Goal: Task Accomplishment & Management: Manage account settings

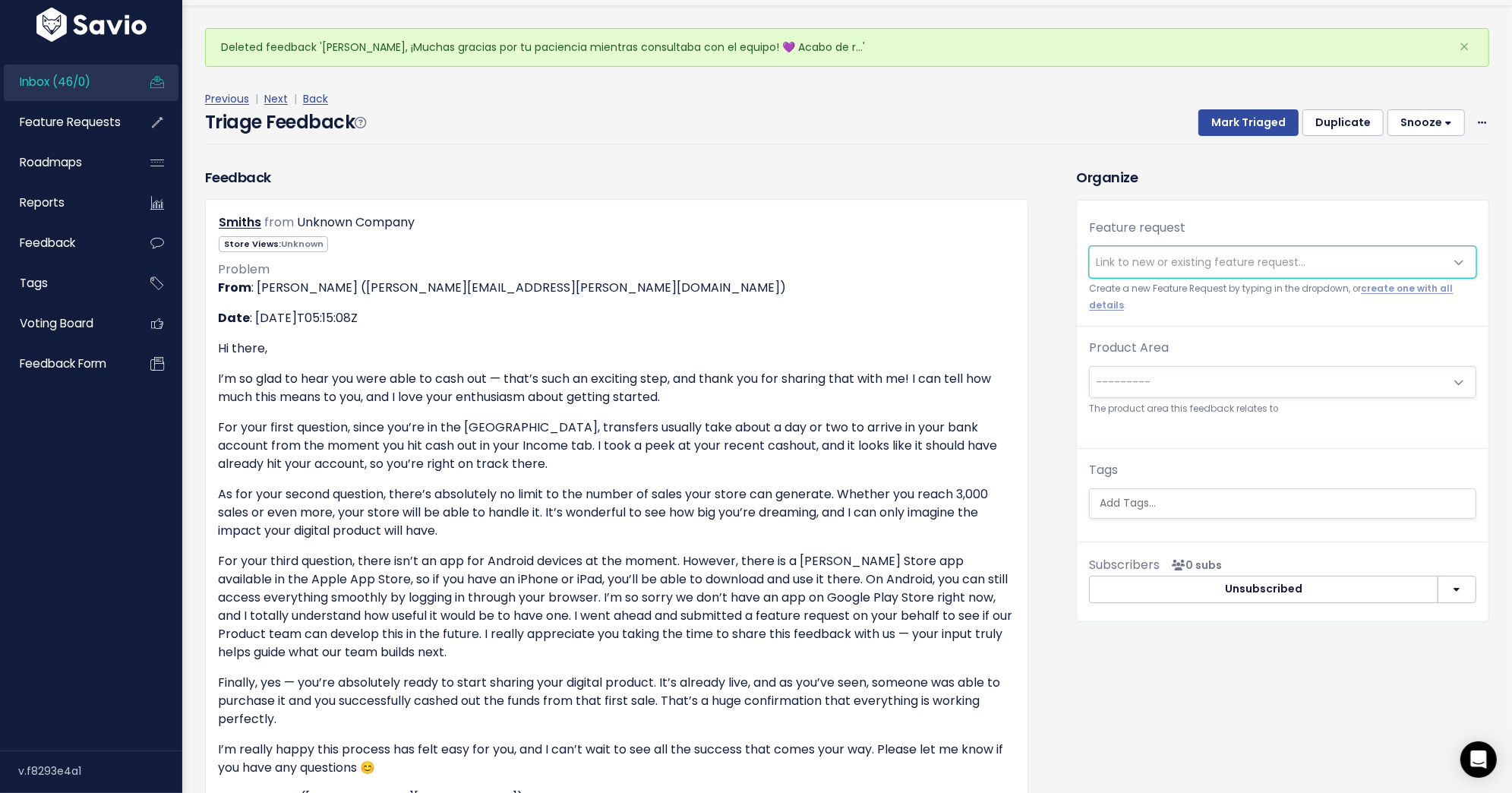
scroll to position [45, 0]
click at [1176, 256] on span "Link to new or existing feature request..." at bounding box center [1200, 260] width 209 height 15
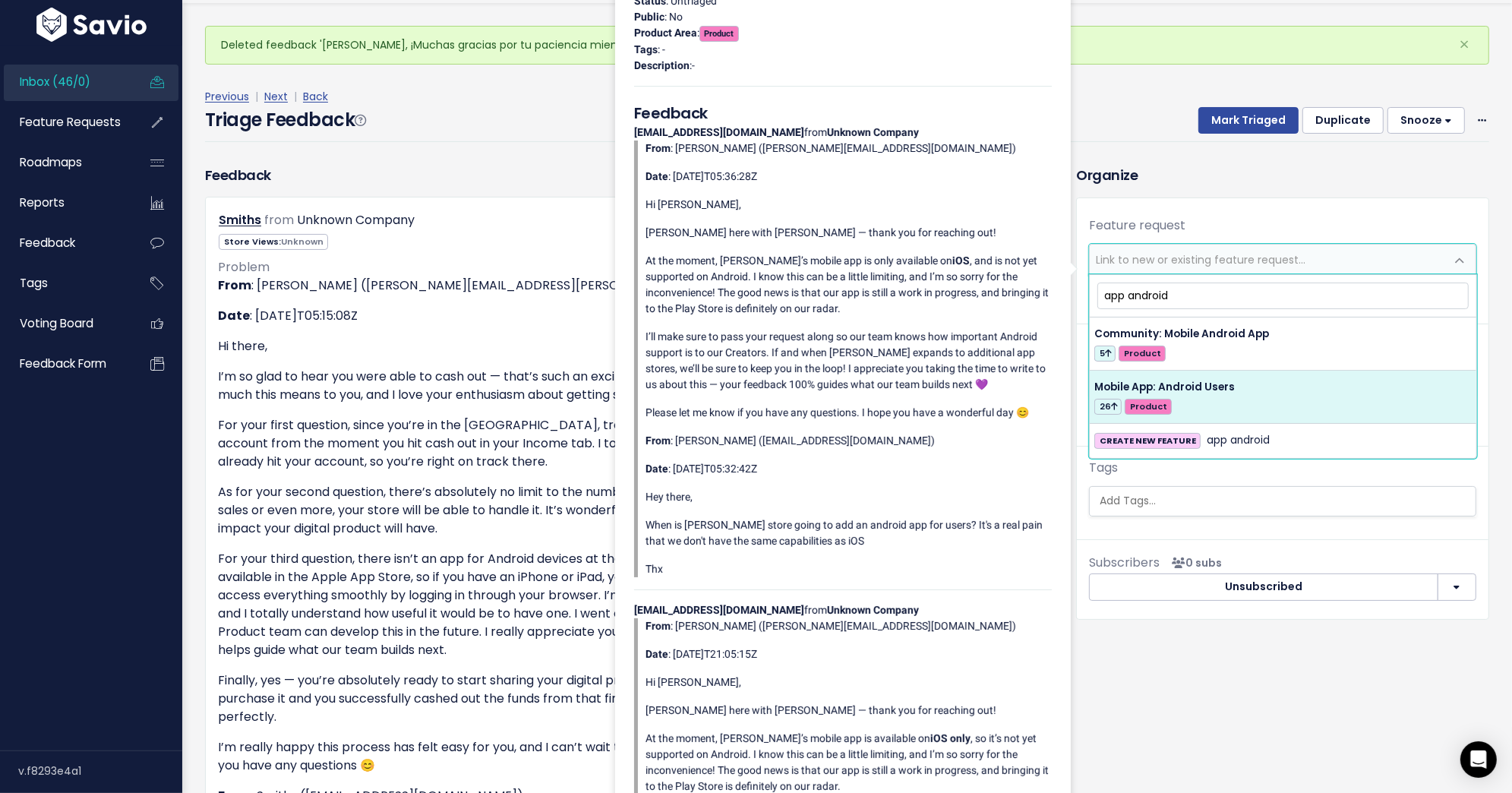
type input "app android"
select select "55523"
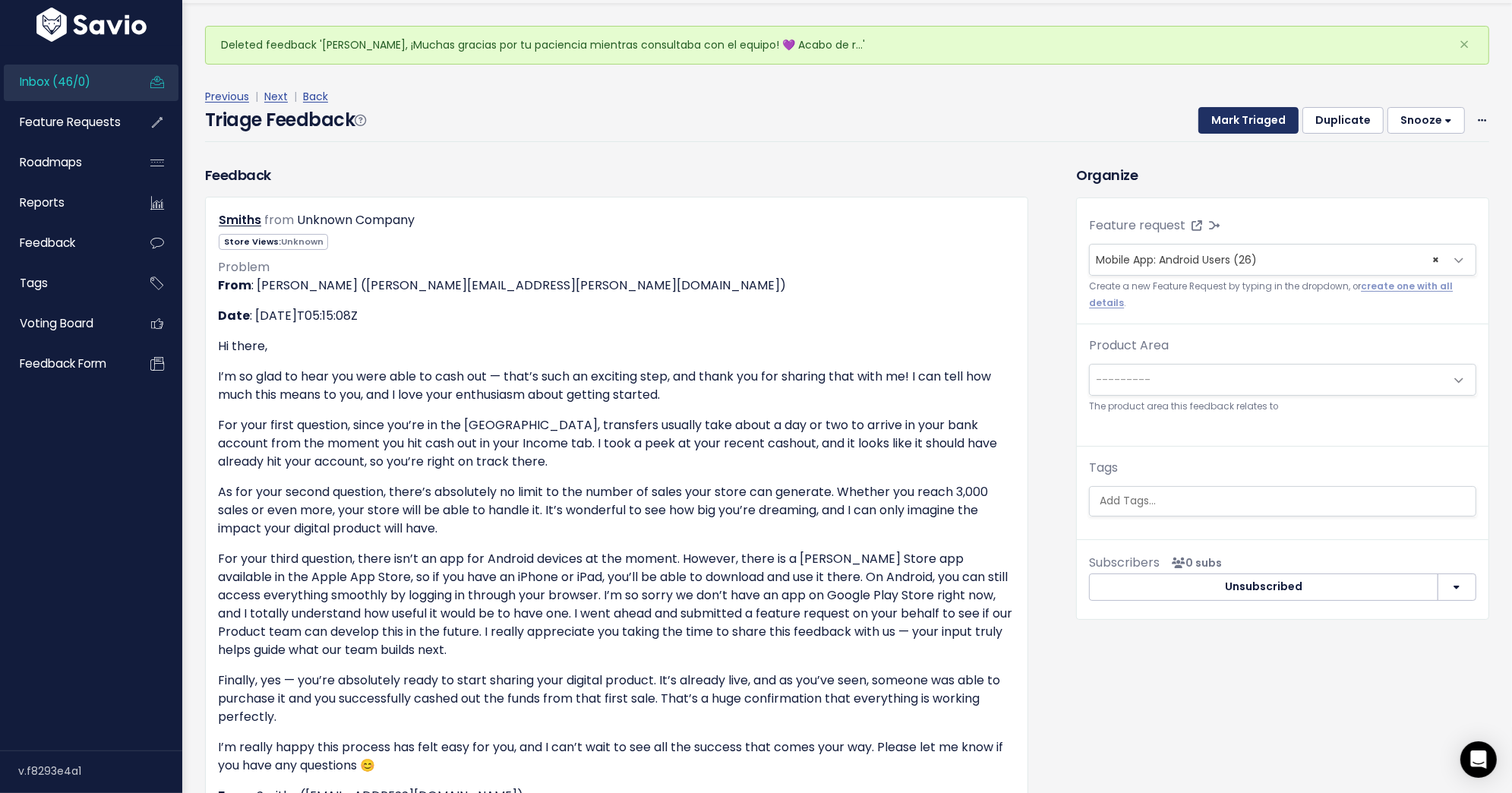
click at [1266, 121] on button "Mark Triaged" at bounding box center [1248, 120] width 100 height 27
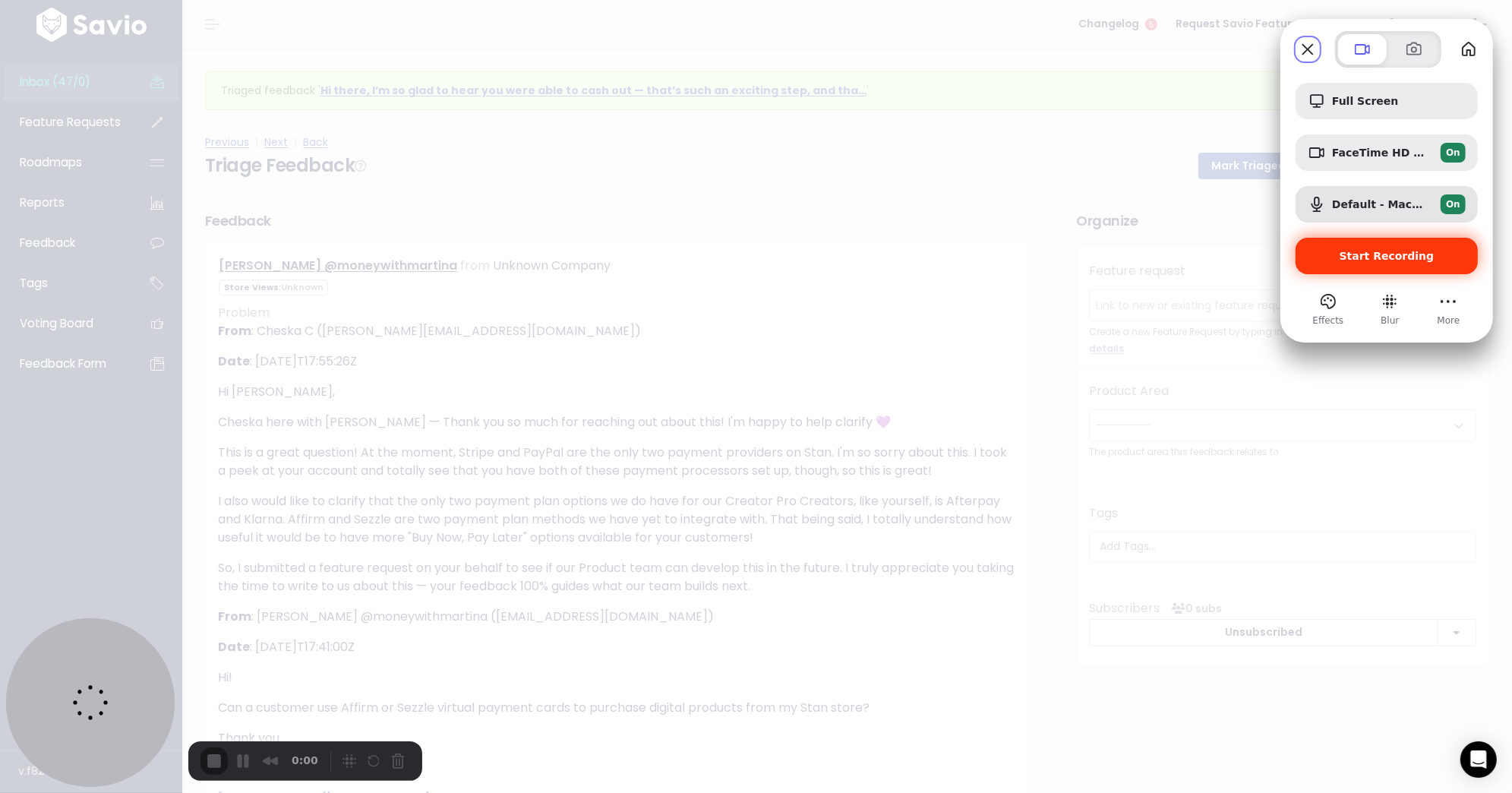
click at [1386, 261] on span "Start Recording" at bounding box center [1386, 256] width 95 height 12
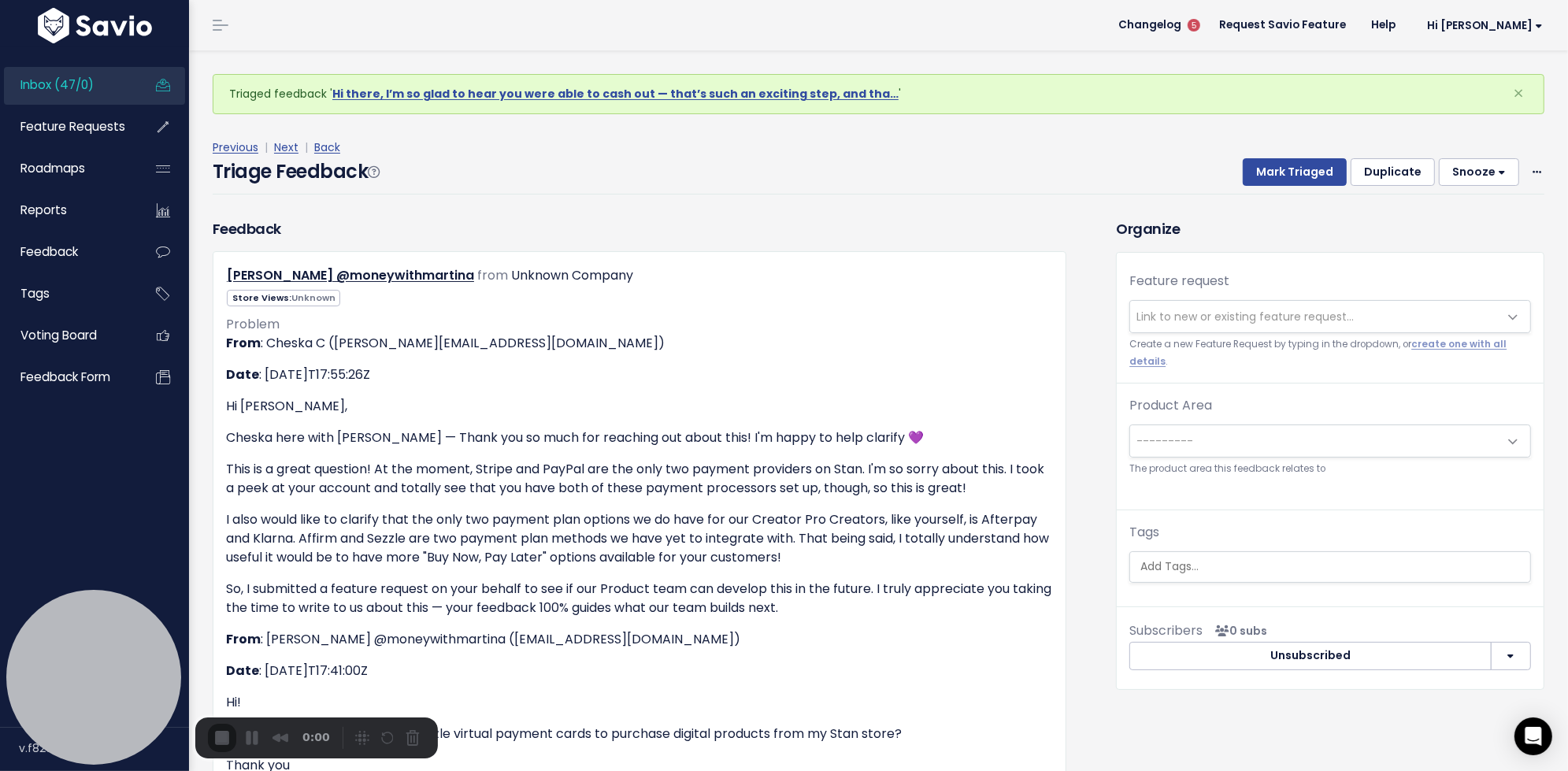
click at [1081, 432] on div "Feedback [PERSON_NAME] @moneywithmartina from Unknown Company Unknown" at bounding box center [653, 638] width 904 height 841
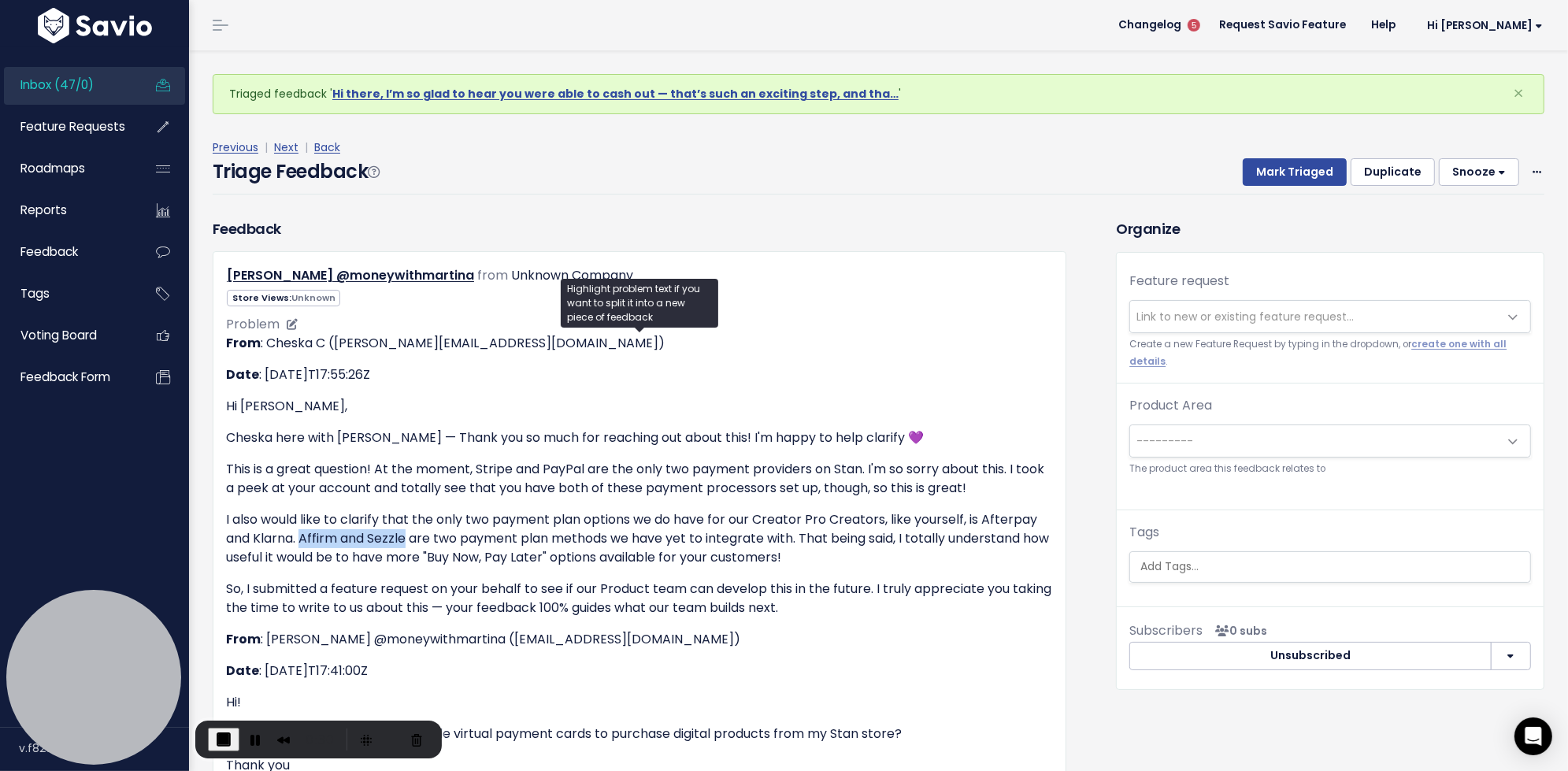
drag, startPoint x: 302, startPoint y: 534, endPoint x: 407, endPoint y: 529, distance: 105.1
click at [407, 529] on p "I also would like to clarify that the only two payment plan options we do have …" at bounding box center [639, 539] width 827 height 57
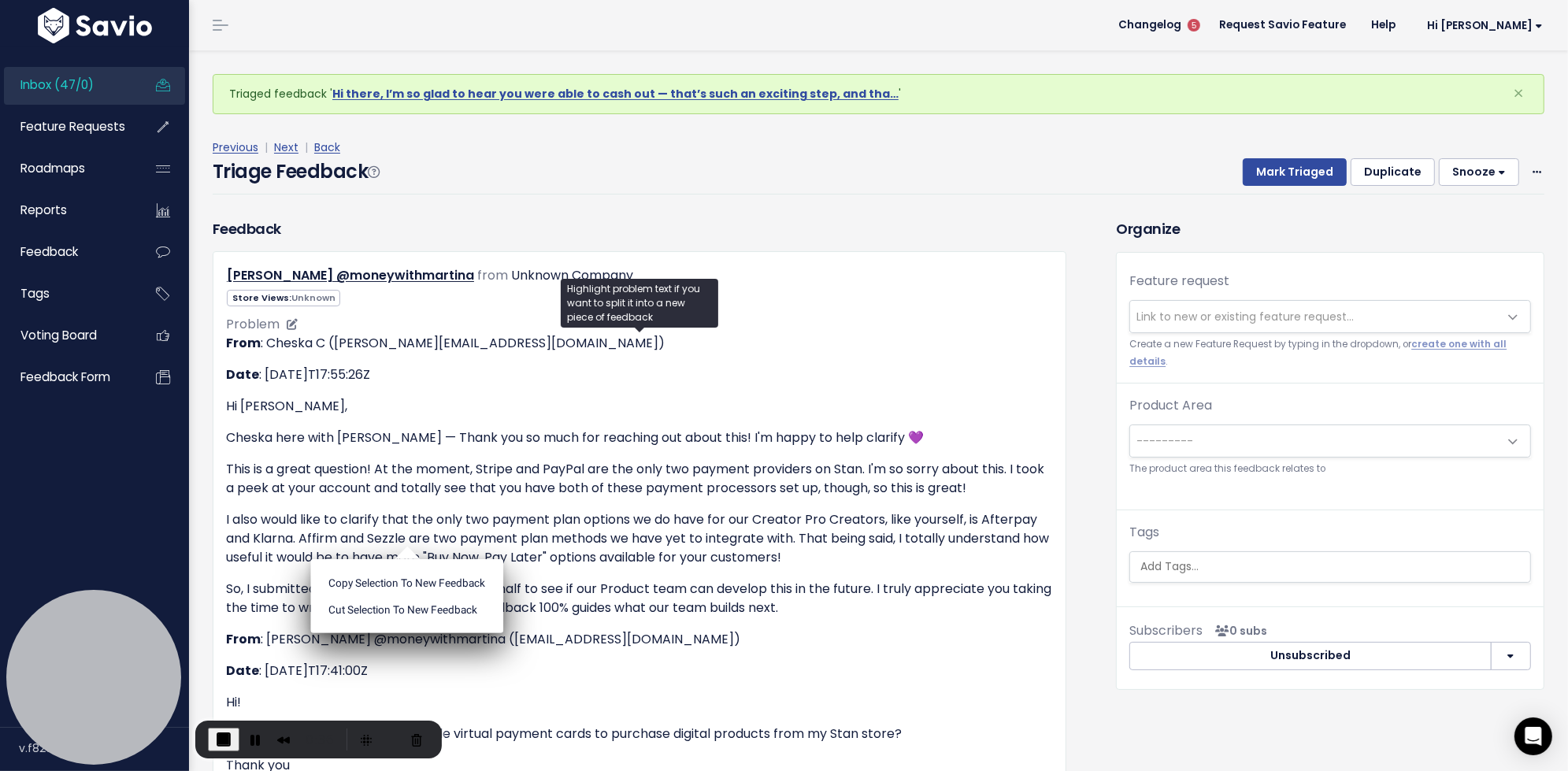
click at [591, 654] on div "From : [PERSON_NAME] ([PERSON_NAME][EMAIL_ADDRESS][DOMAIN_NAME]) Date : [DATE]T…" at bounding box center [639, 586] width 827 height 504
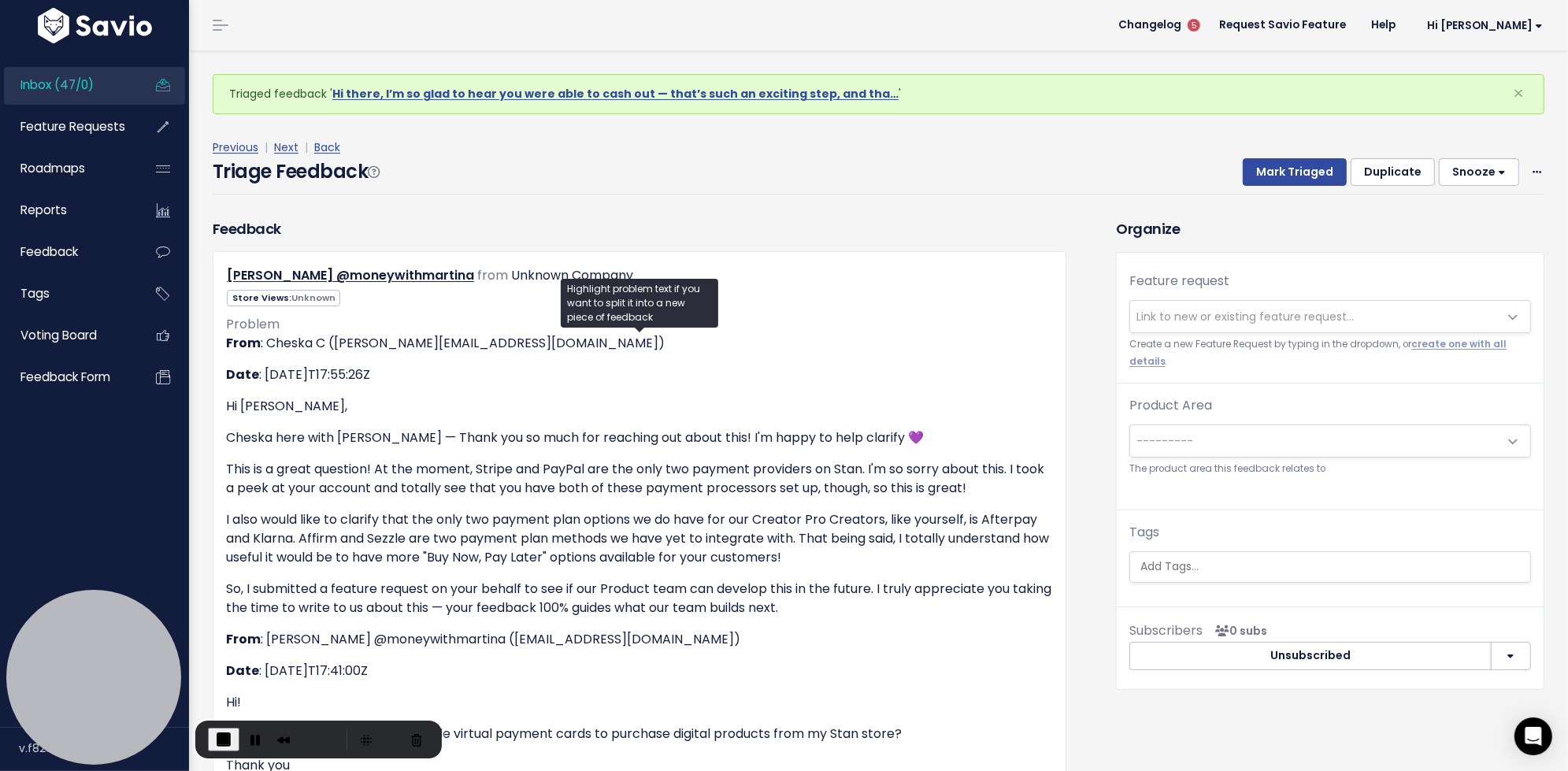
click at [1414, 171] on button "Duplicate" at bounding box center [1392, 173] width 84 height 28
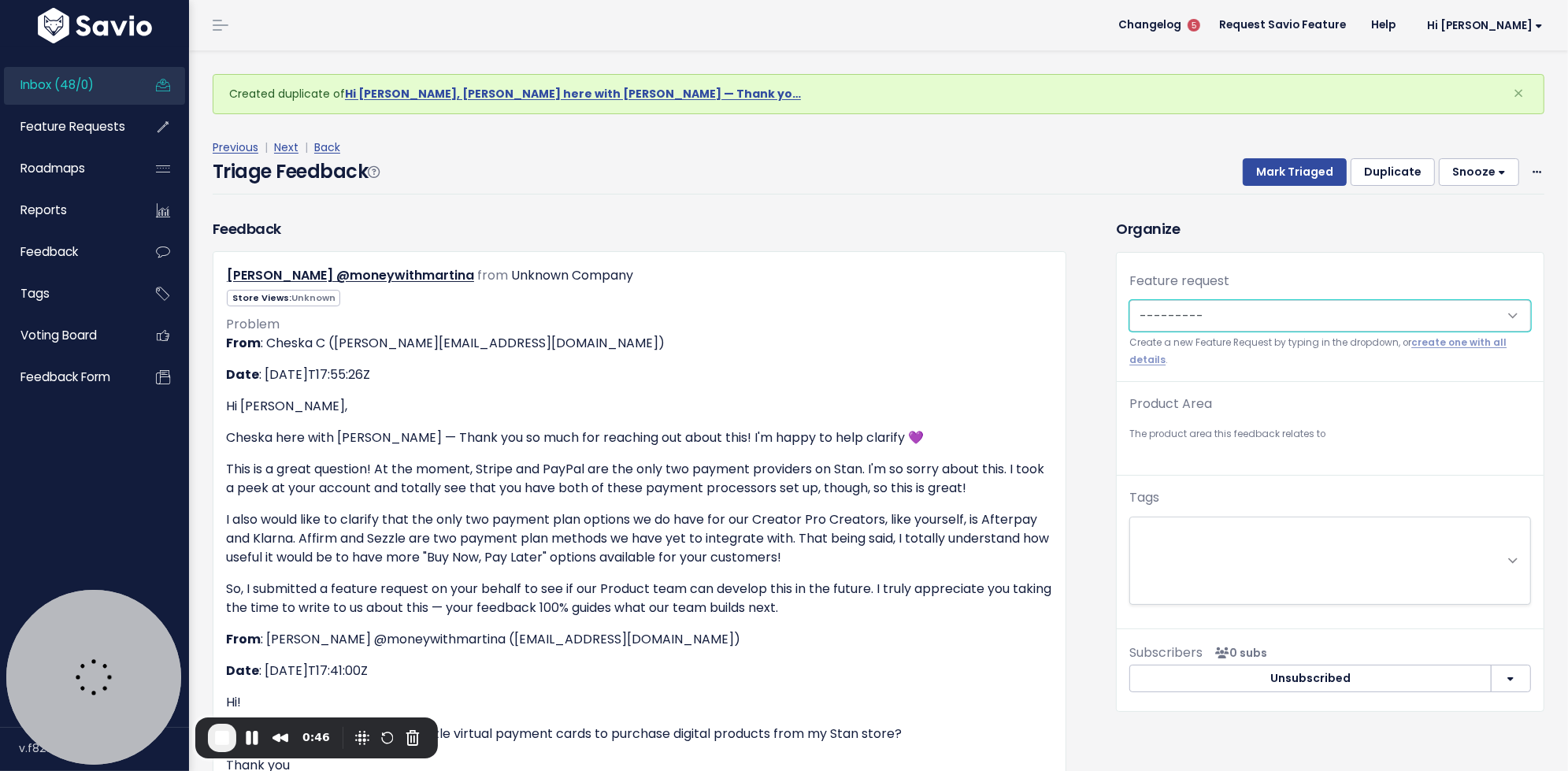
click at [1265, 317] on select "---------" at bounding box center [1330, 316] width 401 height 32
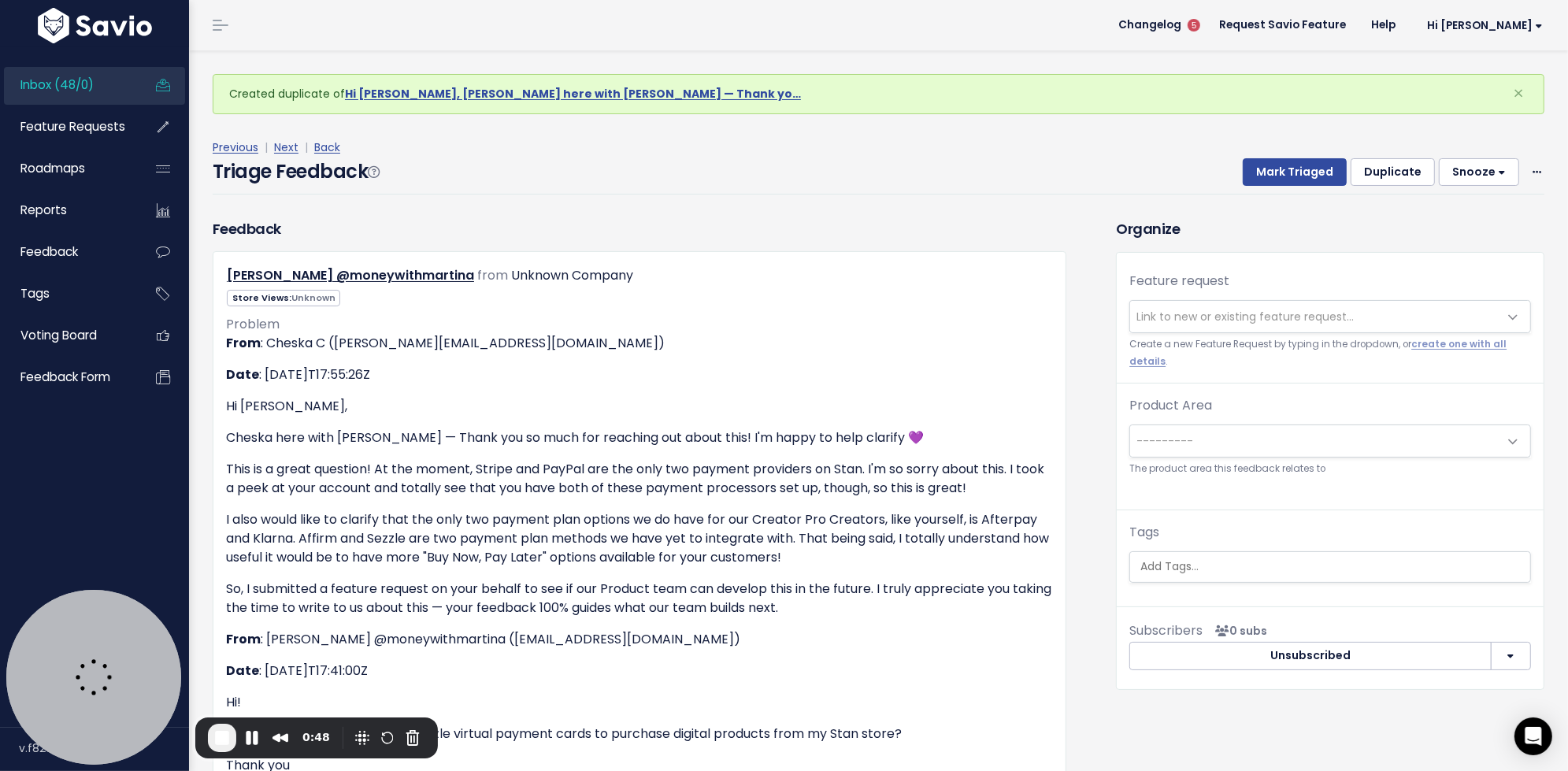
click at [1265, 317] on span "Link to new or existing feature request..." at bounding box center [1245, 316] width 217 height 16
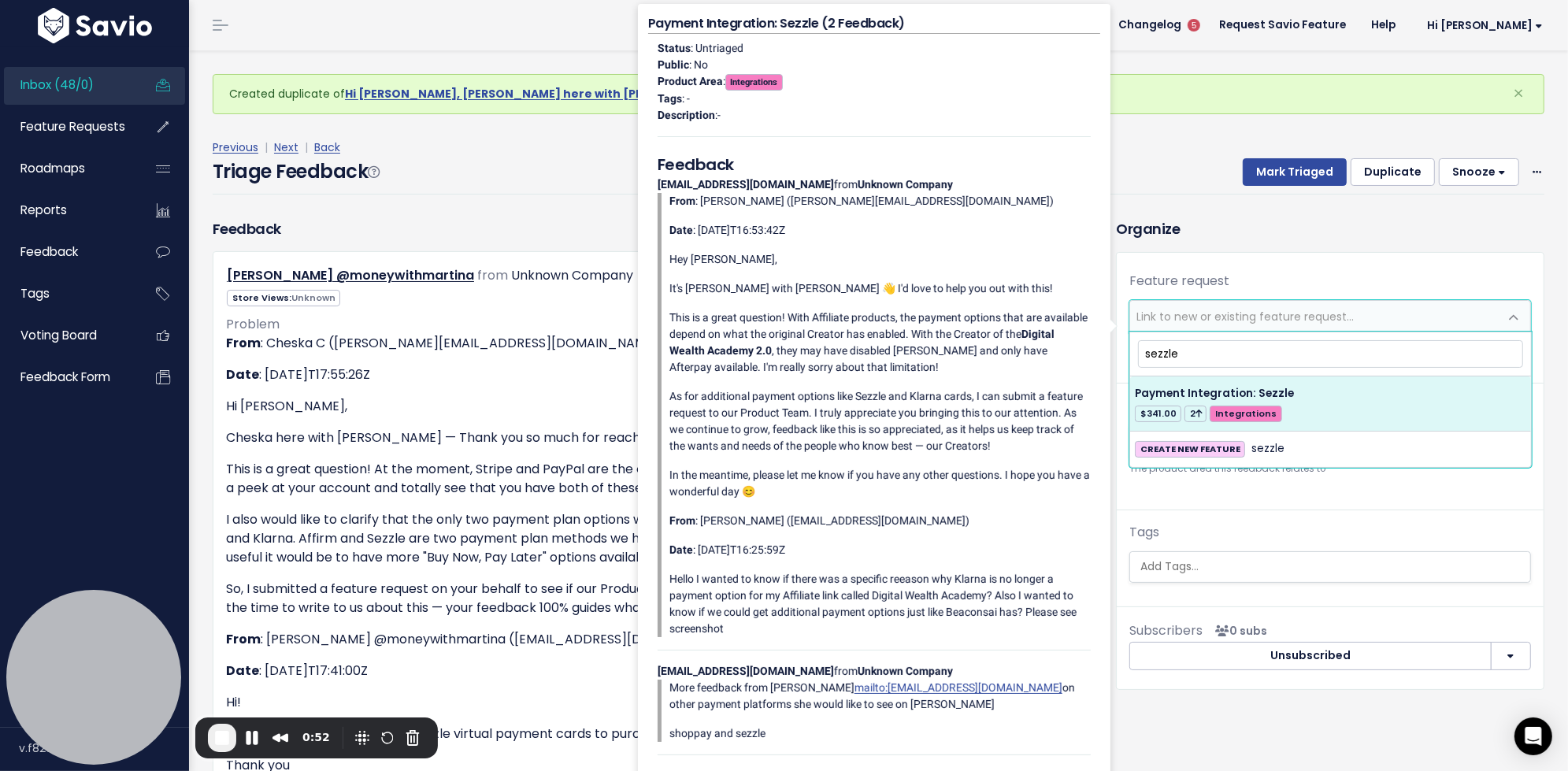
type input "sezzle"
select select "48588"
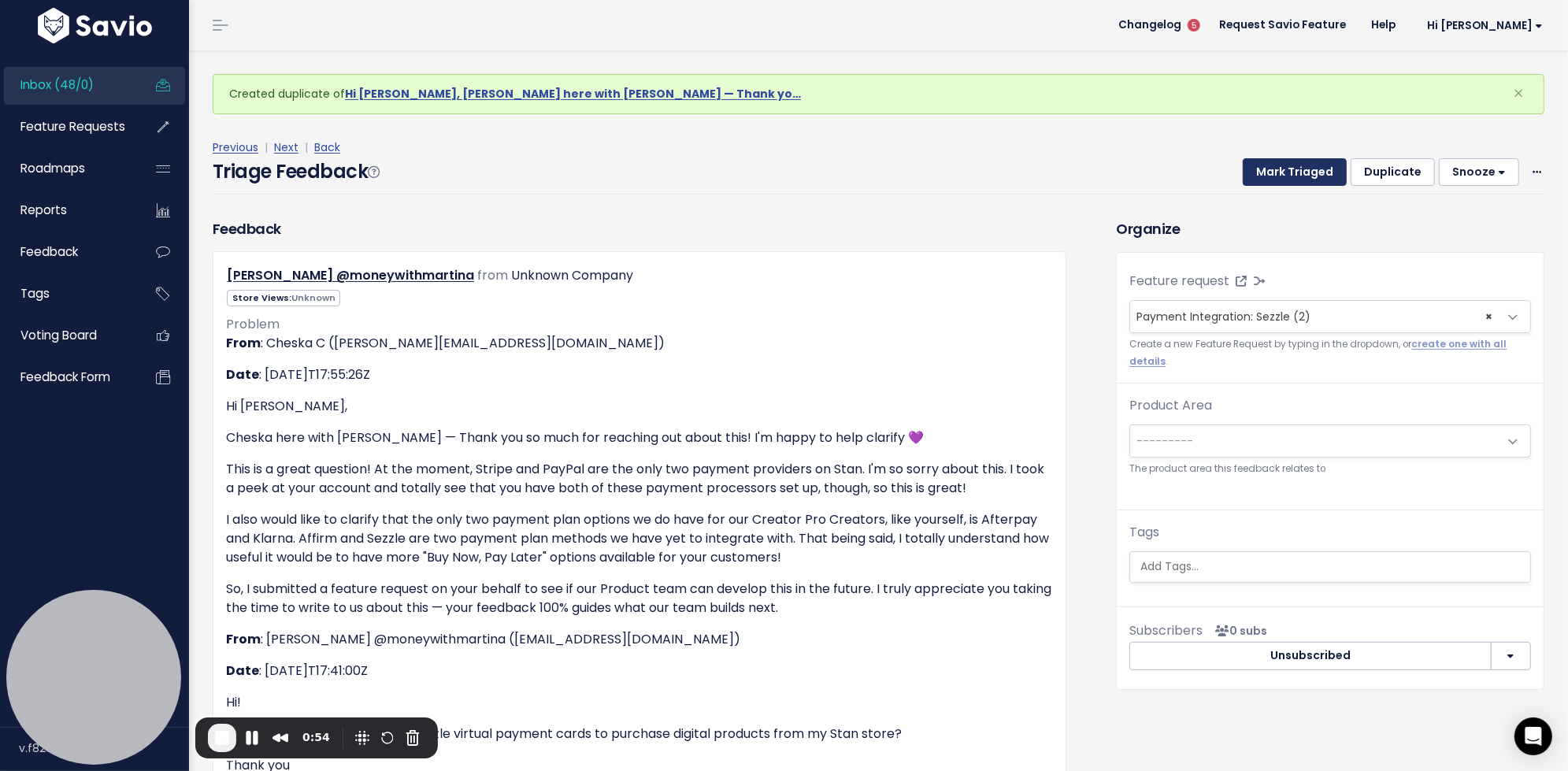
click at [1307, 172] on button "Mark Triaged" at bounding box center [1294, 173] width 104 height 28
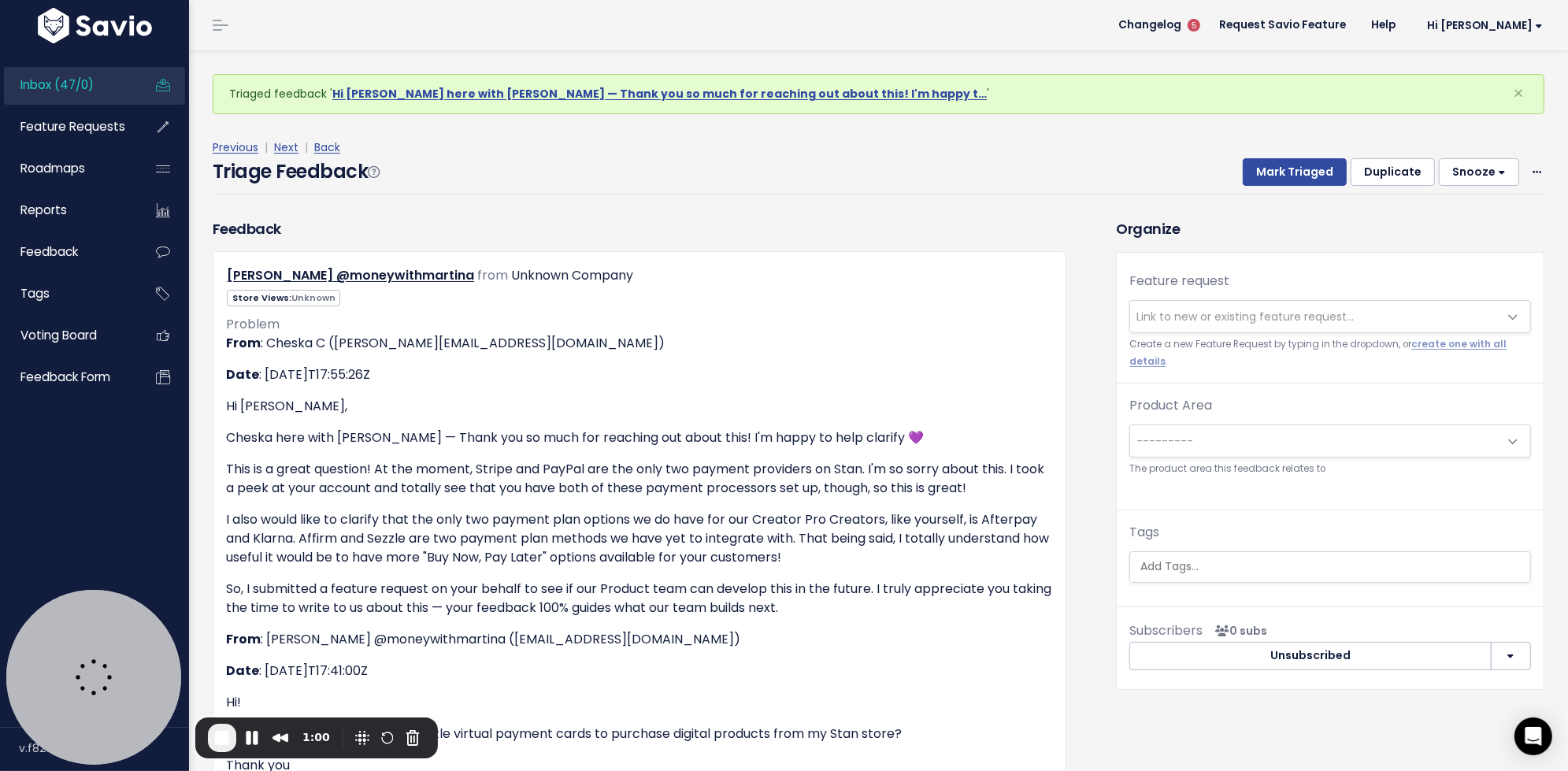
click at [1308, 315] on span "Link to new or existing feature request..." at bounding box center [1245, 316] width 217 height 16
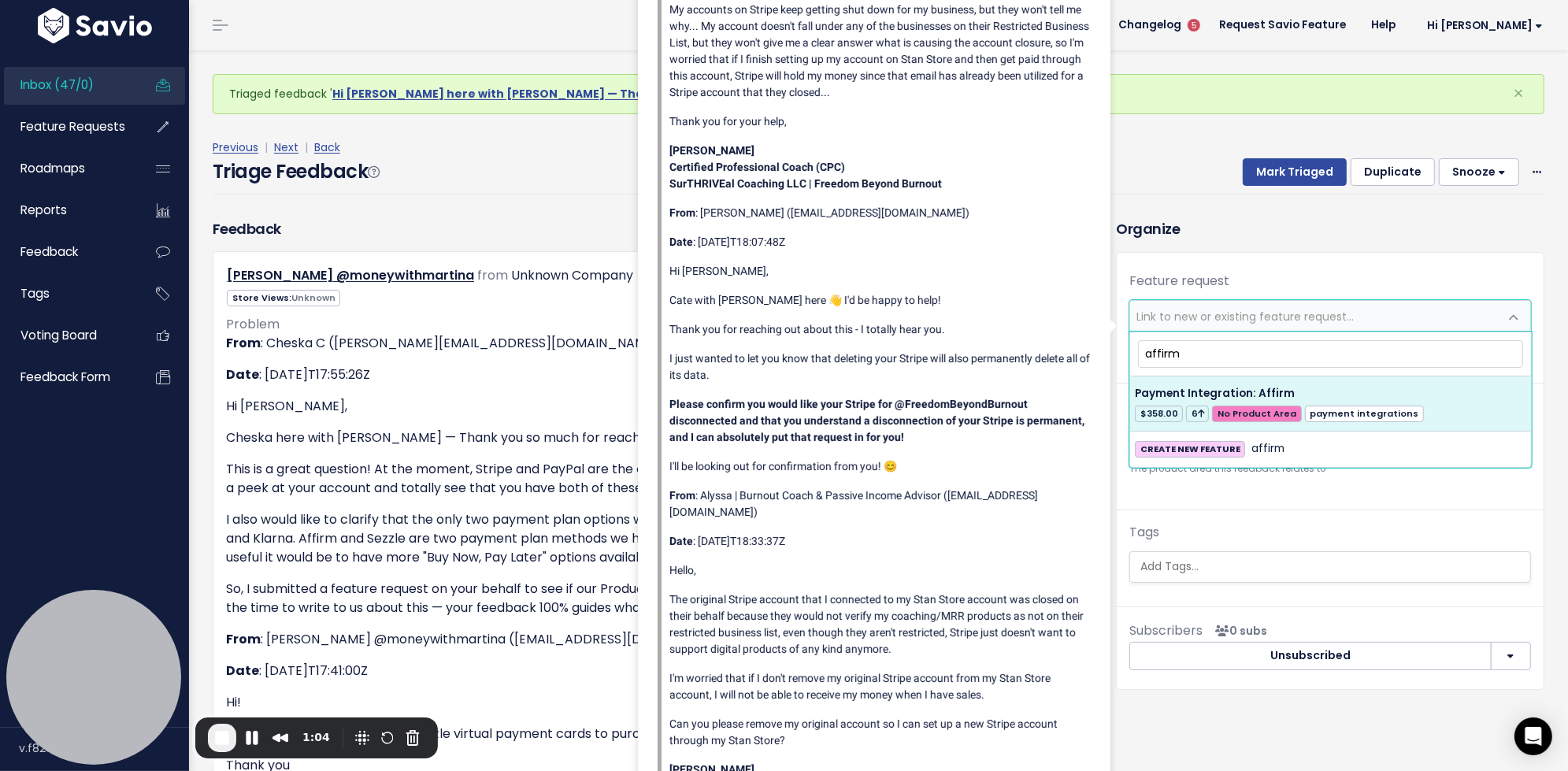
type input "affirm"
select select "37850"
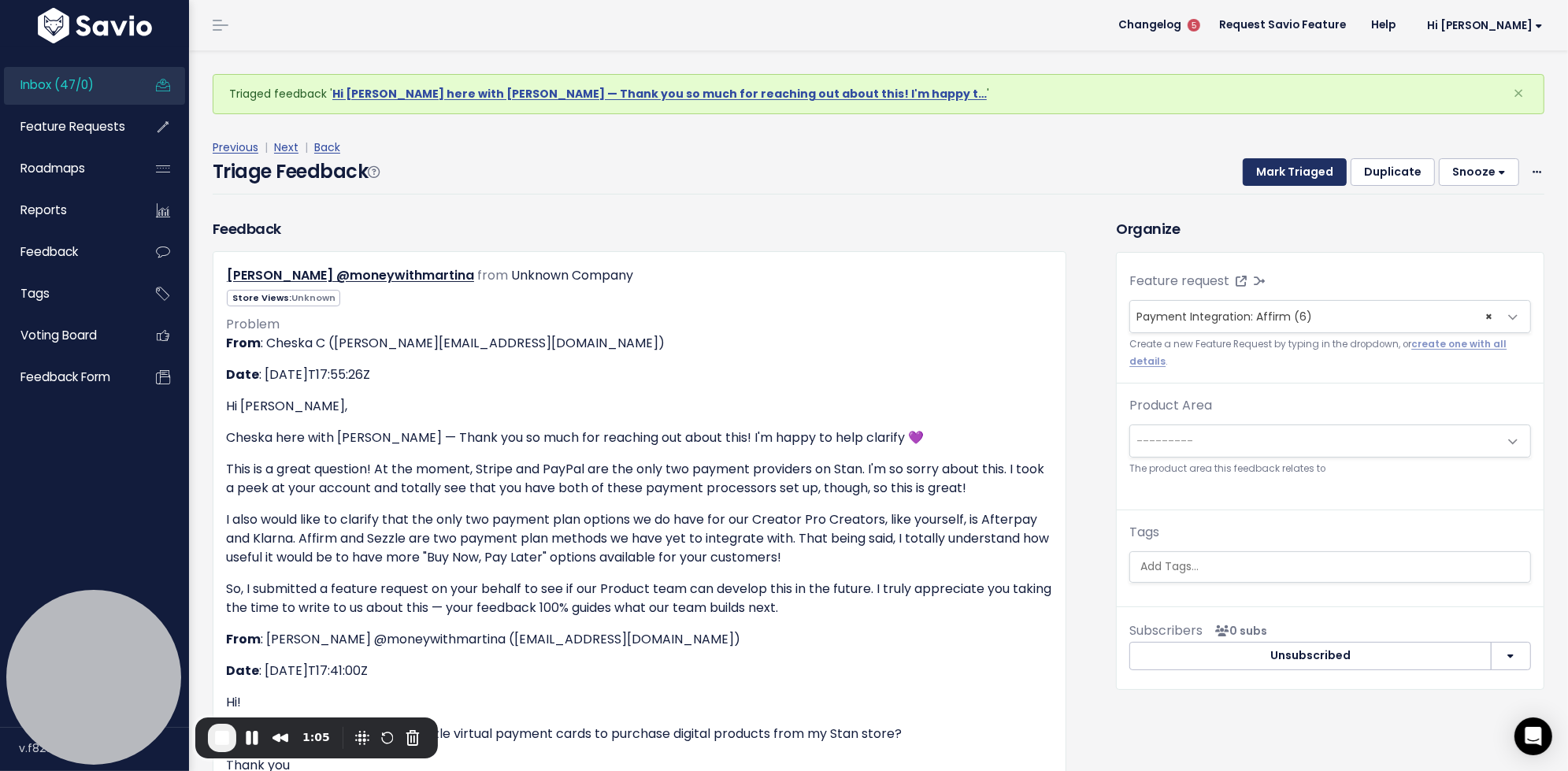
click at [1322, 169] on button "Mark Triaged" at bounding box center [1294, 173] width 104 height 28
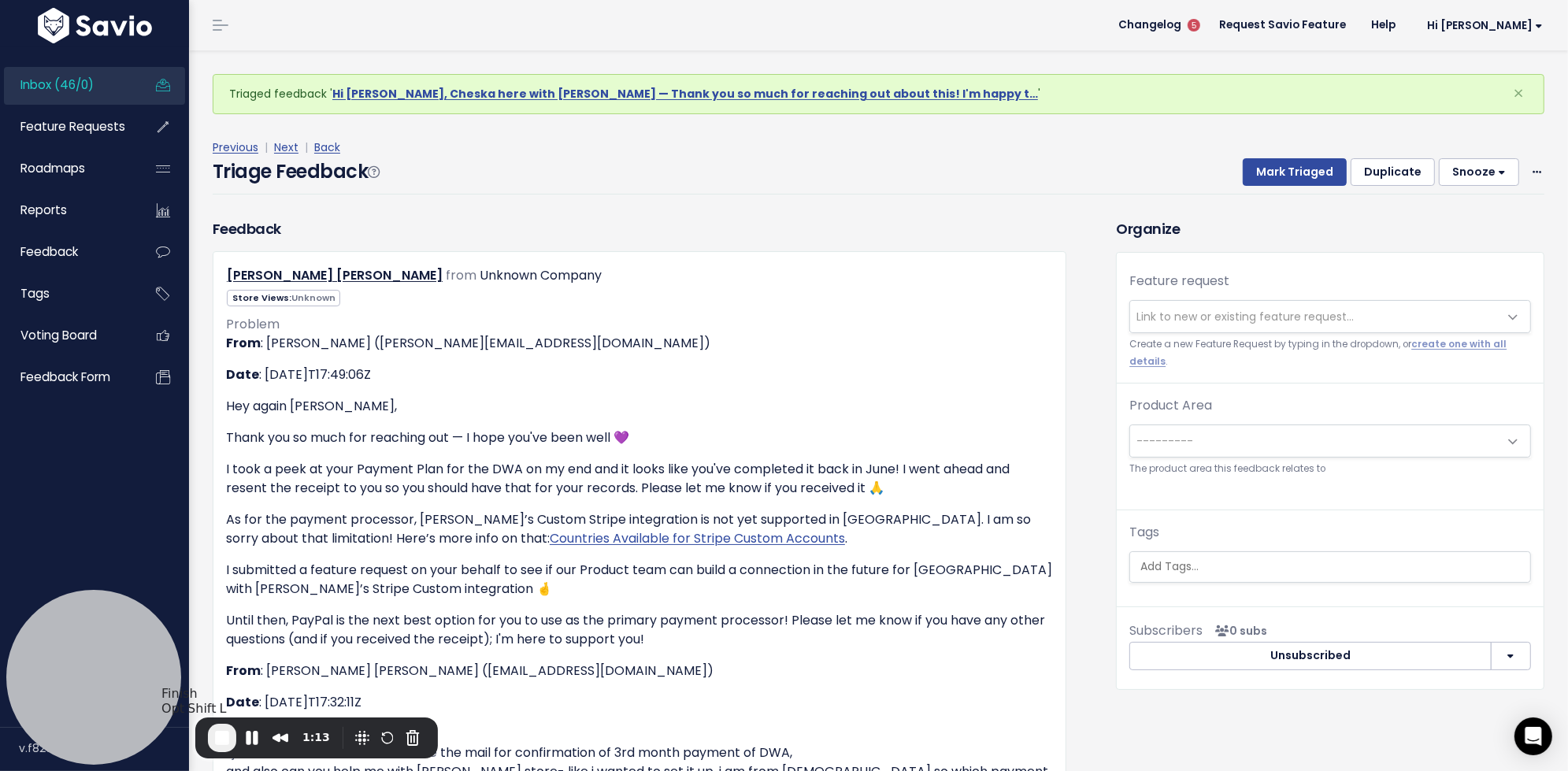
click at [220, 736] on span "End Recording" at bounding box center [221, 737] width 19 height 19
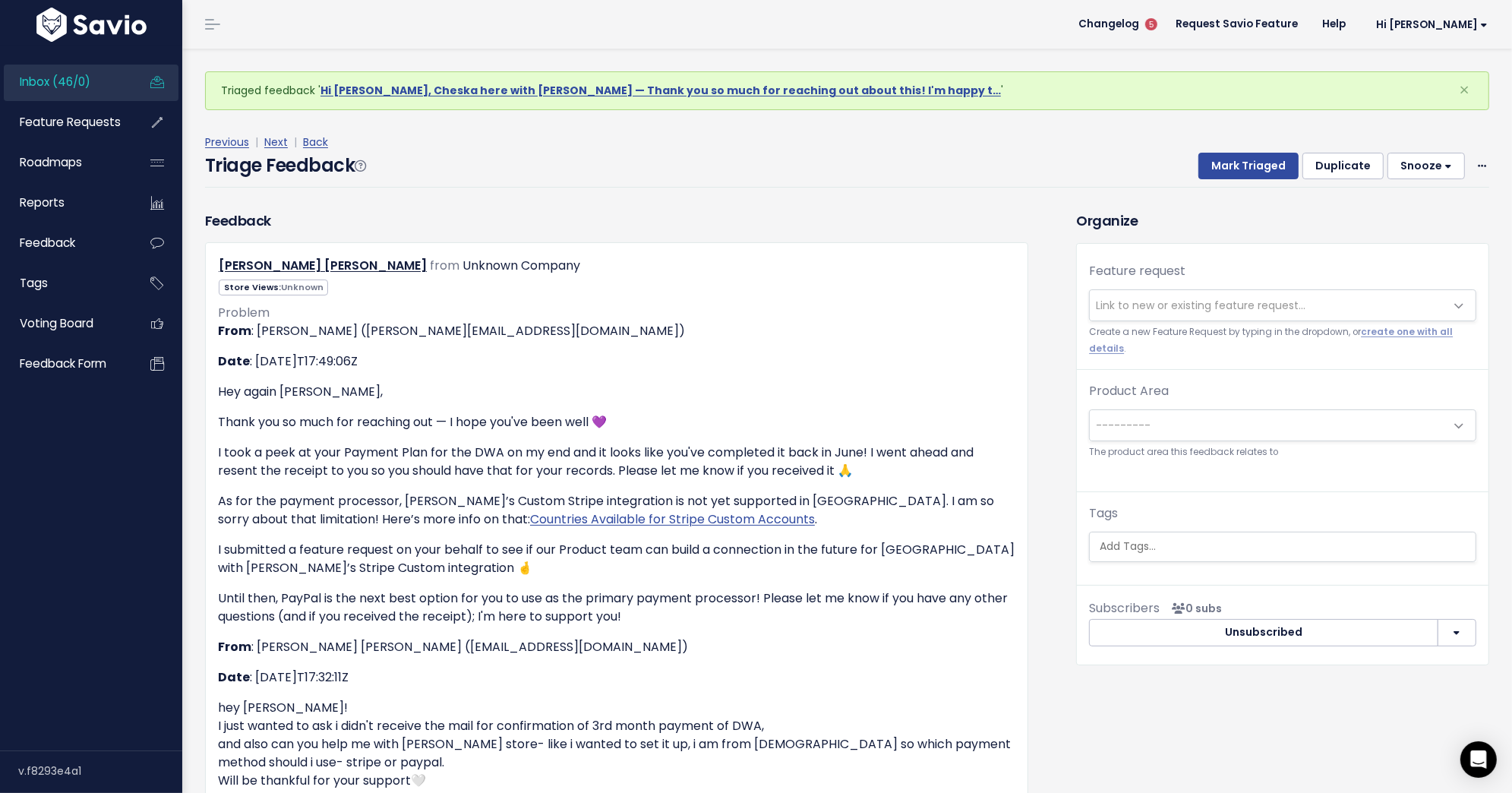
click at [1269, 312] on span "Link to new or existing feature request..." at bounding box center [1268, 306] width 355 height 31
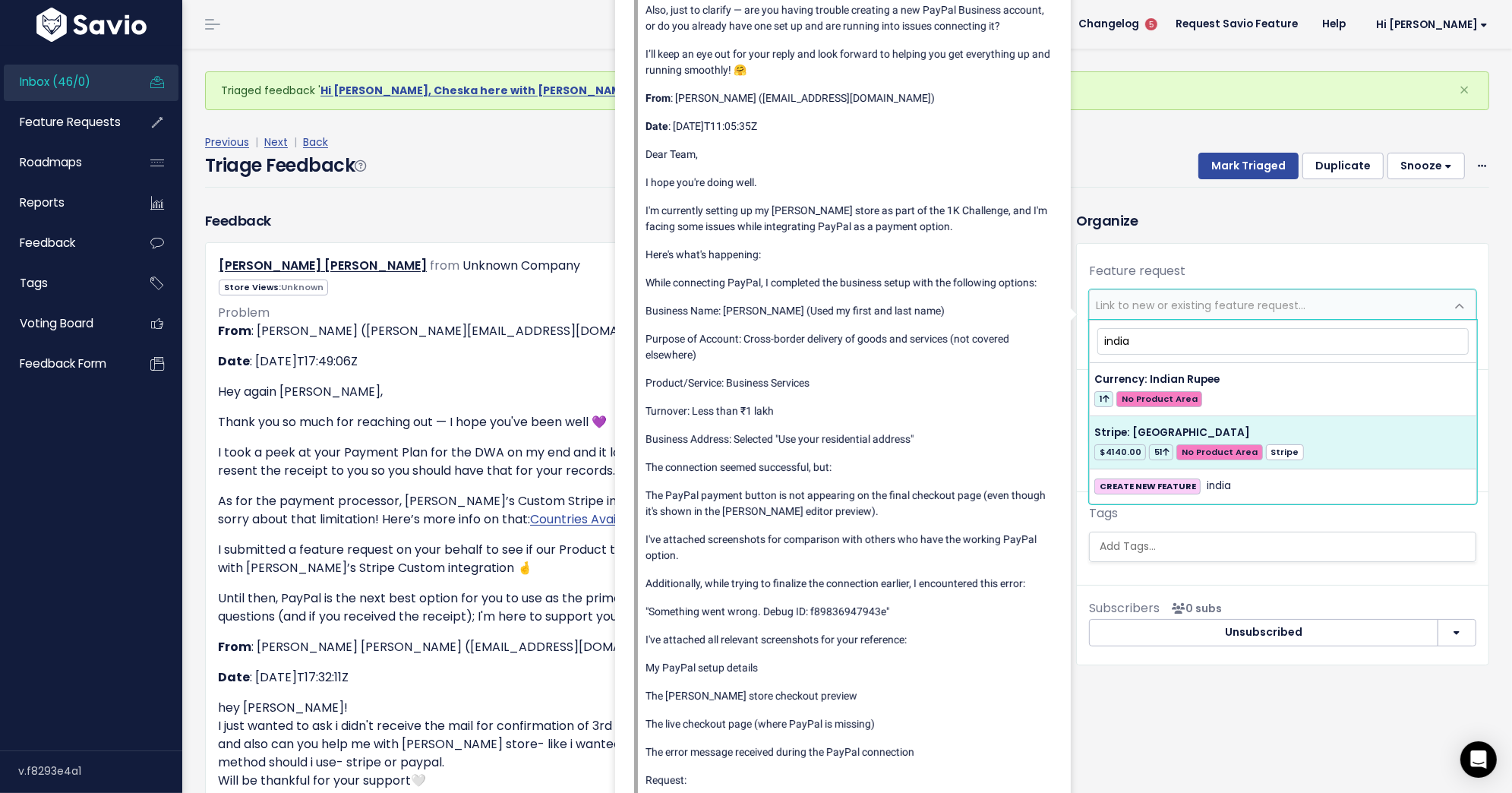
type input "india"
select select "34108"
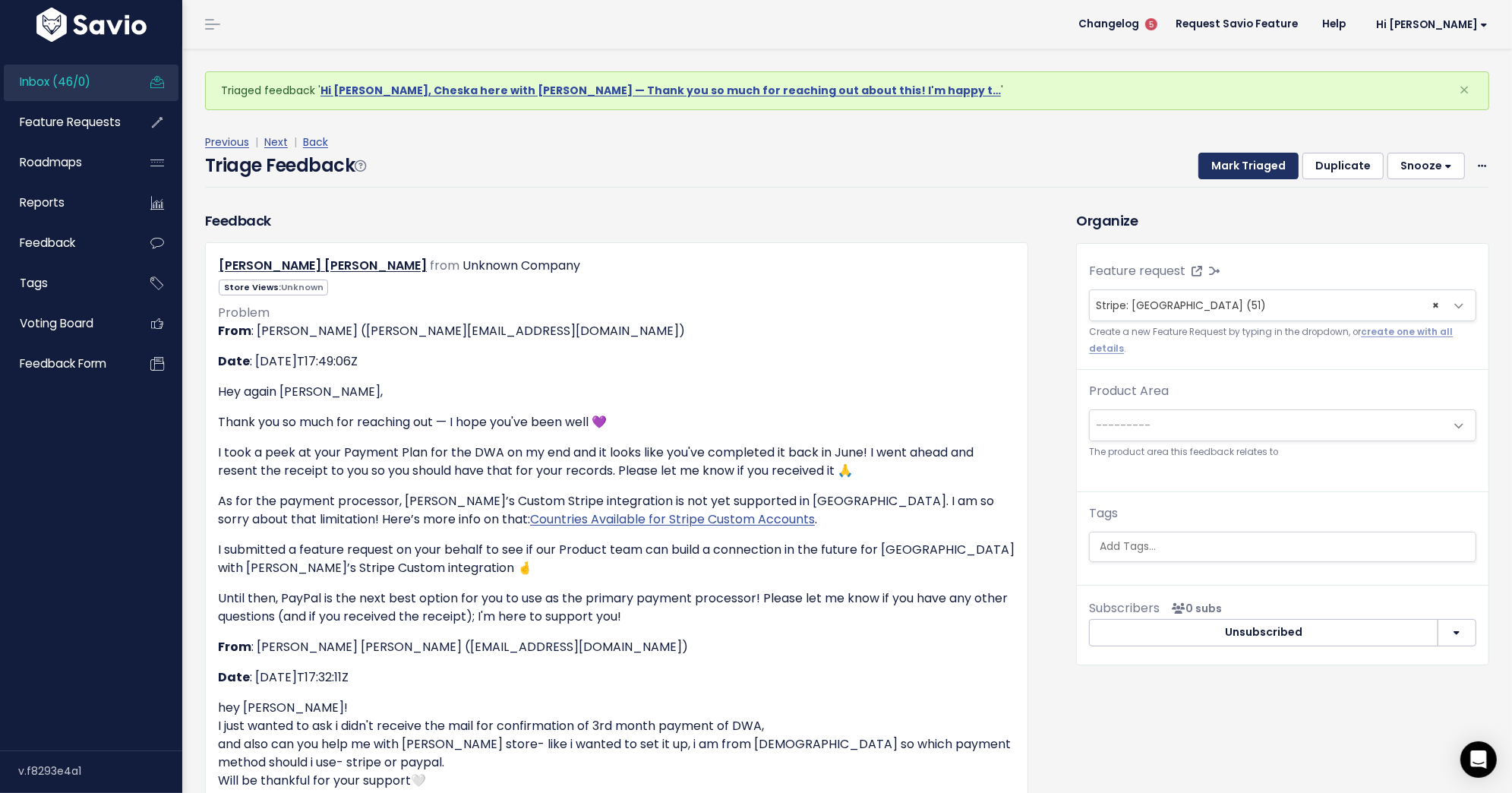
click at [1263, 167] on button "Mark Triaged" at bounding box center [1248, 167] width 100 height 27
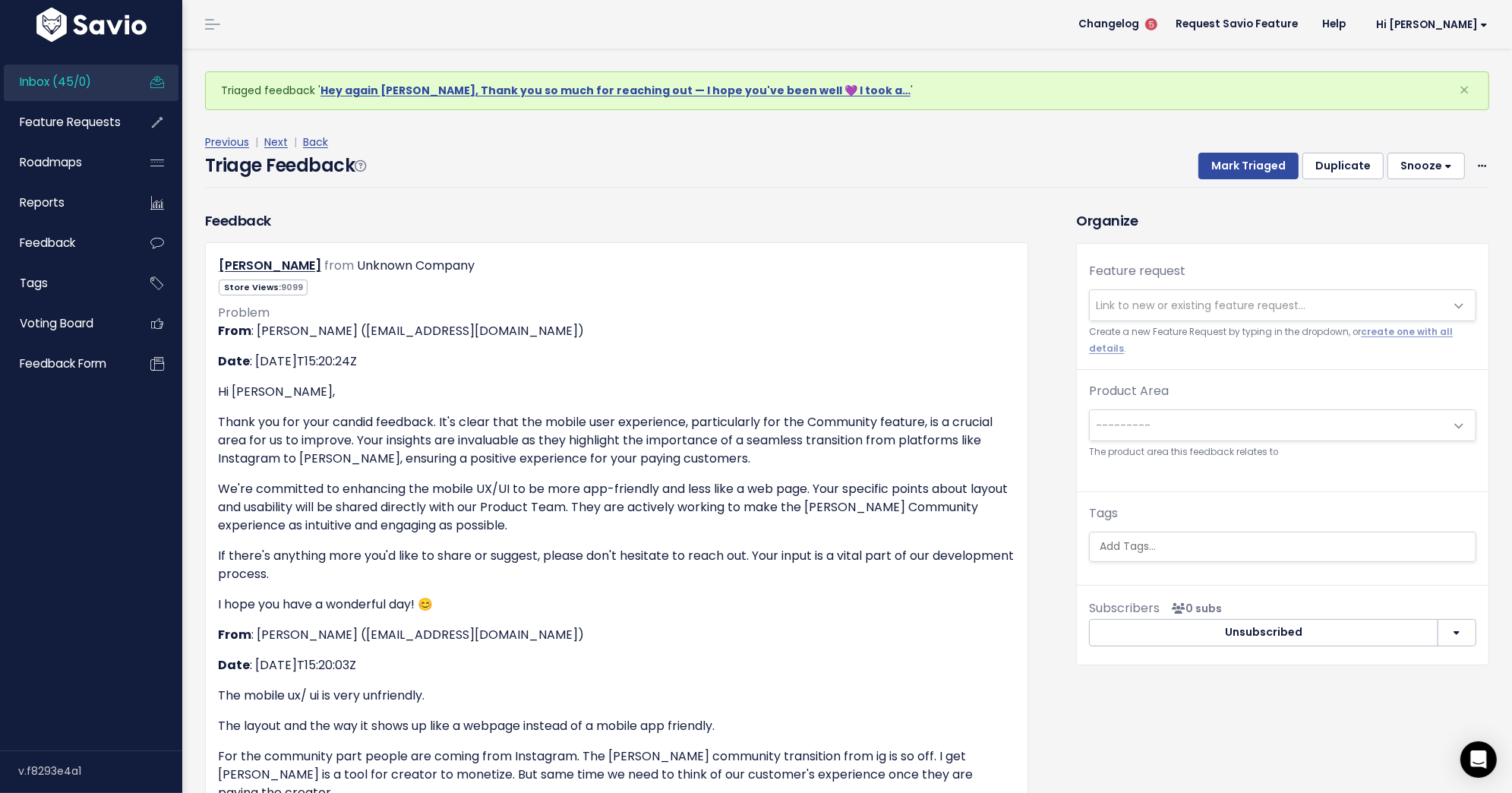
click at [1474, 162] on div "Mark Triaged Duplicate [GEOGRAPHIC_DATA] 1 day 3 days 7 days 14 days Edit Delete" at bounding box center [1334, 167] width 309 height 27
click at [1478, 165] on icon at bounding box center [1482, 167] width 9 height 10
click at [1403, 228] on link "Delete" at bounding box center [1421, 237] width 109 height 30
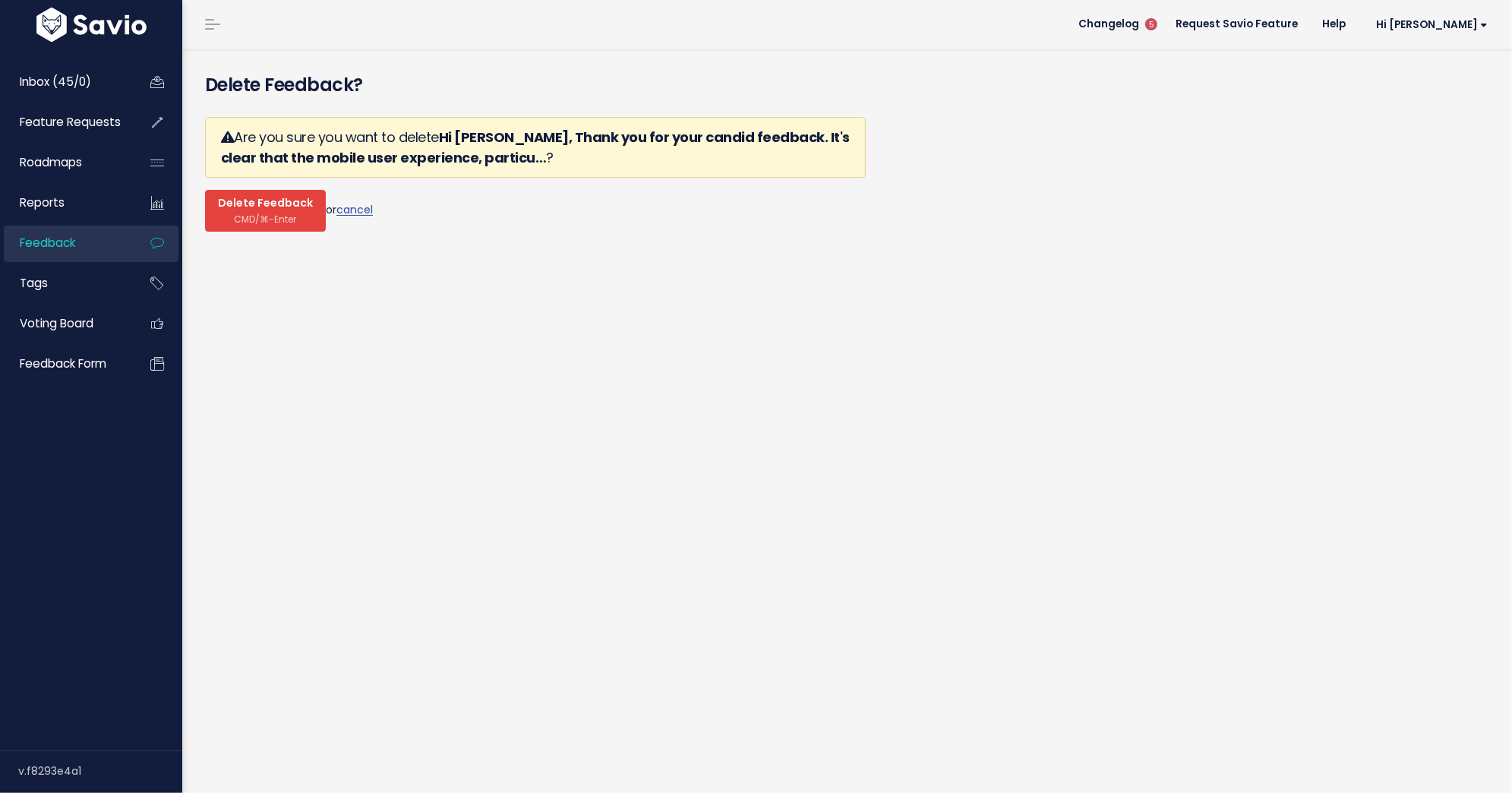
click at [278, 214] on span "CMD/⌘-Enter" at bounding box center [266, 219] width 62 height 11
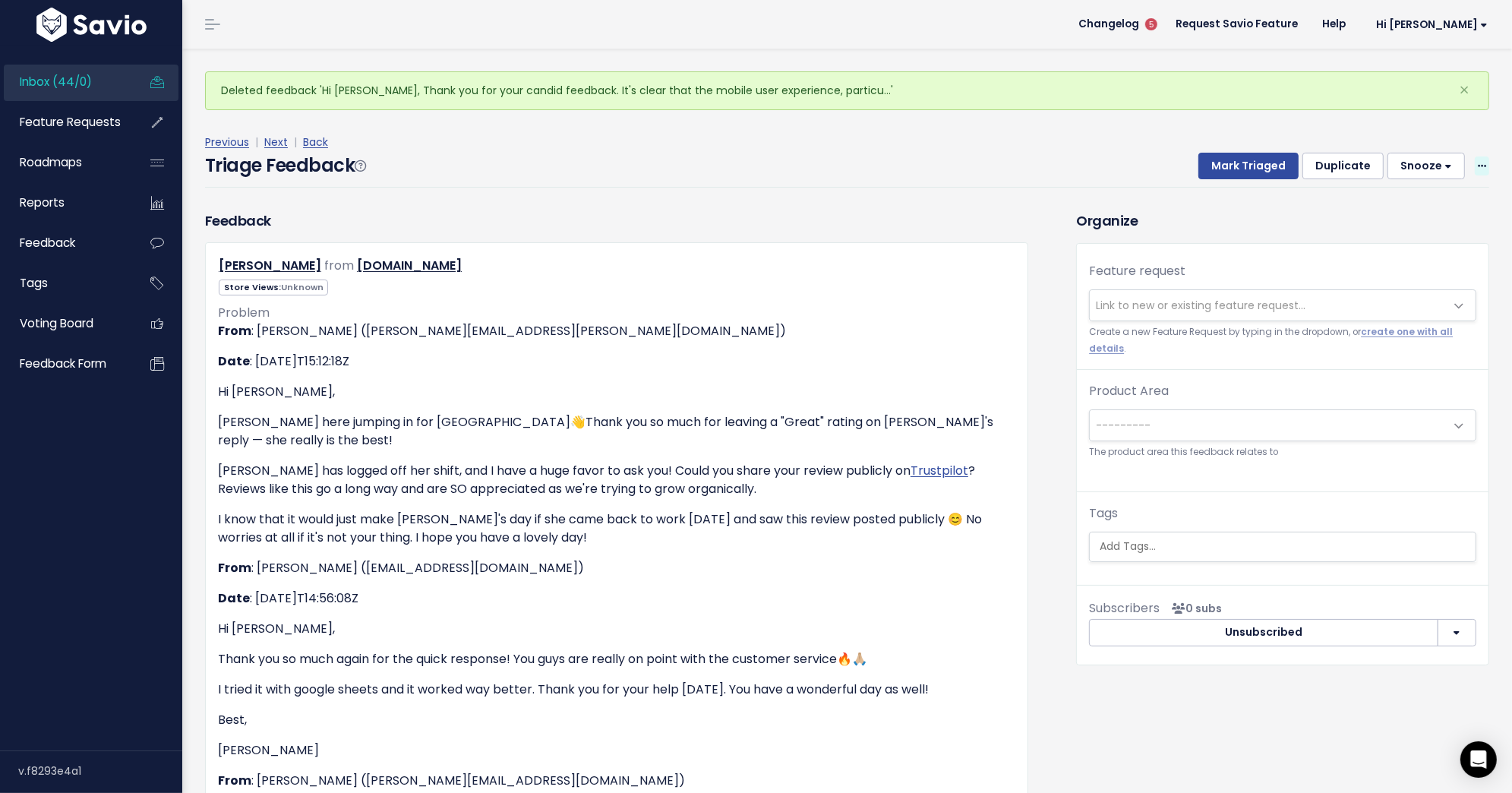
click at [1478, 163] on icon at bounding box center [1482, 167] width 9 height 10
click at [1412, 241] on link "Delete" at bounding box center [1421, 237] width 109 height 30
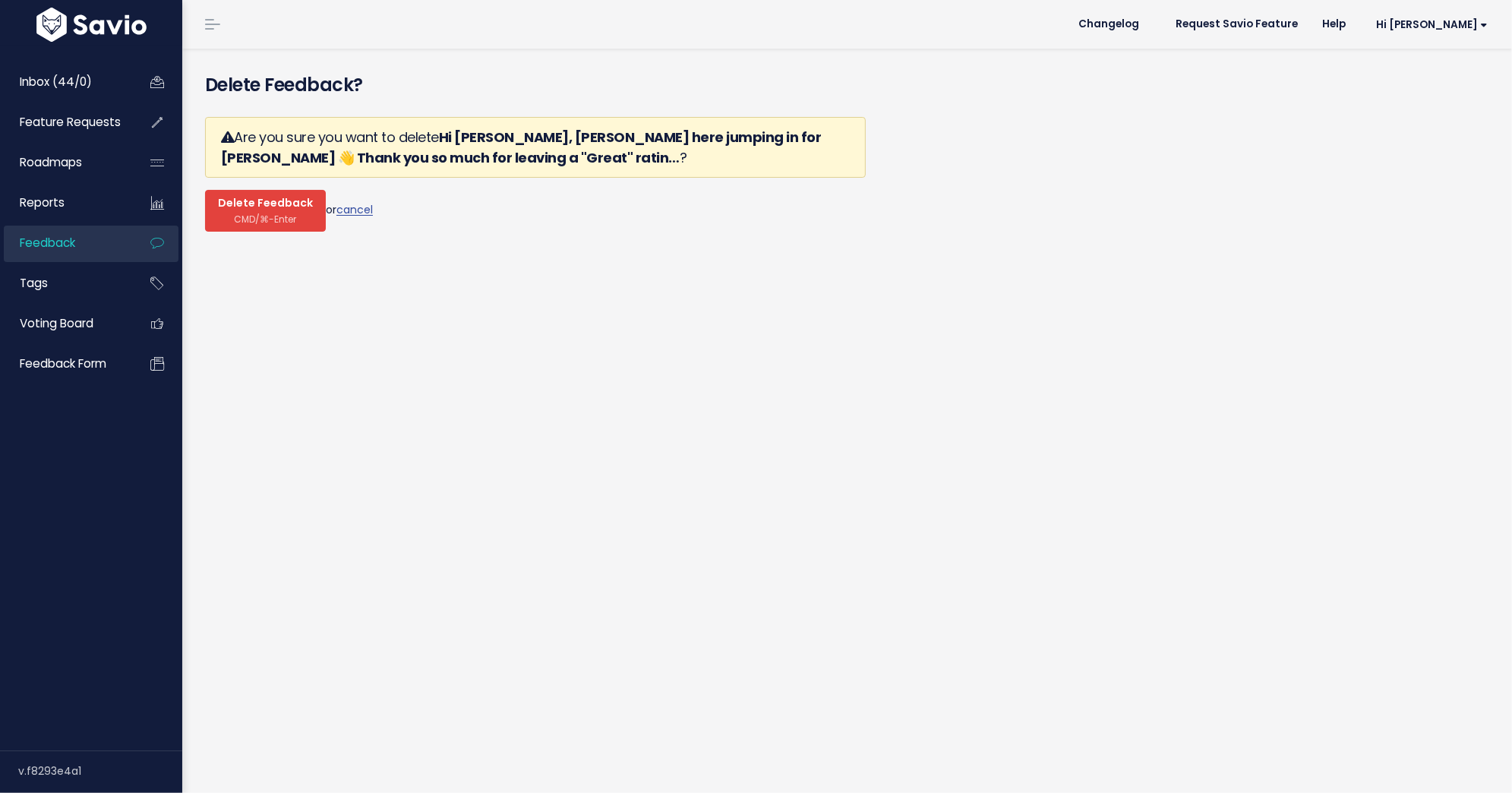
click at [233, 207] on span "Delete Feedback" at bounding box center [265, 203] width 95 height 14
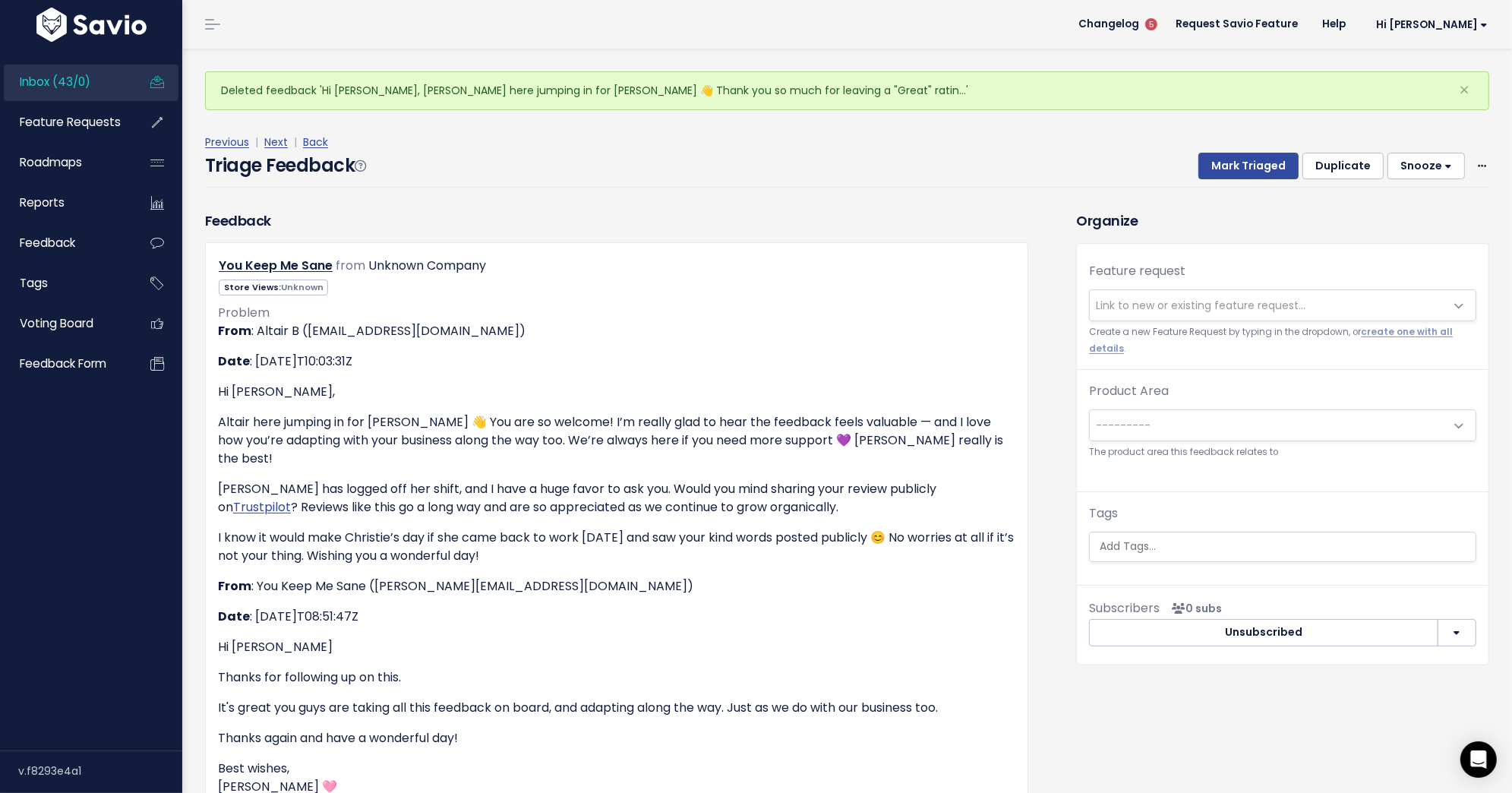
click at [1152, 310] on span "Link to new or existing feature request..." at bounding box center [1200, 305] width 209 height 15
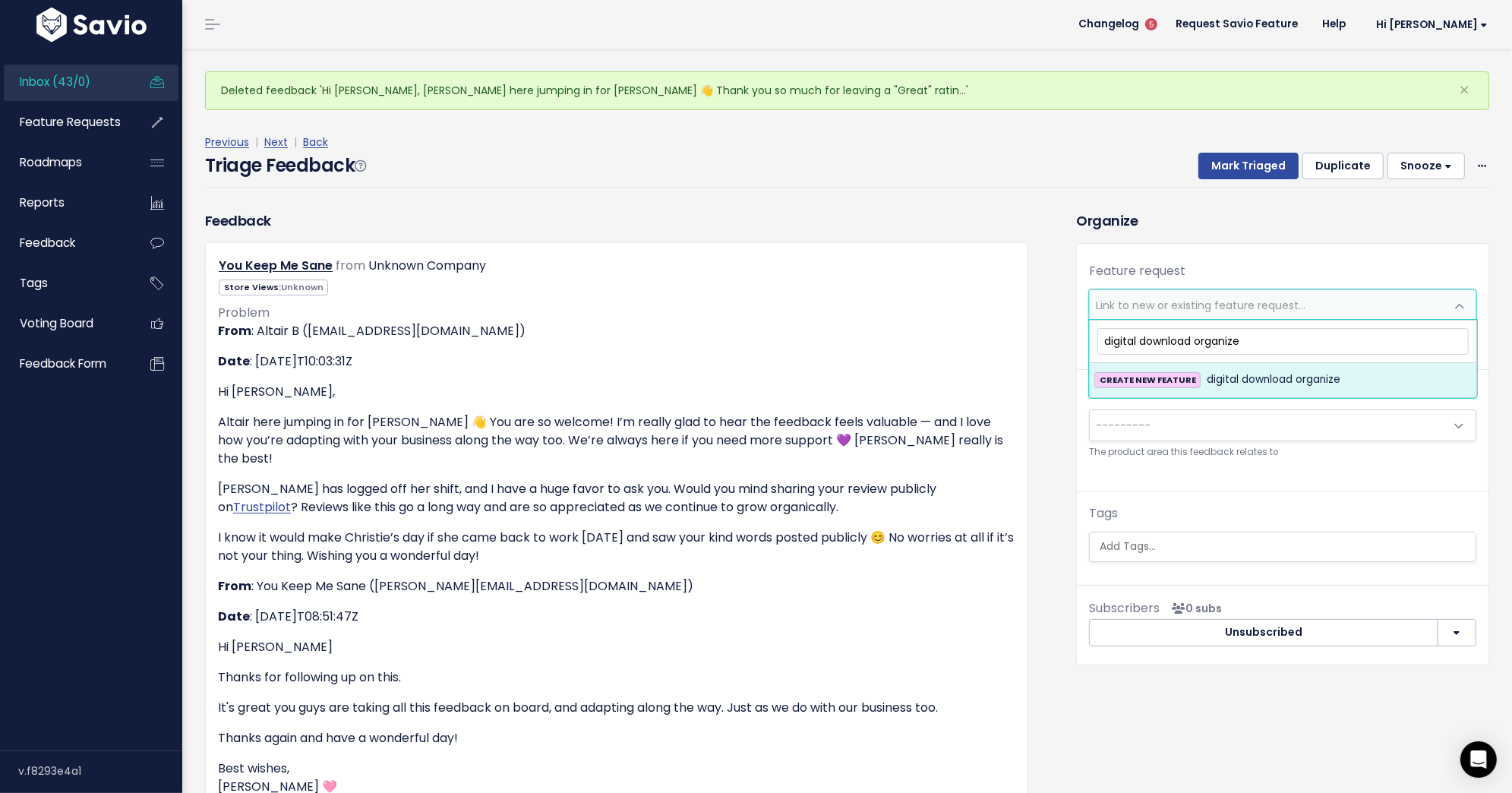
click at [1149, 332] on input "digital download organize" at bounding box center [1282, 341] width 372 height 26
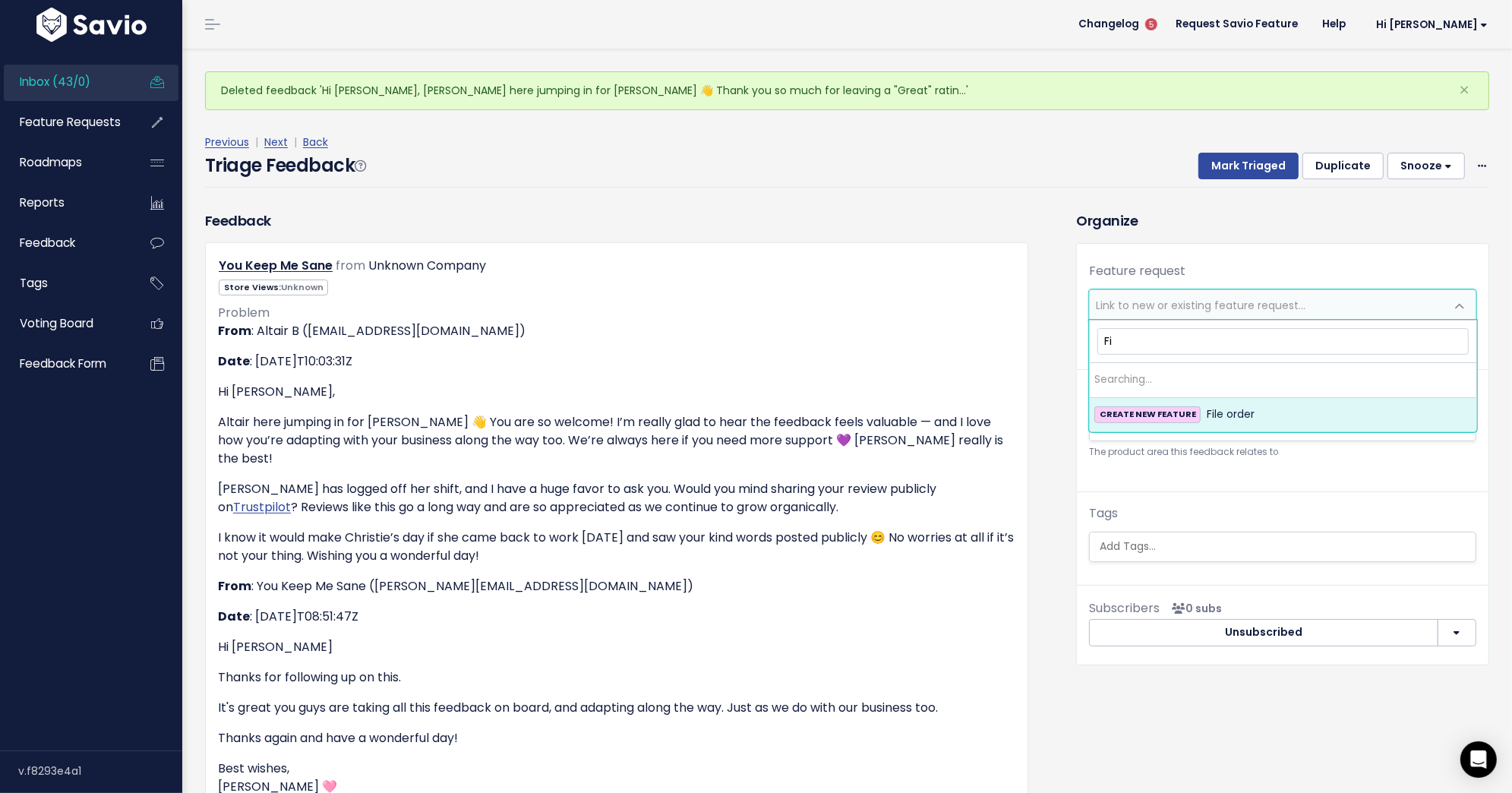
type input "F"
type input "P"
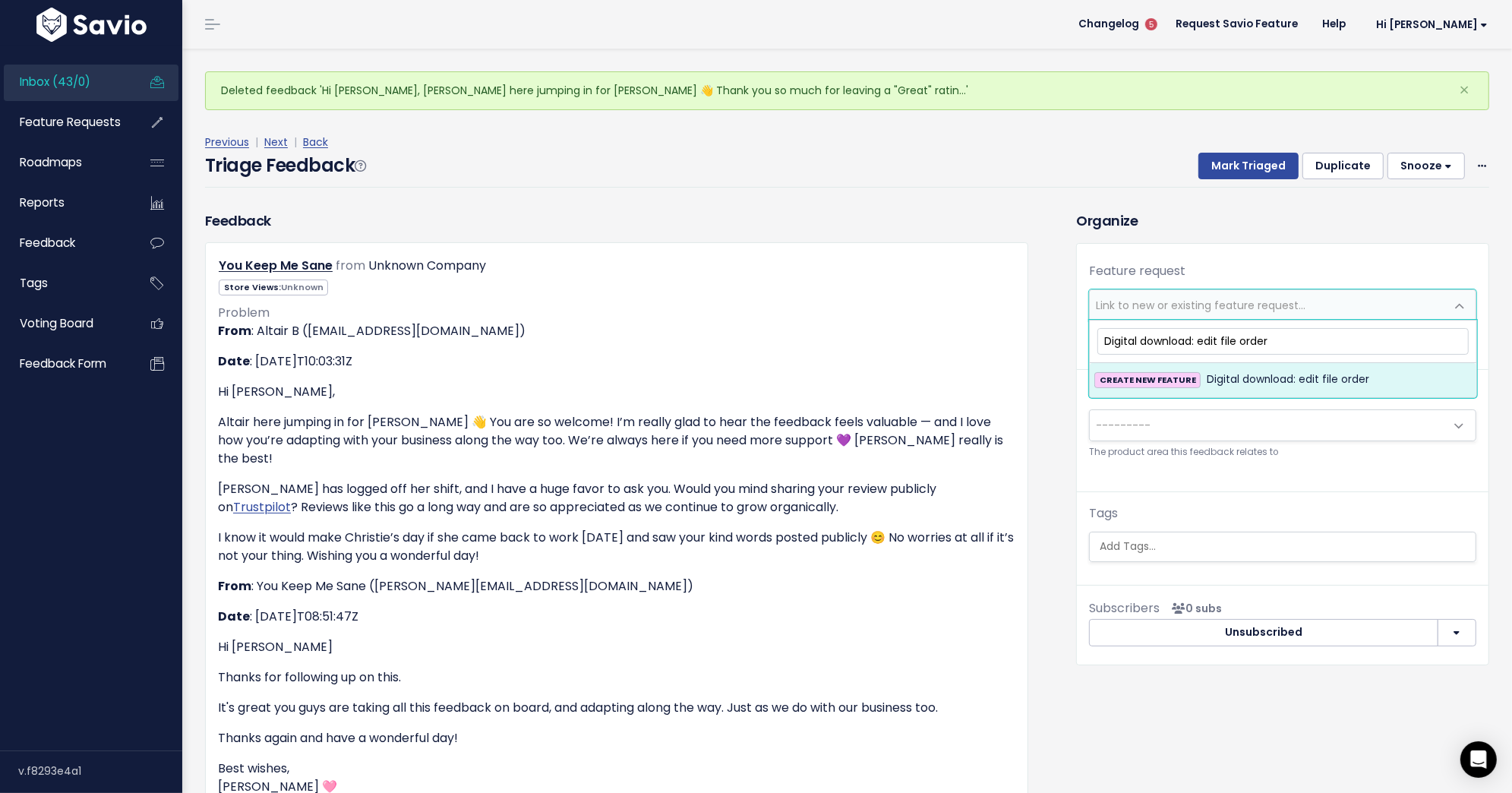
type input "Digital download: edit file order"
click at [1204, 368] on li "CREATE NEW FEATURE Digital download: edit file order" at bounding box center [1283, 379] width 386 height 33
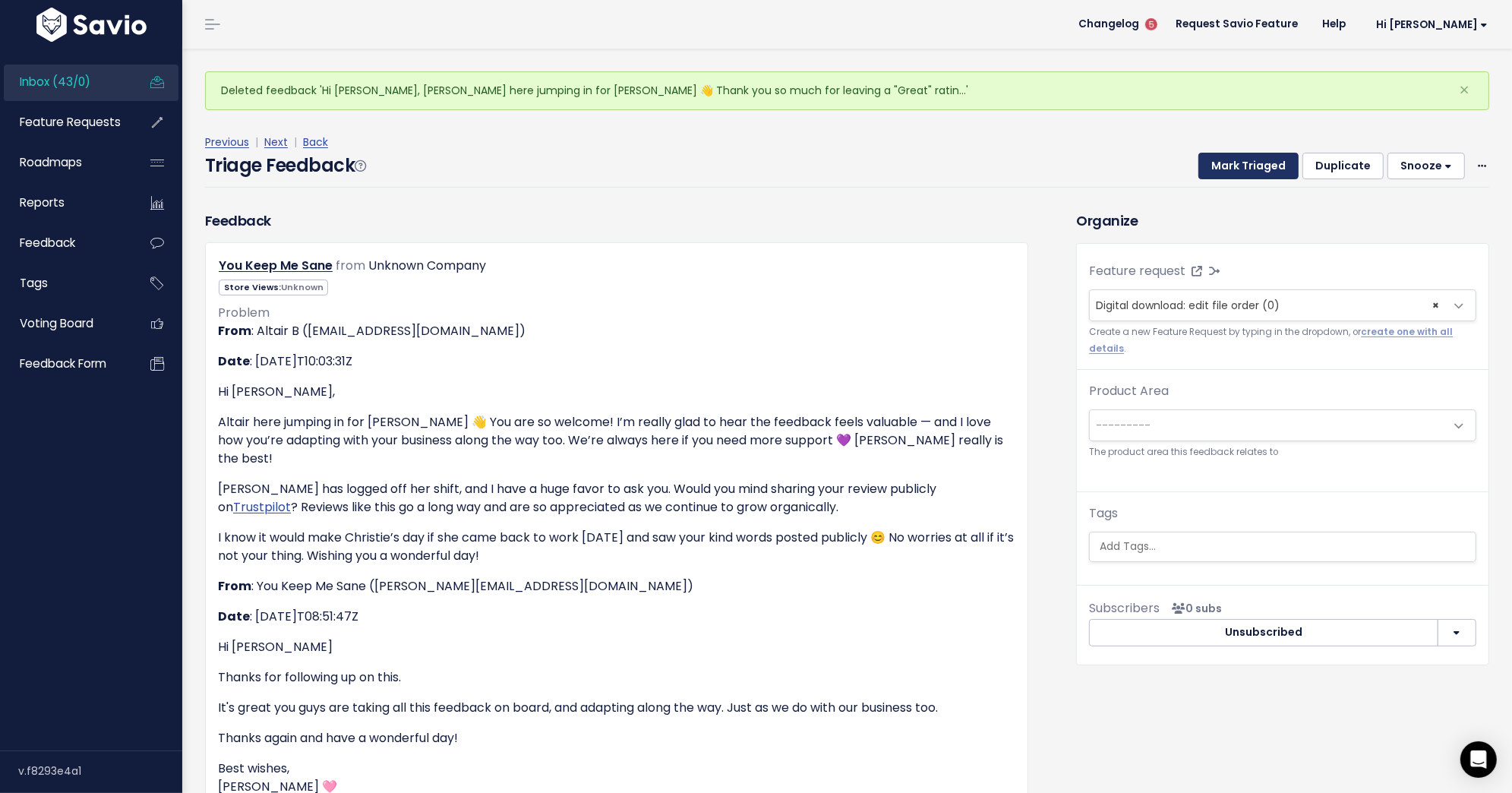
click at [1235, 170] on button "Mark Triaged" at bounding box center [1248, 167] width 100 height 27
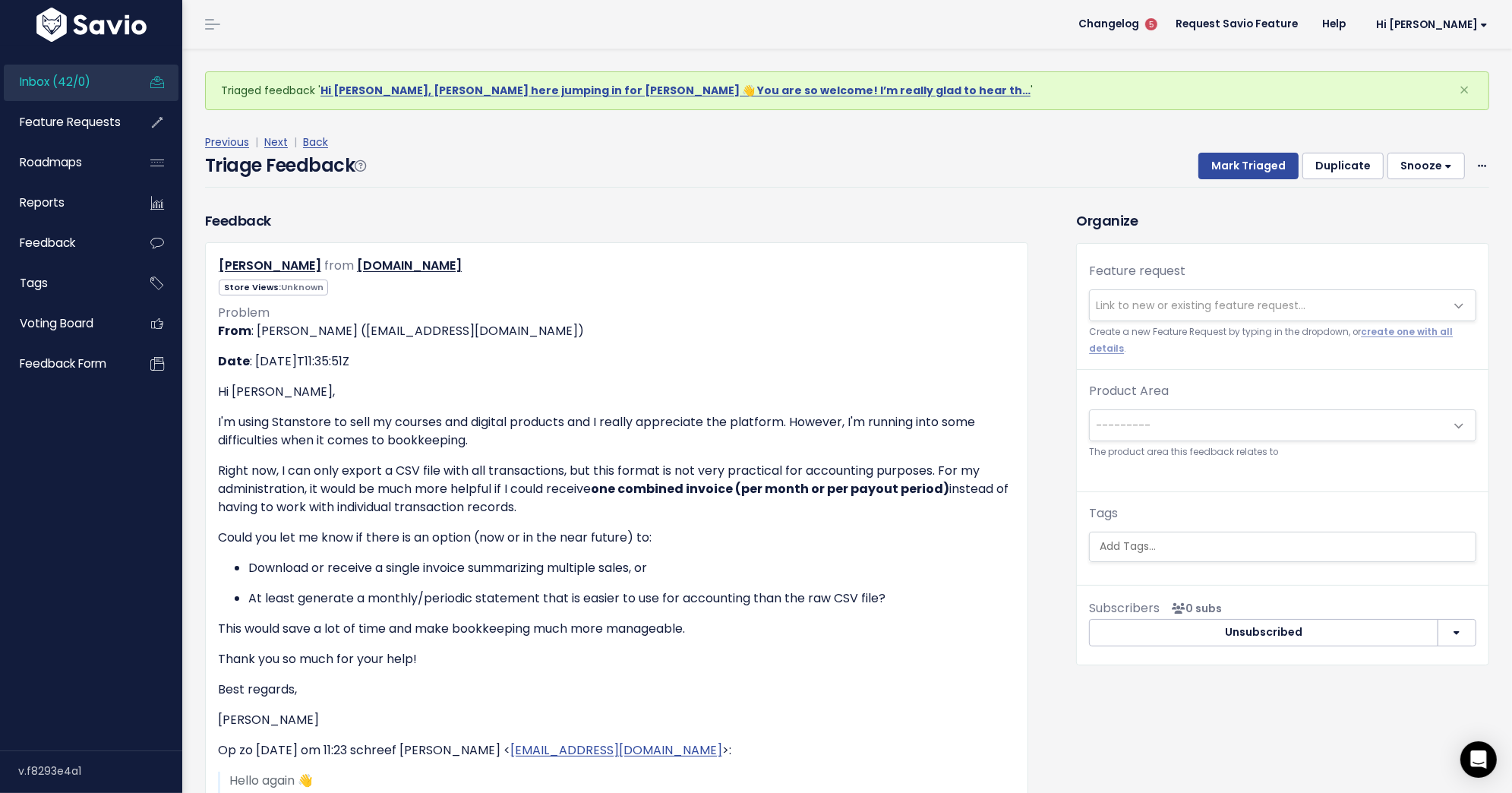
click at [1253, 298] on span "Link to new or existing feature request..." at bounding box center [1200, 305] width 209 height 15
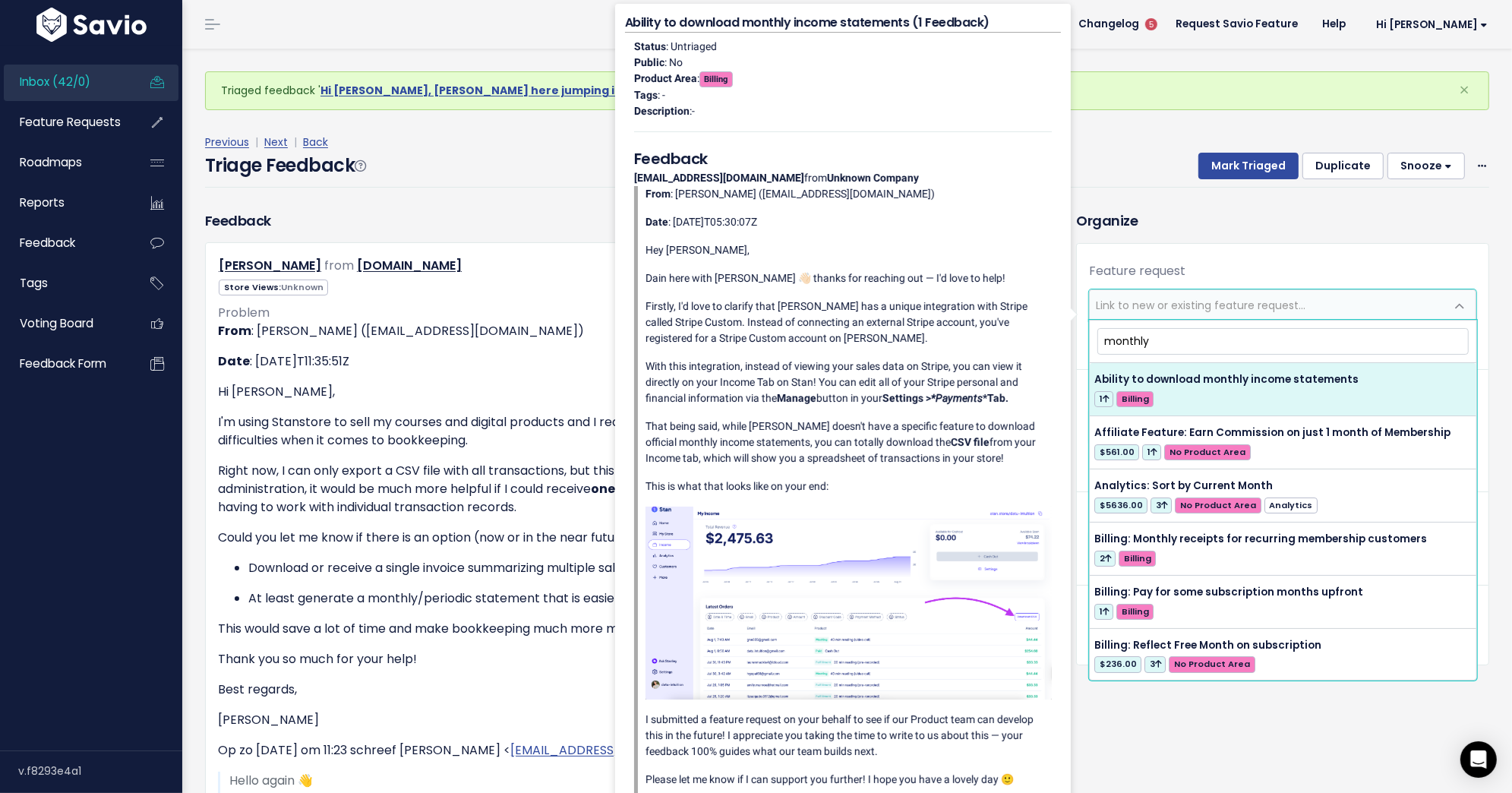
type input "monthly"
select select "62915"
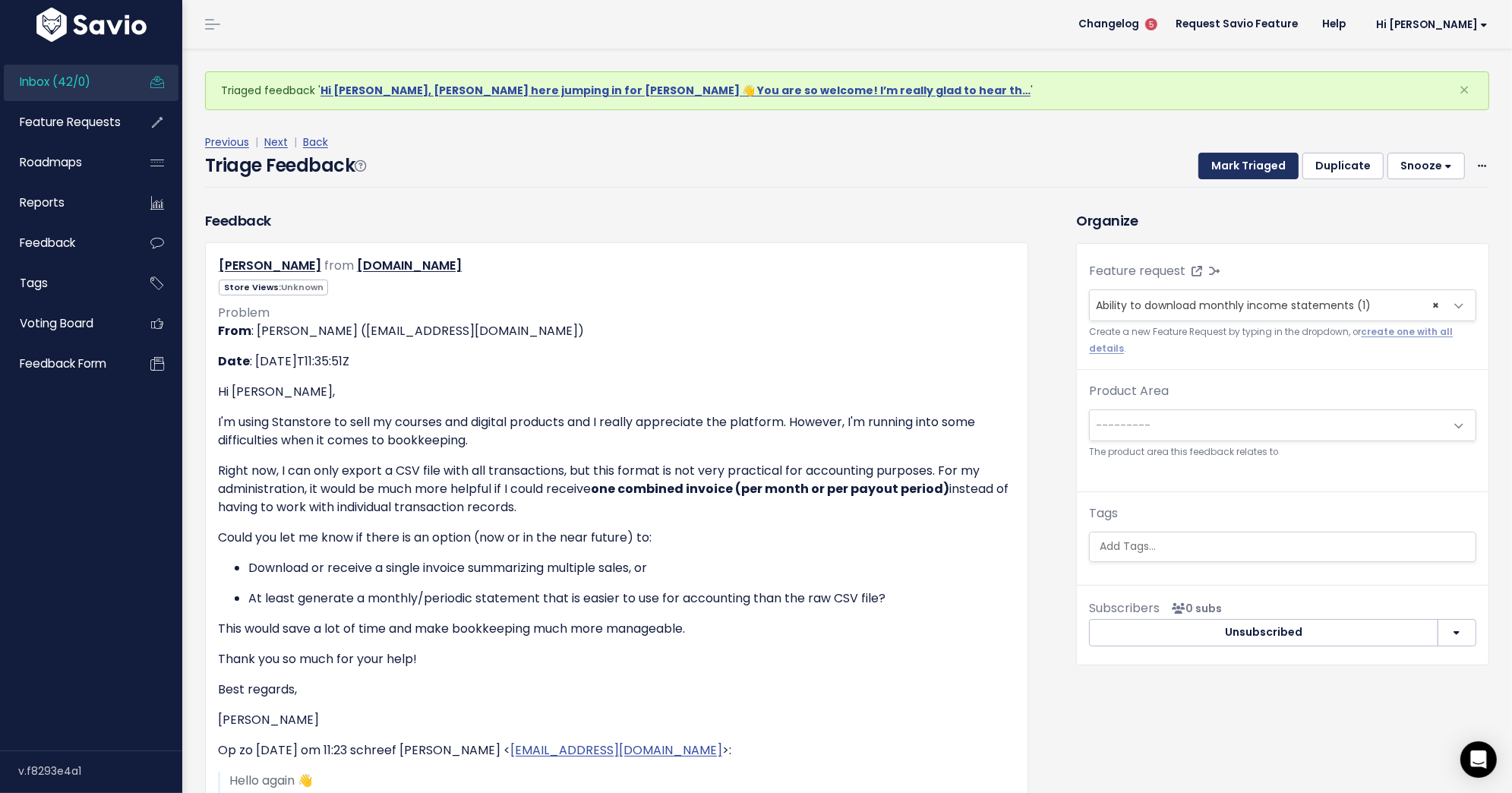
click at [1261, 169] on button "Mark Triaged" at bounding box center [1248, 167] width 100 height 27
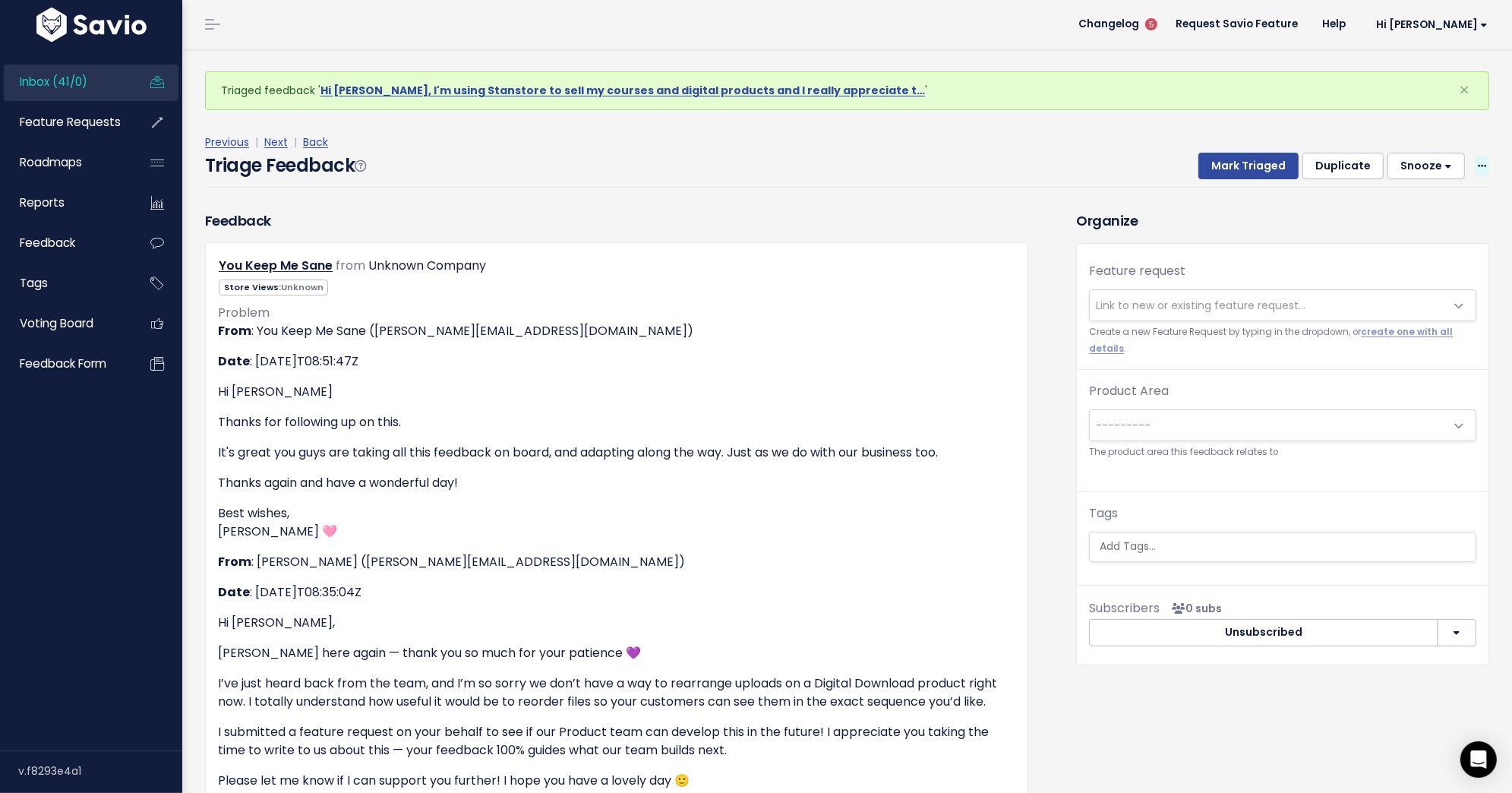
click at [1483, 166] on icon at bounding box center [1482, 167] width 9 height 10
click at [1446, 239] on link "Delete" at bounding box center [1421, 237] width 109 height 30
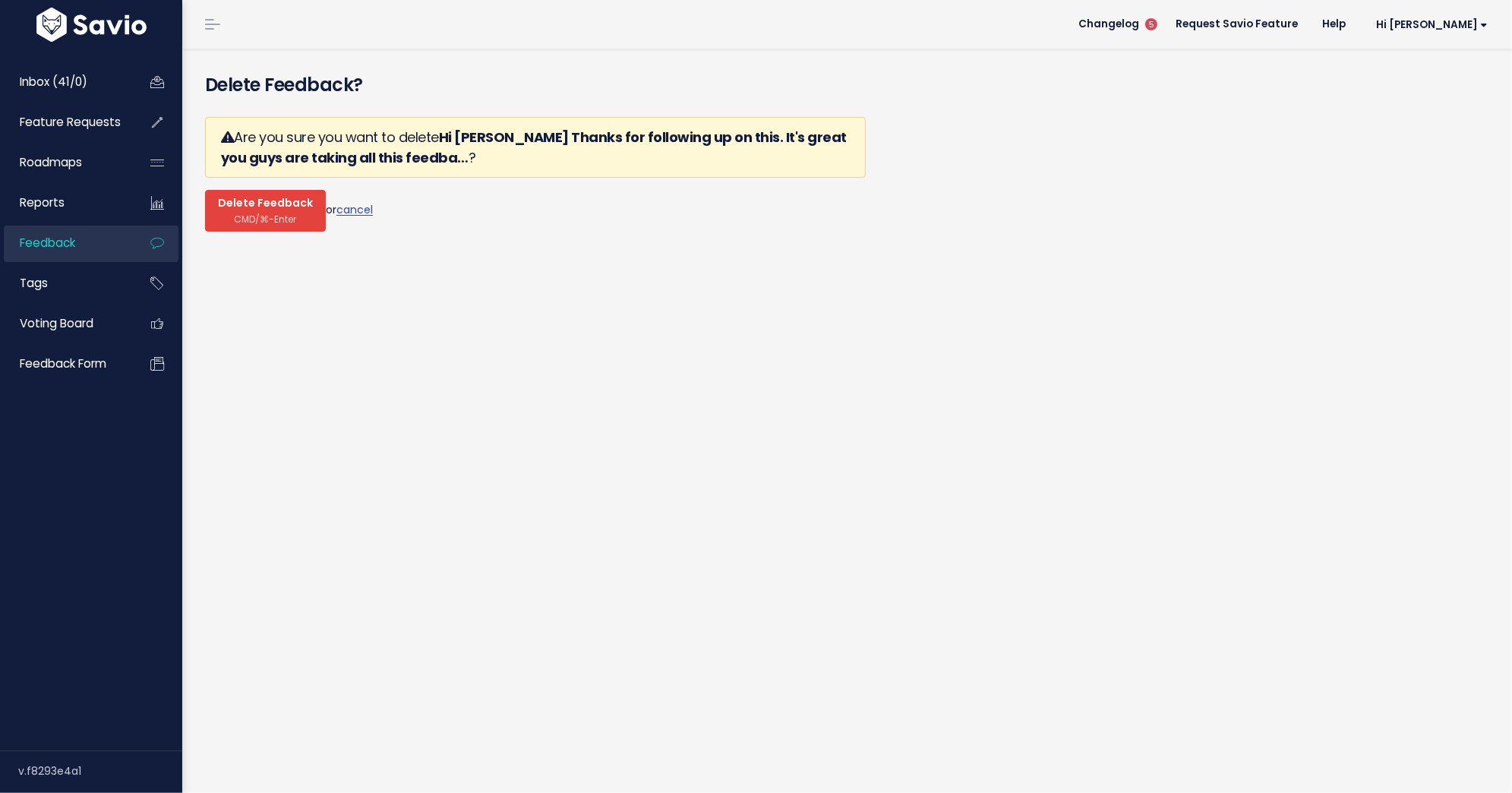
click at [254, 214] on span "CMD/⌘-Enter" at bounding box center [266, 219] width 62 height 11
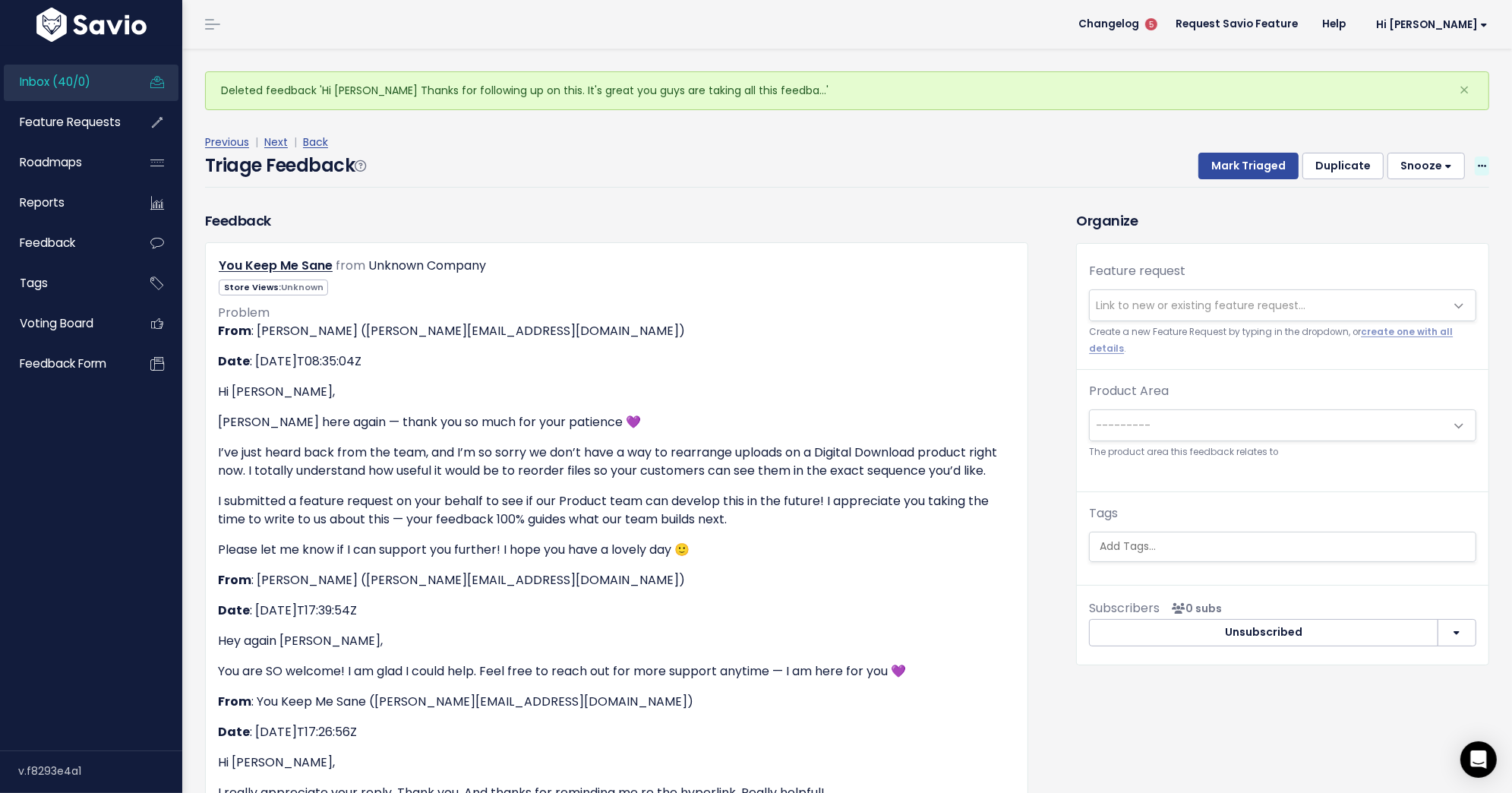
click at [1484, 162] on icon at bounding box center [1482, 167] width 9 height 10
click at [1414, 234] on link "Delete" at bounding box center [1421, 237] width 109 height 30
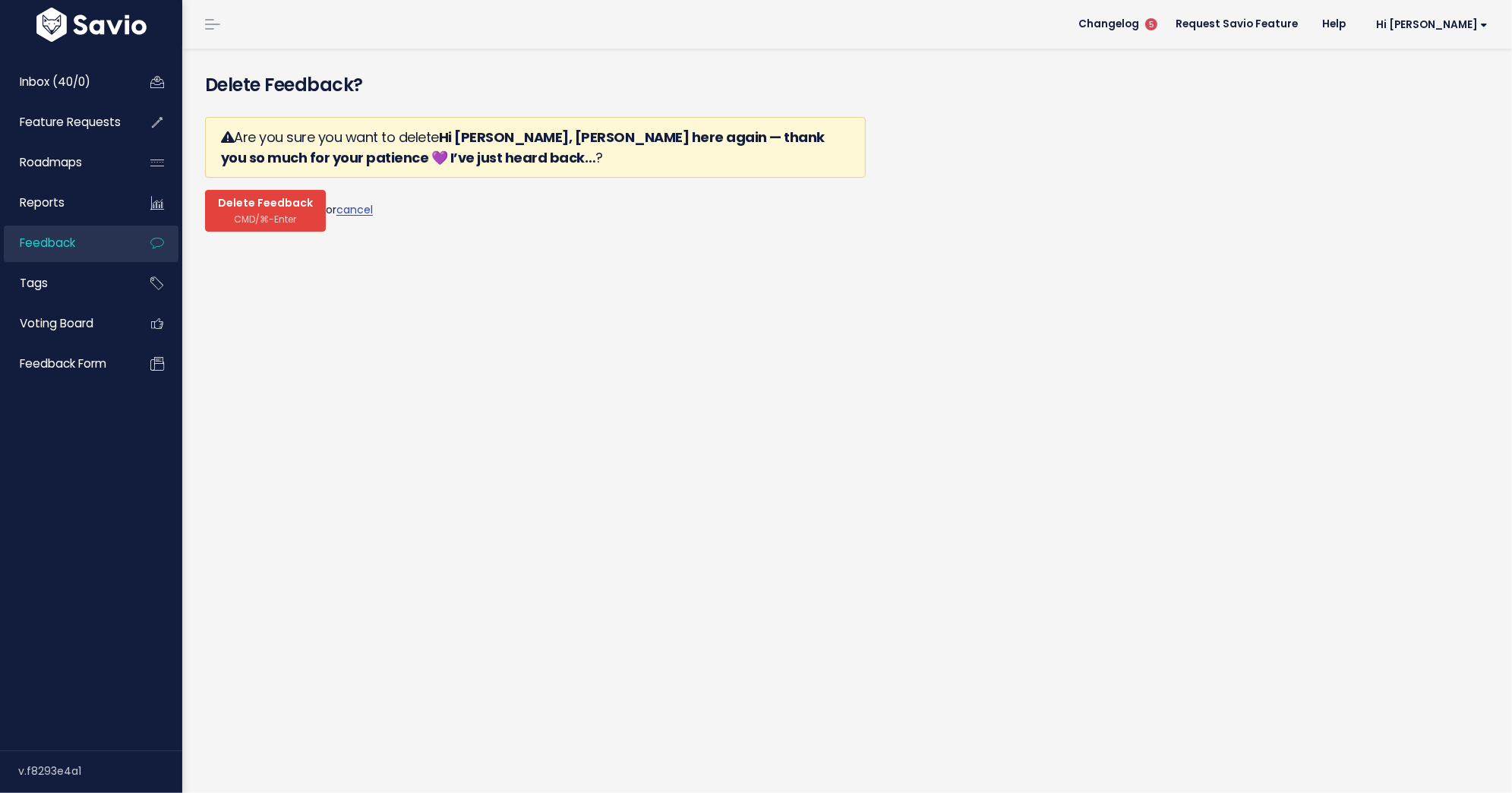
click at [249, 224] on button "Delete Feedback CMD/⌘-Enter" at bounding box center [265, 210] width 120 height 42
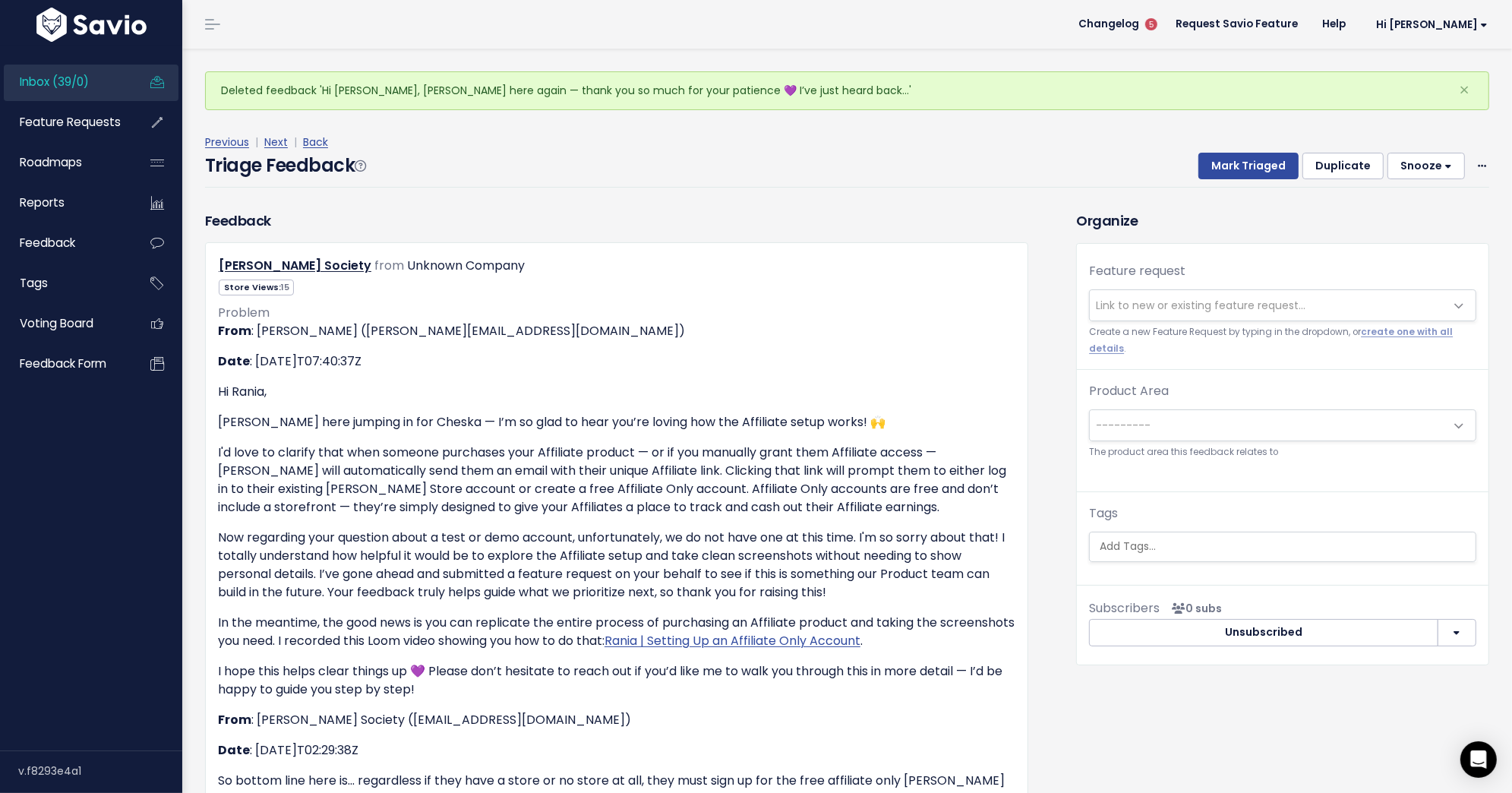
click at [1480, 178] on div "Mark Triaged Duplicate Snooze 1 day 3 days 7 days 14 days Edit Delete" at bounding box center [1334, 167] width 309 height 27
click at [1482, 171] on span at bounding box center [1481, 166] width 15 height 19
click at [1406, 244] on link "Delete" at bounding box center [1421, 237] width 109 height 30
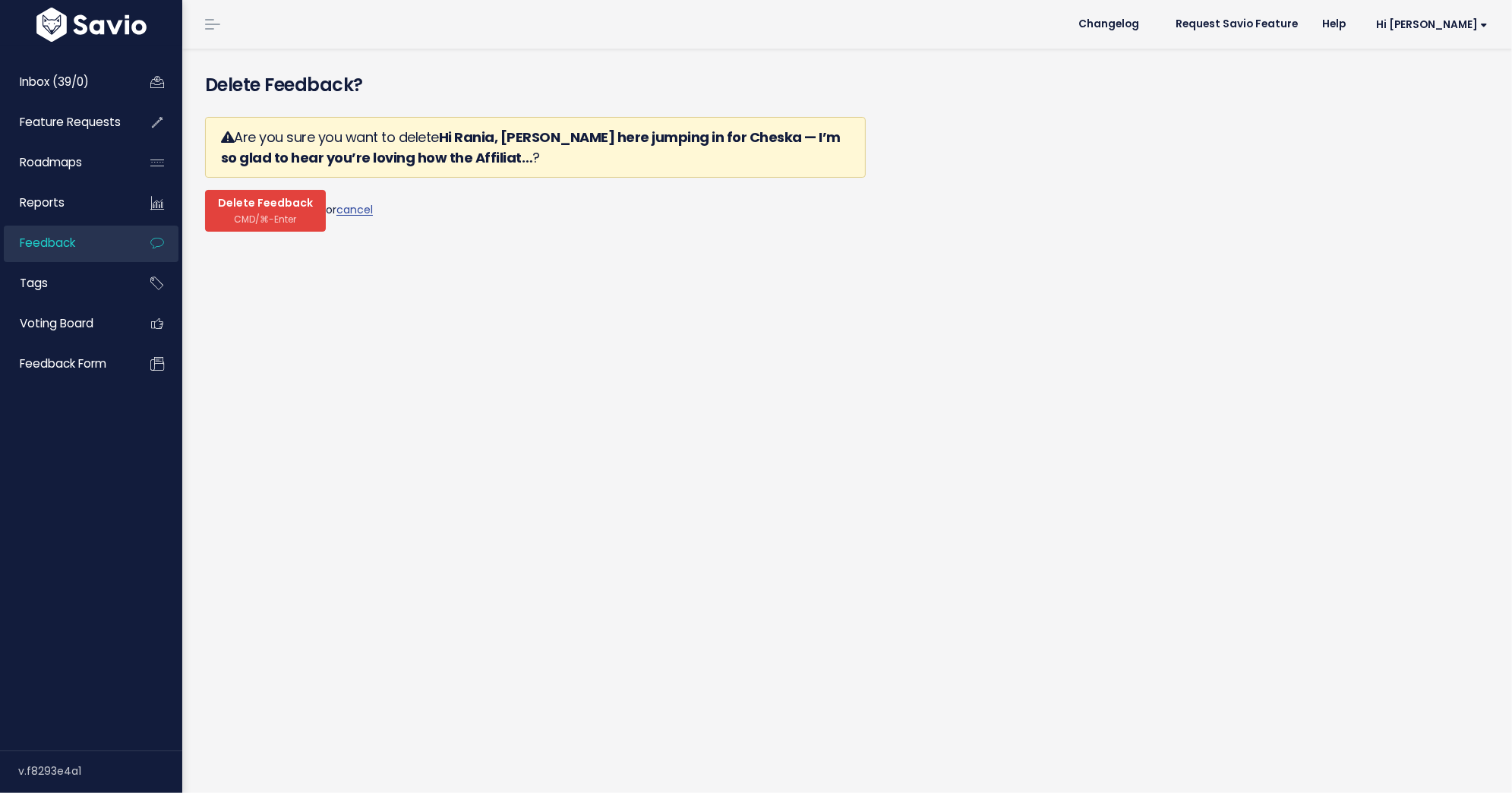
click at [259, 221] on span "CMD/⌘-Enter" at bounding box center [266, 219] width 62 height 11
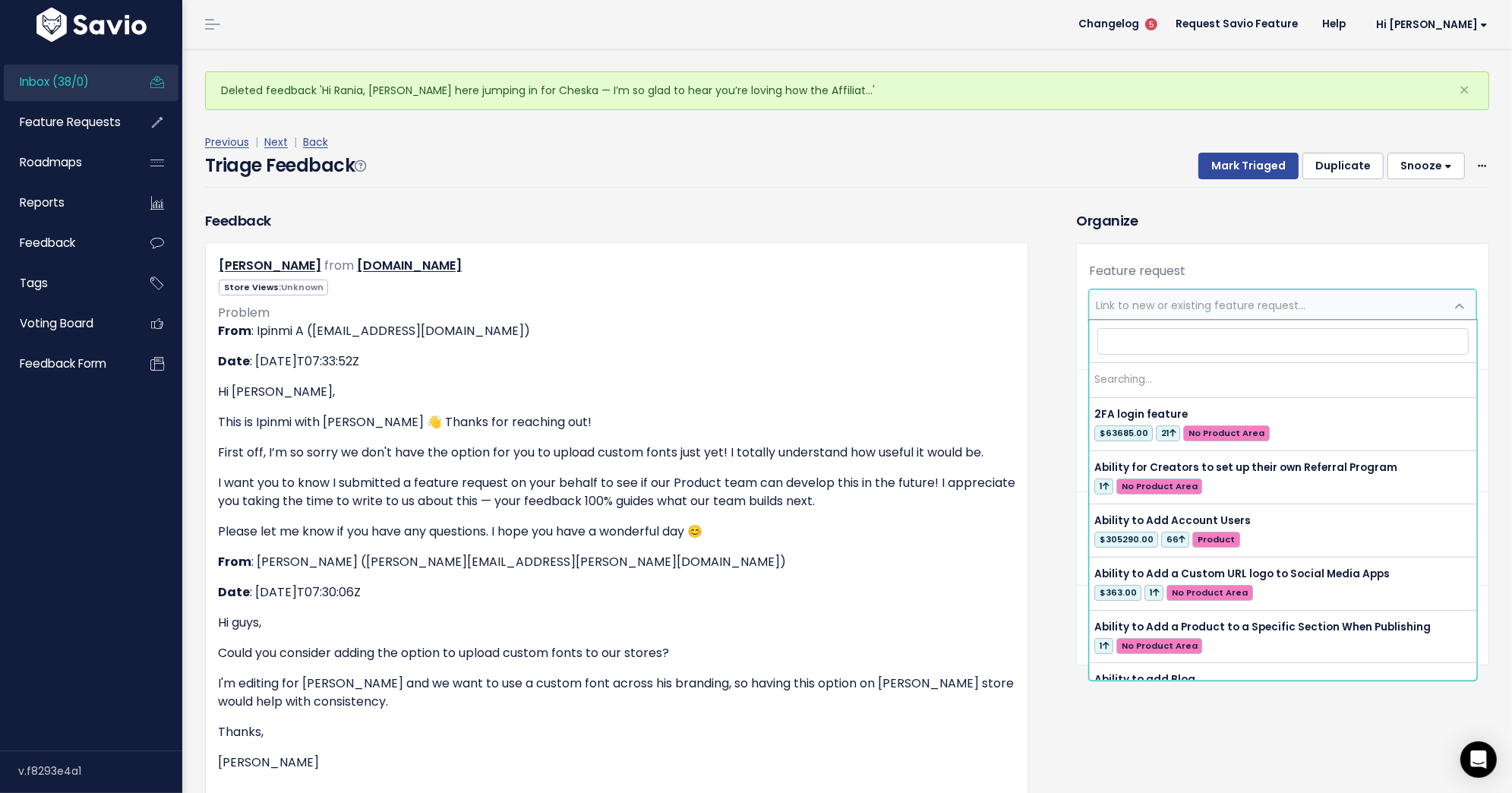
click at [1228, 304] on span "Link to new or existing feature request..." at bounding box center [1200, 305] width 209 height 15
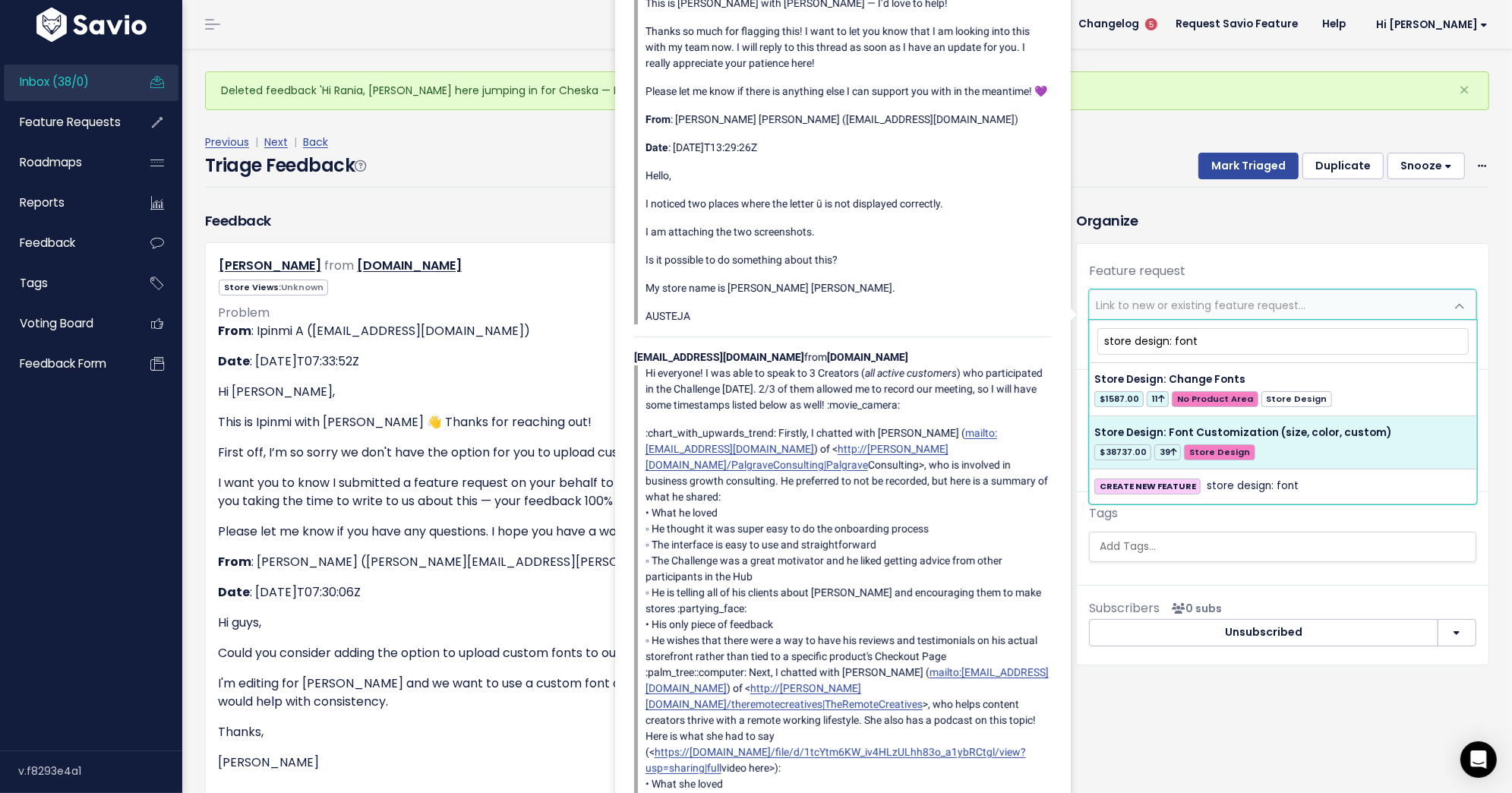
type input "store design: font"
select select "37898"
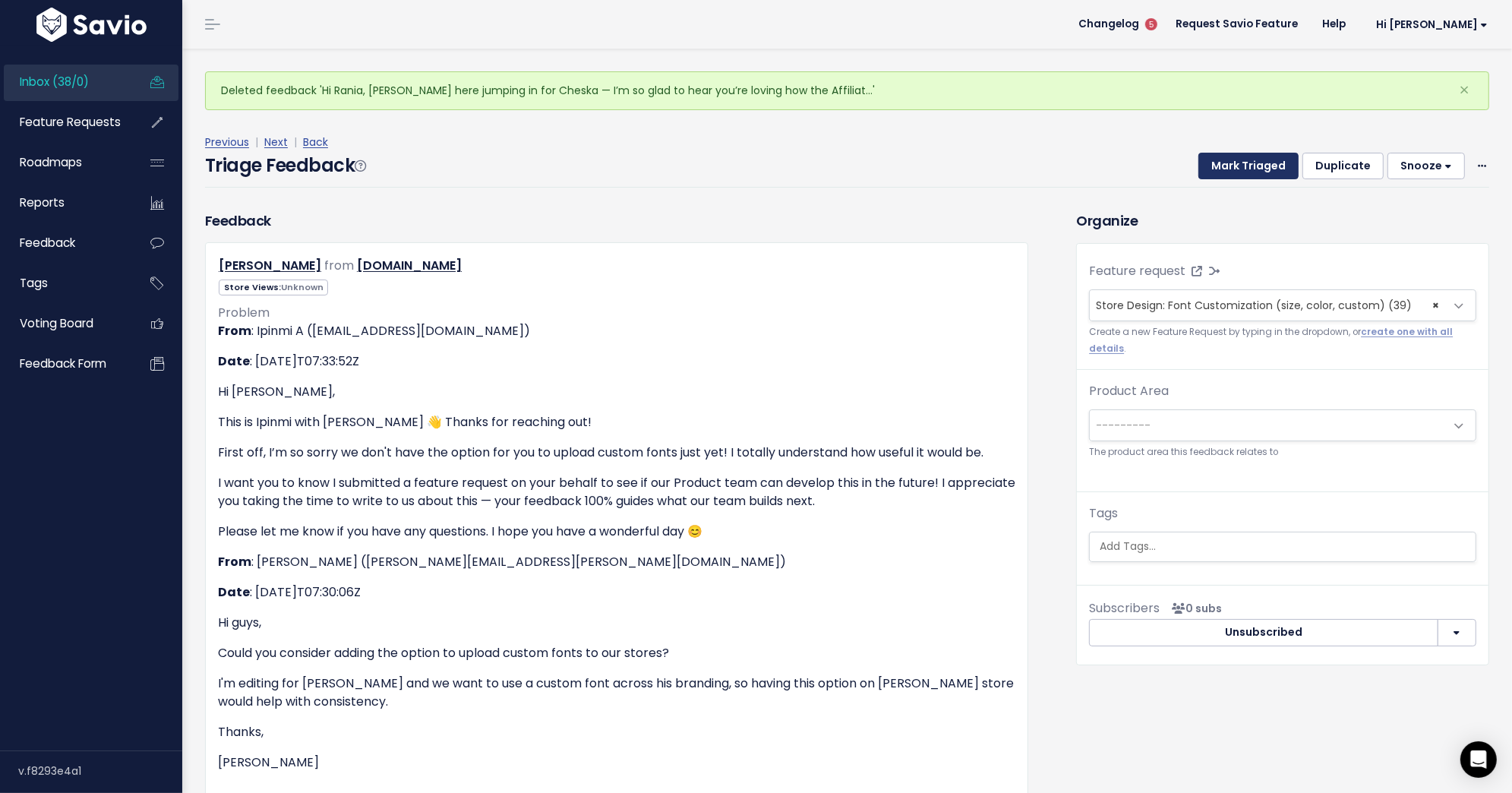
click at [1255, 166] on button "Mark Triaged" at bounding box center [1248, 167] width 100 height 27
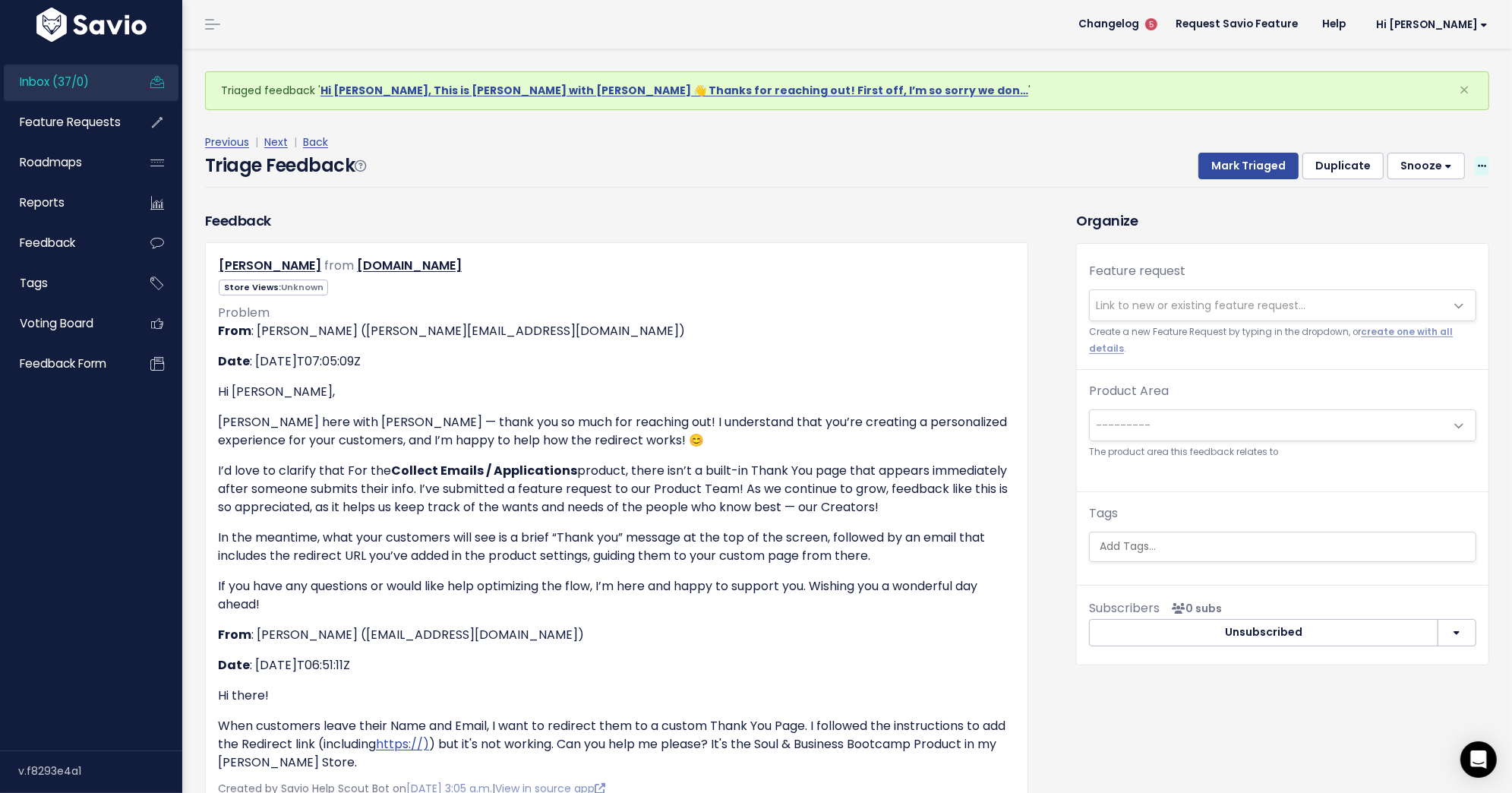
click at [1482, 162] on icon at bounding box center [1482, 167] width 9 height 10
click at [1420, 244] on link "Delete" at bounding box center [1421, 237] width 109 height 30
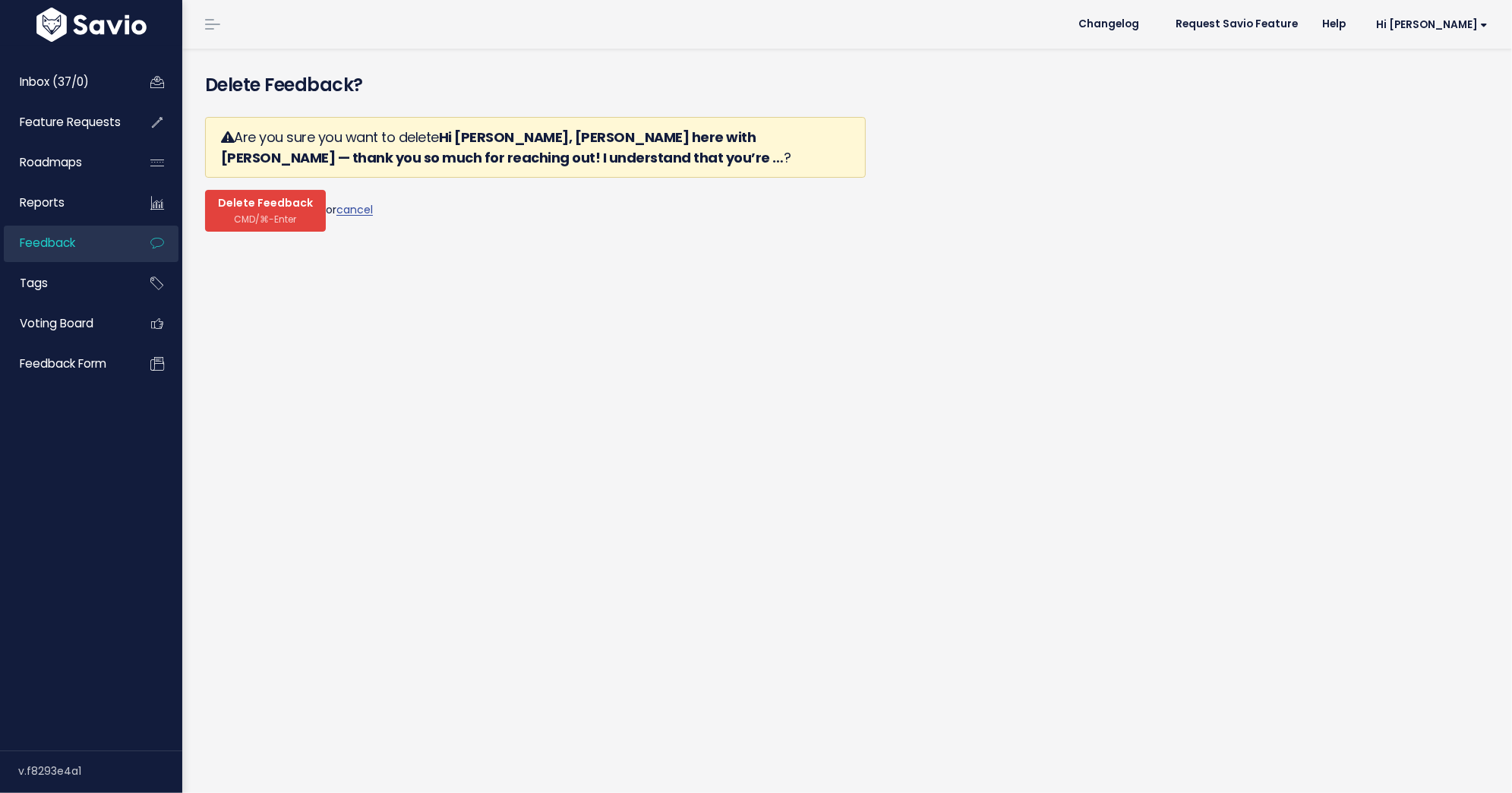
click at [288, 209] on span "Delete Feedback" at bounding box center [265, 203] width 95 height 14
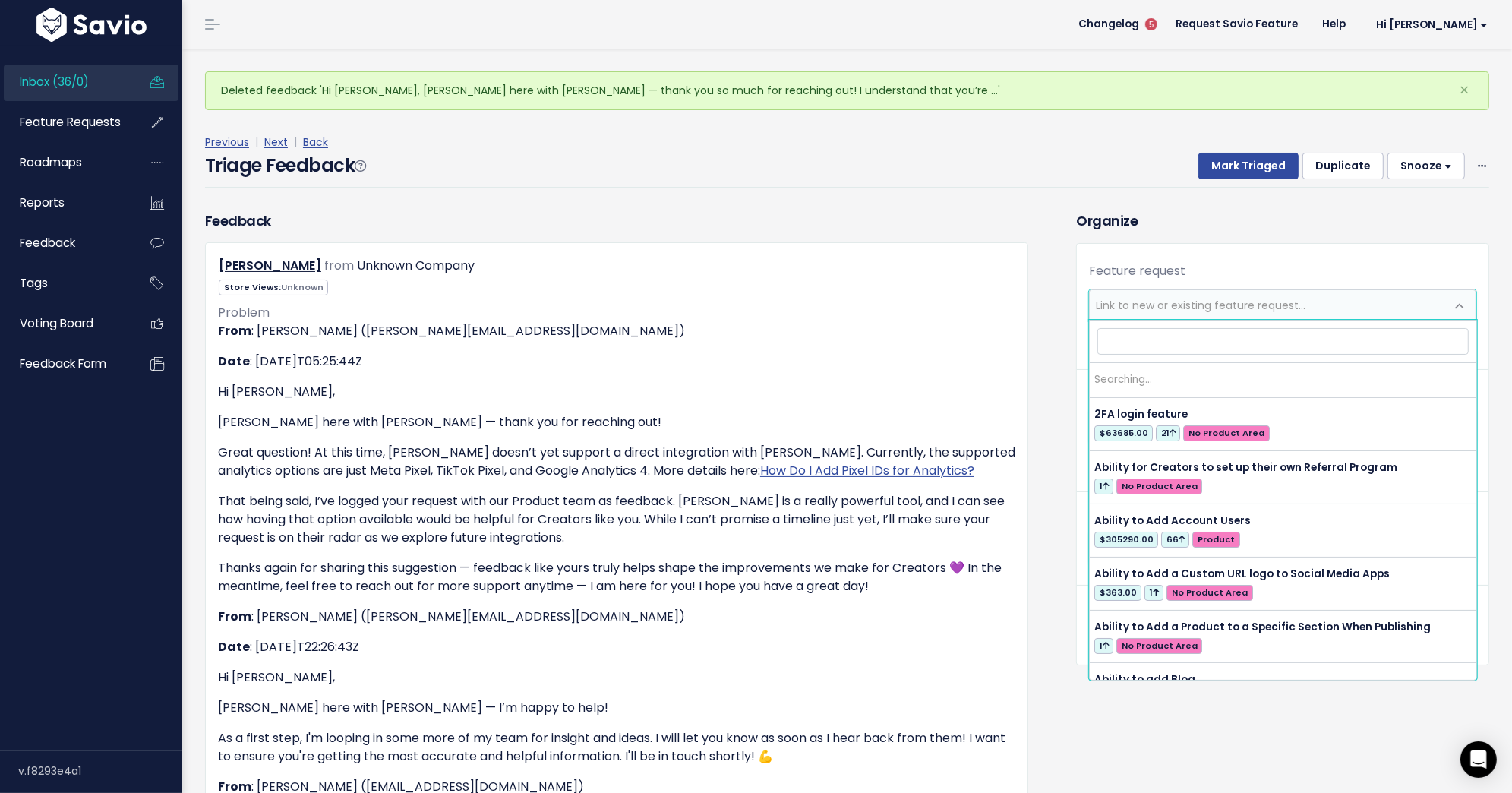
click at [1226, 306] on span "Link to new or existing feature request..." at bounding box center [1200, 305] width 209 height 15
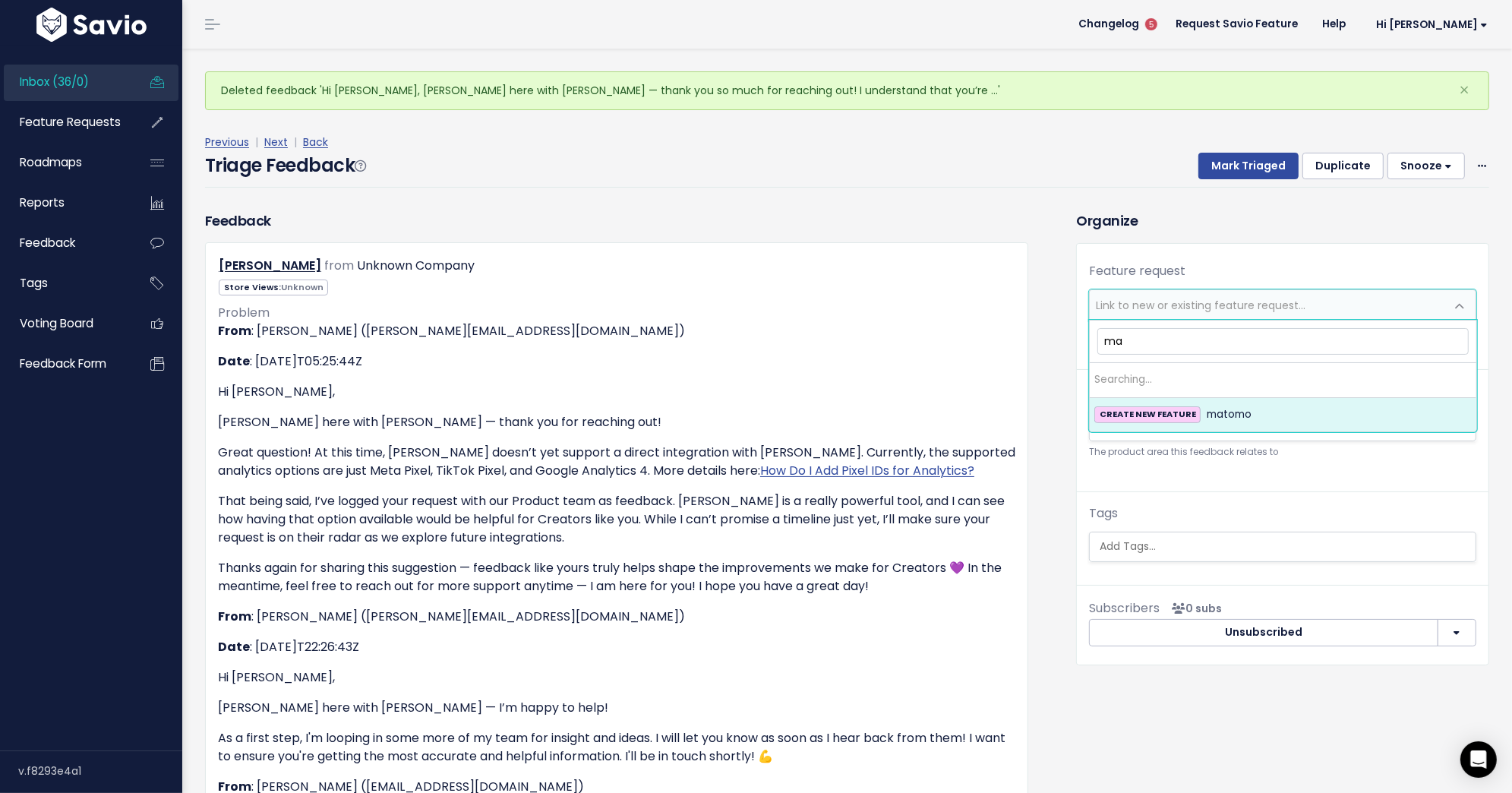
type input "m"
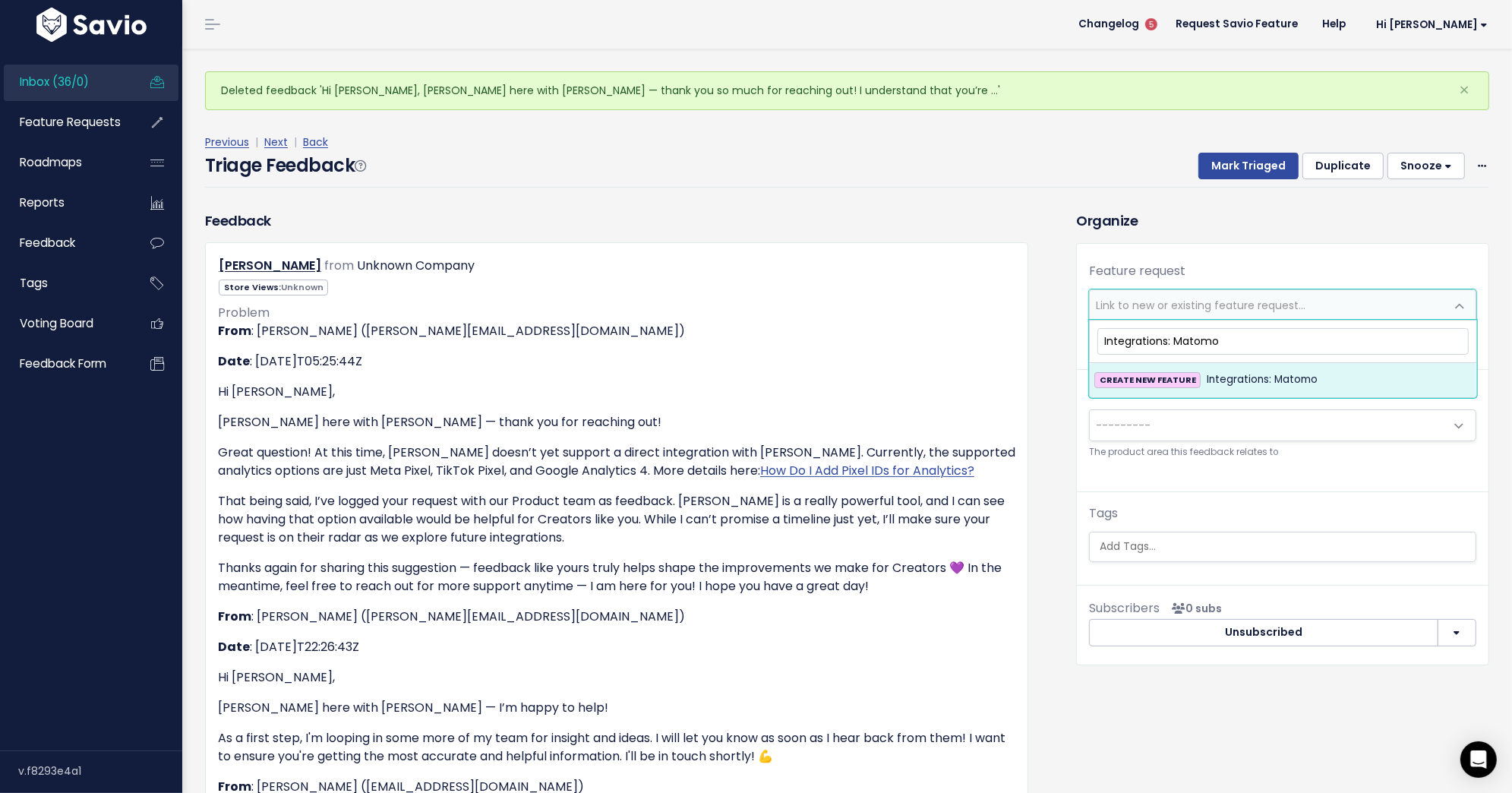
type input "Integrations: Matomo"
click at [1258, 379] on span "Integrations: Matomo" at bounding box center [1262, 379] width 111 height 18
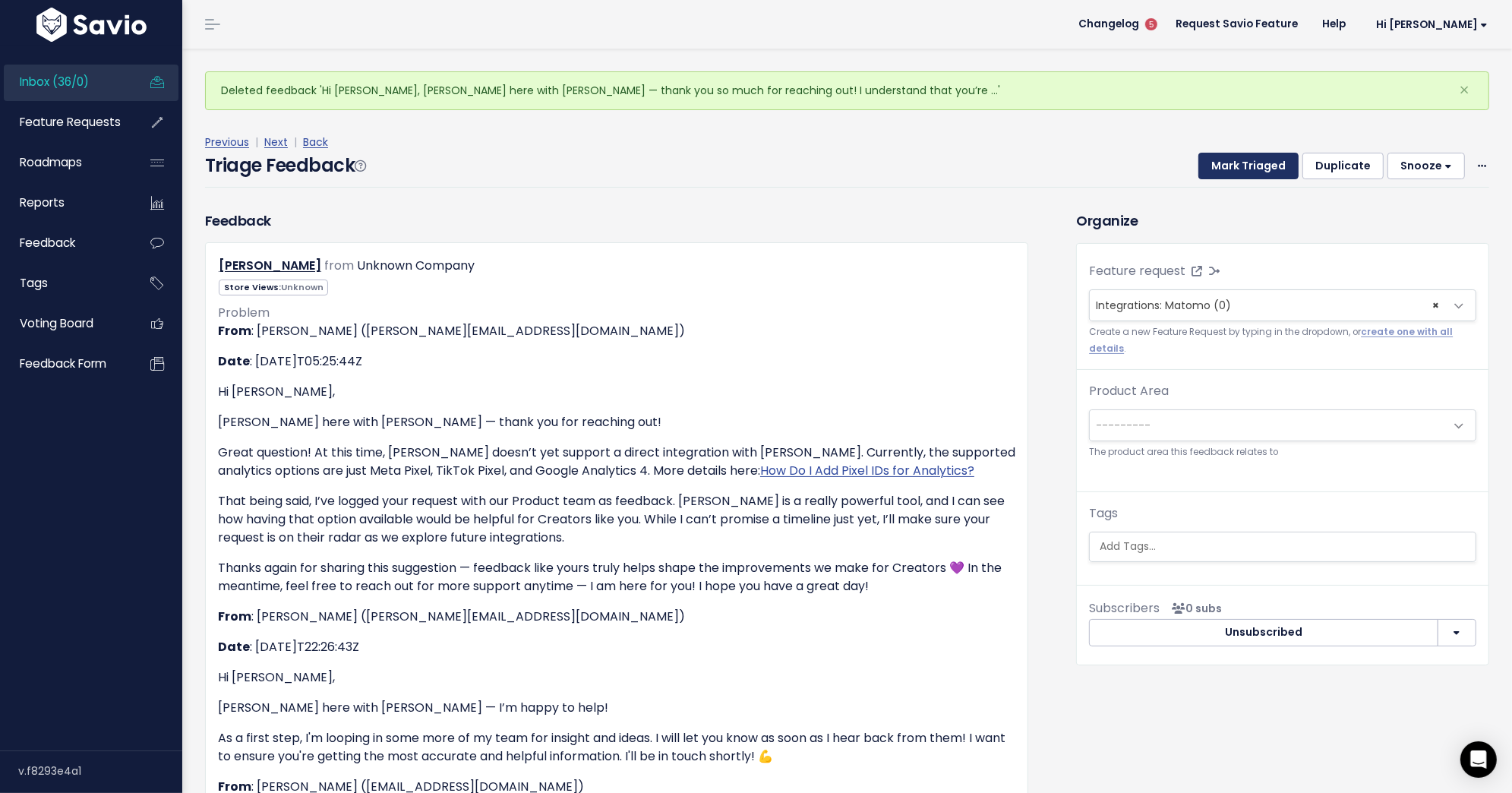
click at [1249, 165] on button "Mark Triaged" at bounding box center [1248, 167] width 100 height 27
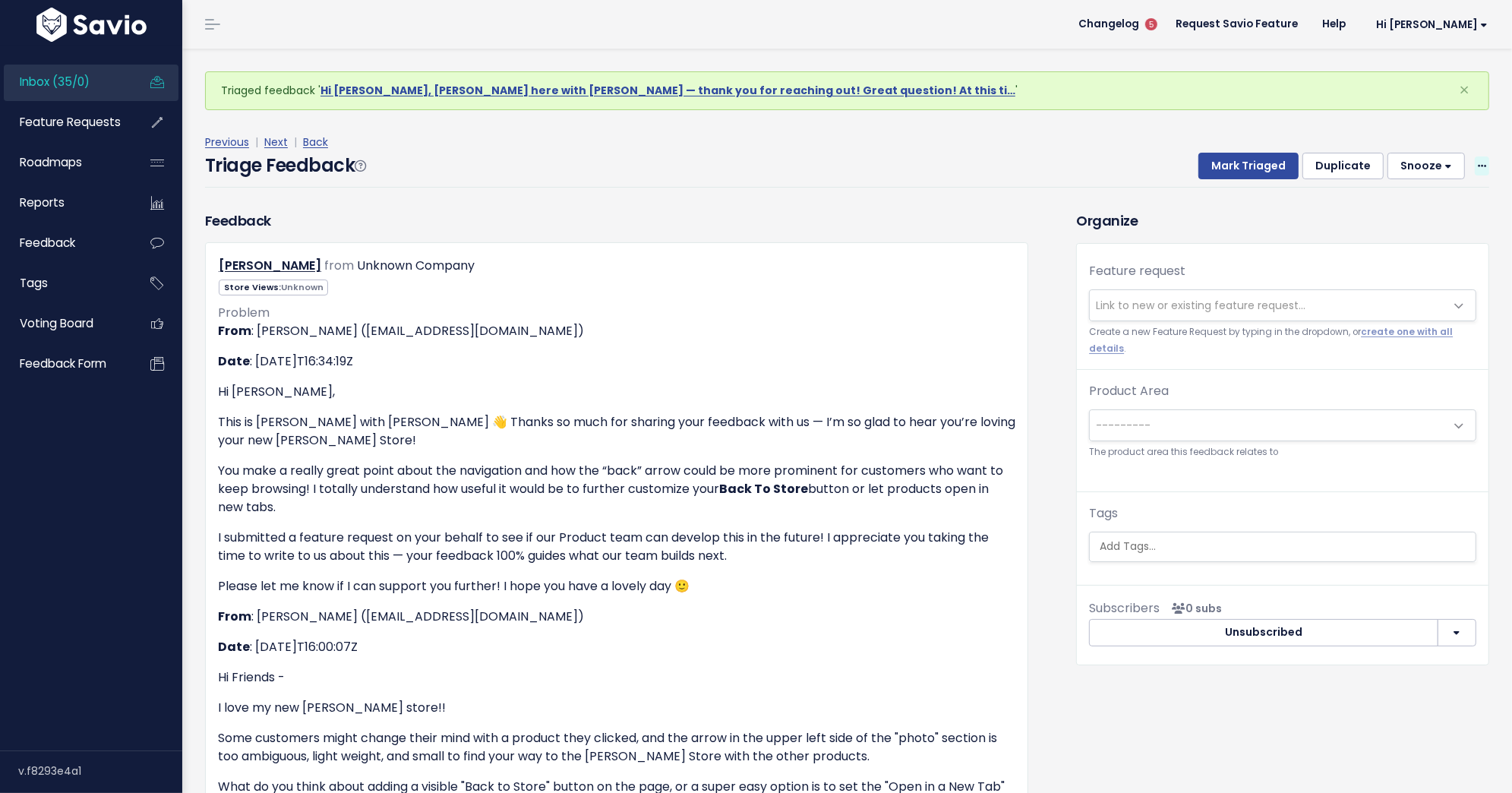
click at [1476, 164] on span at bounding box center [1481, 166] width 15 height 19
click at [1433, 228] on link "Delete" at bounding box center [1421, 237] width 109 height 30
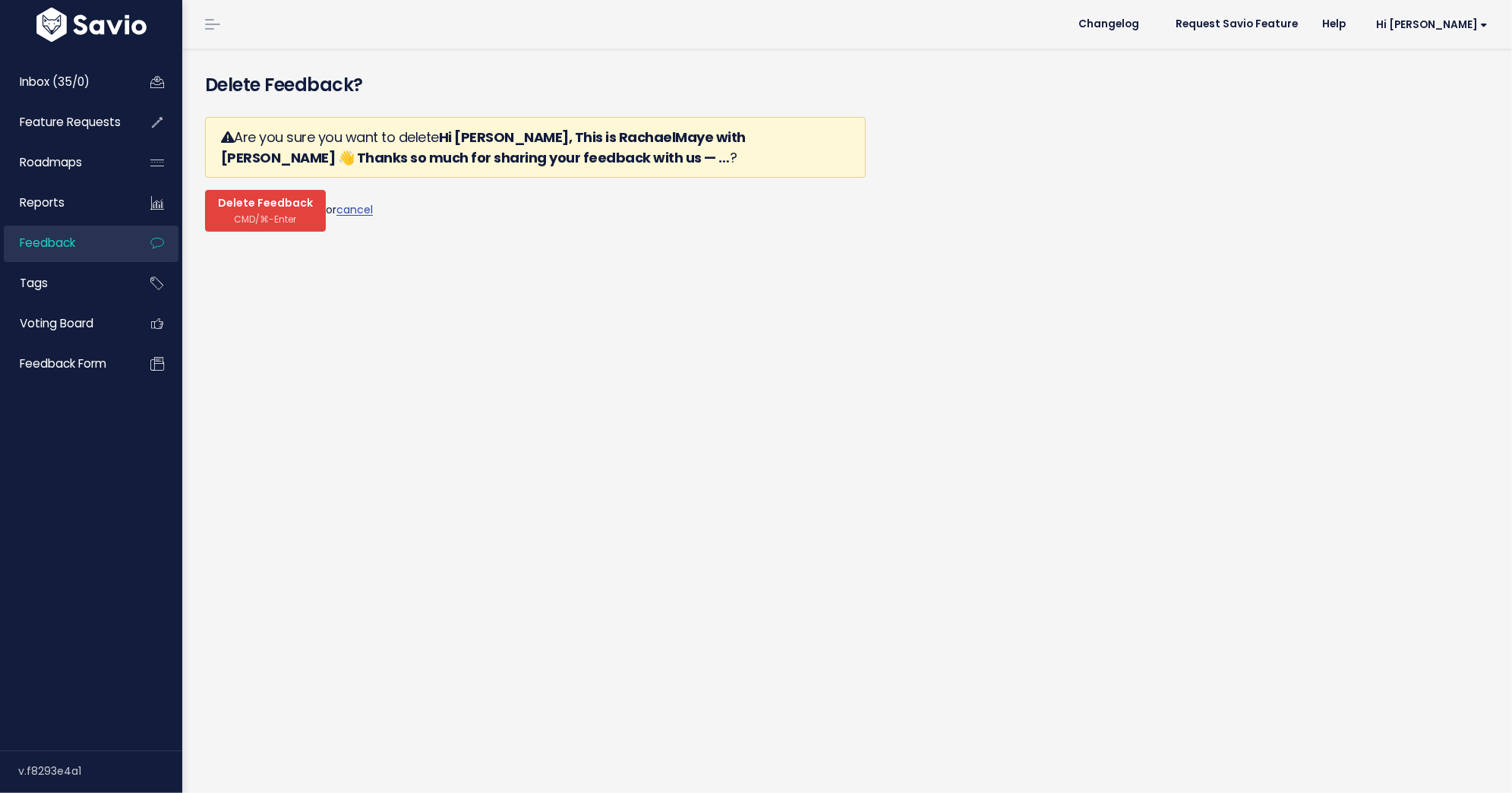
click at [258, 200] on span "Delete Feedback" at bounding box center [265, 203] width 95 height 14
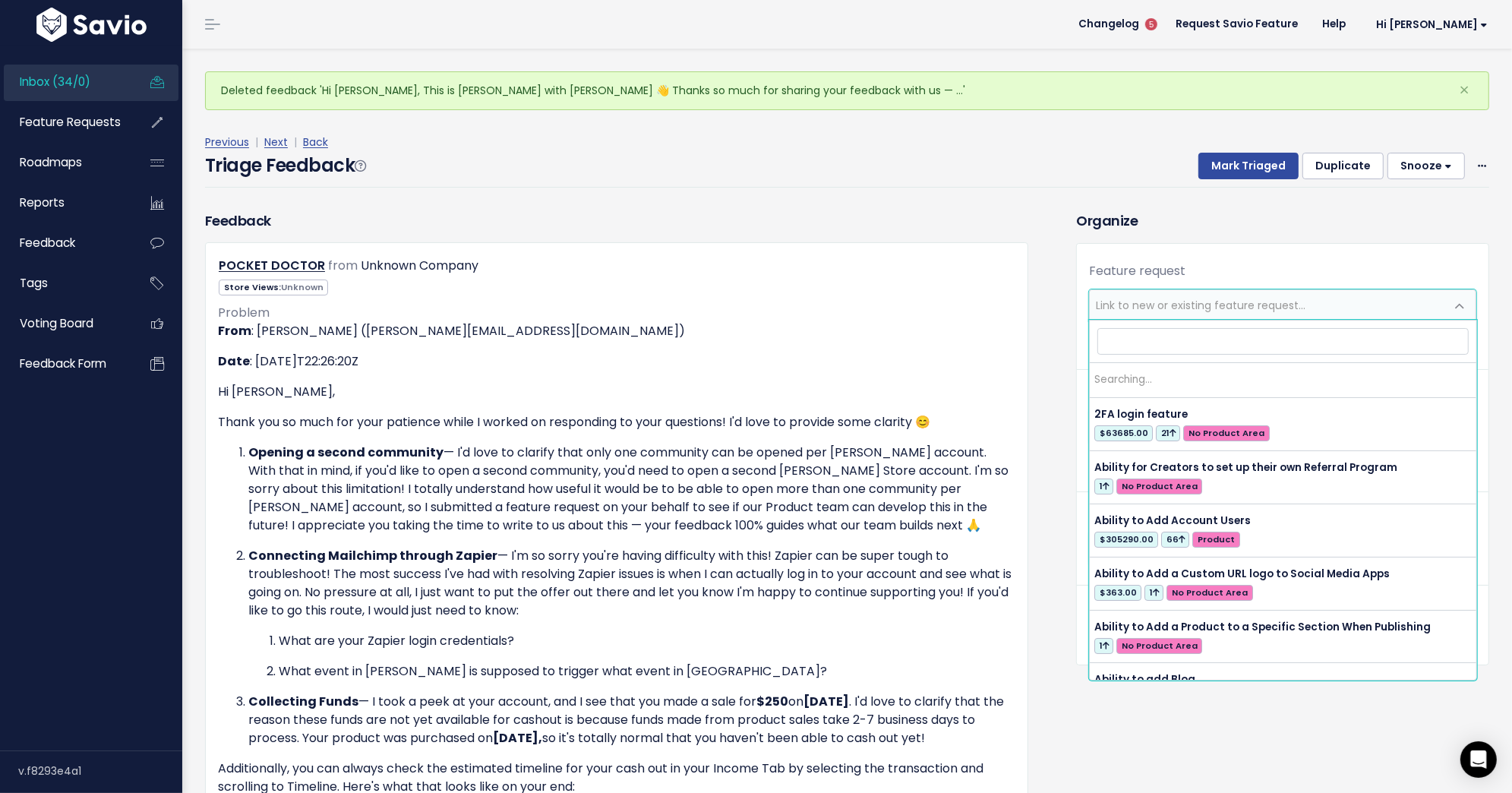
click at [1161, 307] on span "Link to new or existing feature request..." at bounding box center [1200, 305] width 209 height 15
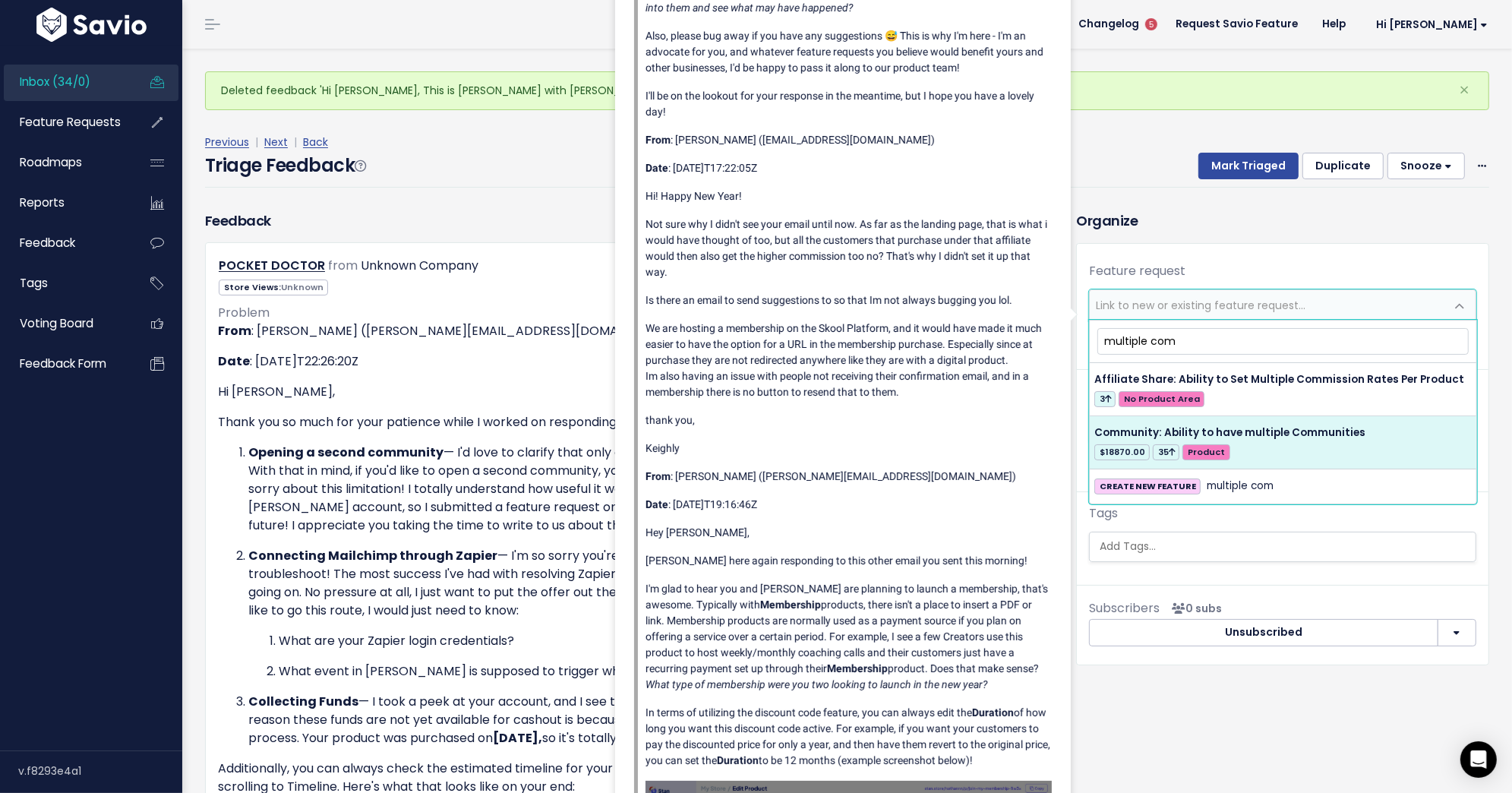
type input "multiple com"
select select "54132"
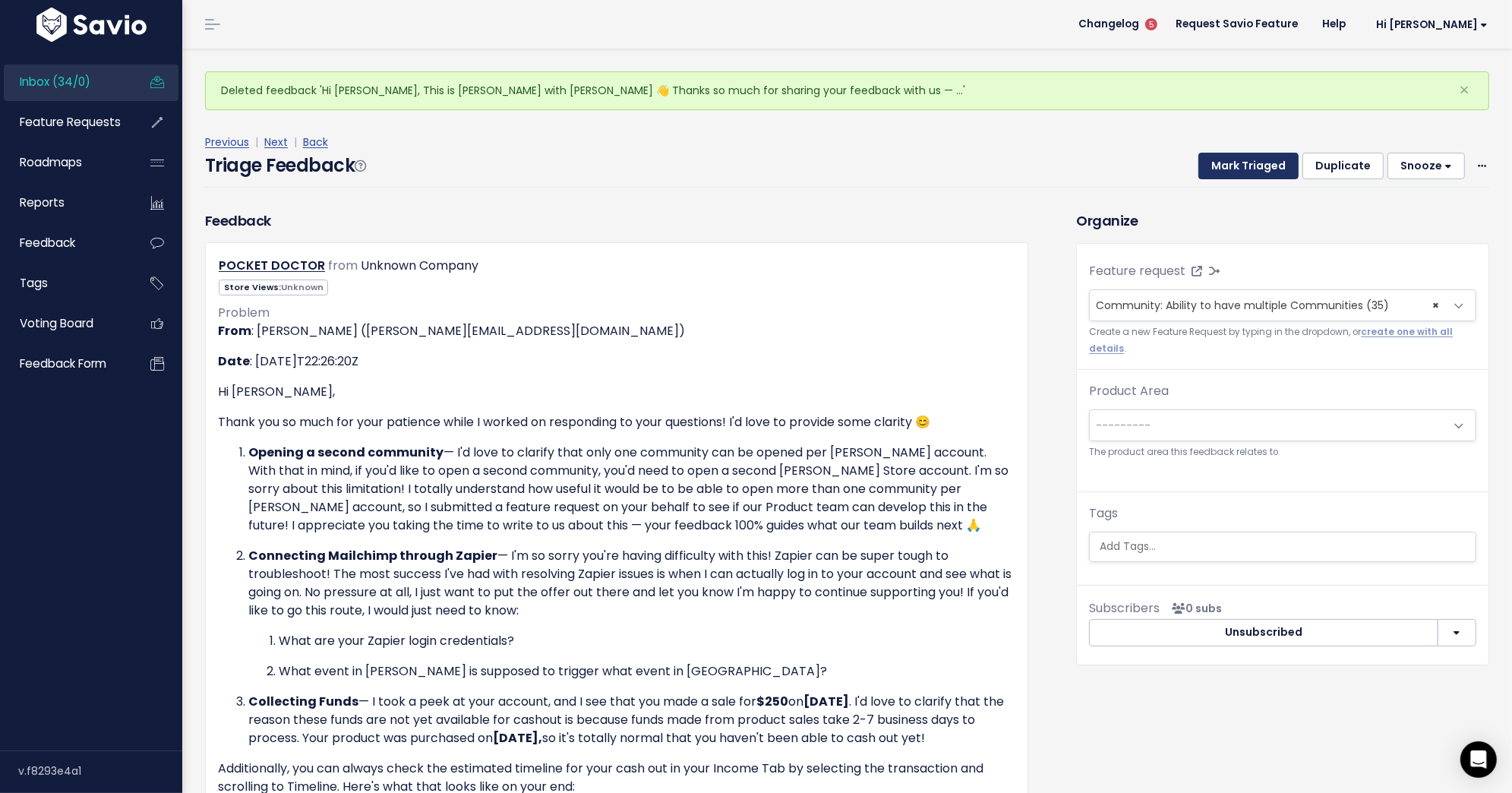
click at [1262, 173] on button "Mark Triaged" at bounding box center [1248, 167] width 100 height 27
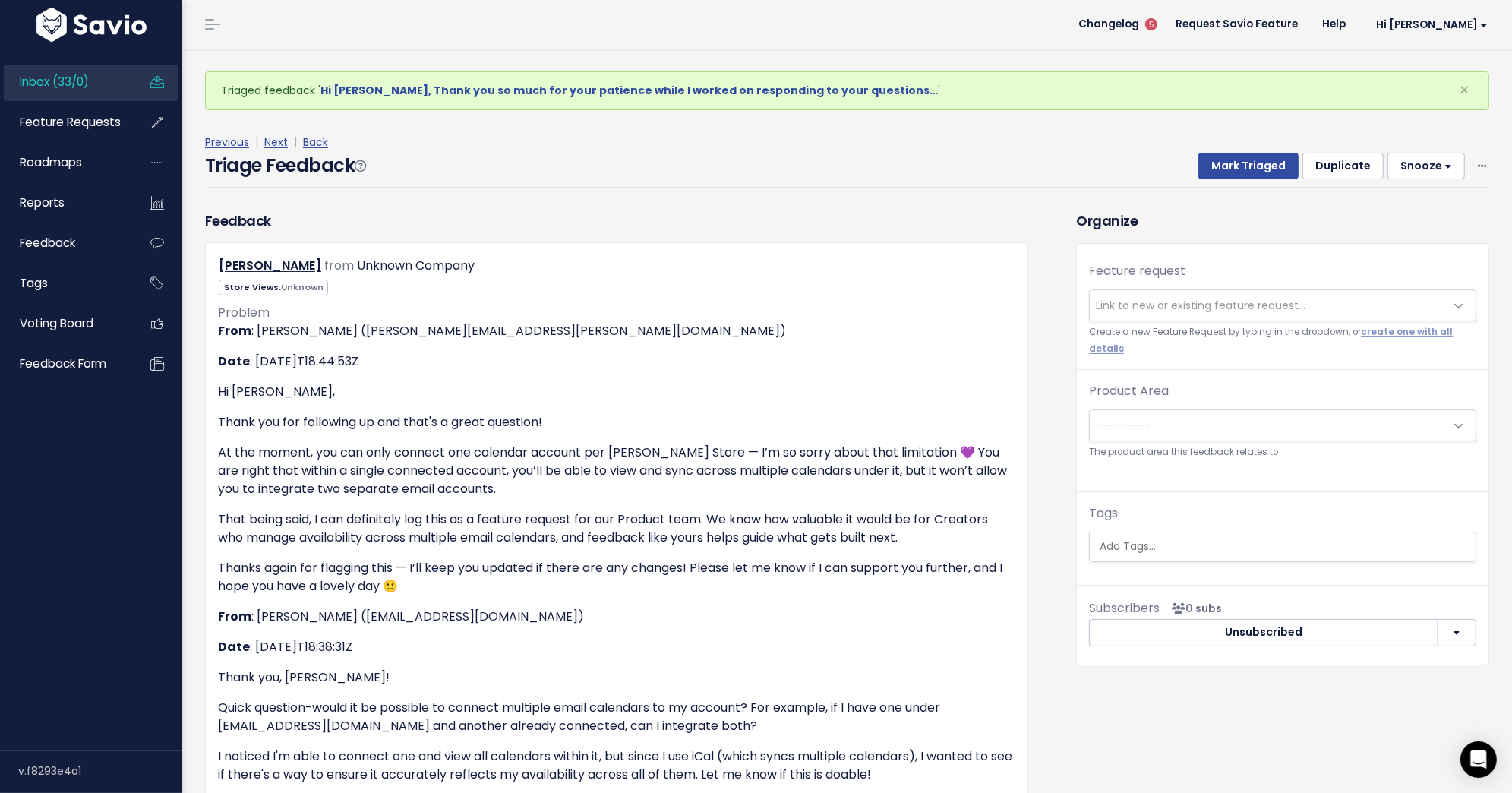
click at [1236, 297] on span "Link to new or existing feature request..." at bounding box center [1200, 305] width 209 height 15
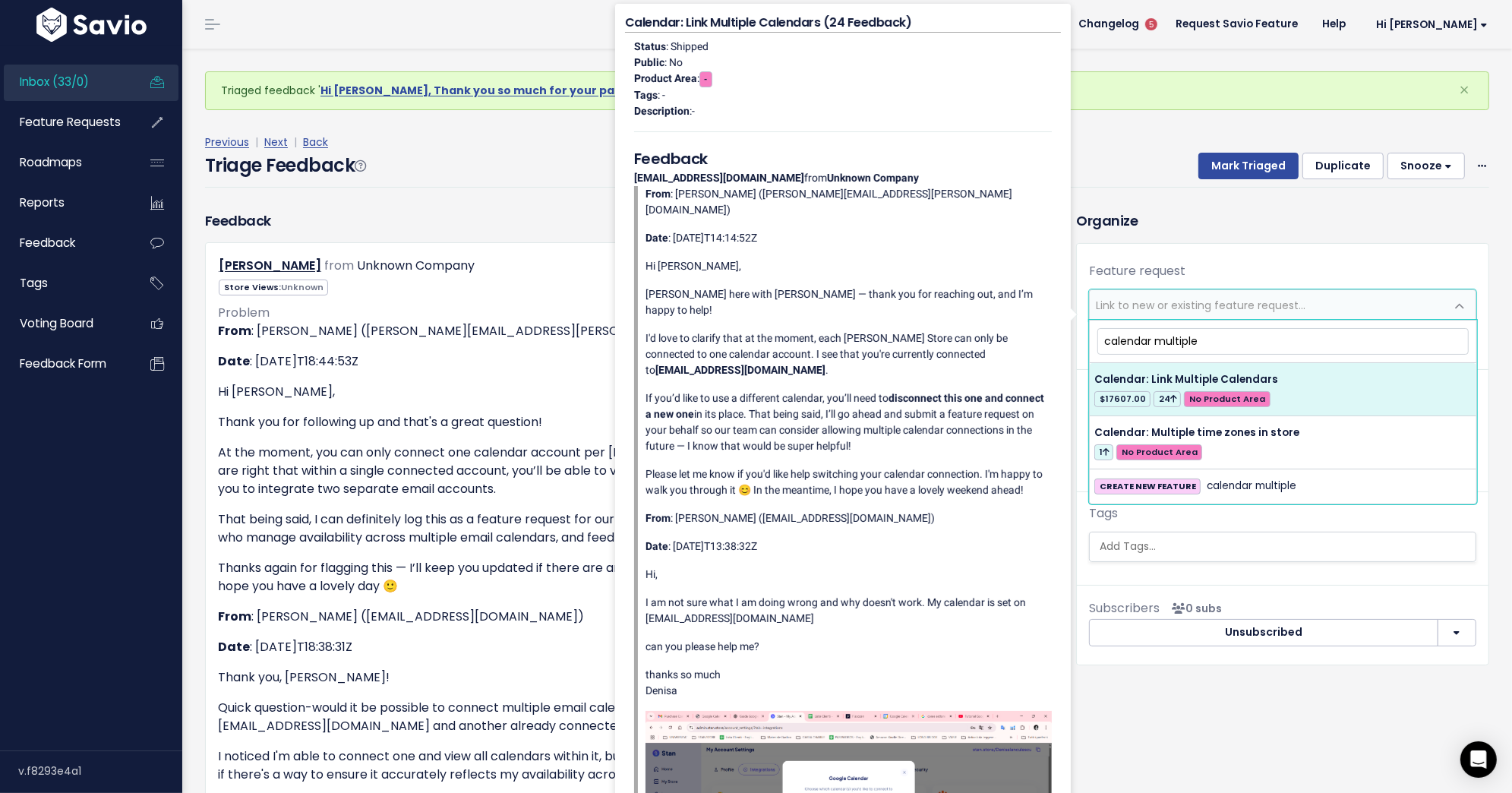
type input "calendar multiple"
select select "27474"
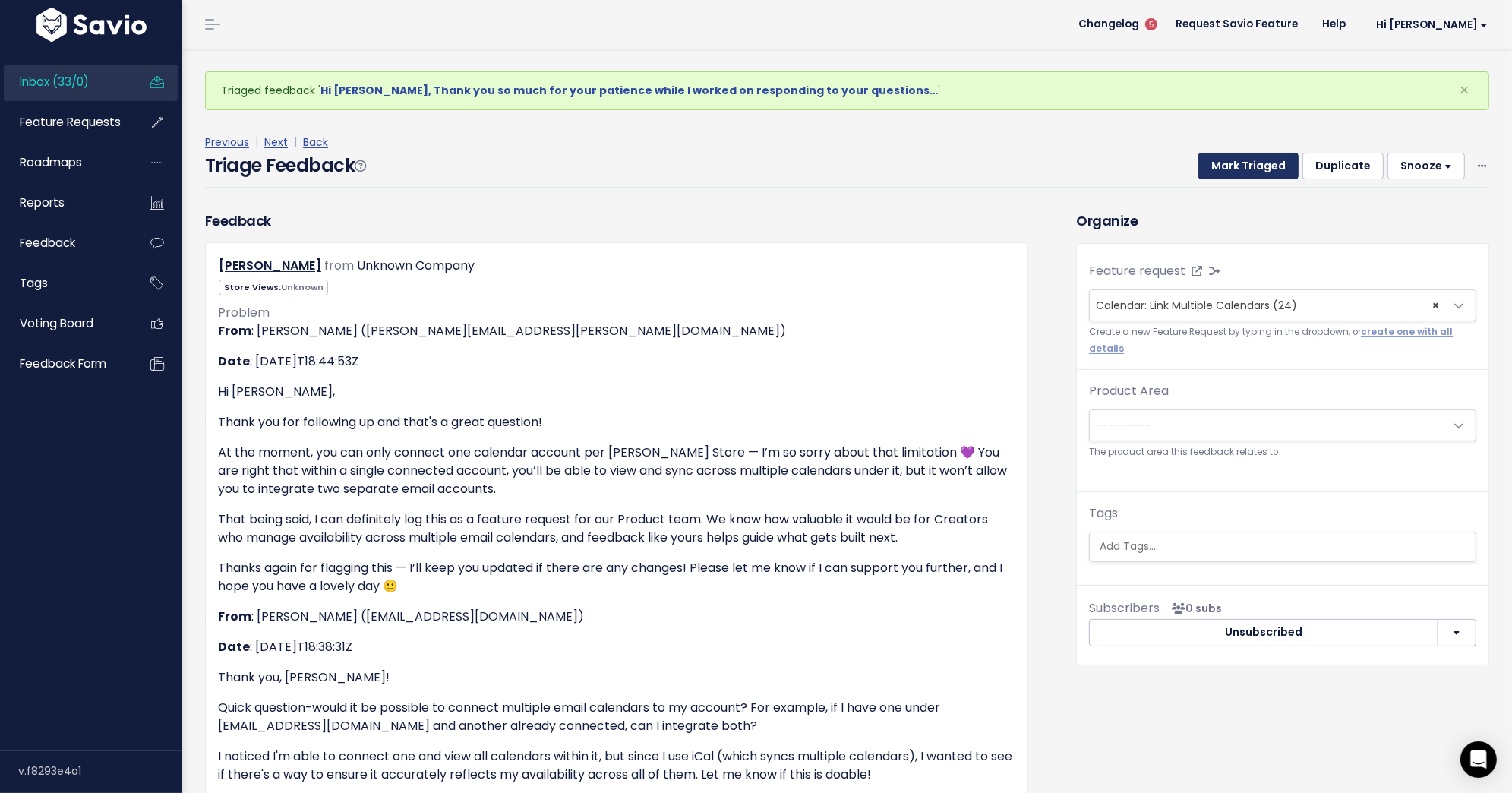
click at [1268, 162] on button "Mark Triaged" at bounding box center [1248, 167] width 100 height 27
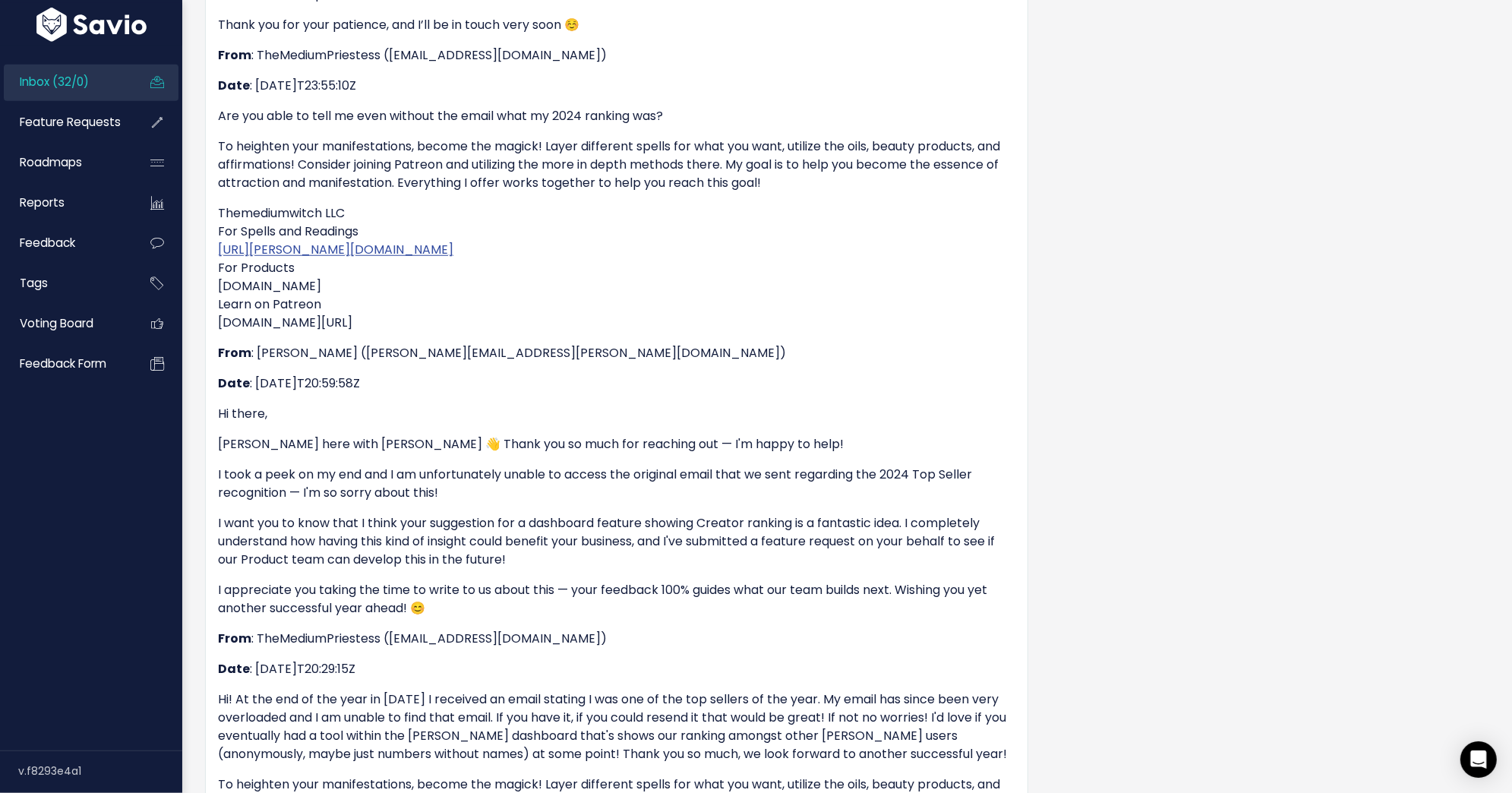
scroll to position [1850, 0]
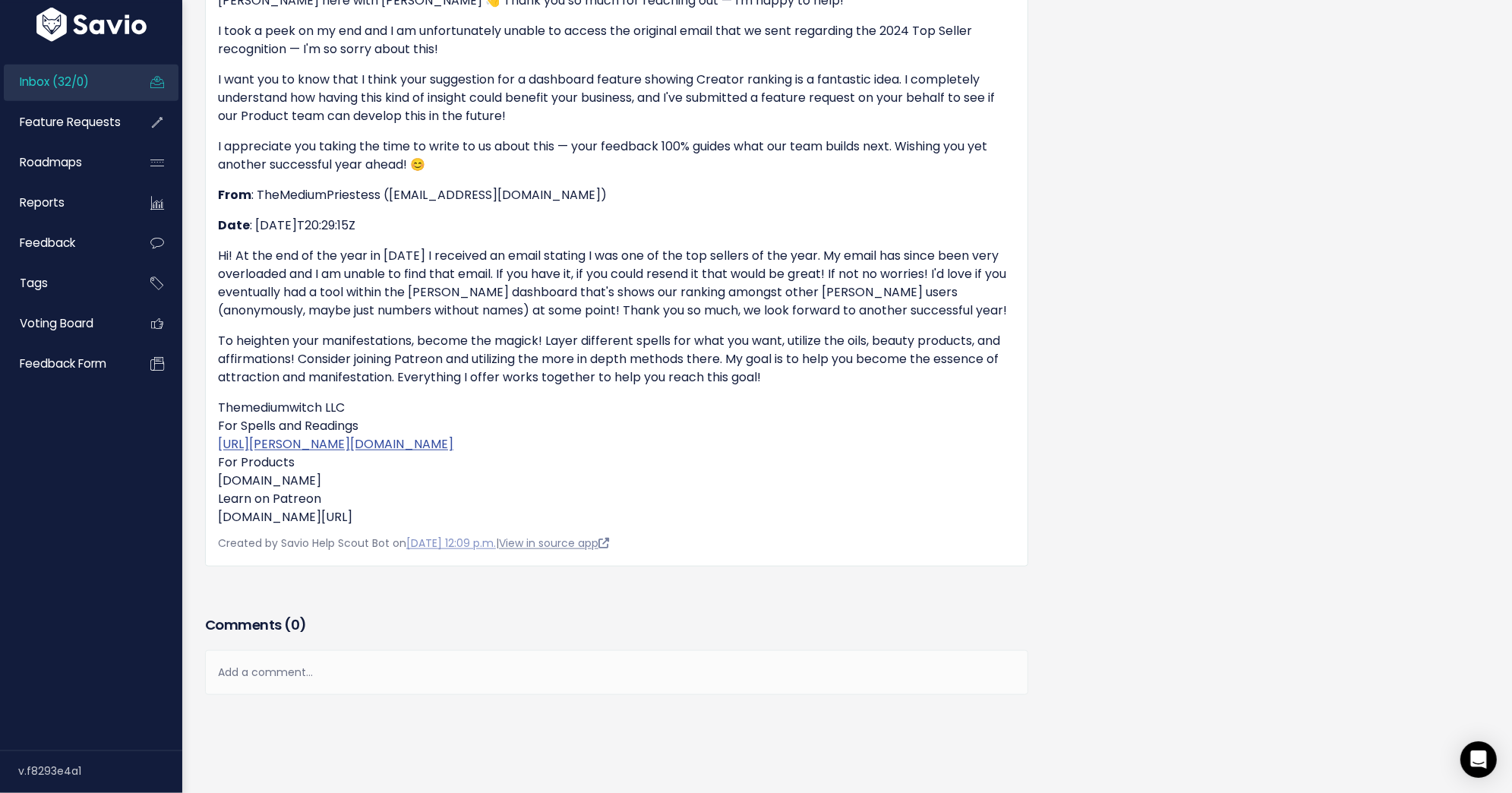
click at [604, 543] on link "View in source app" at bounding box center [554, 543] width 110 height 15
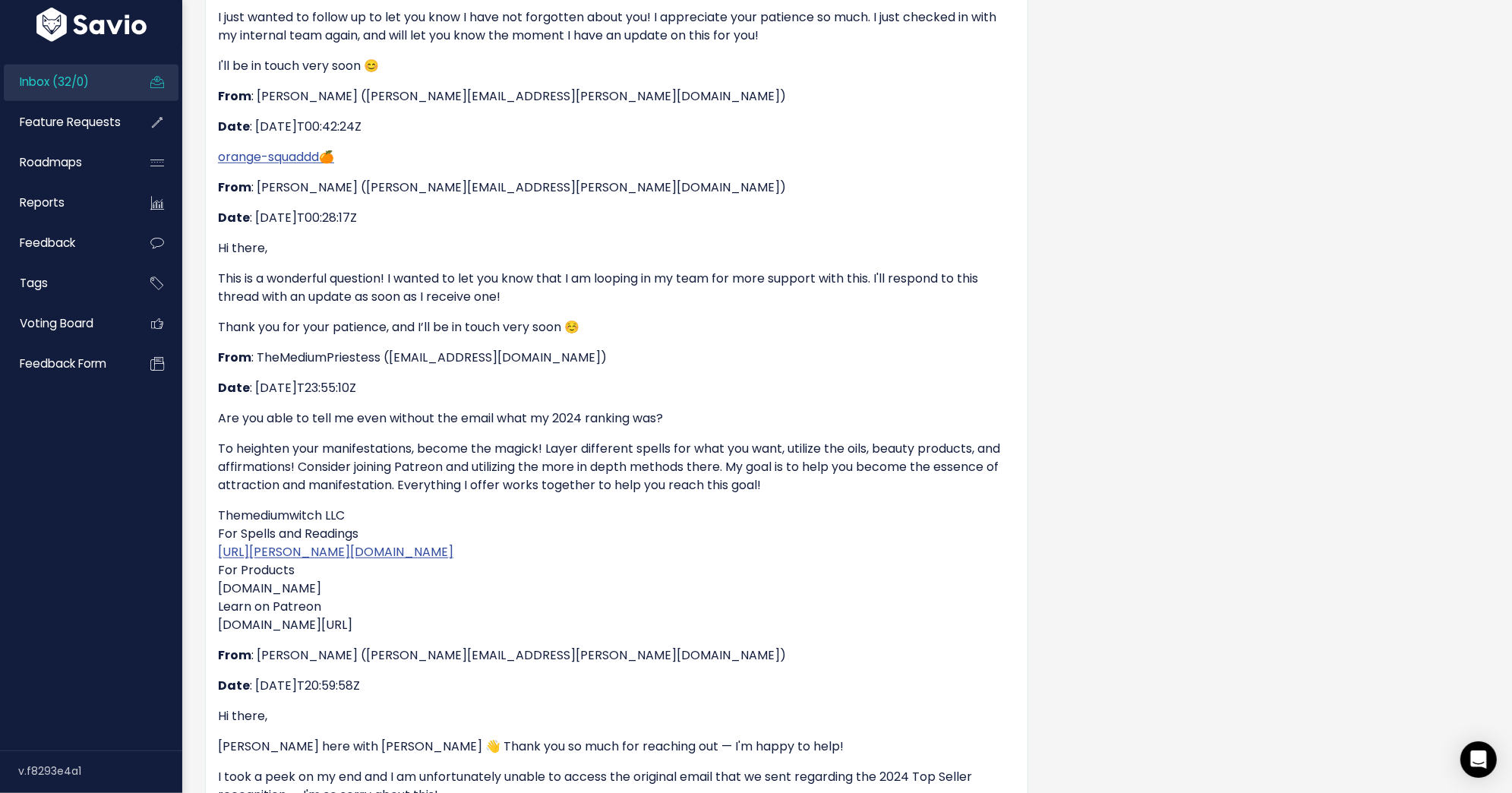
scroll to position [0, 0]
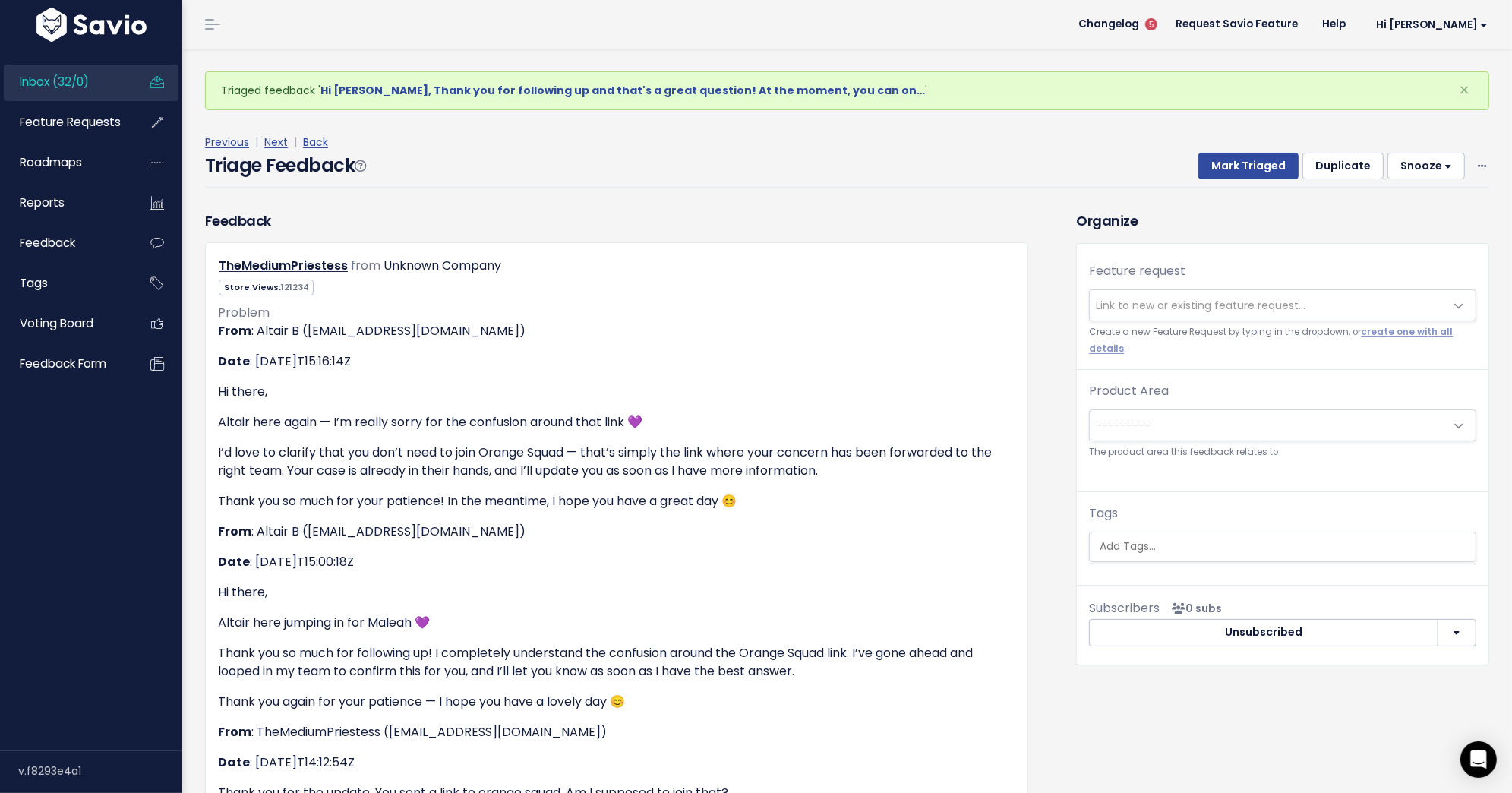
click at [1474, 167] on div "Mark Triaged Duplicate [GEOGRAPHIC_DATA] 1 day 3 days 7 days 14 days Edit Delete" at bounding box center [1334, 167] width 309 height 27
click at [1475, 167] on span at bounding box center [1481, 166] width 15 height 19
click at [1425, 242] on link "Delete" at bounding box center [1421, 237] width 109 height 30
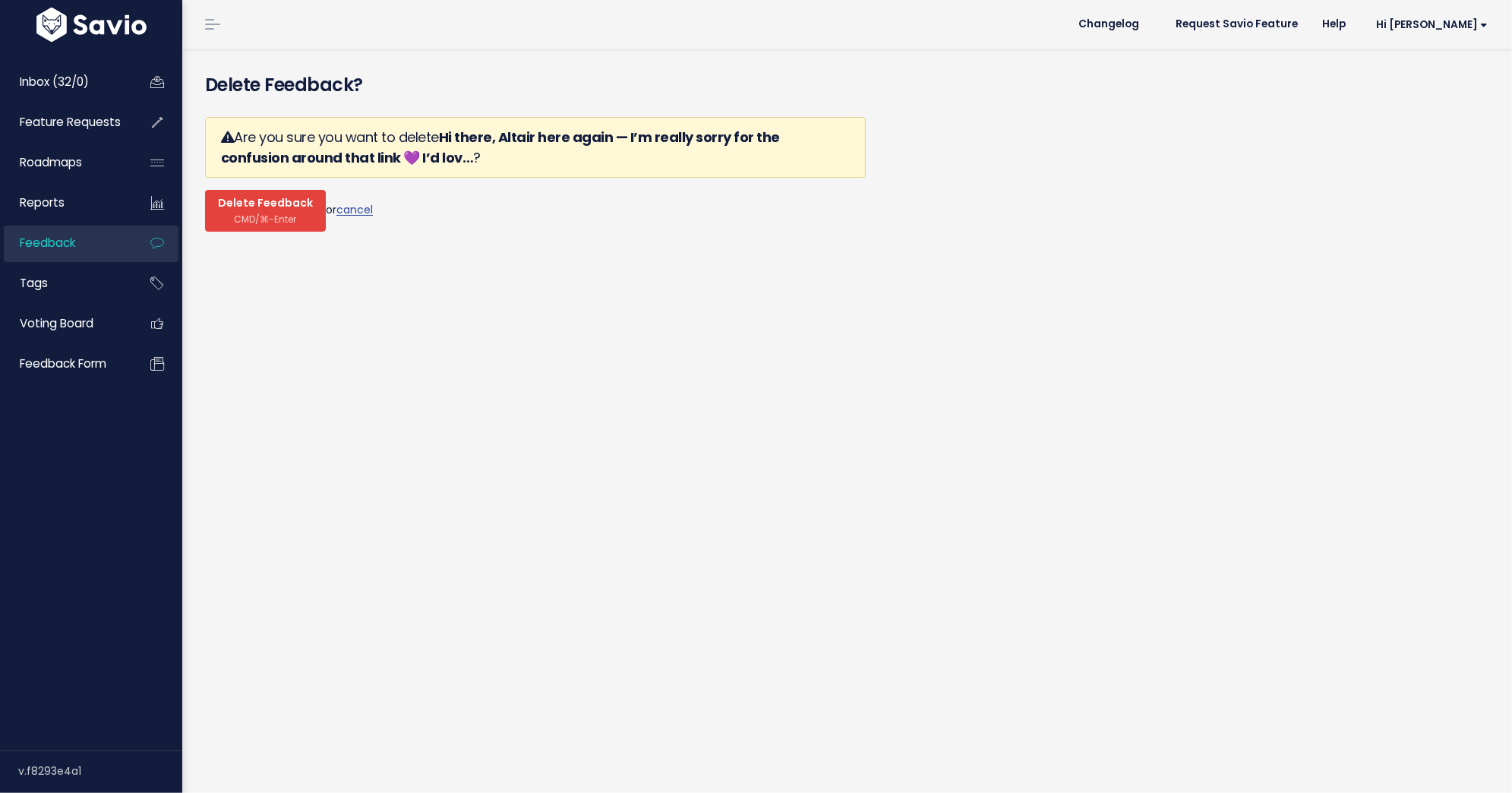
click at [262, 214] on span "CMD/⌘-Enter" at bounding box center [266, 219] width 62 height 11
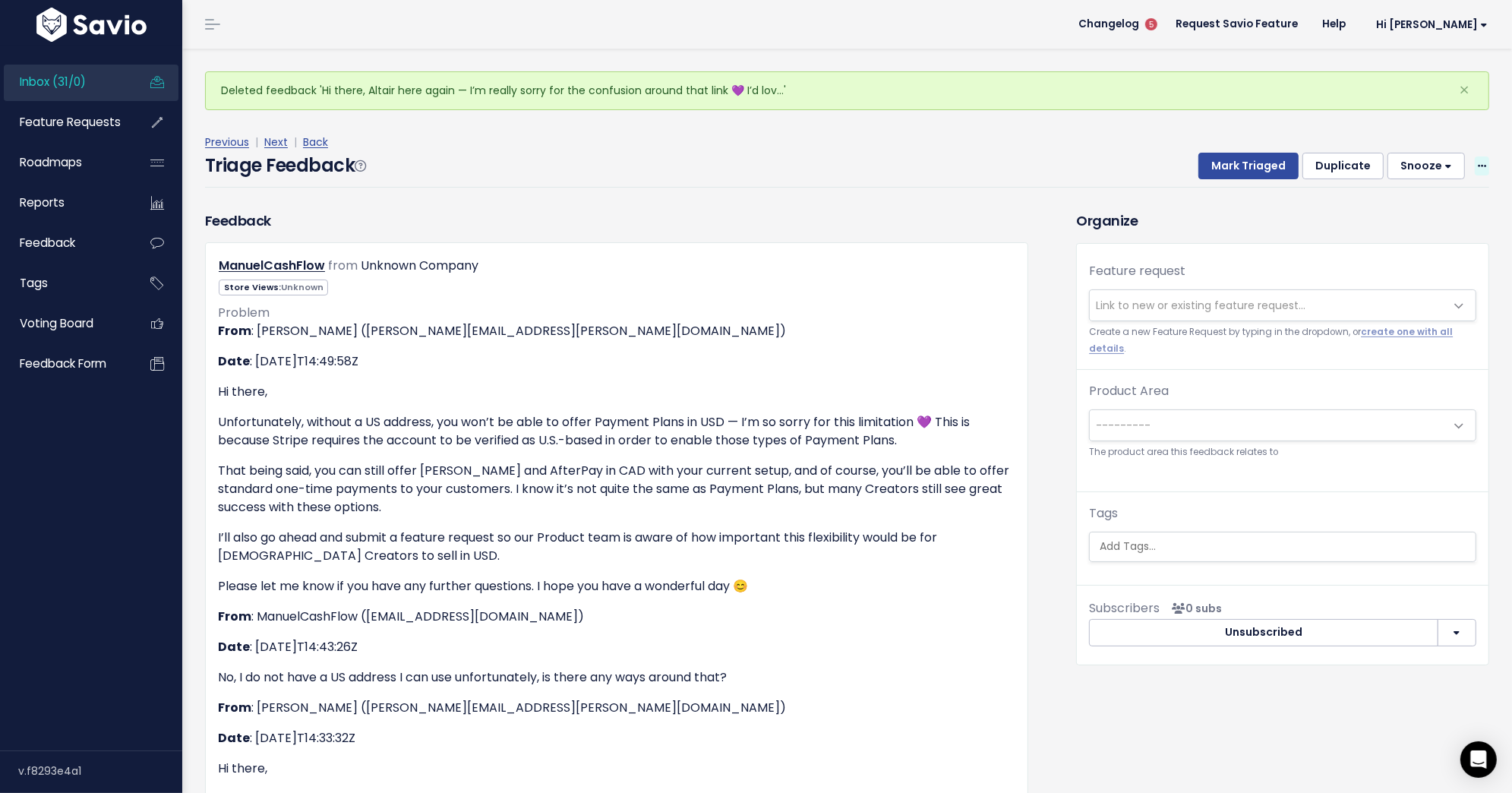
click at [1478, 167] on icon at bounding box center [1482, 167] width 9 height 10
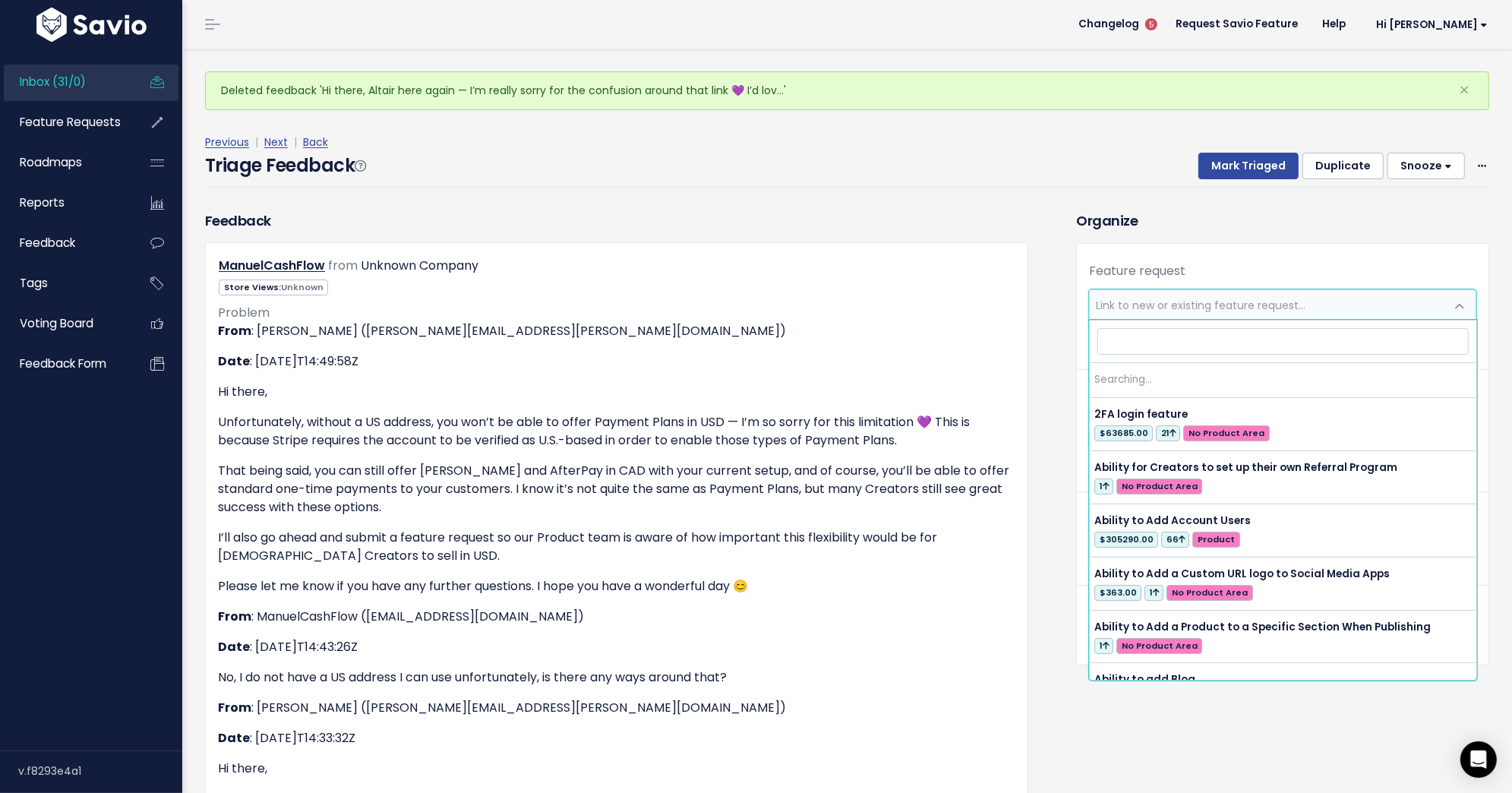
click at [1228, 297] on span "Link to new or existing feature request..." at bounding box center [1200, 305] width 209 height 15
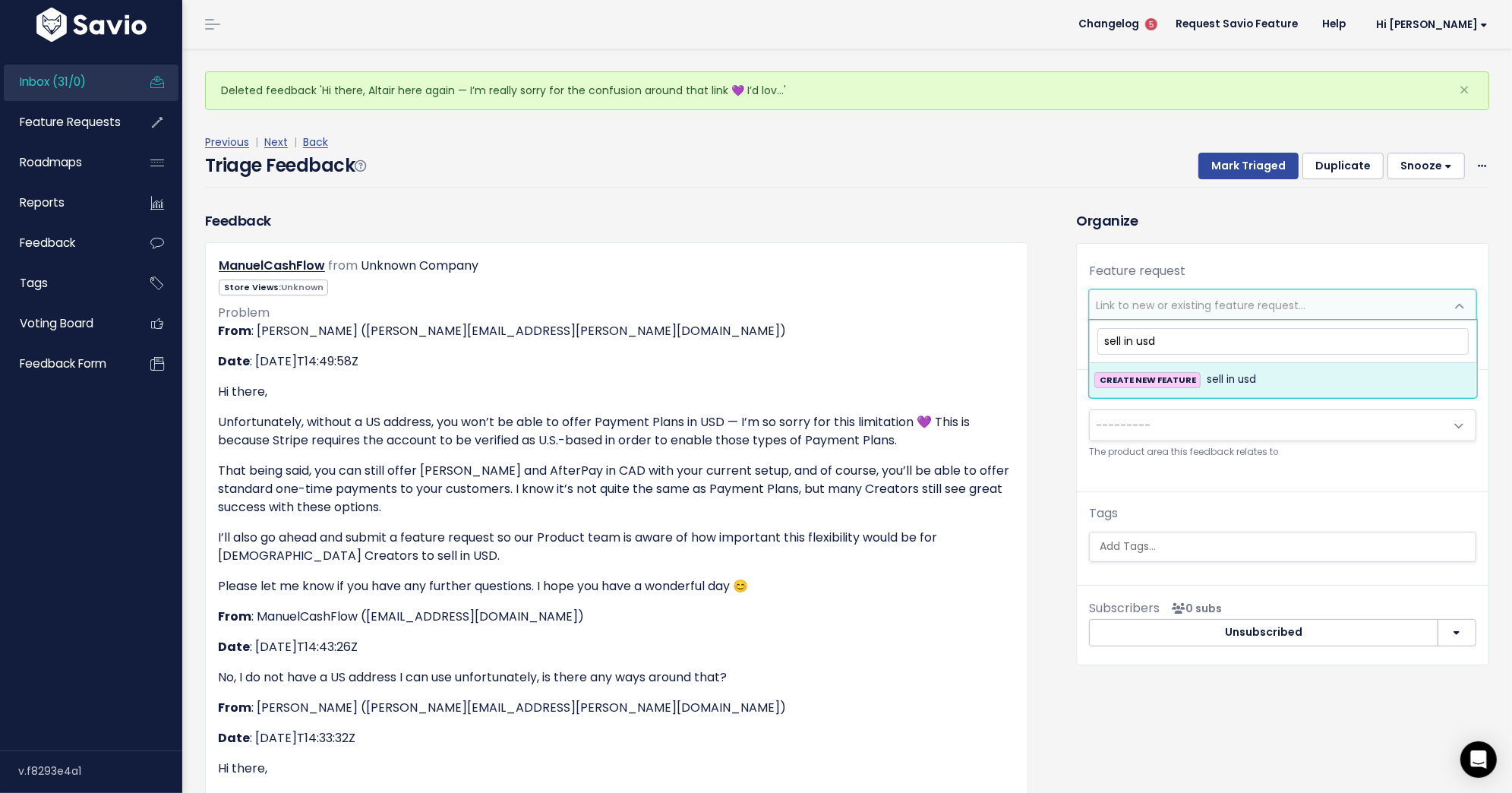
click at [1430, 338] on input "sell in usd" at bounding box center [1282, 341] width 372 height 26
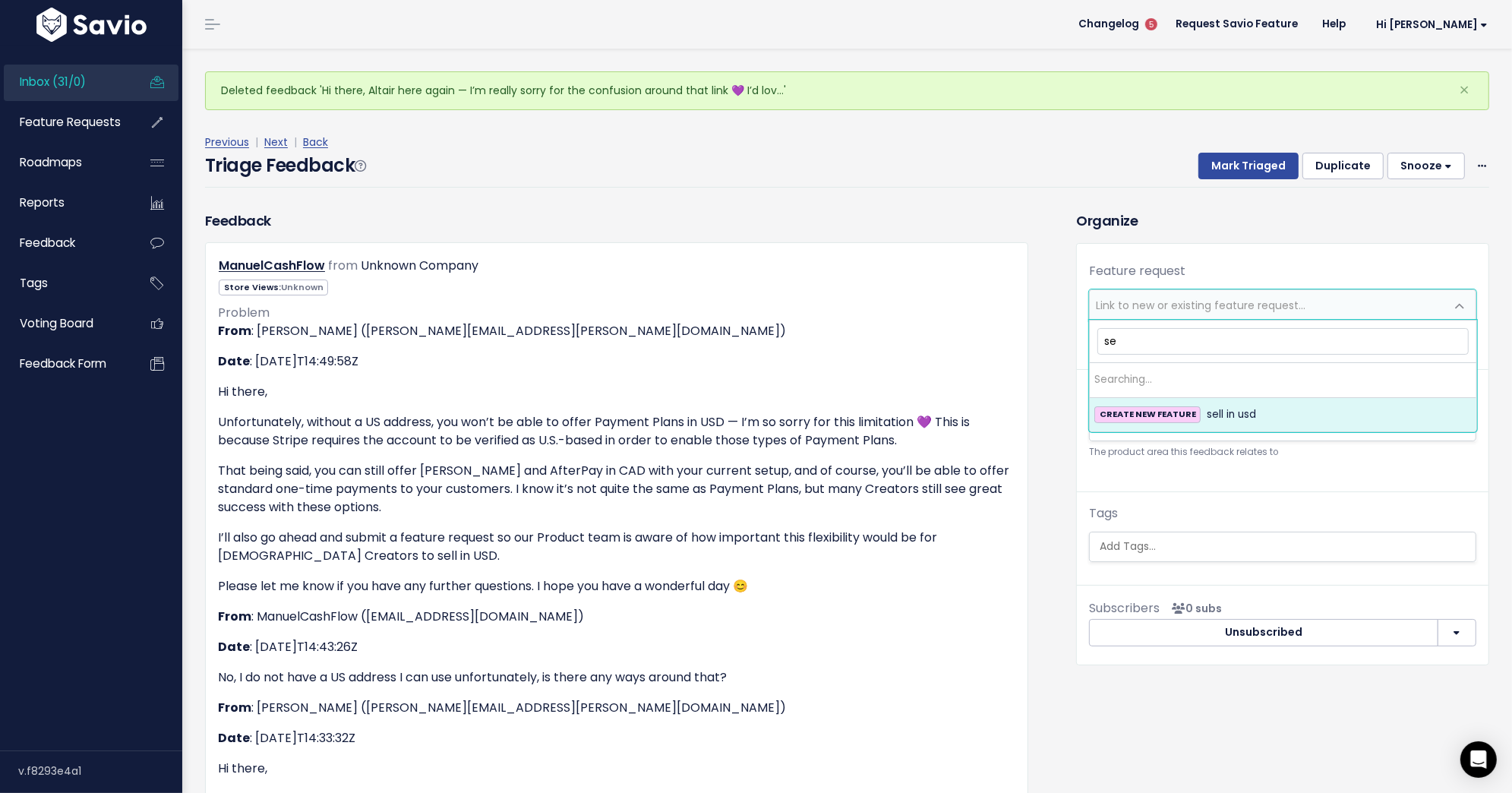
type input "s"
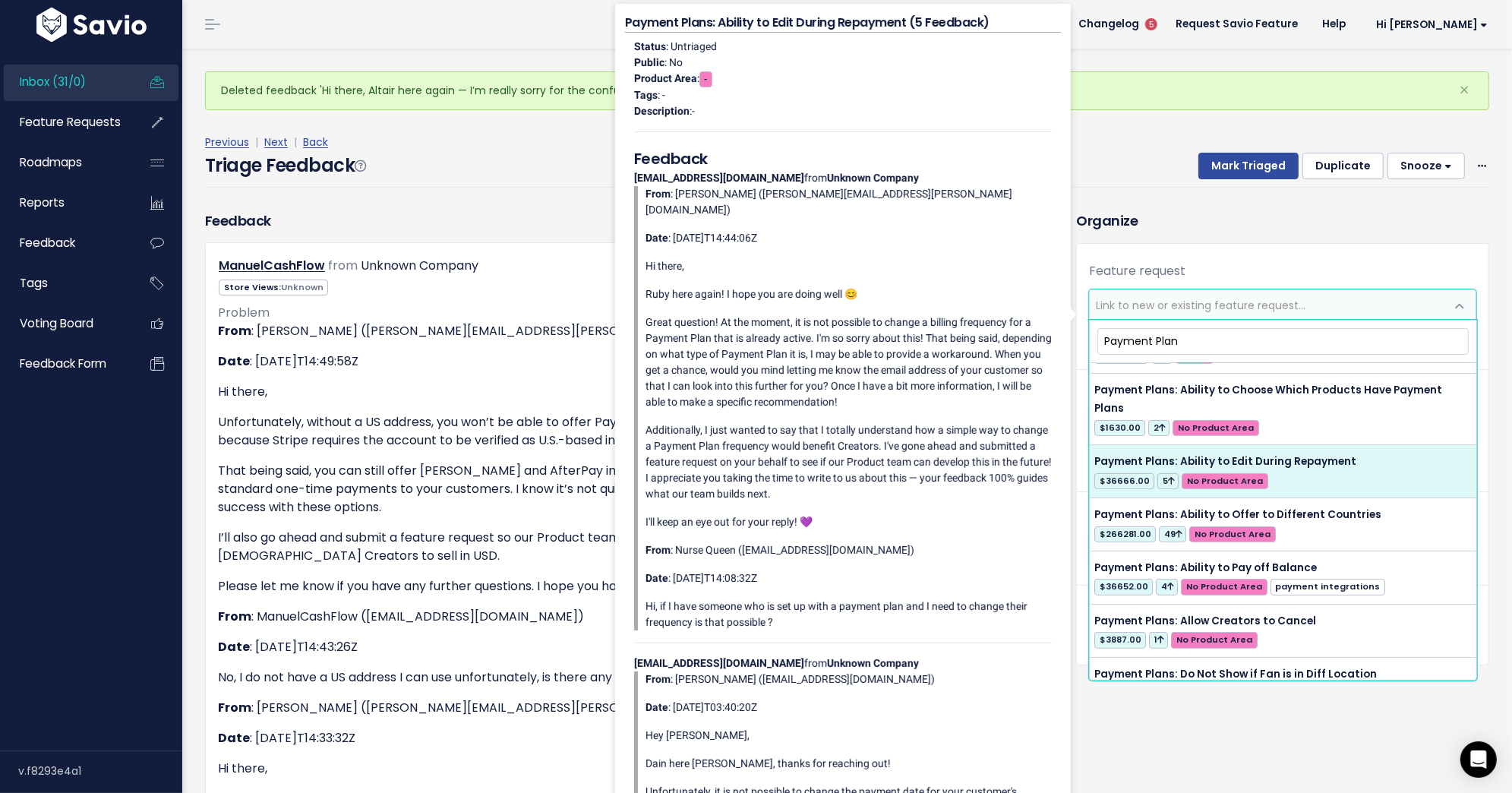
scroll to position [456, 0]
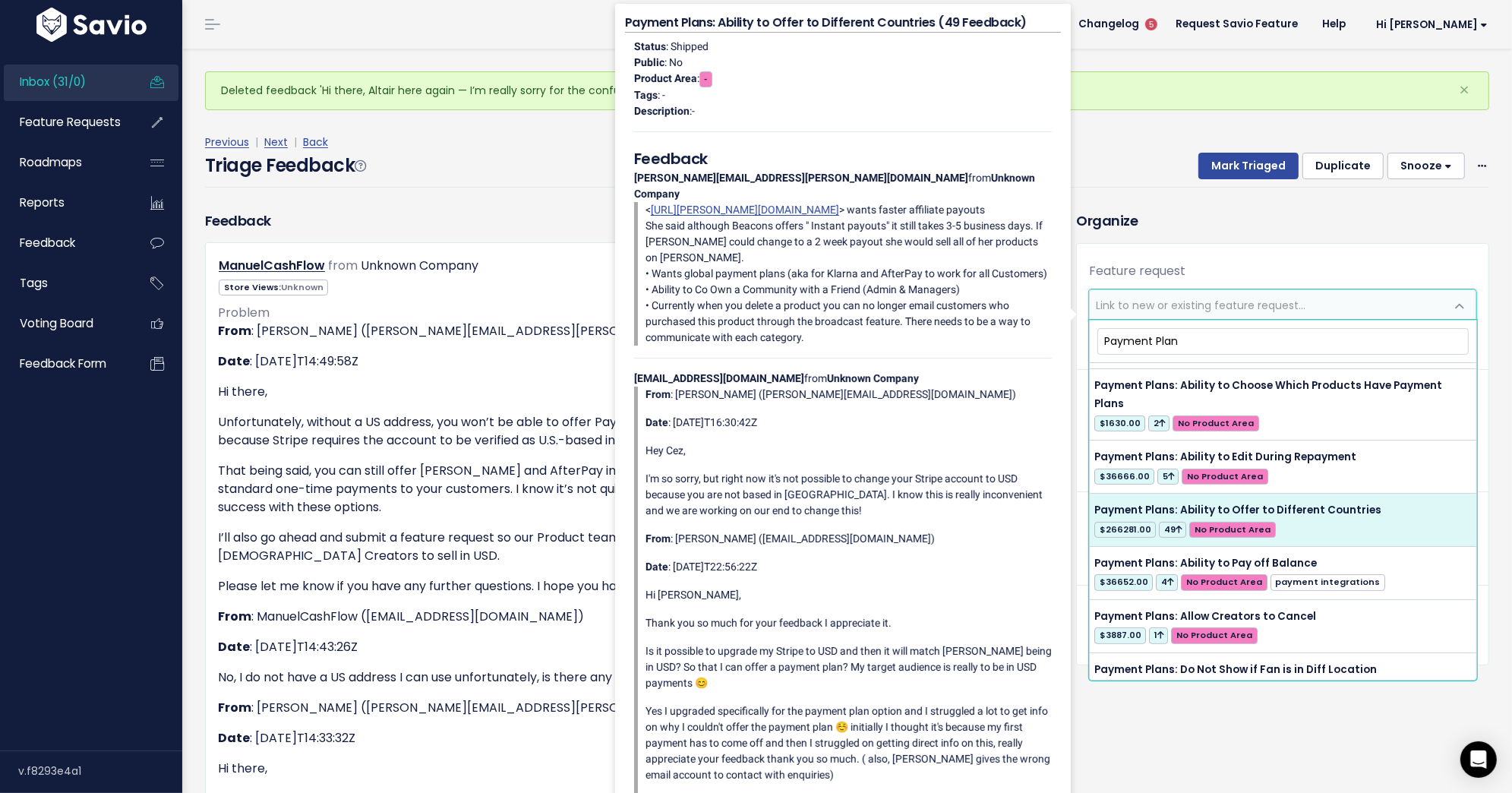
type input "Payment Plan"
select select "37910"
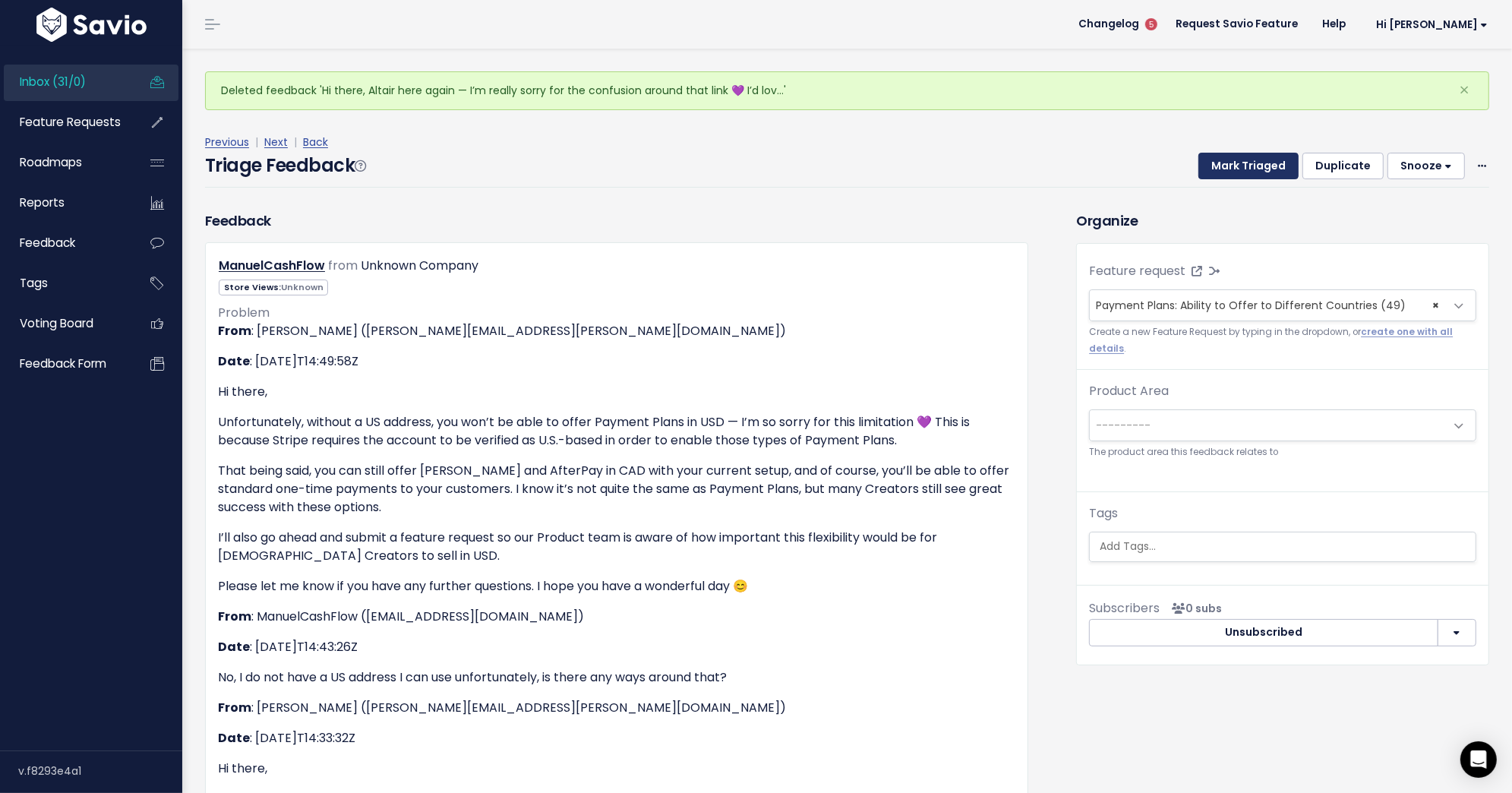
click at [1264, 176] on button "Mark Triaged" at bounding box center [1248, 167] width 100 height 27
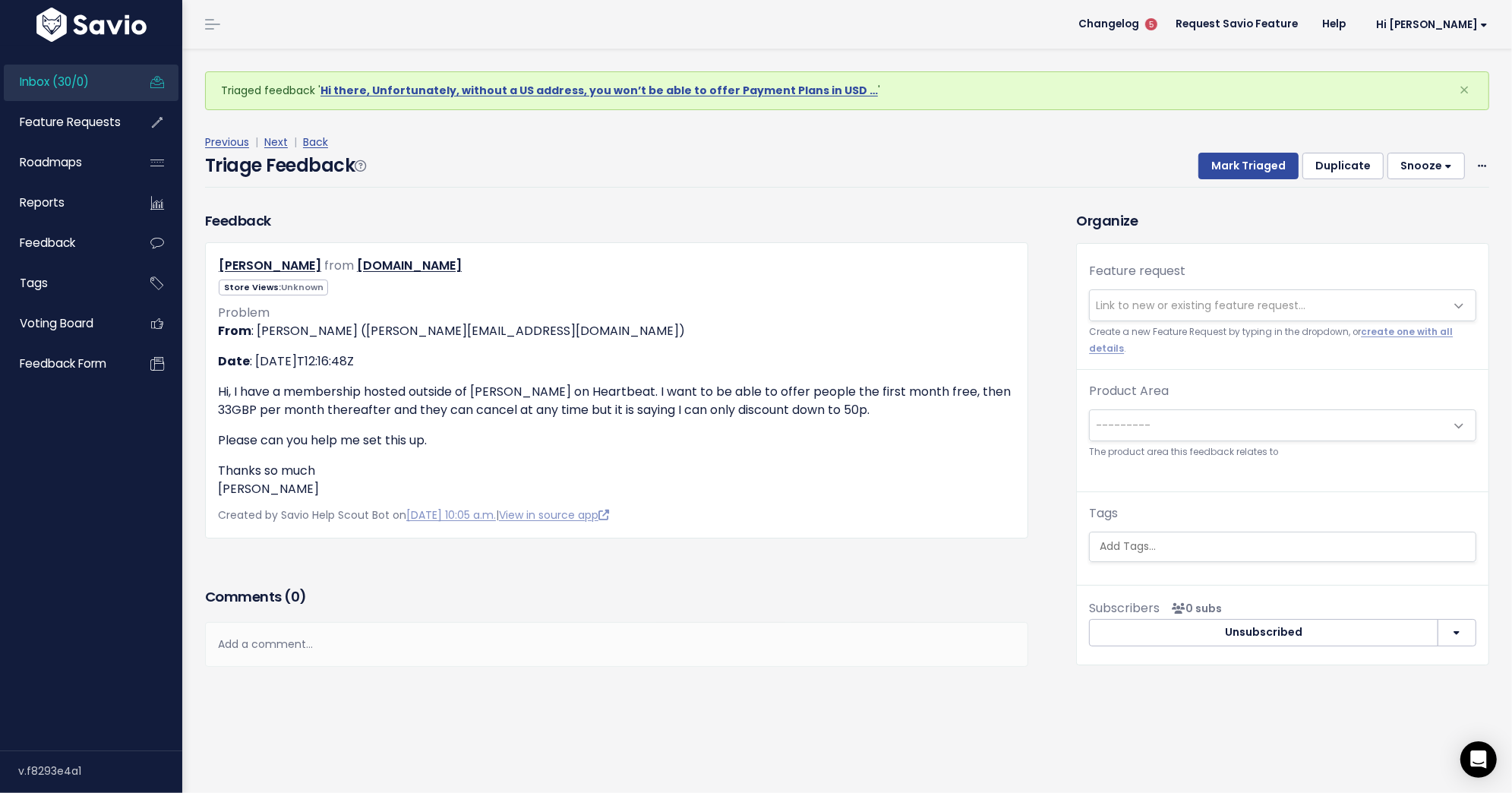
click at [1259, 294] on span "Link to new or existing feature request..." at bounding box center [1268, 306] width 355 height 31
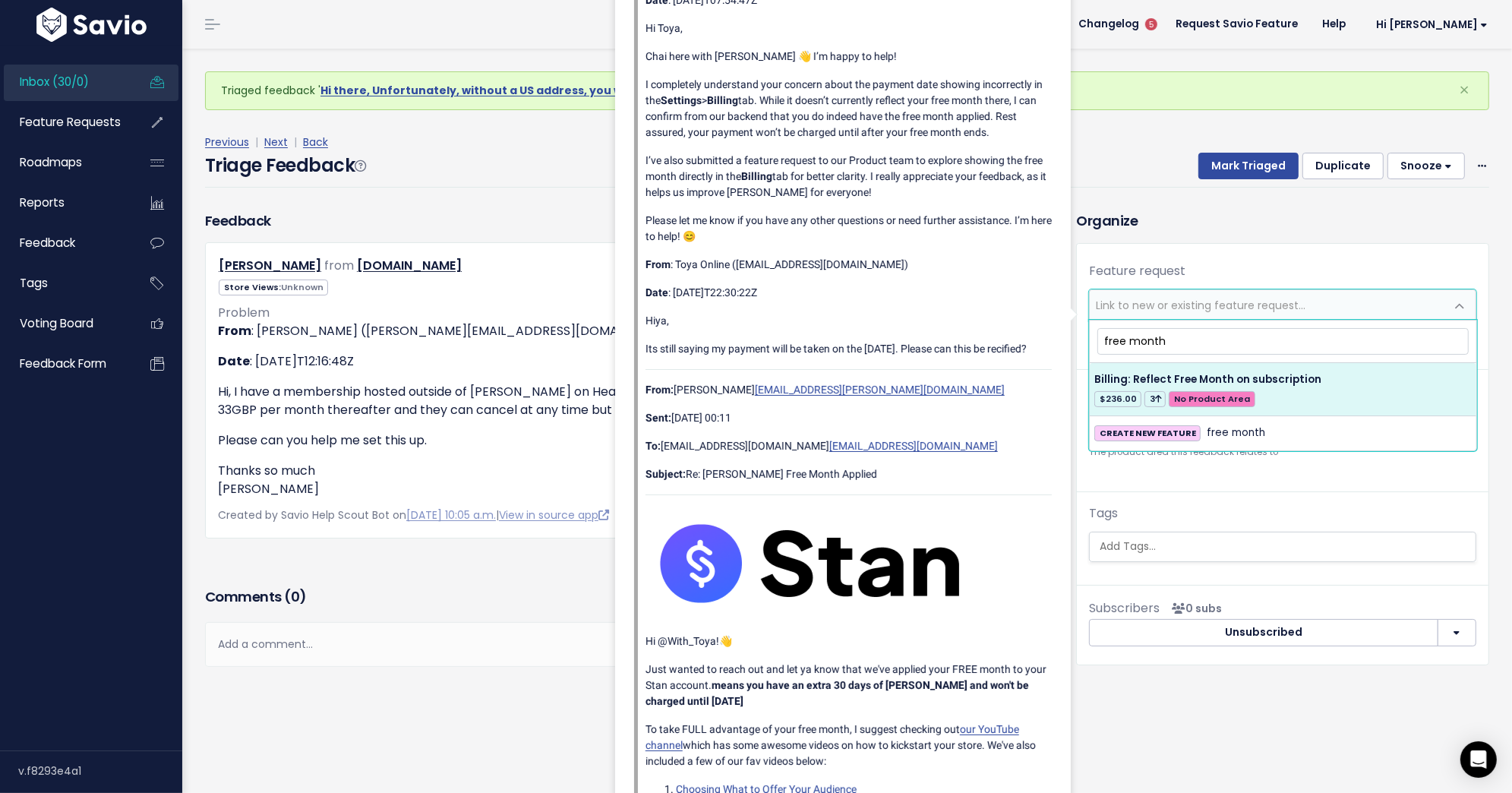
click at [1275, 335] on input "free month" at bounding box center [1282, 341] width 372 height 26
type input "e"
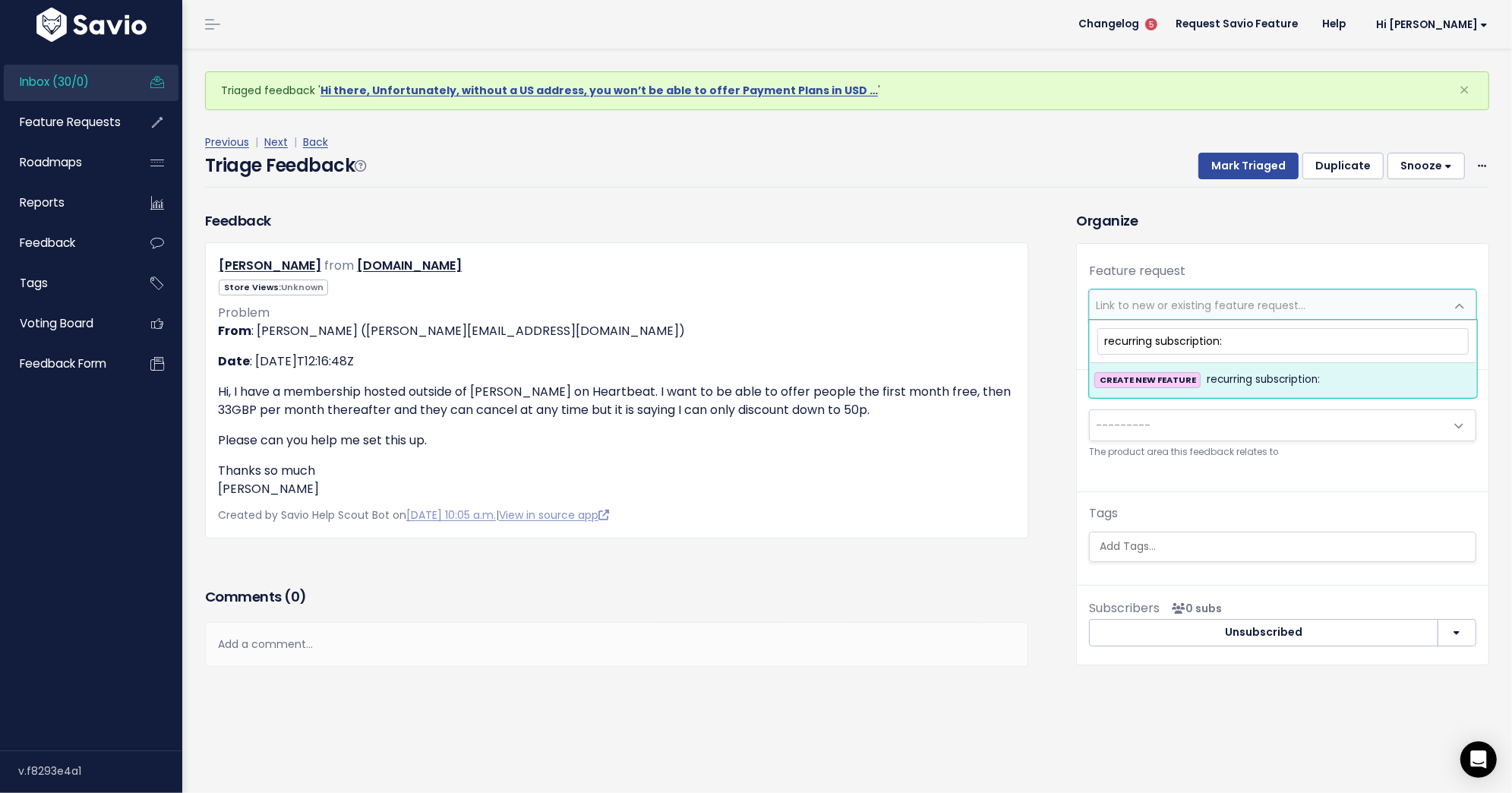
click at [1183, 342] on input "recurring subscription:" at bounding box center [1282, 341] width 372 height 26
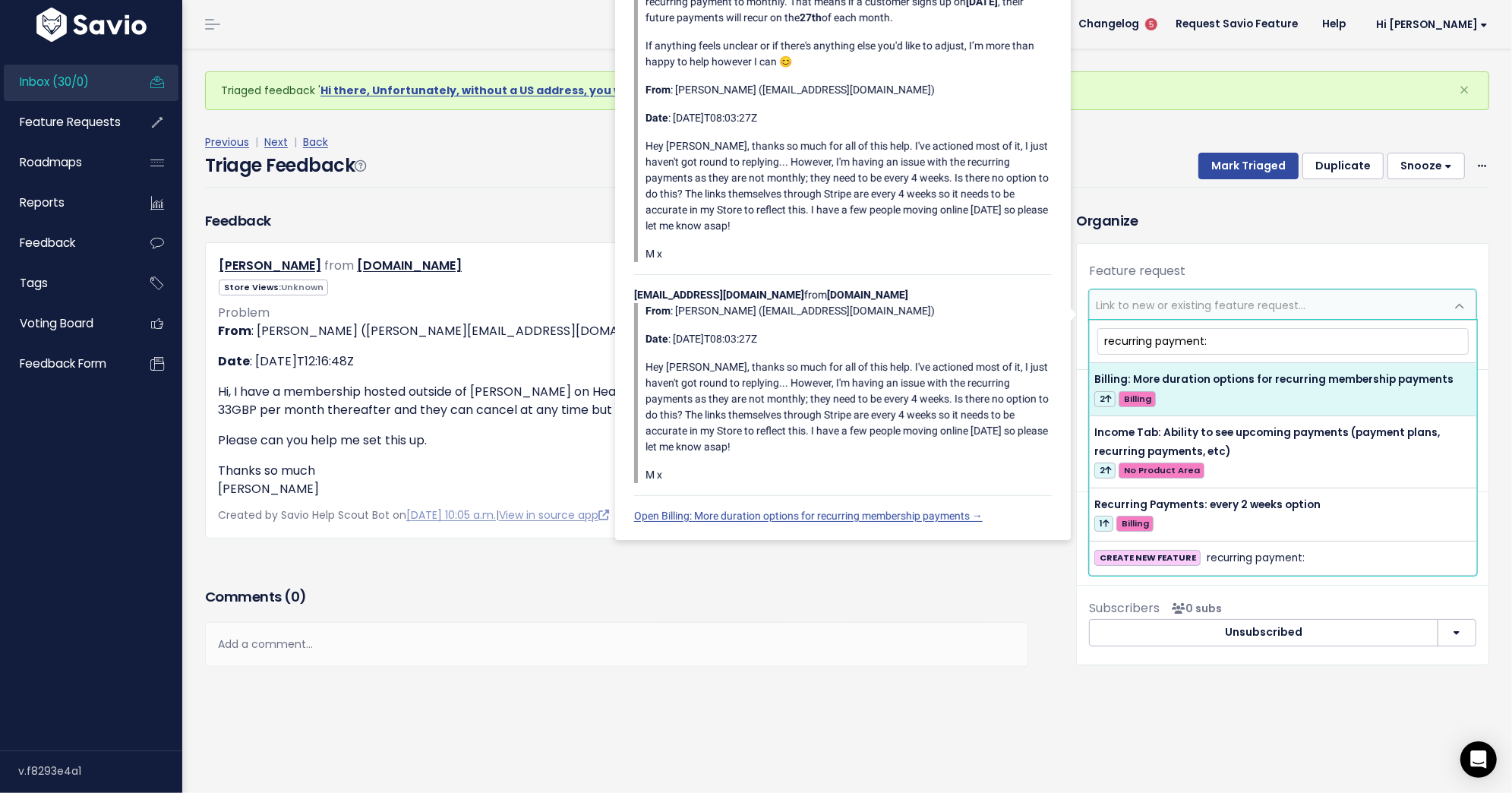
drag, startPoint x: 1222, startPoint y: 336, endPoint x: 1103, endPoint y: 334, distance: 119.0
click at [1103, 334] on input "recurring payment:" at bounding box center [1282, 341] width 372 height 26
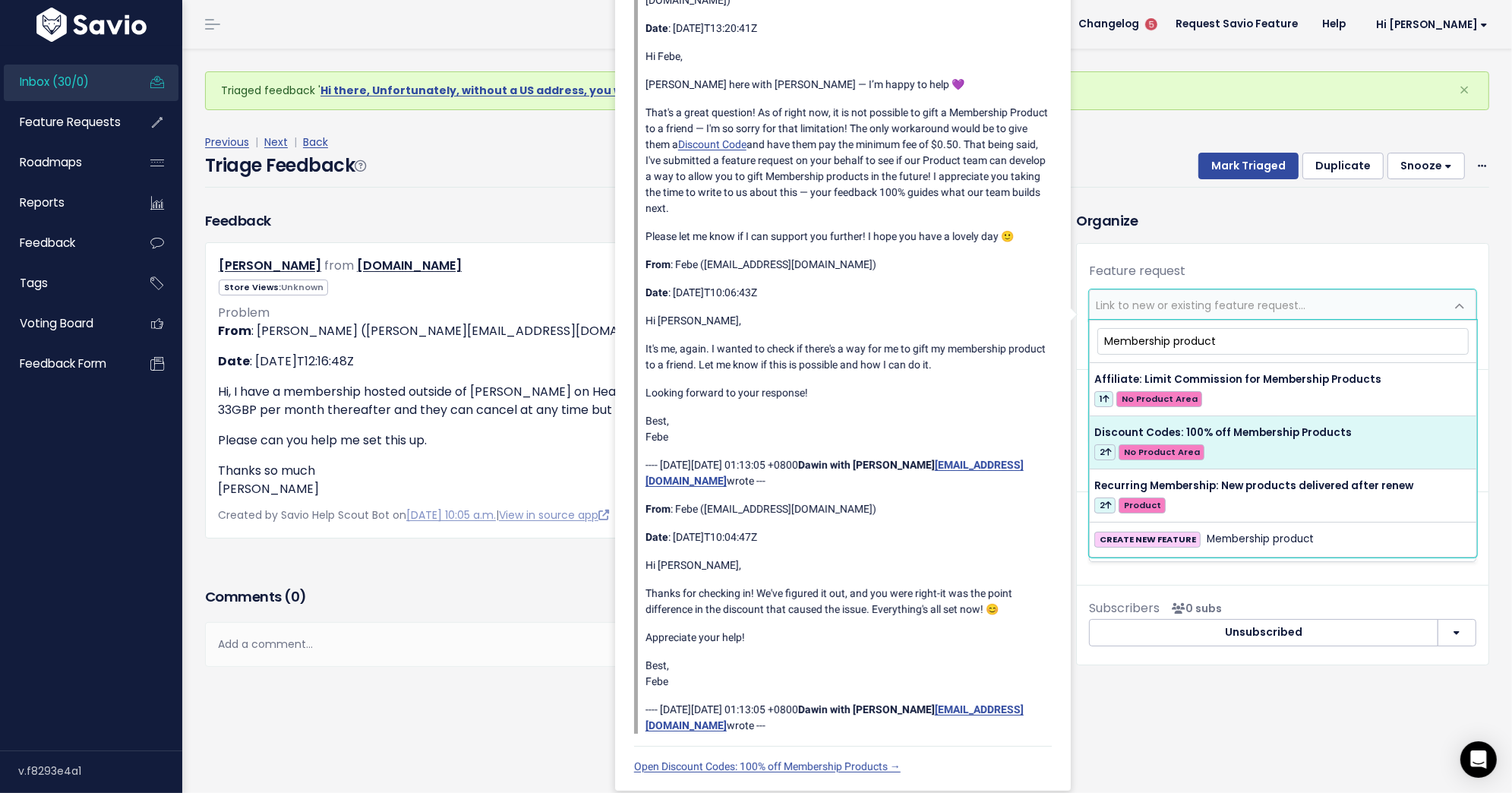
type input "Membership product"
select select "57883"
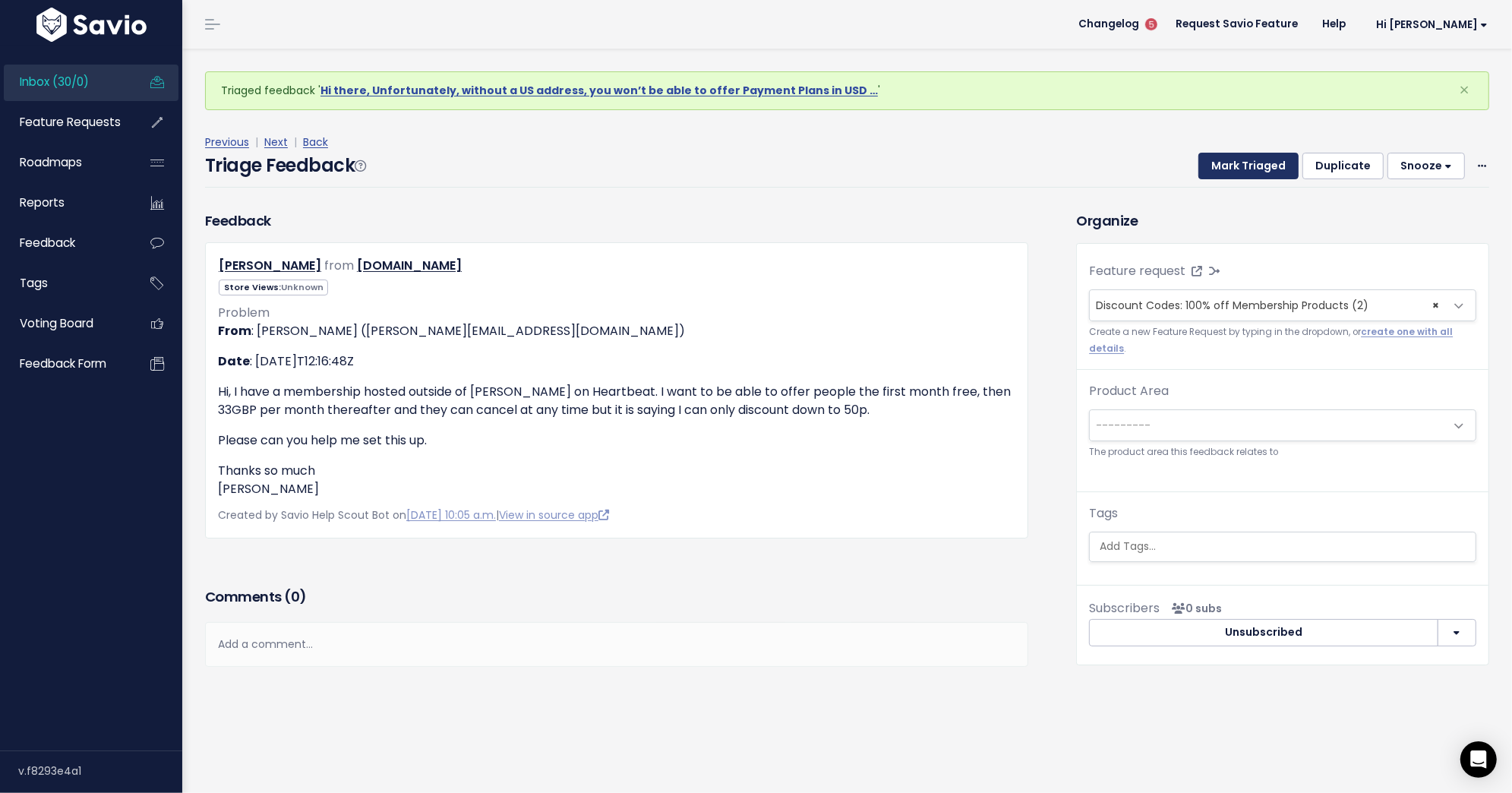
click at [1267, 155] on button "Mark Triaged" at bounding box center [1248, 167] width 100 height 27
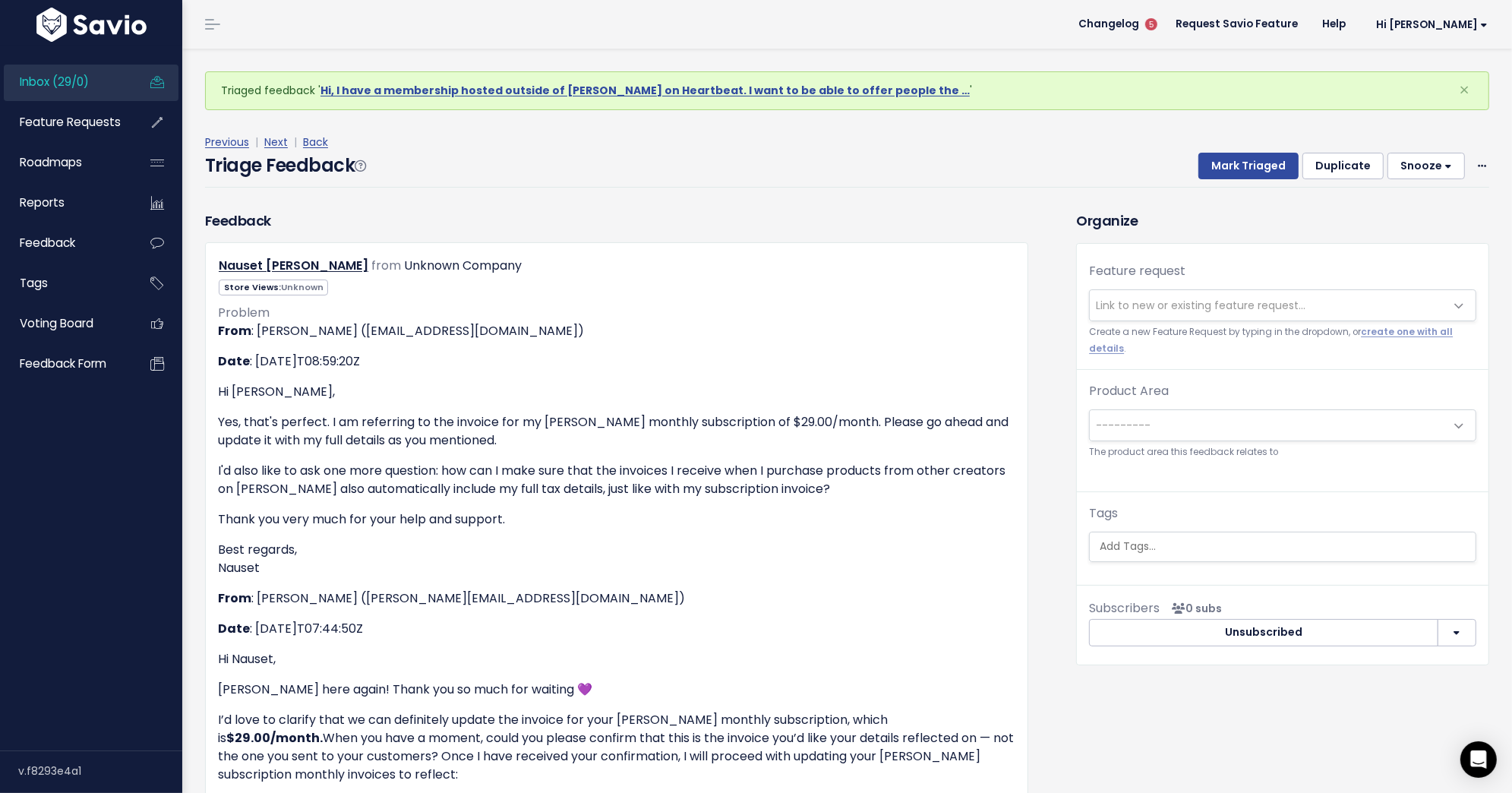
click at [1241, 309] on span "Link to new or existing feature request..." at bounding box center [1200, 305] width 209 height 15
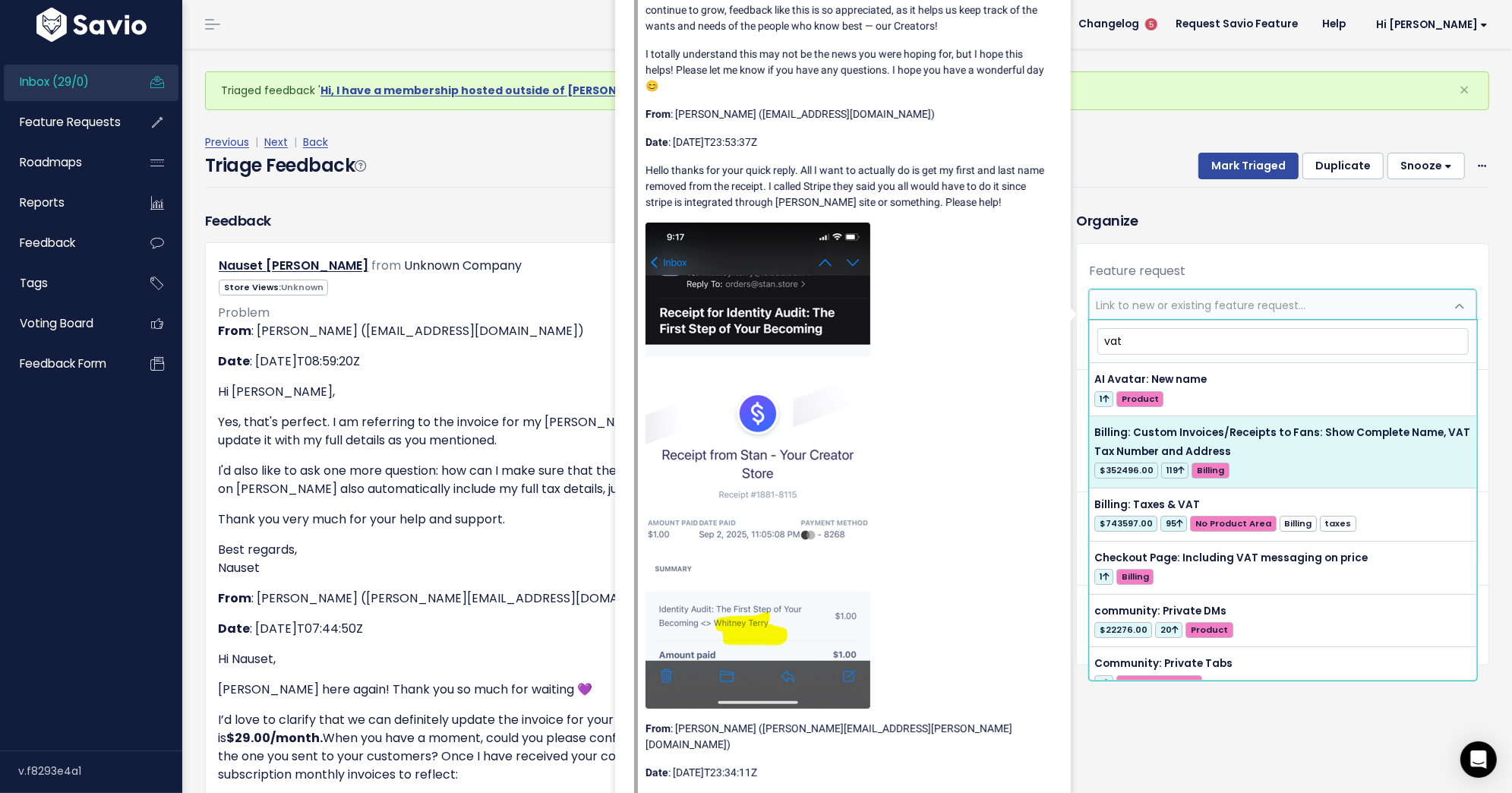
type input "vat"
select select "34043"
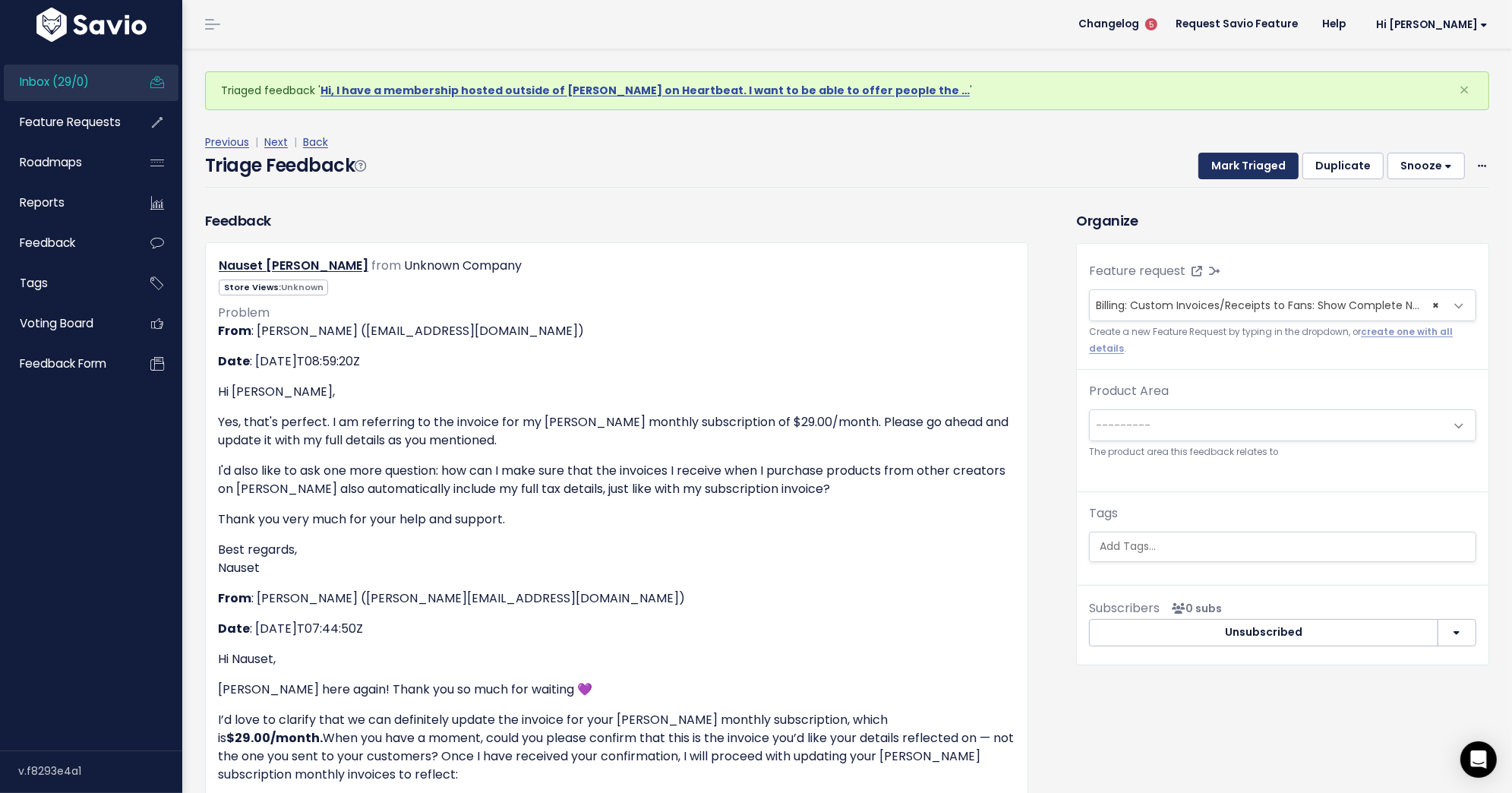
click at [1255, 163] on button "Mark Triaged" at bounding box center [1248, 167] width 100 height 27
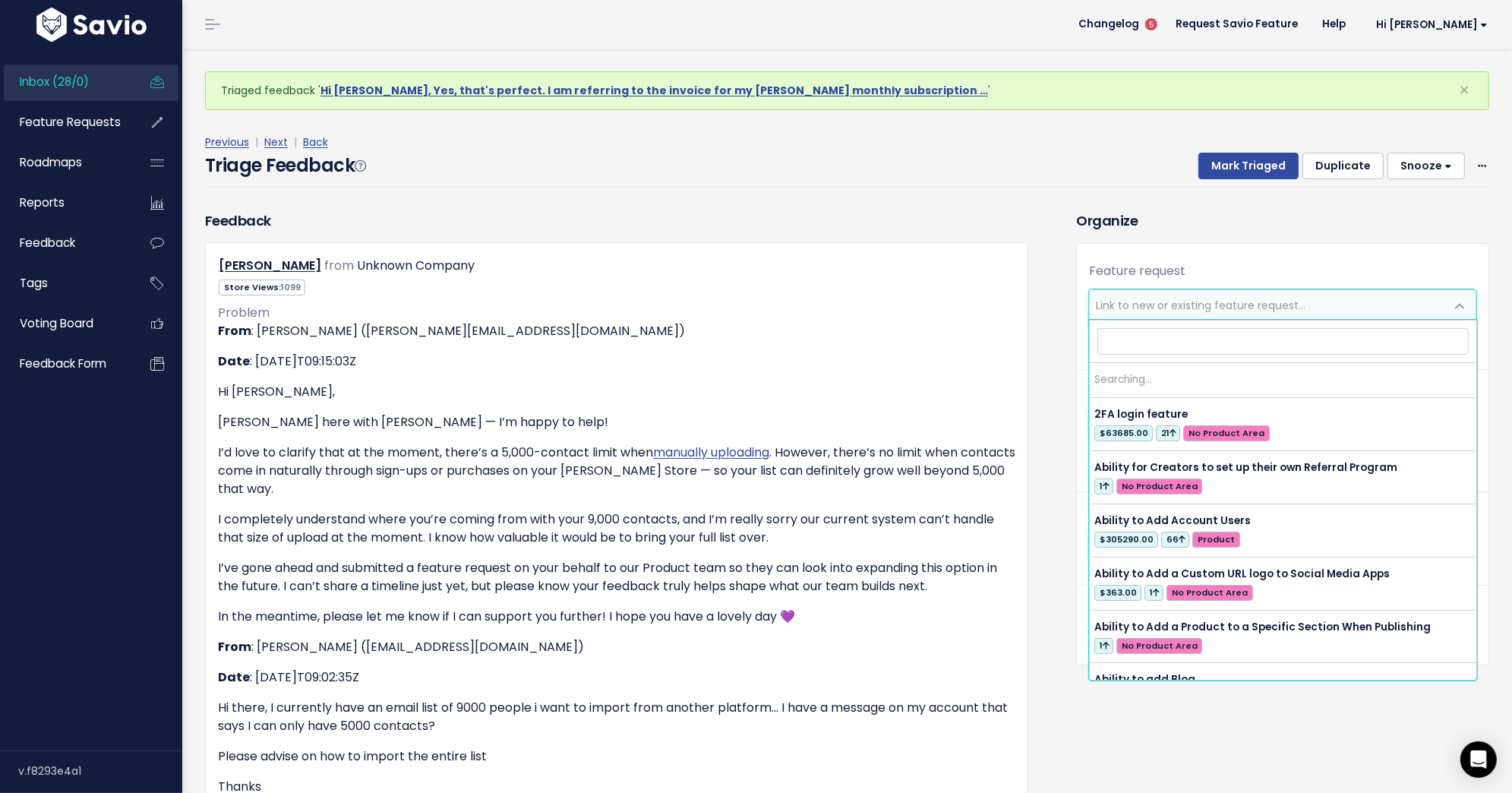
click at [1258, 294] on span "Link to new or existing feature request..." at bounding box center [1268, 306] width 355 height 31
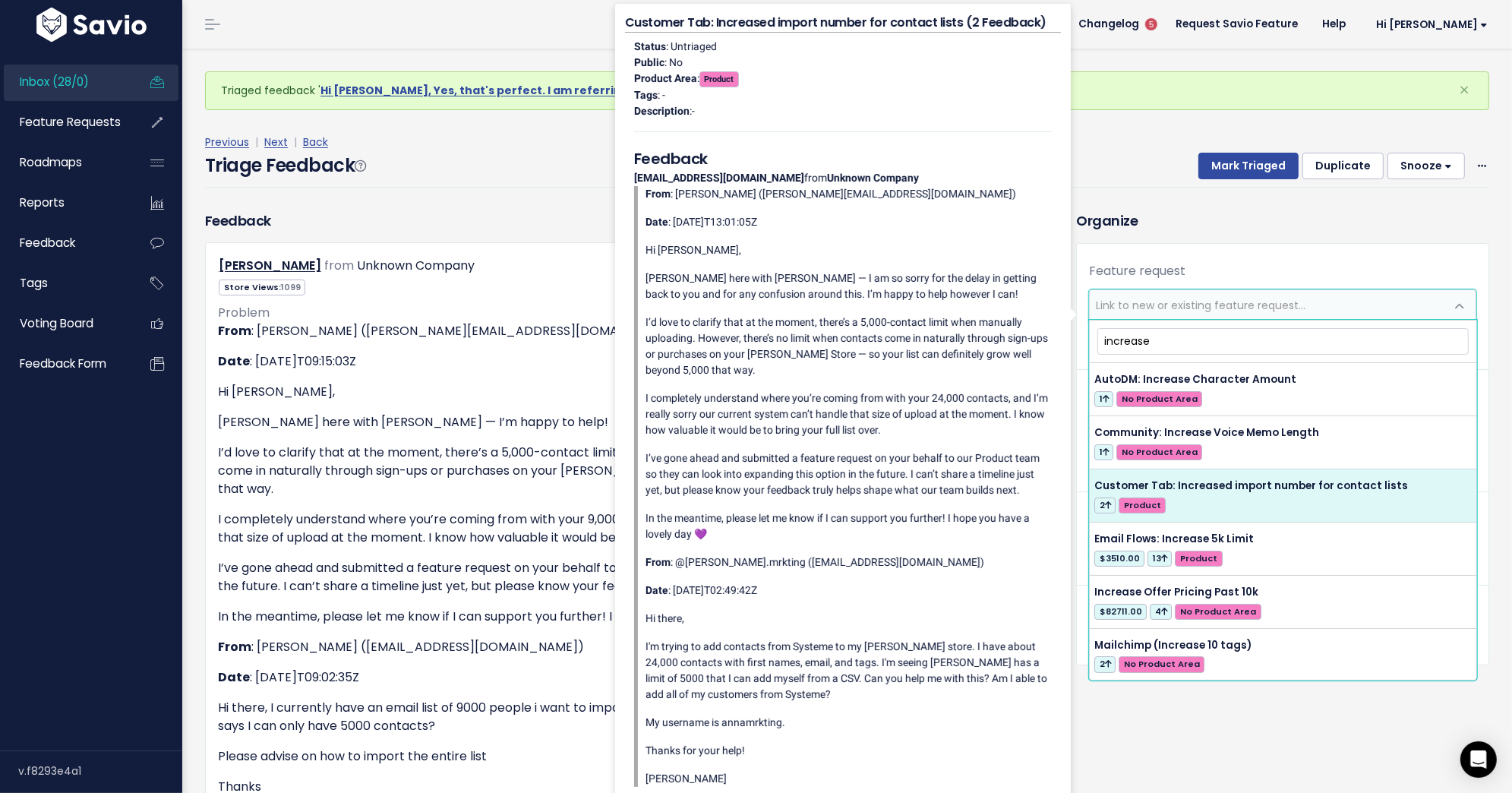
type input "increase"
select select "63847"
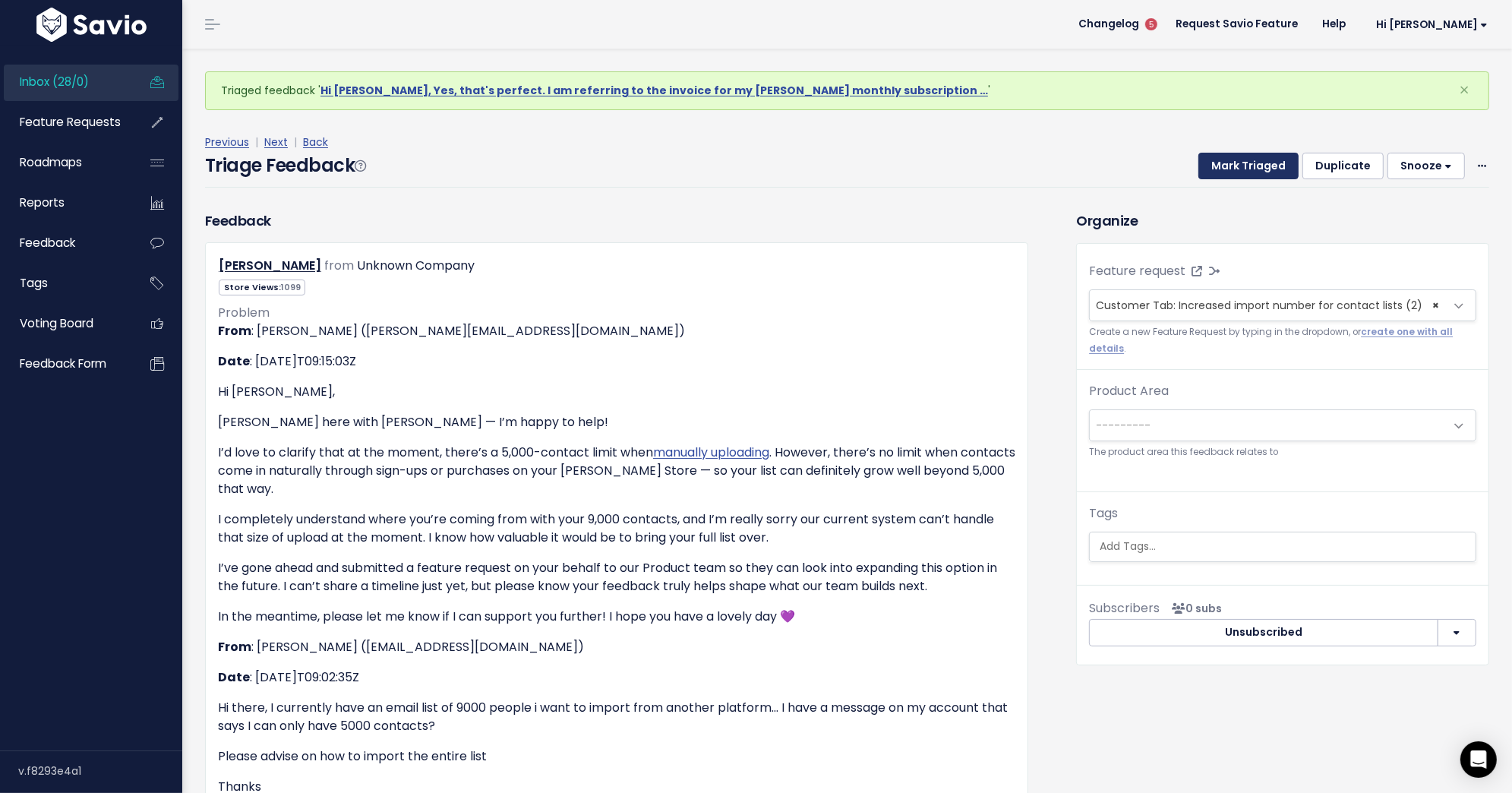
click at [1273, 157] on button "Mark Triaged" at bounding box center [1248, 167] width 100 height 27
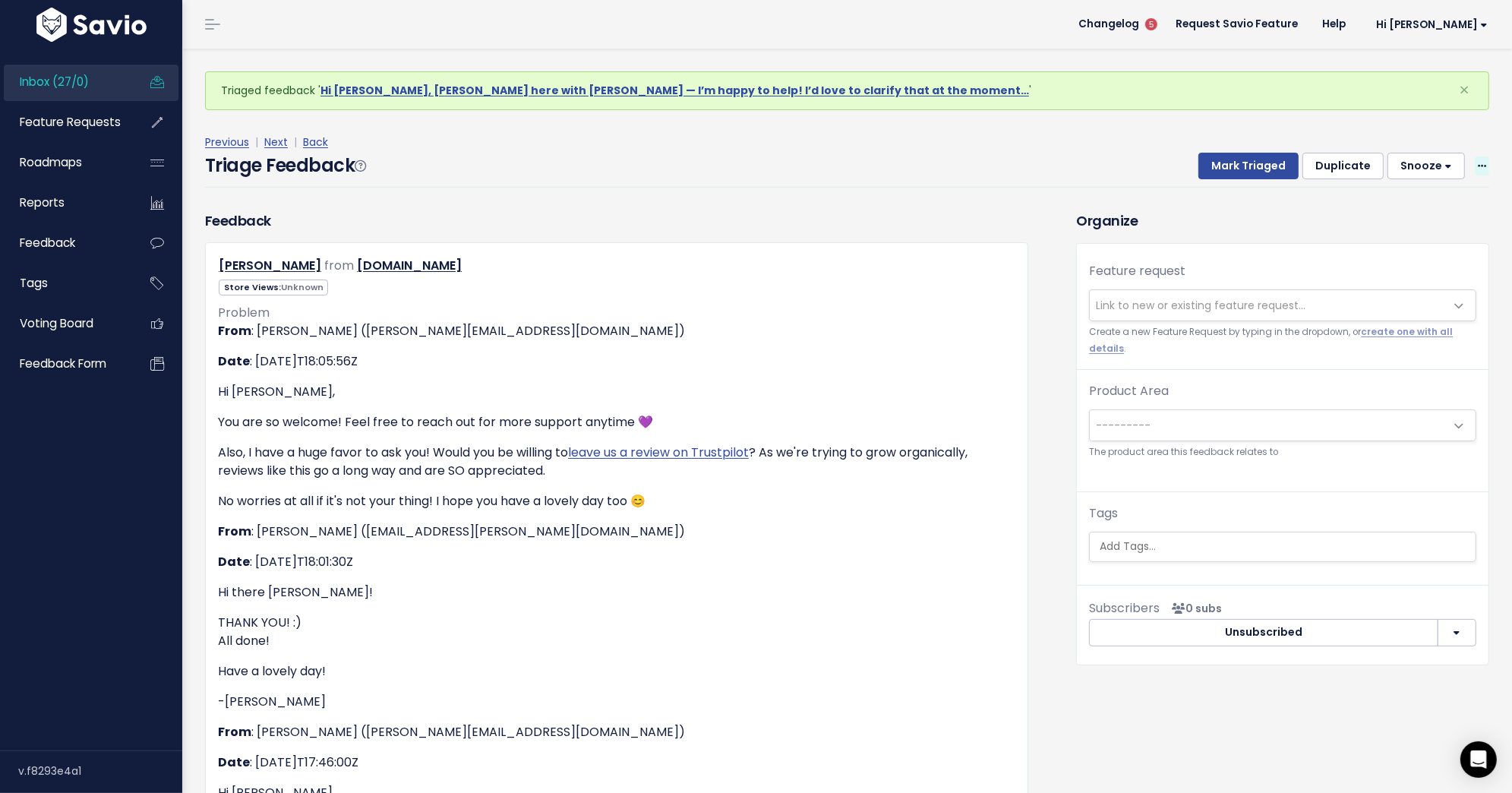
click at [1480, 165] on icon at bounding box center [1482, 167] width 9 height 10
click at [1388, 243] on link "Delete" at bounding box center [1421, 237] width 109 height 30
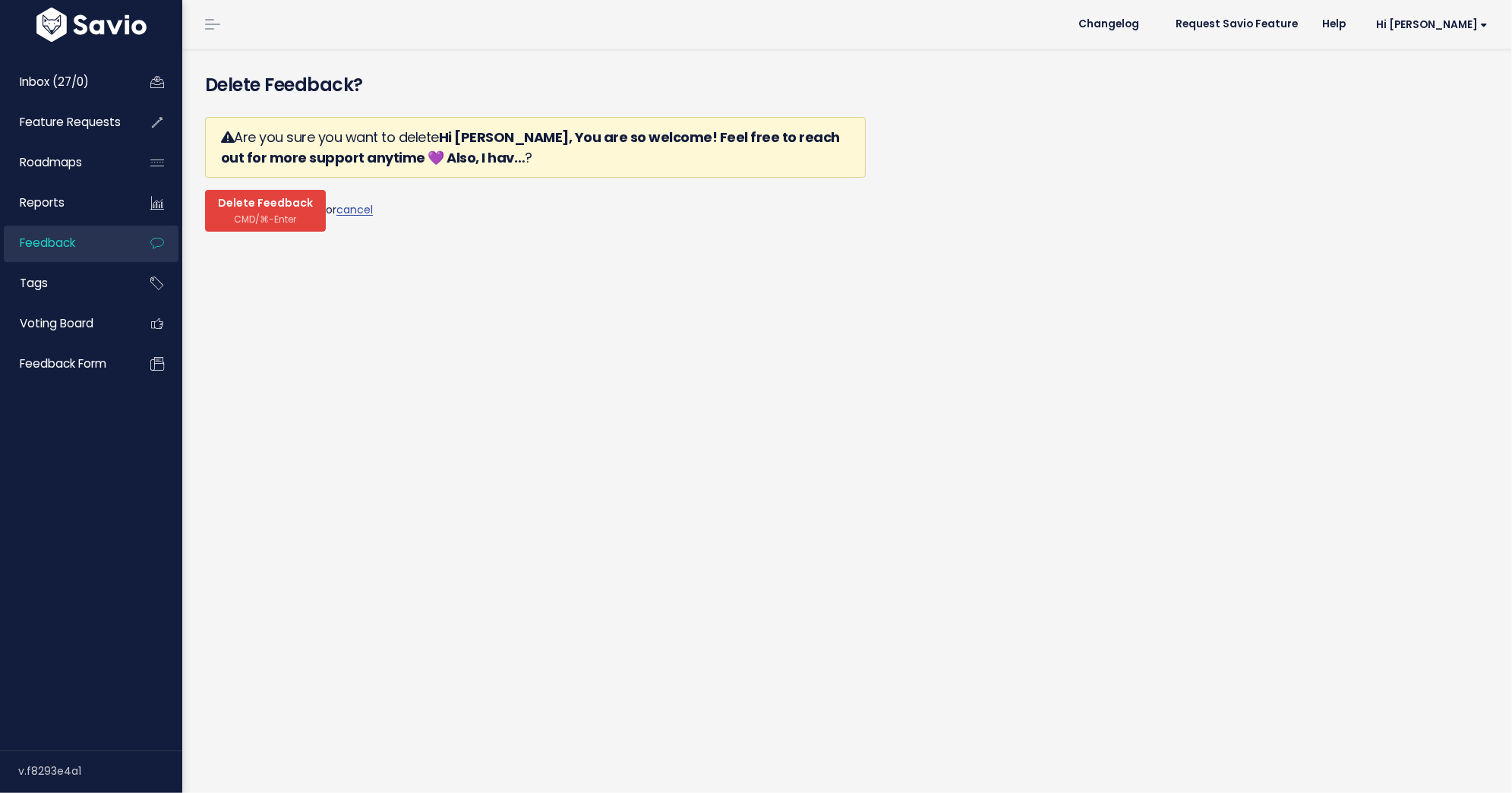
click at [236, 224] on button "Delete Feedback CMD/⌘-Enter" at bounding box center [265, 210] width 120 height 42
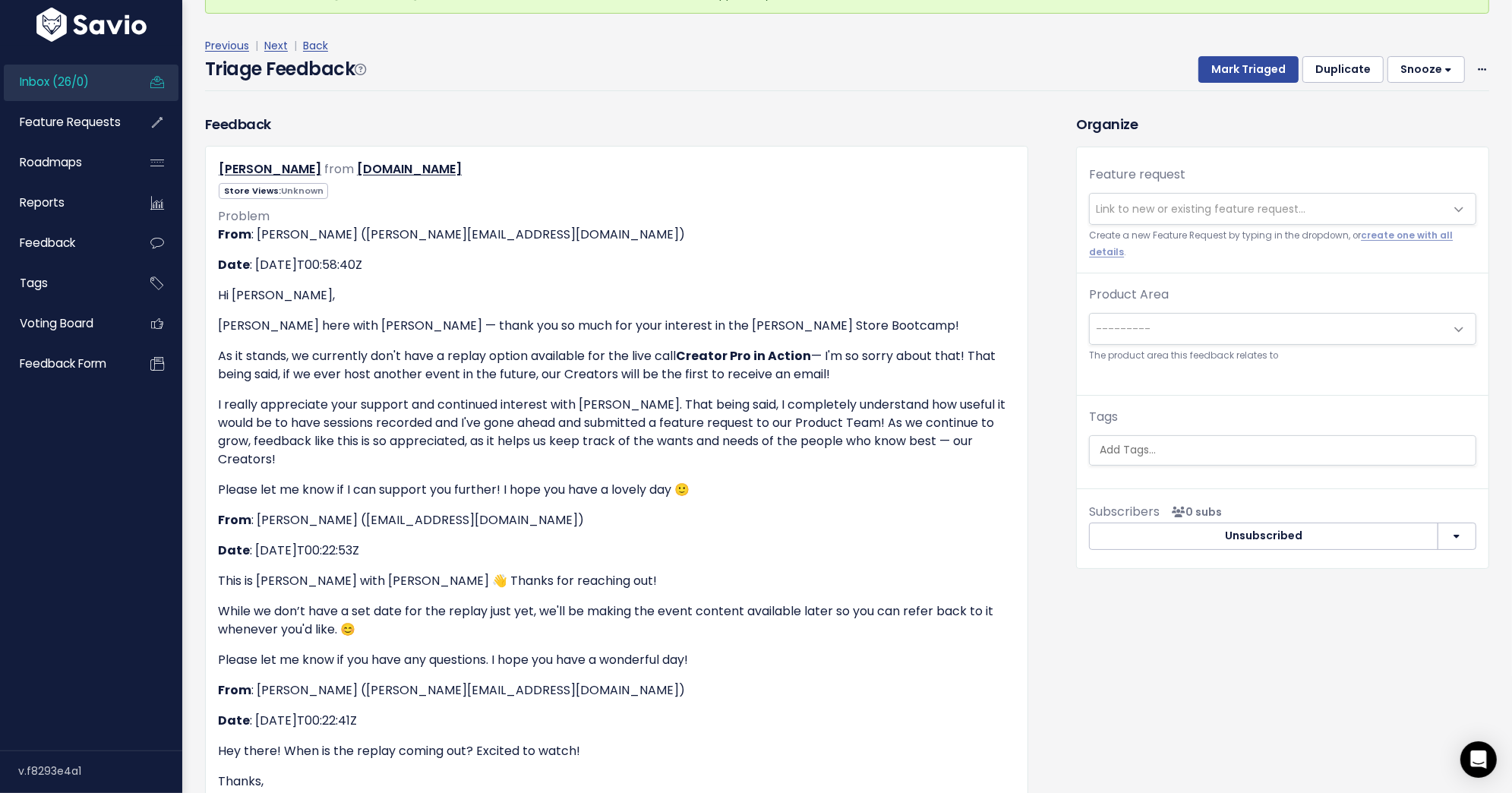
scroll to position [97, 0]
click at [1472, 72] on div "Mark Triaged Duplicate [GEOGRAPHIC_DATA] 1 day 3 days 7 days 14 days Edit Delete" at bounding box center [1334, 69] width 309 height 27
click at [1478, 68] on icon at bounding box center [1482, 70] width 9 height 10
click at [1420, 147] on link "Delete" at bounding box center [1421, 140] width 109 height 30
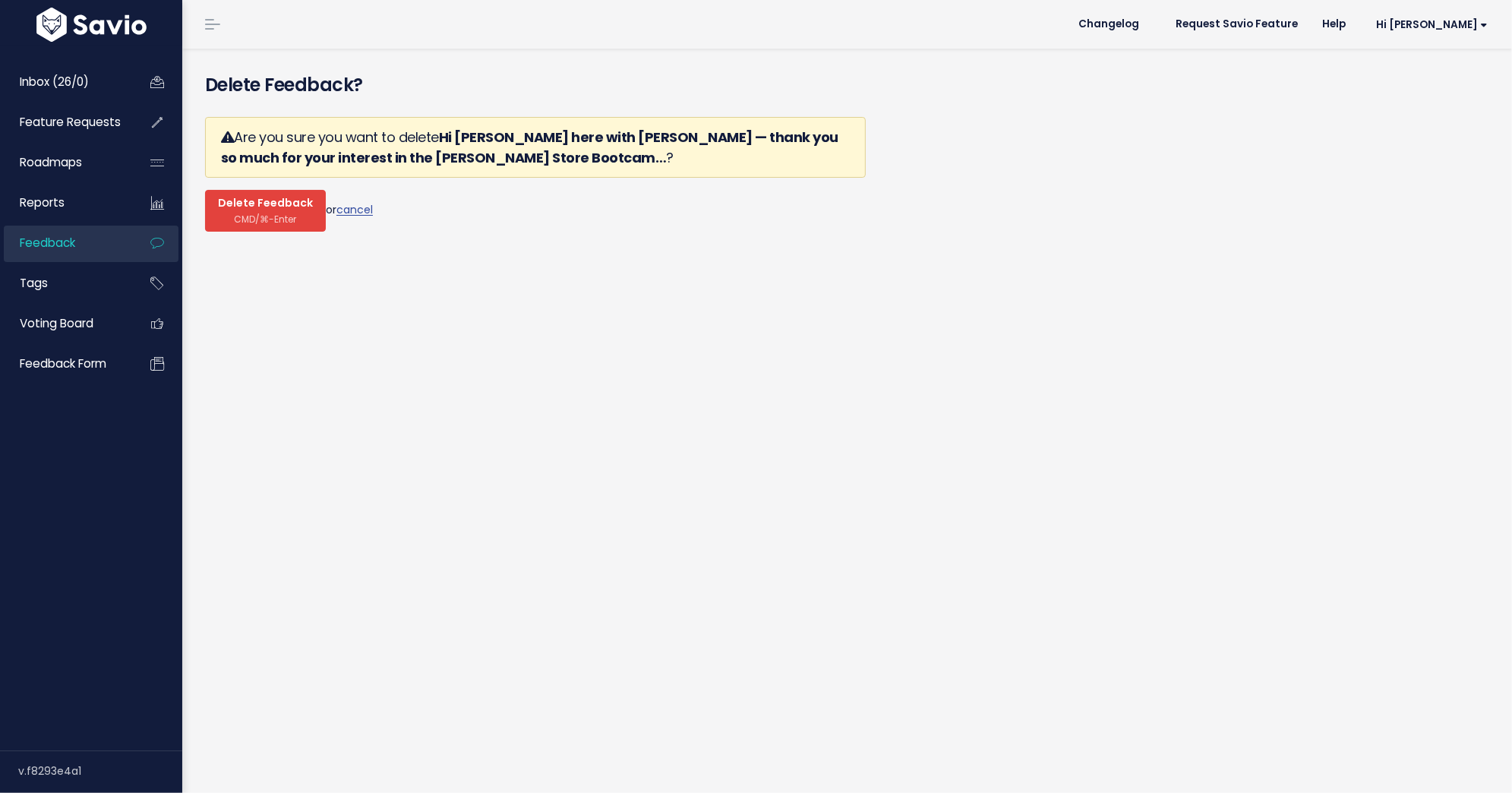
click at [255, 209] on span "Delete Feedback" at bounding box center [265, 203] width 95 height 14
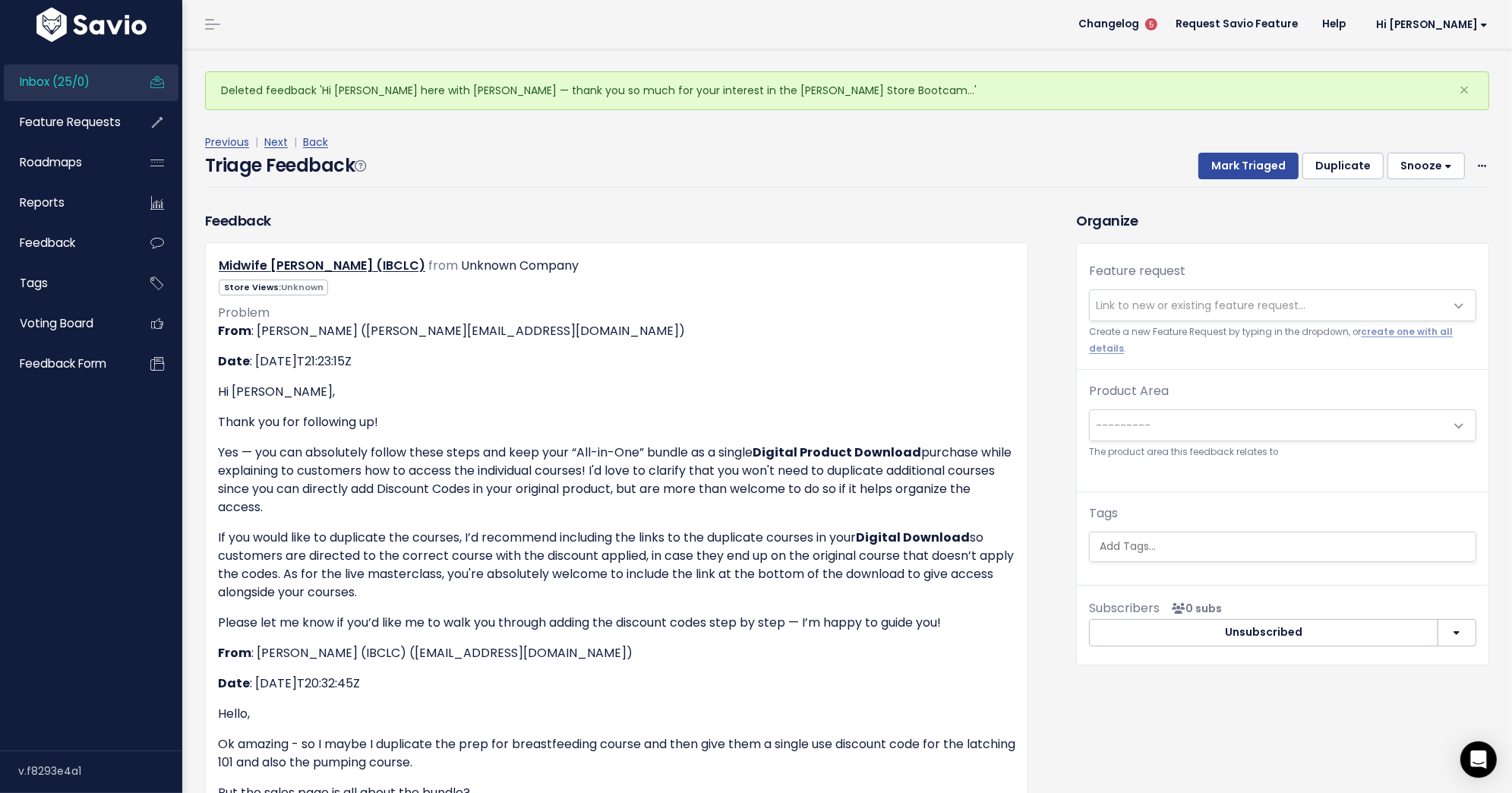
click at [1269, 306] on span "Link to new or existing feature request..." at bounding box center [1200, 305] width 209 height 15
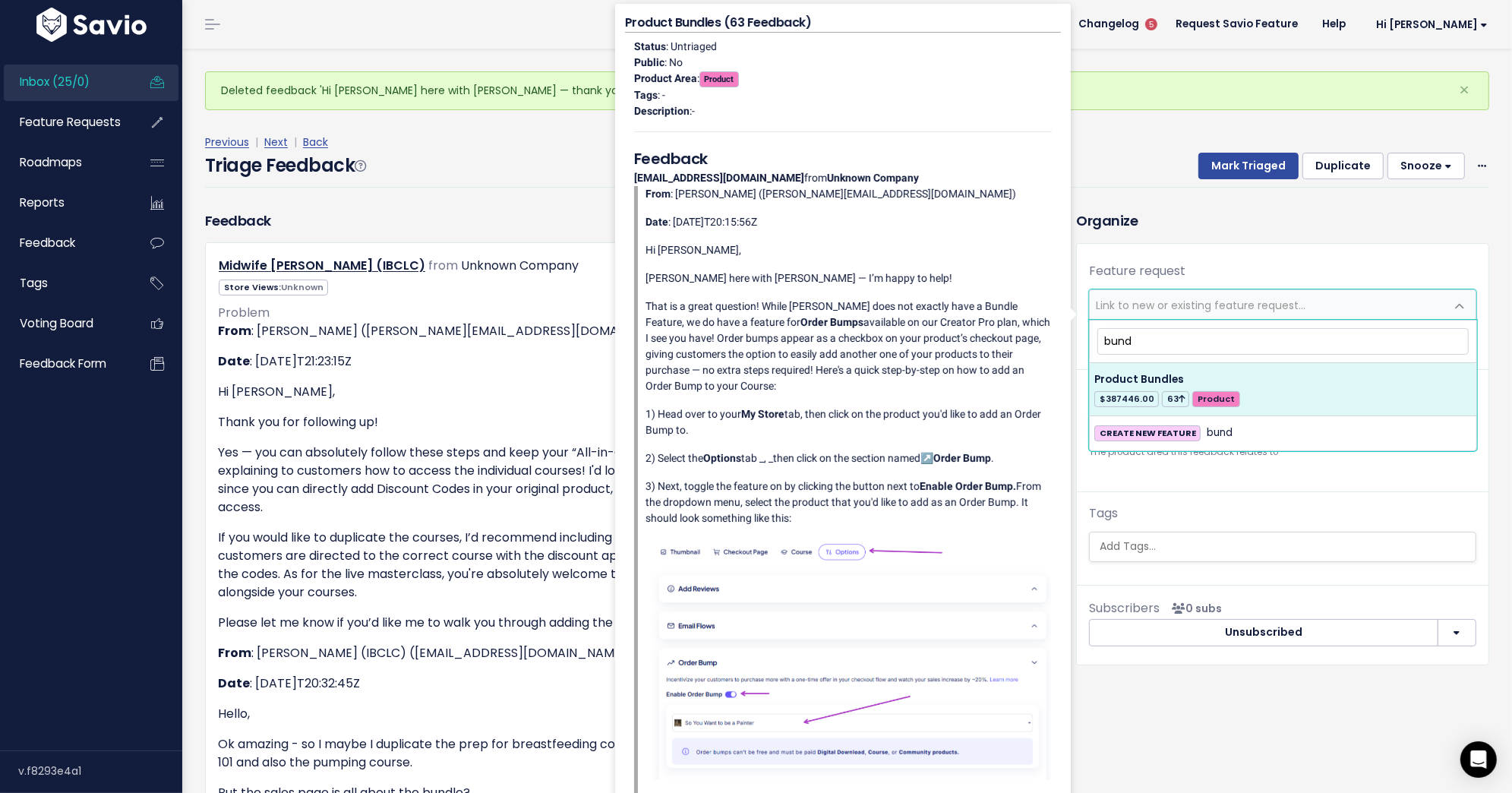
type input "bund"
select select "28817"
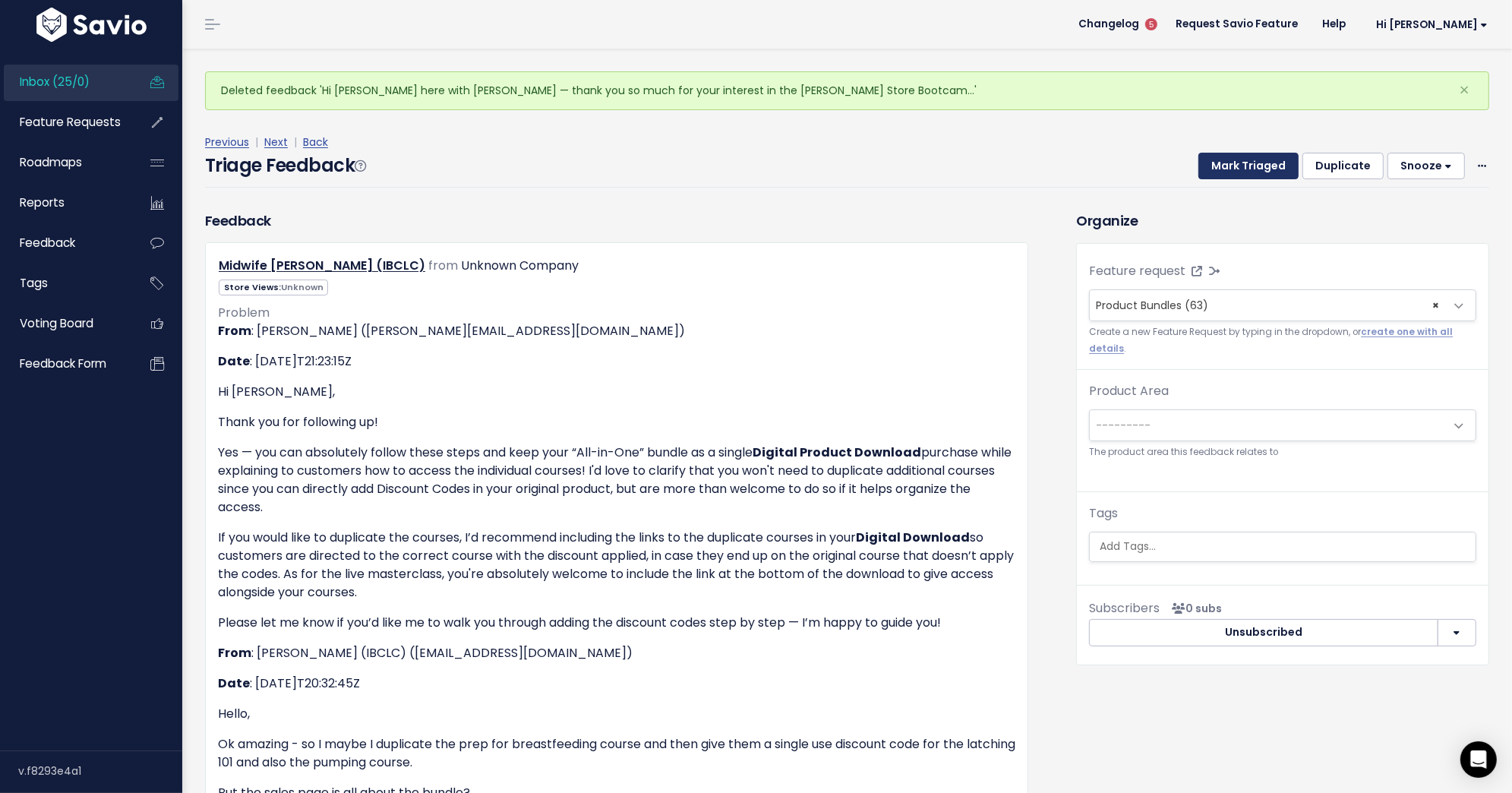
click at [1263, 164] on button "Mark Triaged" at bounding box center [1248, 167] width 100 height 27
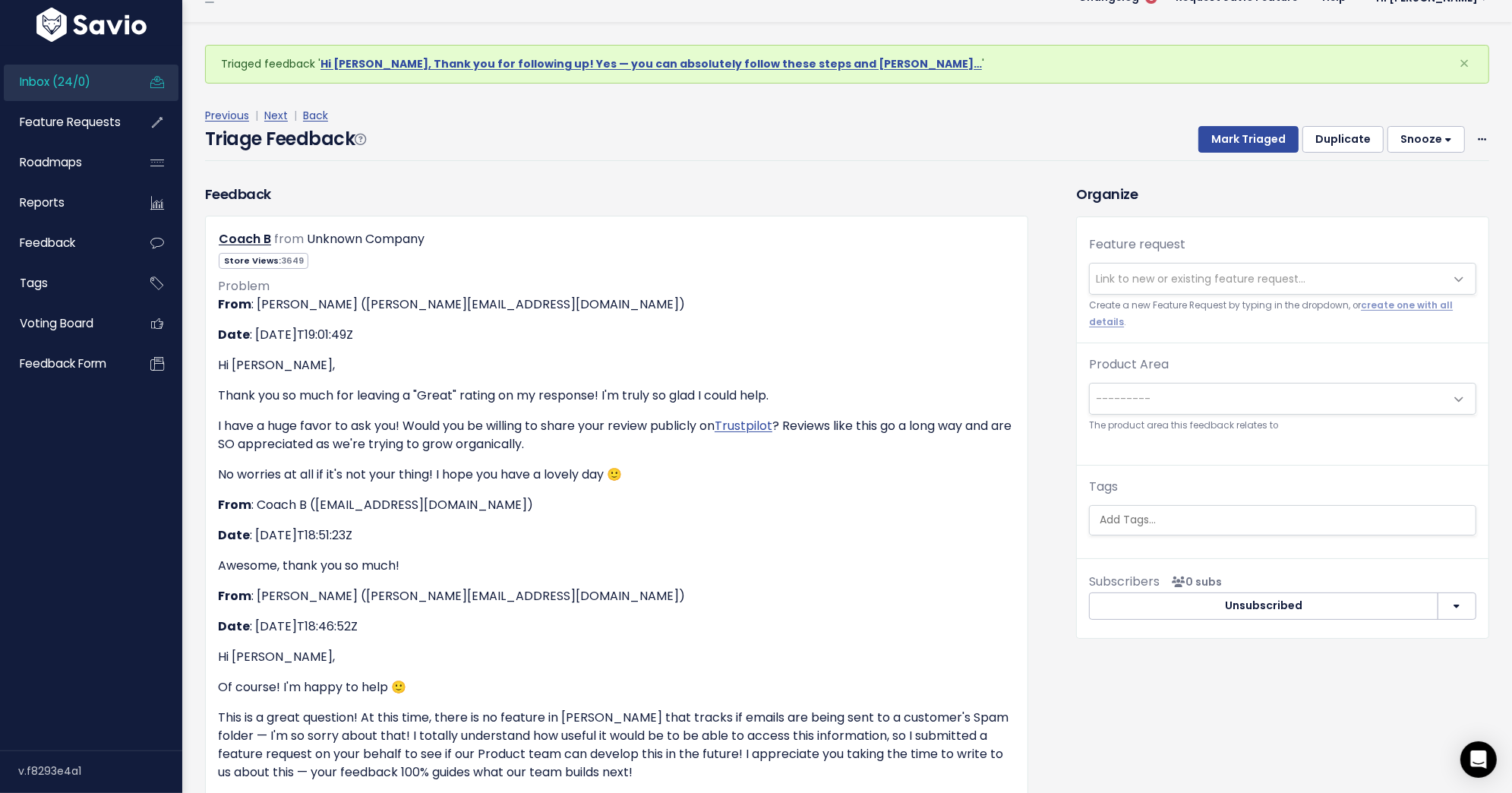
scroll to position [13, 0]
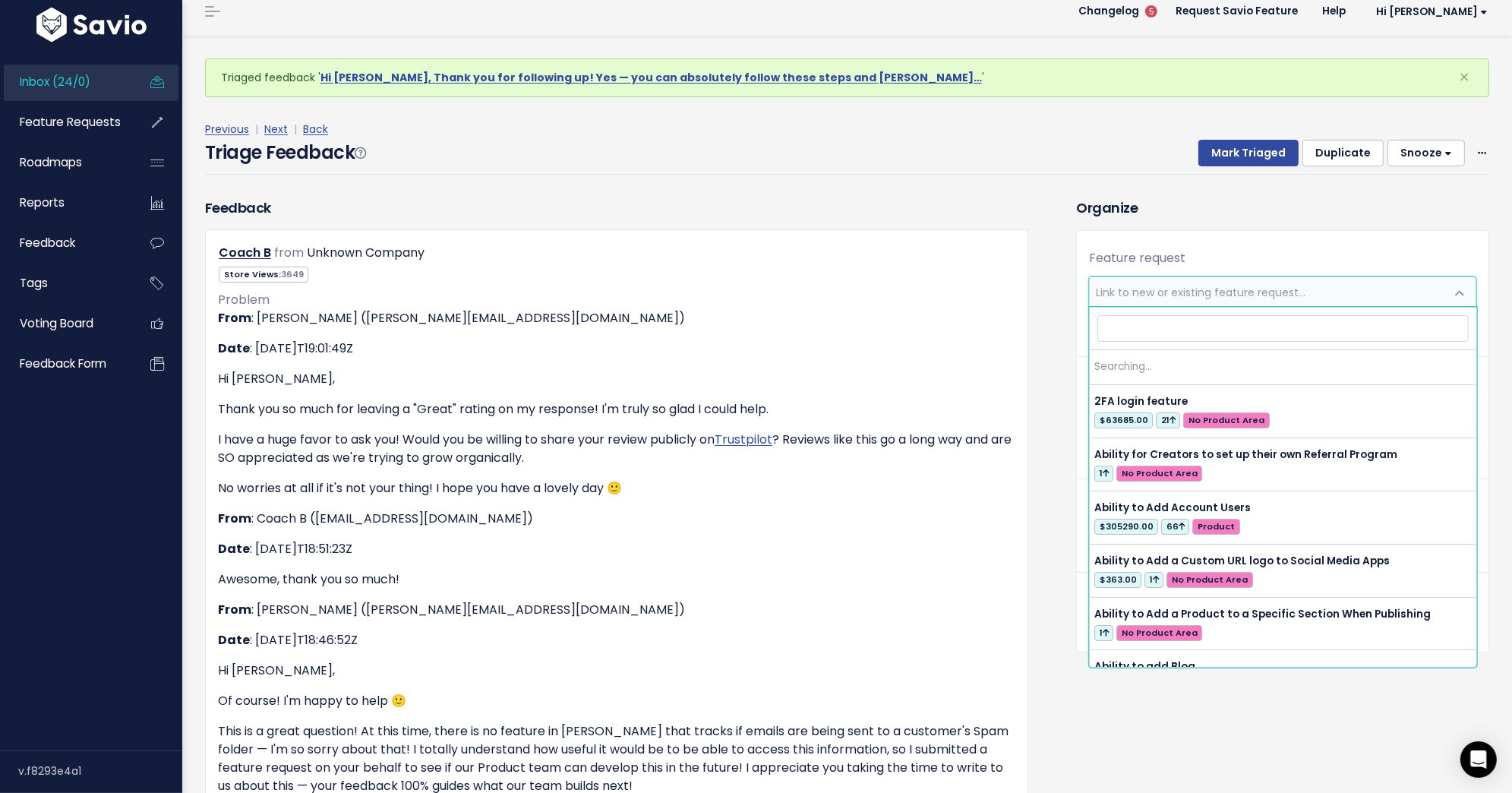
click at [1138, 285] on span "Link to new or existing feature request..." at bounding box center [1200, 292] width 209 height 15
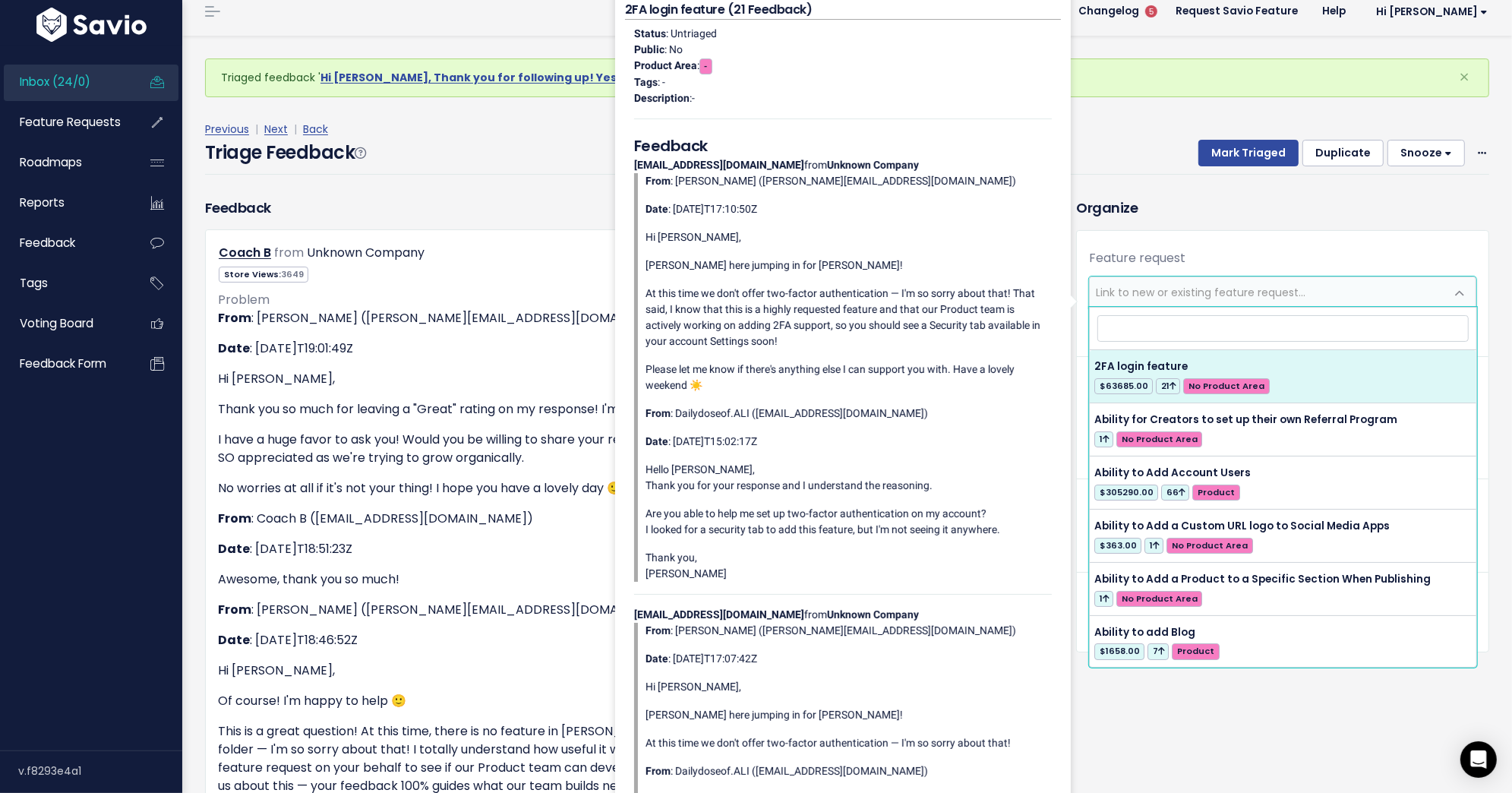
type input "r"
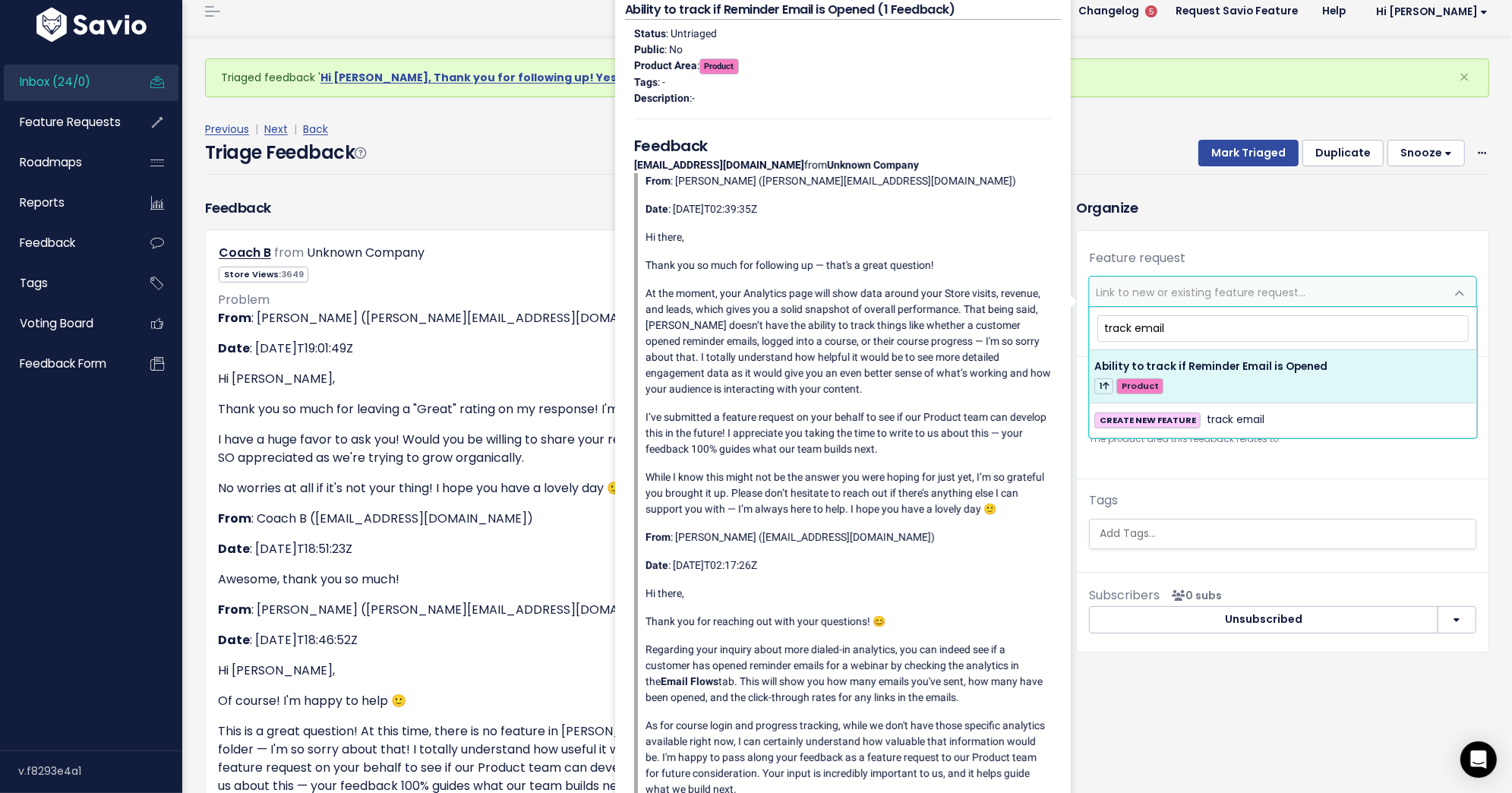
click at [1123, 320] on input "track email" at bounding box center [1282, 328] width 372 height 26
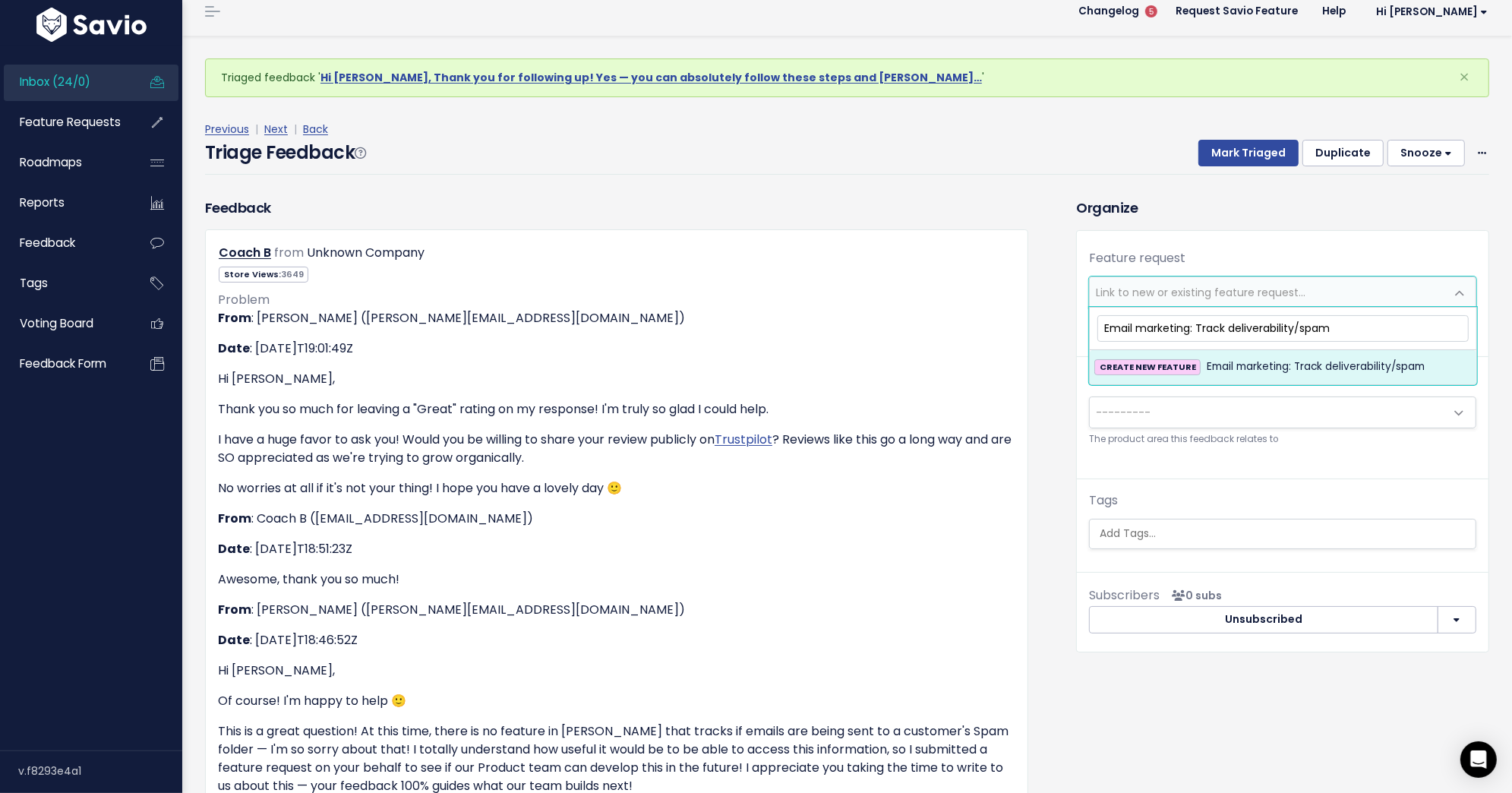
type input "Email marketing: Track deliverability/spam"
click at [1181, 373] on span "CREATE NEW FEATURE" at bounding box center [1147, 367] width 106 height 16
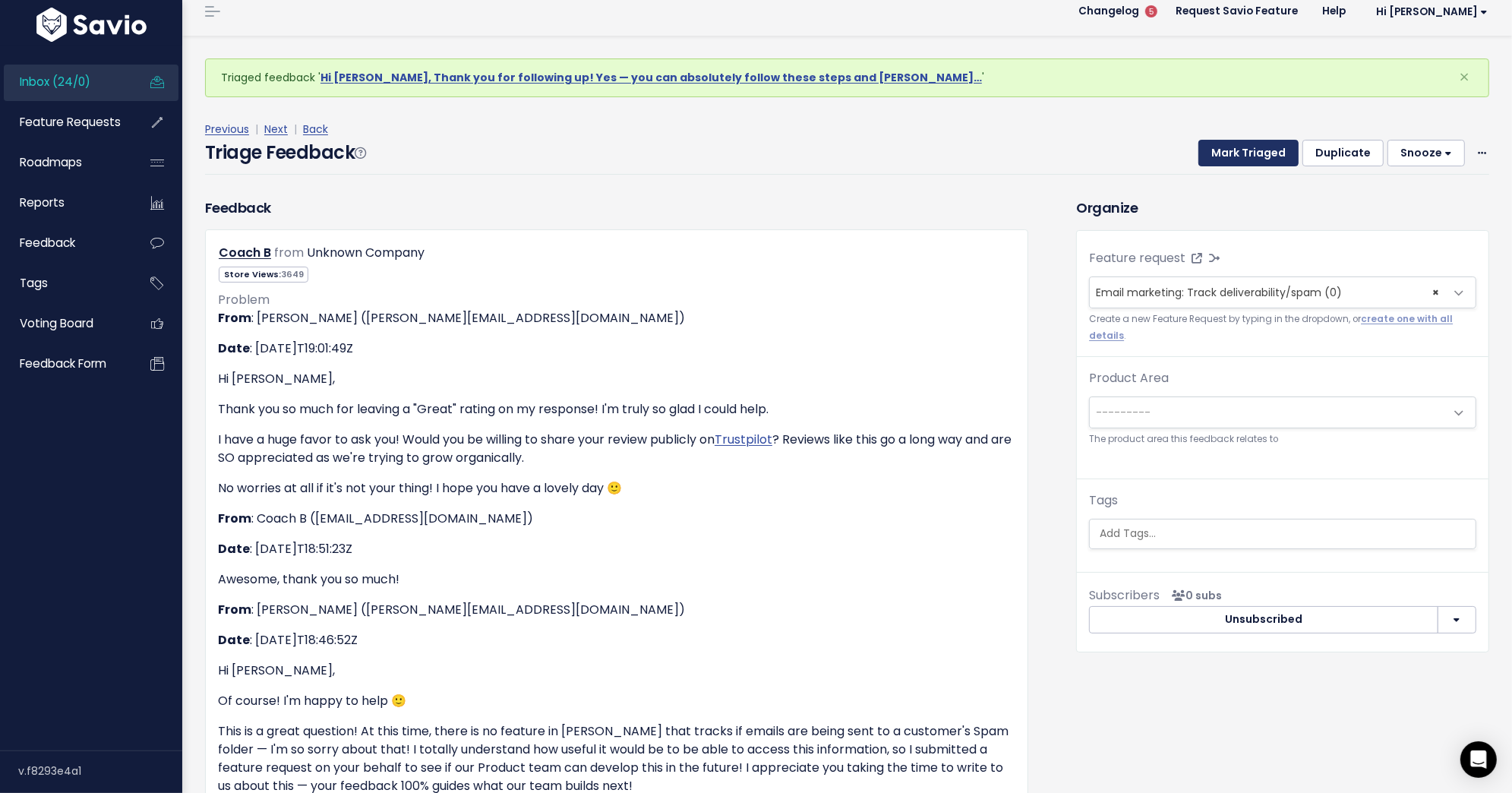
click at [1280, 141] on button "Mark Triaged" at bounding box center [1248, 154] width 100 height 27
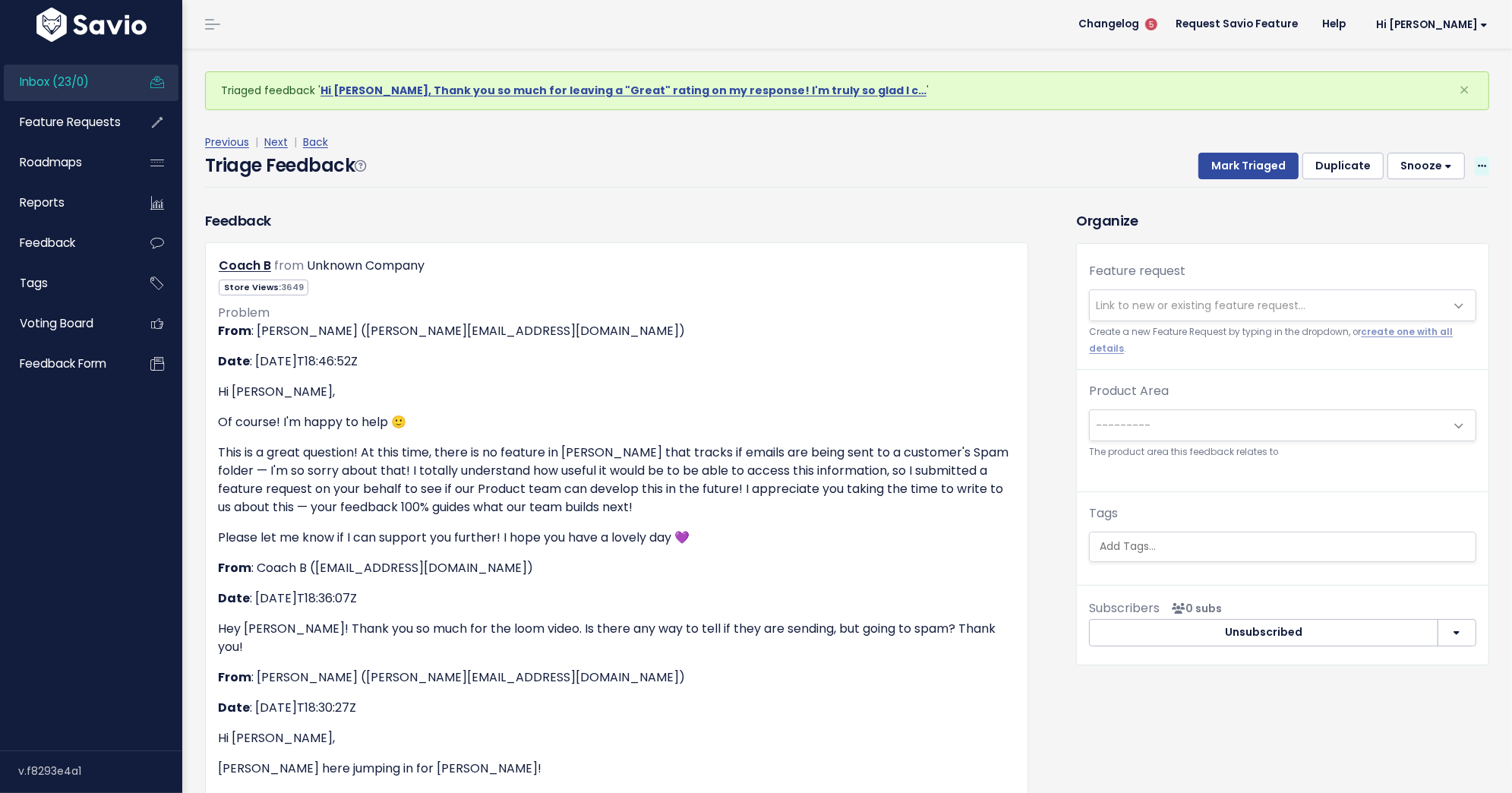
click at [1478, 158] on span at bounding box center [1481, 166] width 15 height 19
click at [1427, 229] on link "Delete" at bounding box center [1421, 237] width 109 height 30
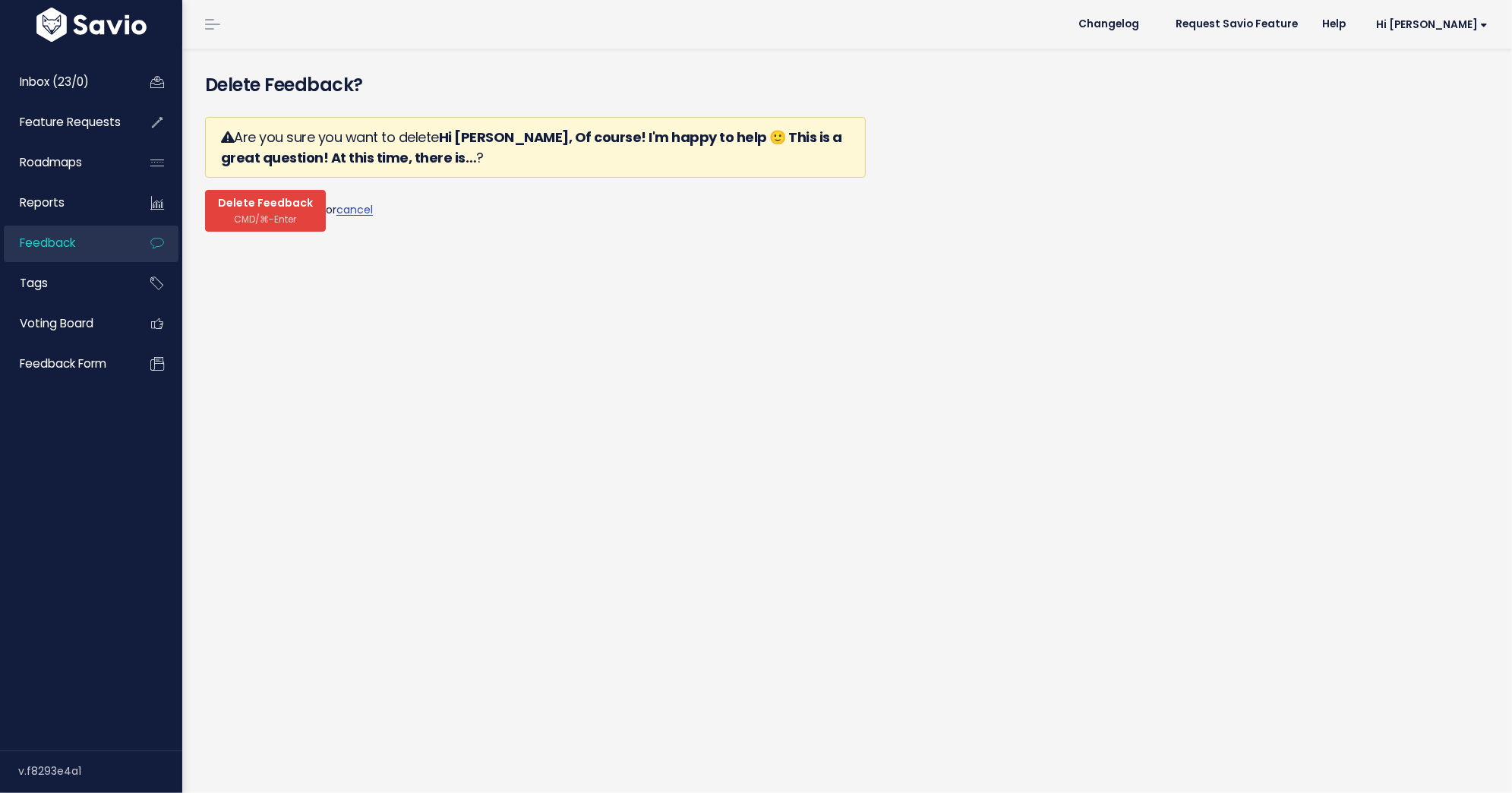
click at [264, 214] on span "CMD/⌘-Enter" at bounding box center [266, 219] width 62 height 11
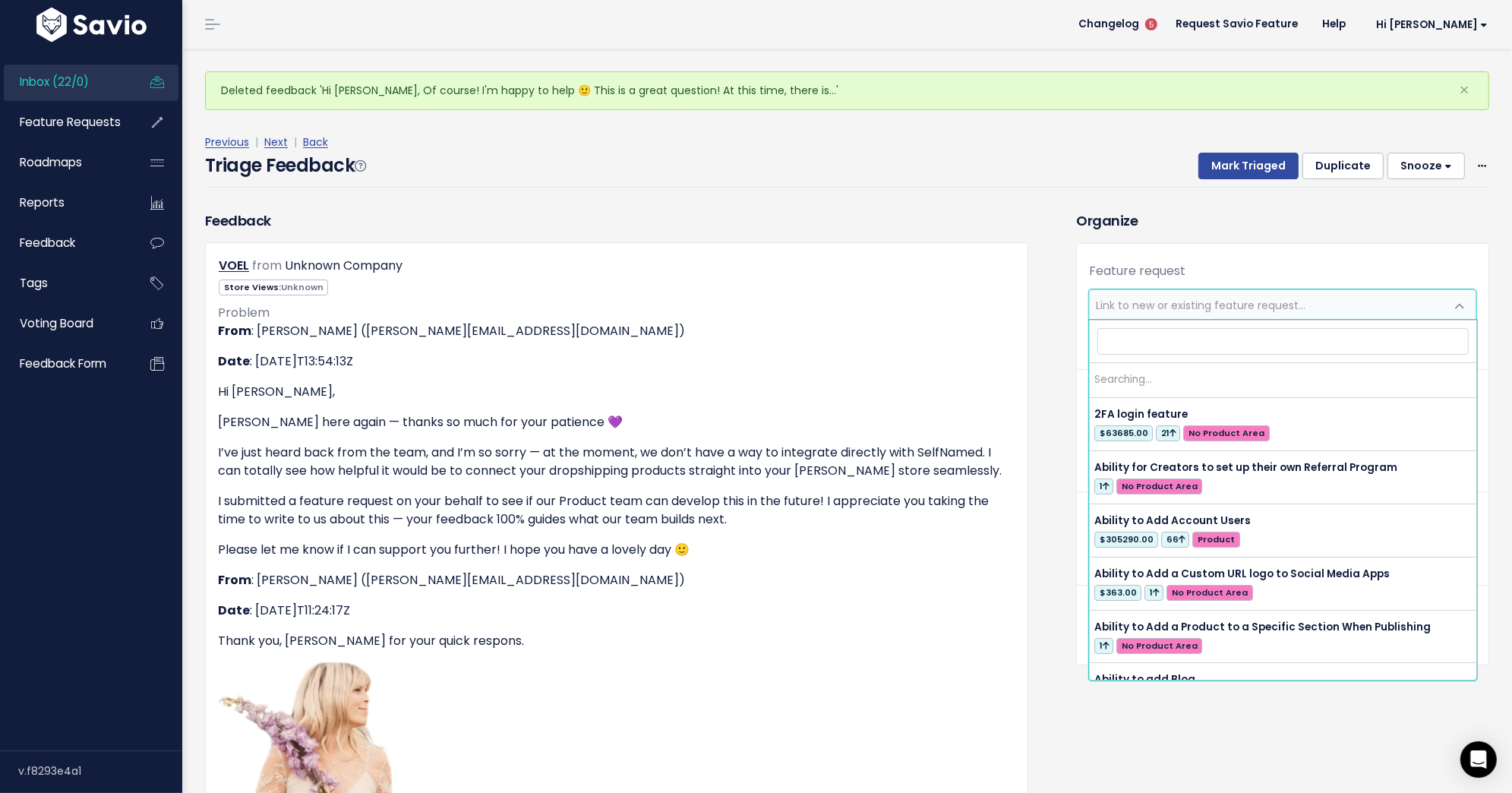
click at [1171, 309] on span "Link to new or existing feature request..." at bounding box center [1200, 305] width 209 height 15
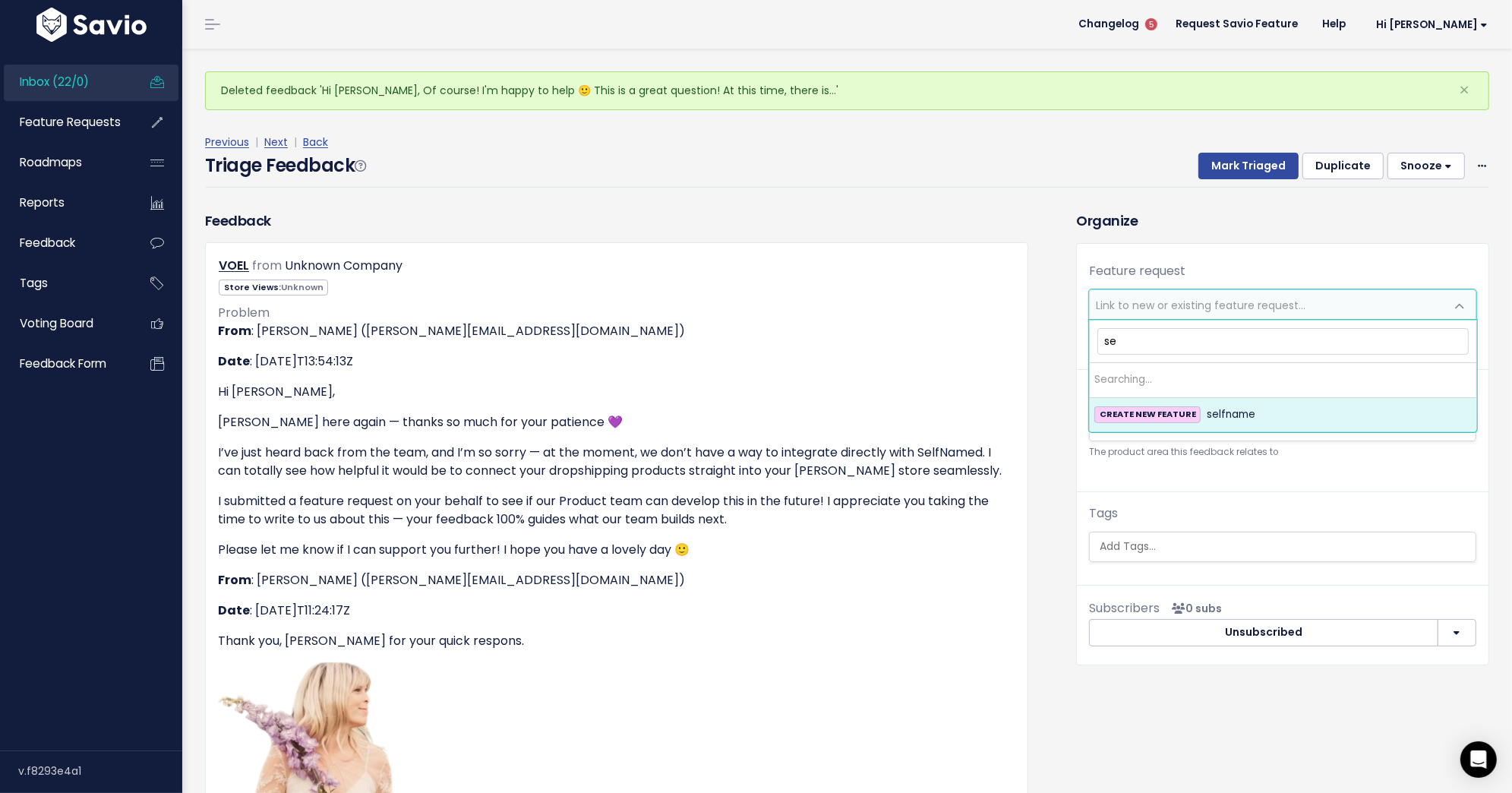
type input "s"
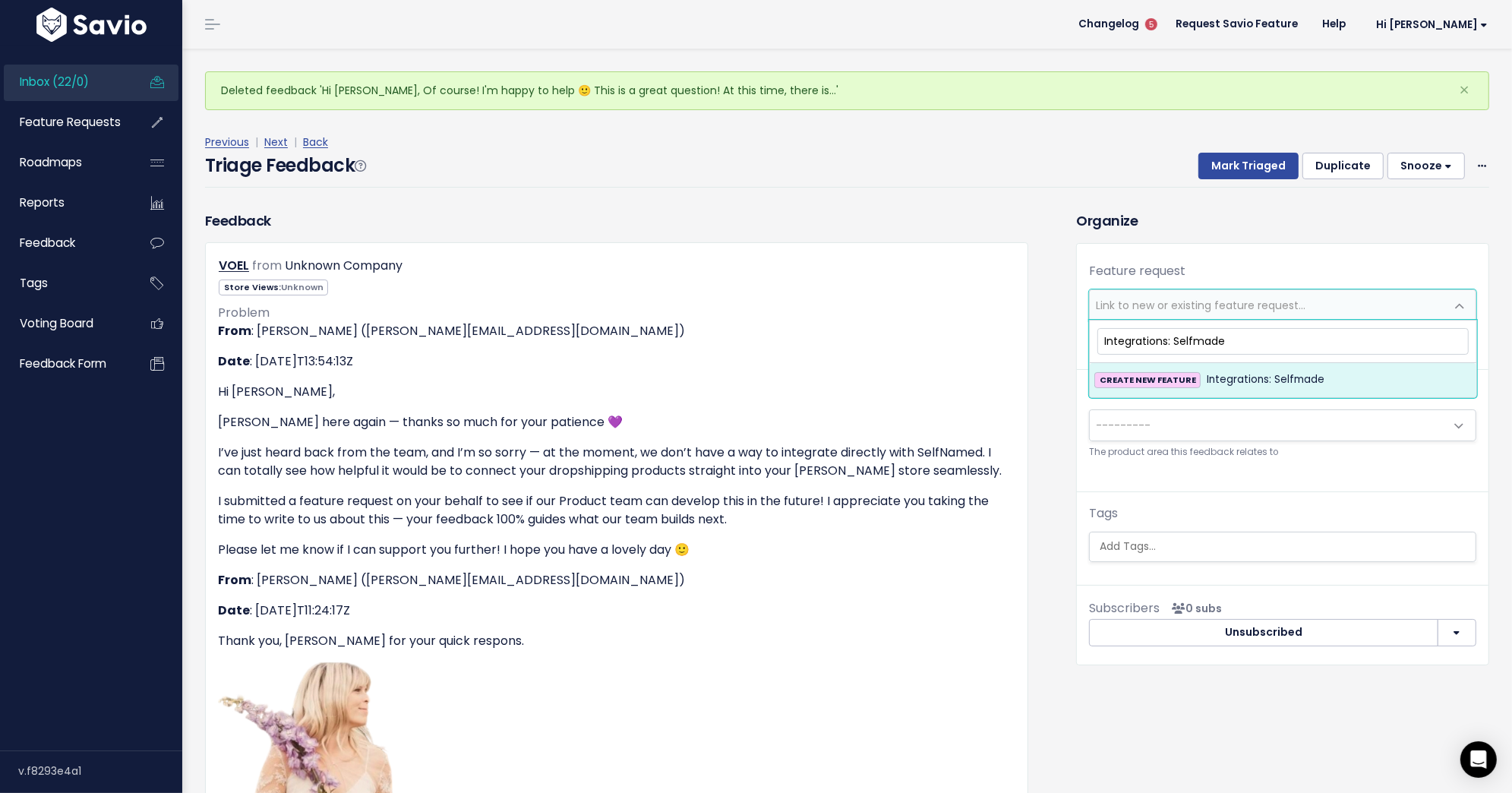
type input "Integrations: Selfmade"
click at [1256, 376] on span "Integrations: Selfmade" at bounding box center [1265, 379] width 118 height 18
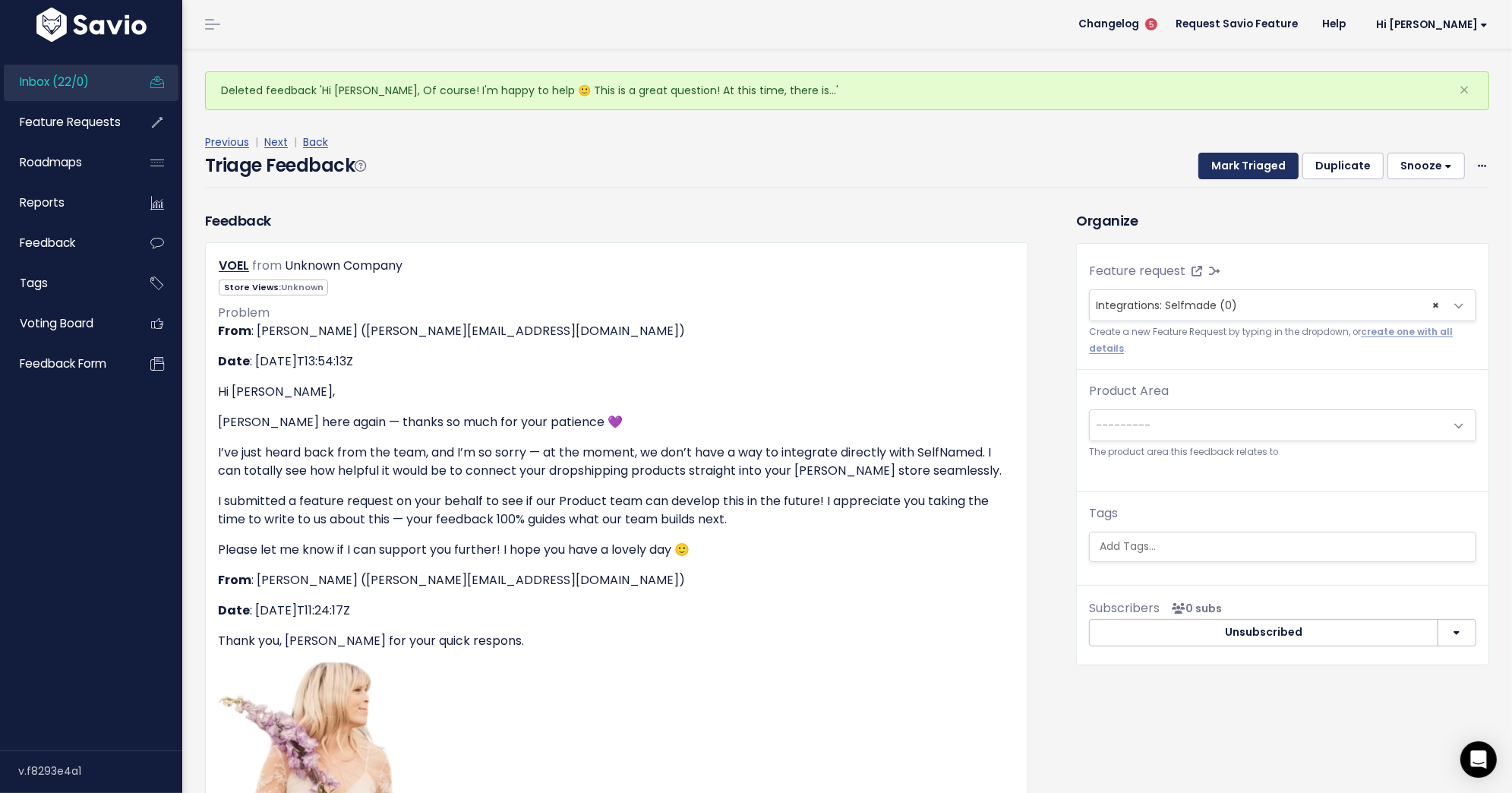
click at [1259, 159] on button "Mark Triaged" at bounding box center [1248, 167] width 100 height 27
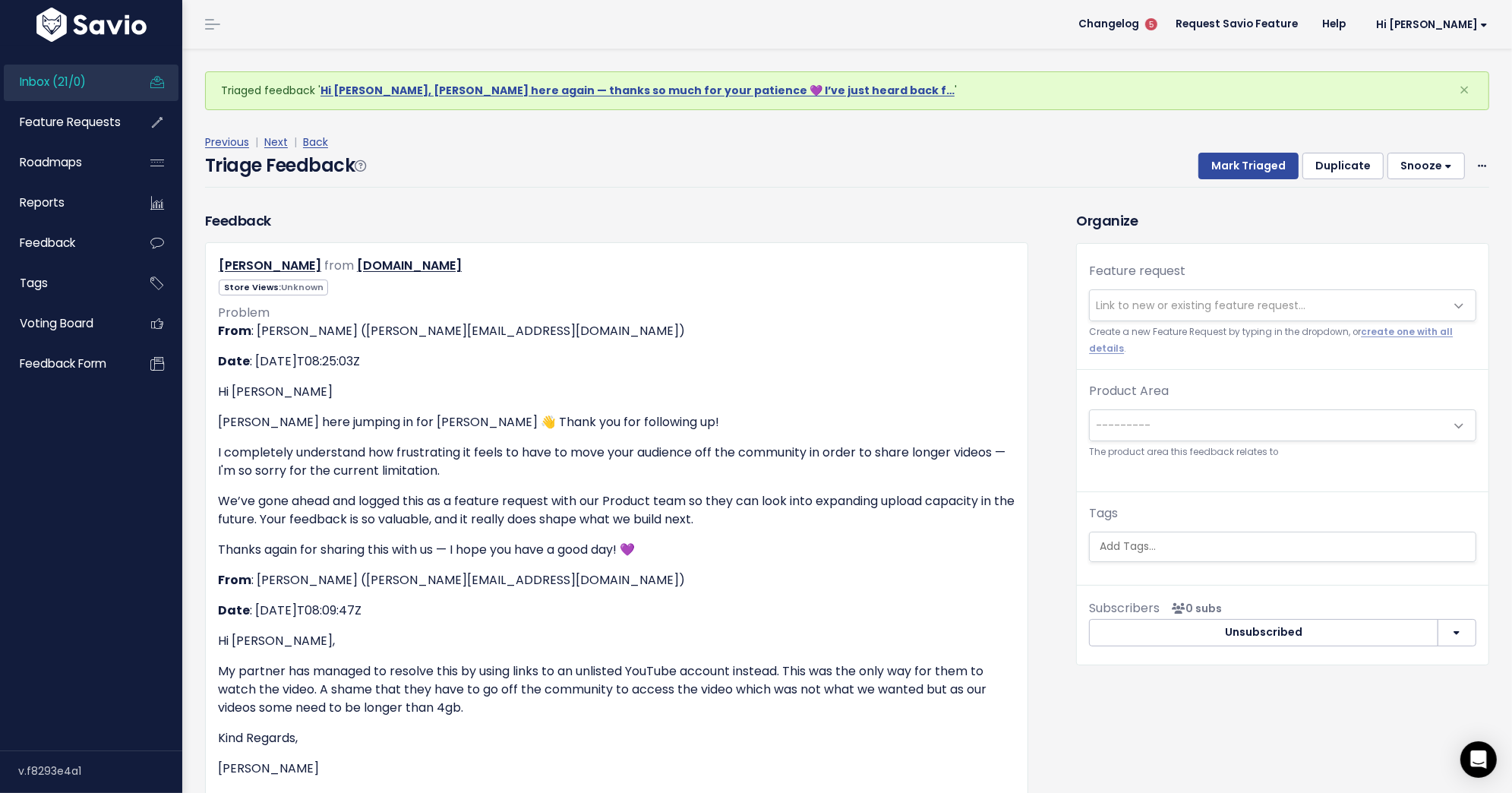
click at [1152, 293] on span "Link to new or existing feature request..." at bounding box center [1268, 306] width 355 height 31
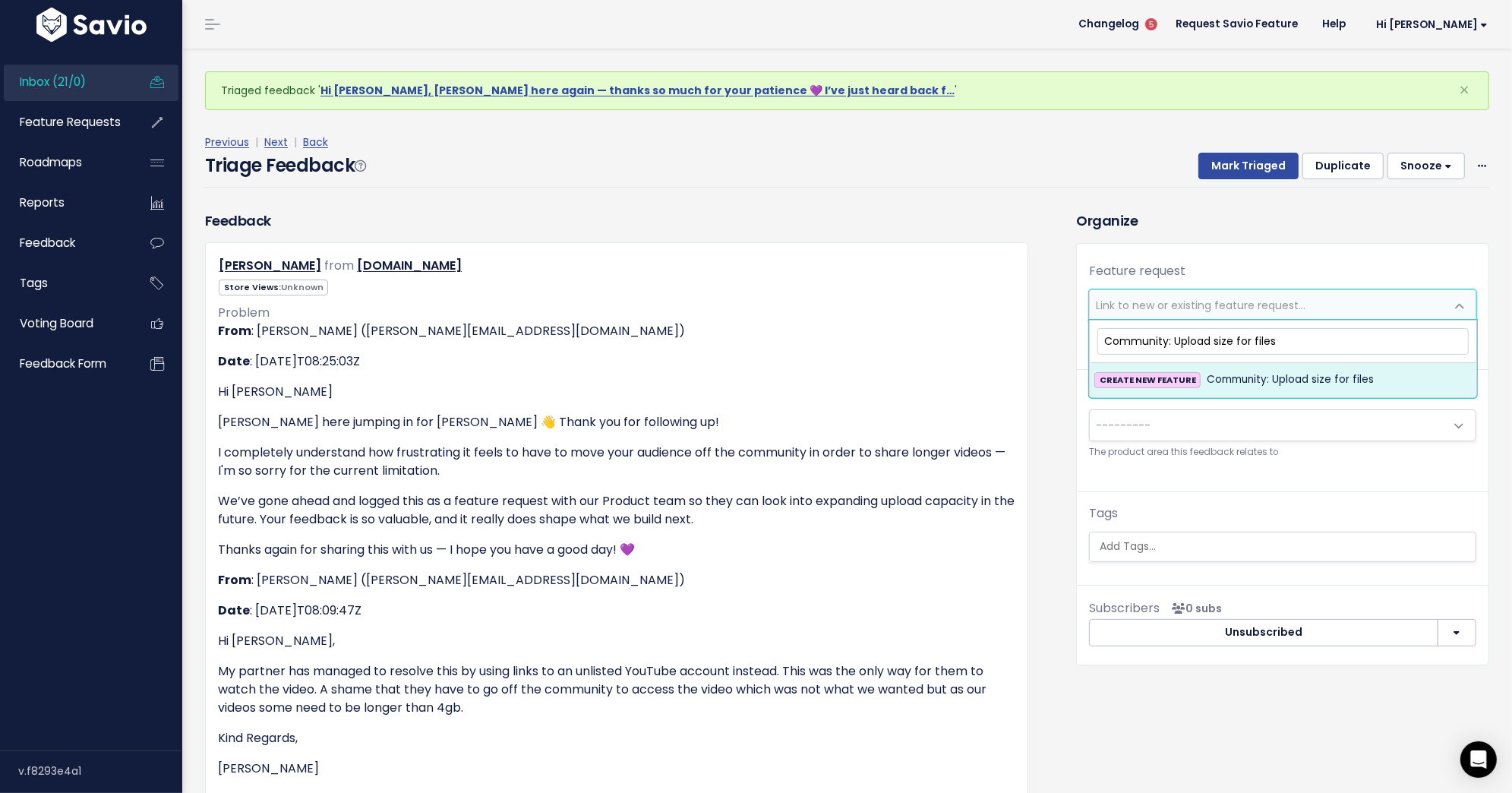
click at [1170, 339] on input "Community: Upload size for files" at bounding box center [1282, 341] width 372 height 26
type input "Community: Increase upload size for files"
click at [1213, 373] on span "Community: Increase upload size for files" at bounding box center [1313, 379] width 214 height 18
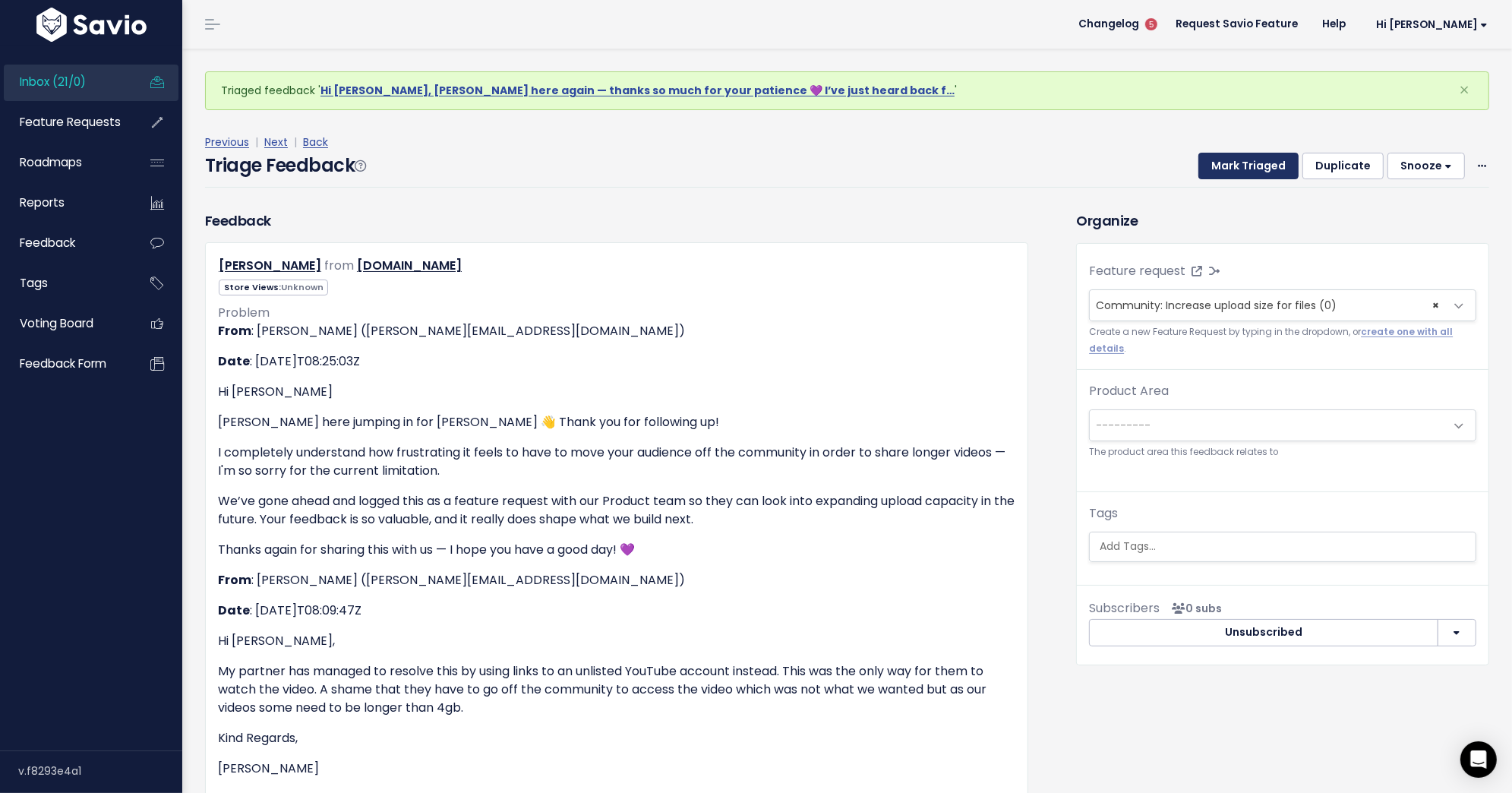
click at [1244, 156] on button "Mark Triaged" at bounding box center [1248, 167] width 100 height 27
click at [1482, 162] on icon at bounding box center [1482, 167] width 9 height 10
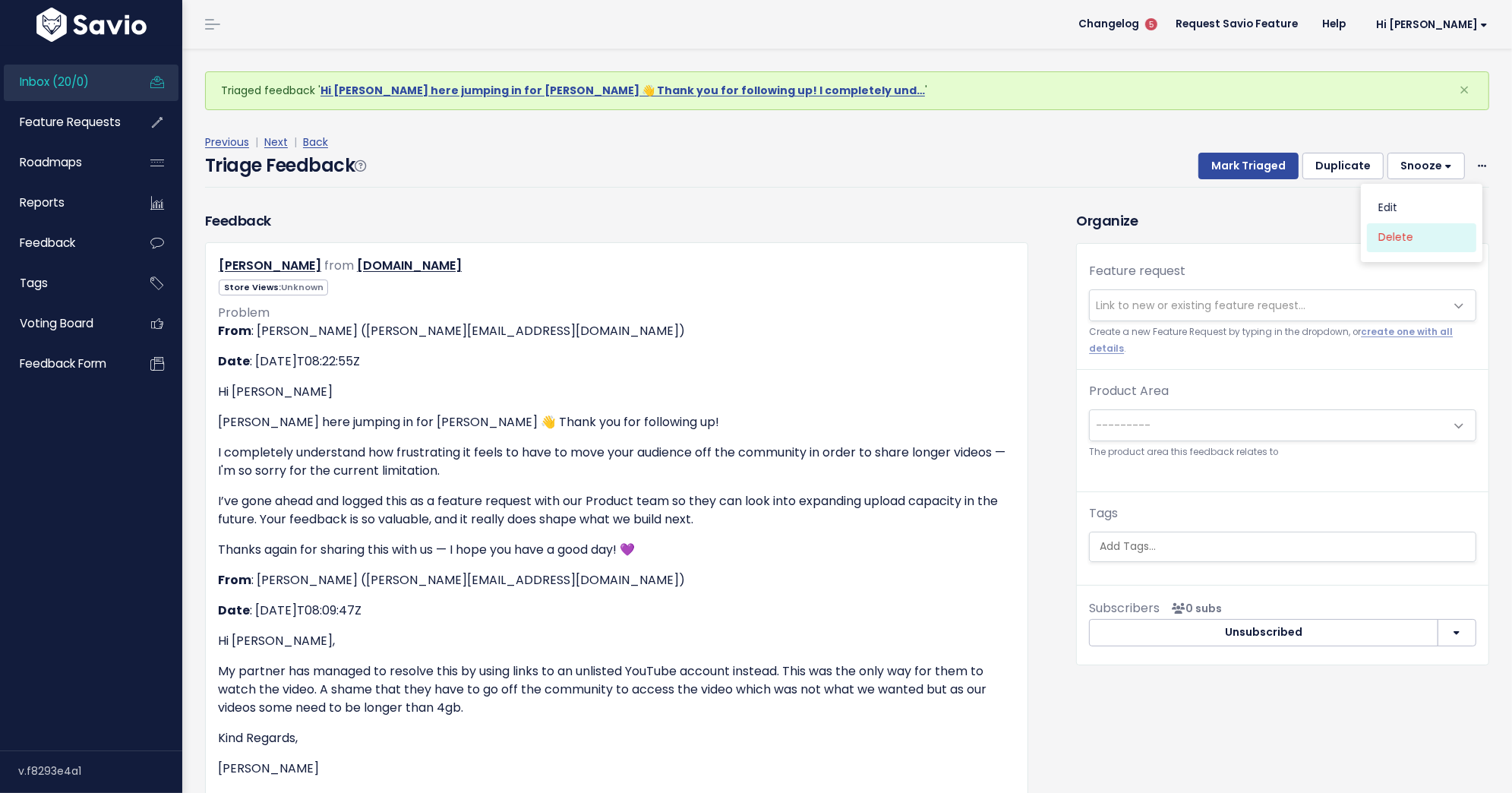
click at [1421, 235] on link "Delete" at bounding box center [1421, 237] width 109 height 30
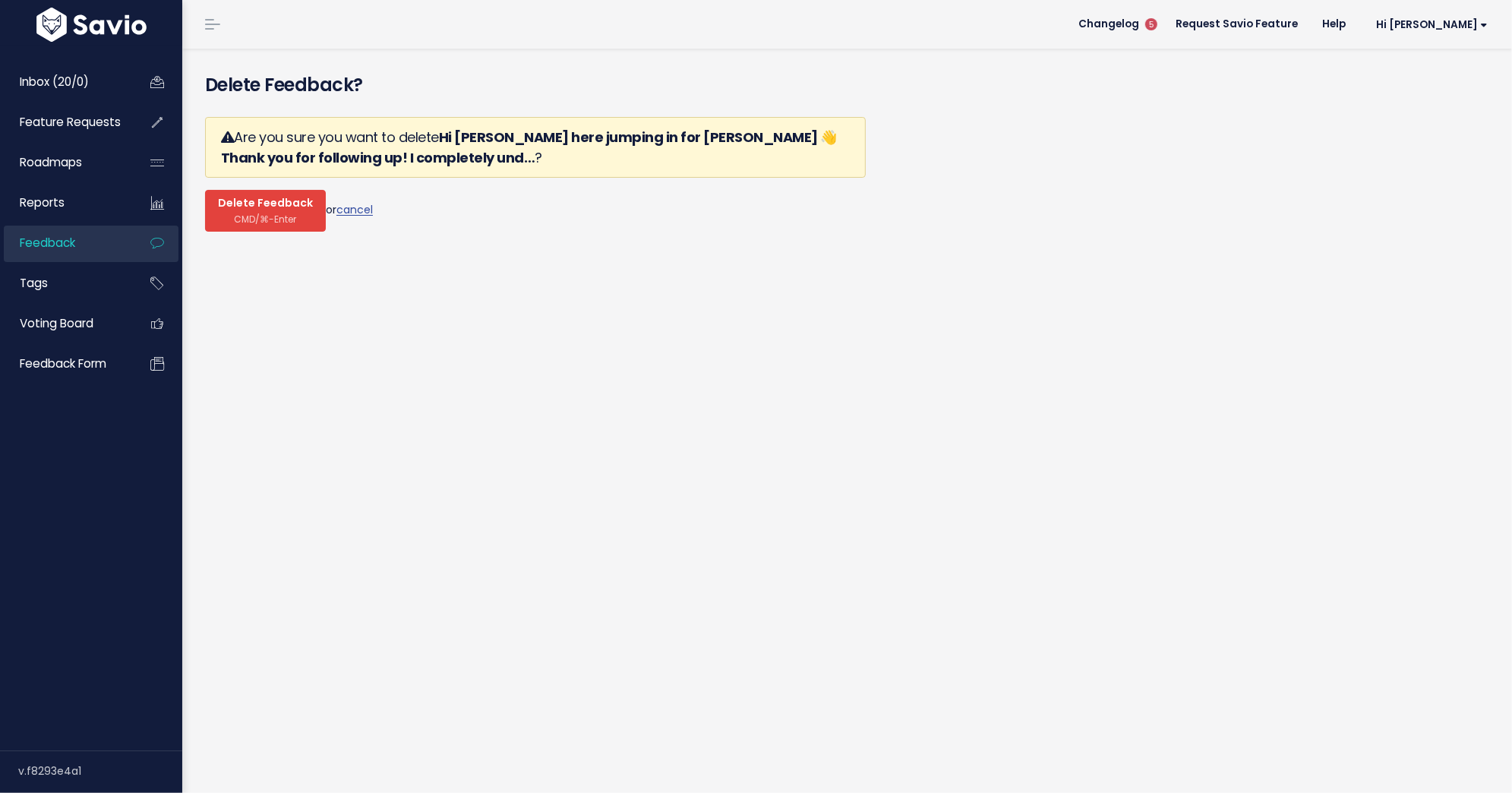
click at [279, 218] on span "CMD/⌘-Enter" at bounding box center [266, 219] width 62 height 11
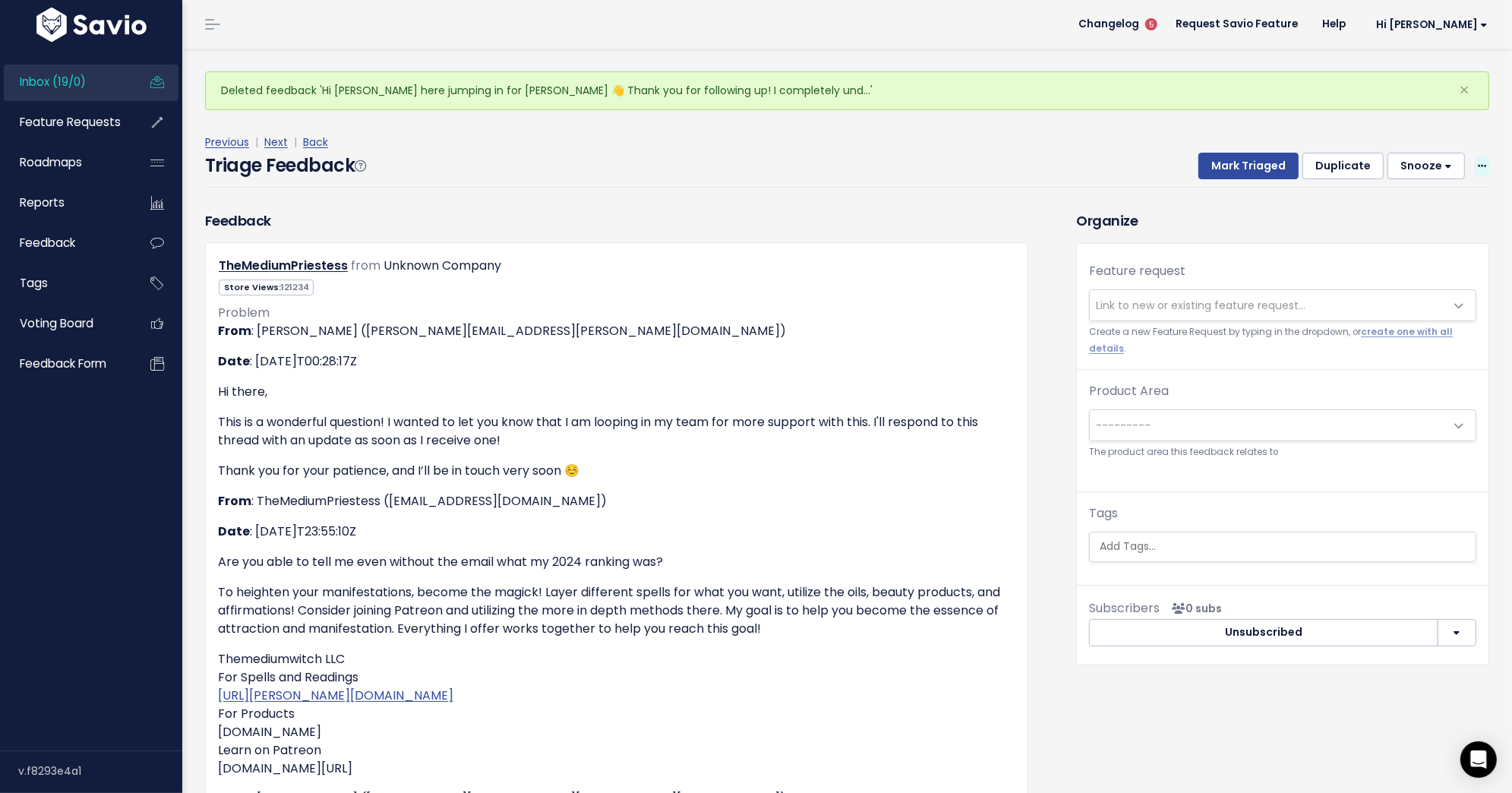
click at [1480, 168] on icon at bounding box center [1482, 167] width 9 height 10
click at [1453, 240] on link "Delete" at bounding box center [1421, 237] width 109 height 30
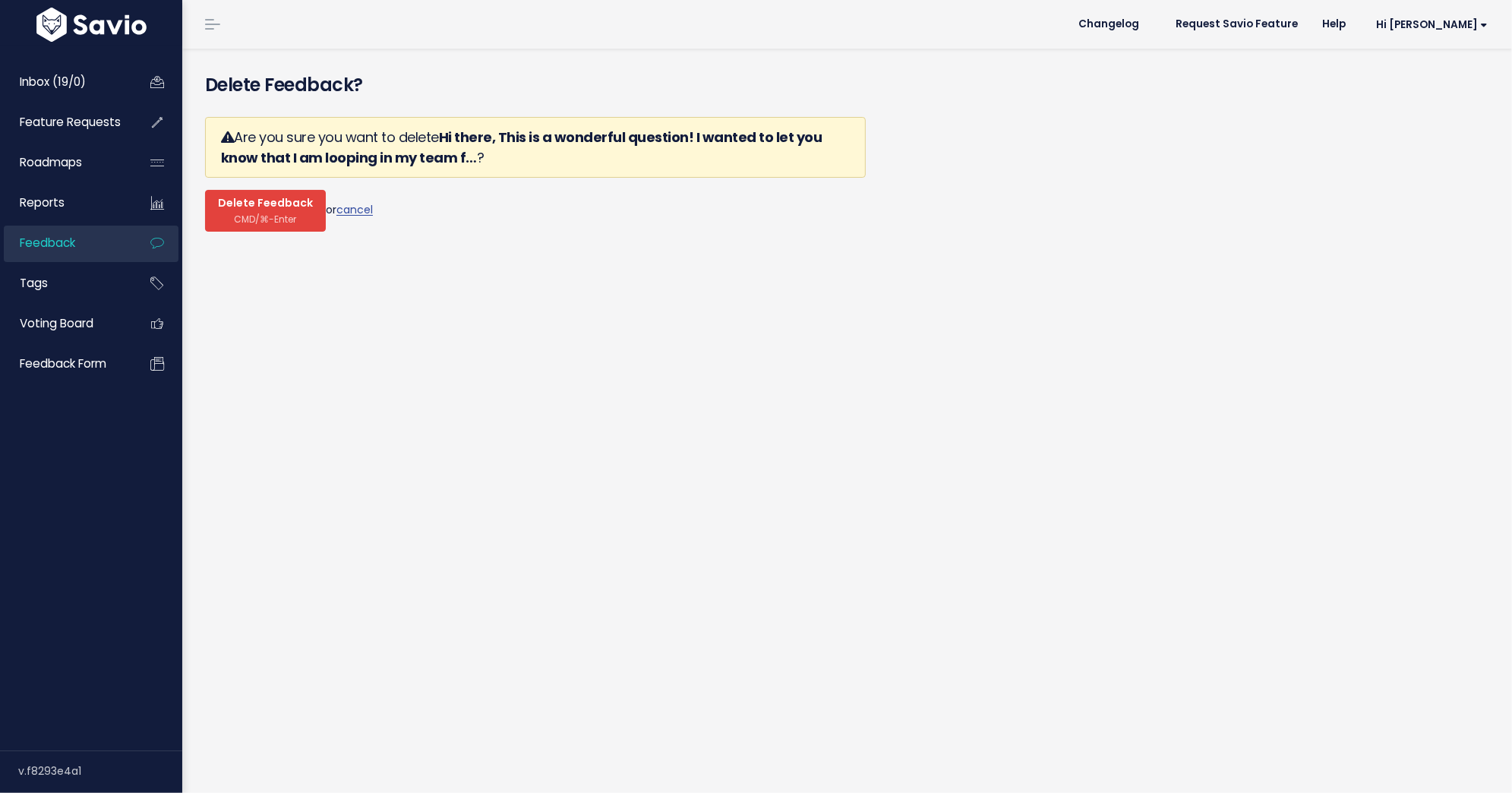
click at [276, 214] on span "CMD/⌘-Enter" at bounding box center [266, 219] width 62 height 11
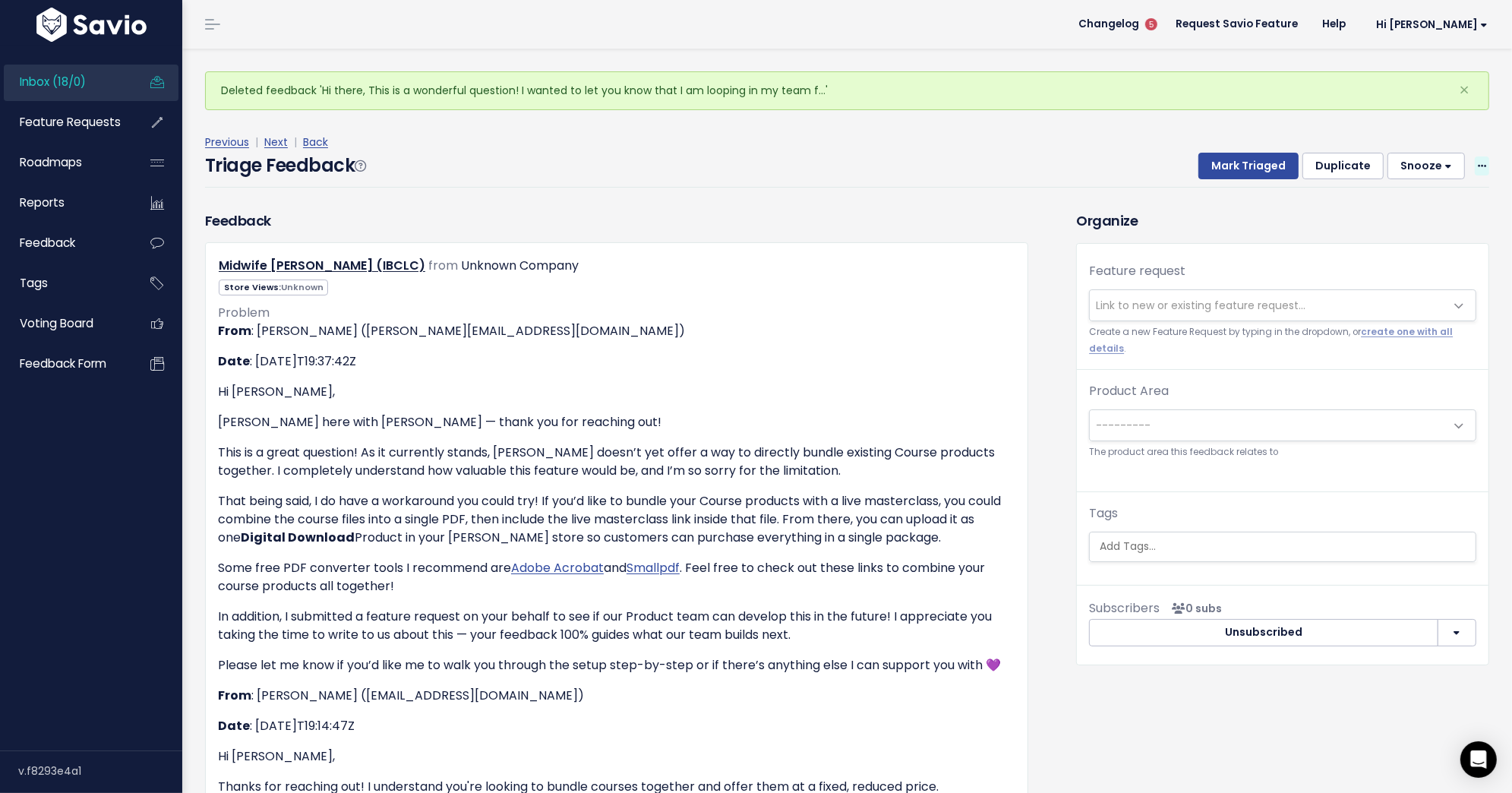
click at [1475, 166] on span at bounding box center [1481, 166] width 15 height 19
click at [1389, 238] on link "Delete" at bounding box center [1421, 237] width 109 height 30
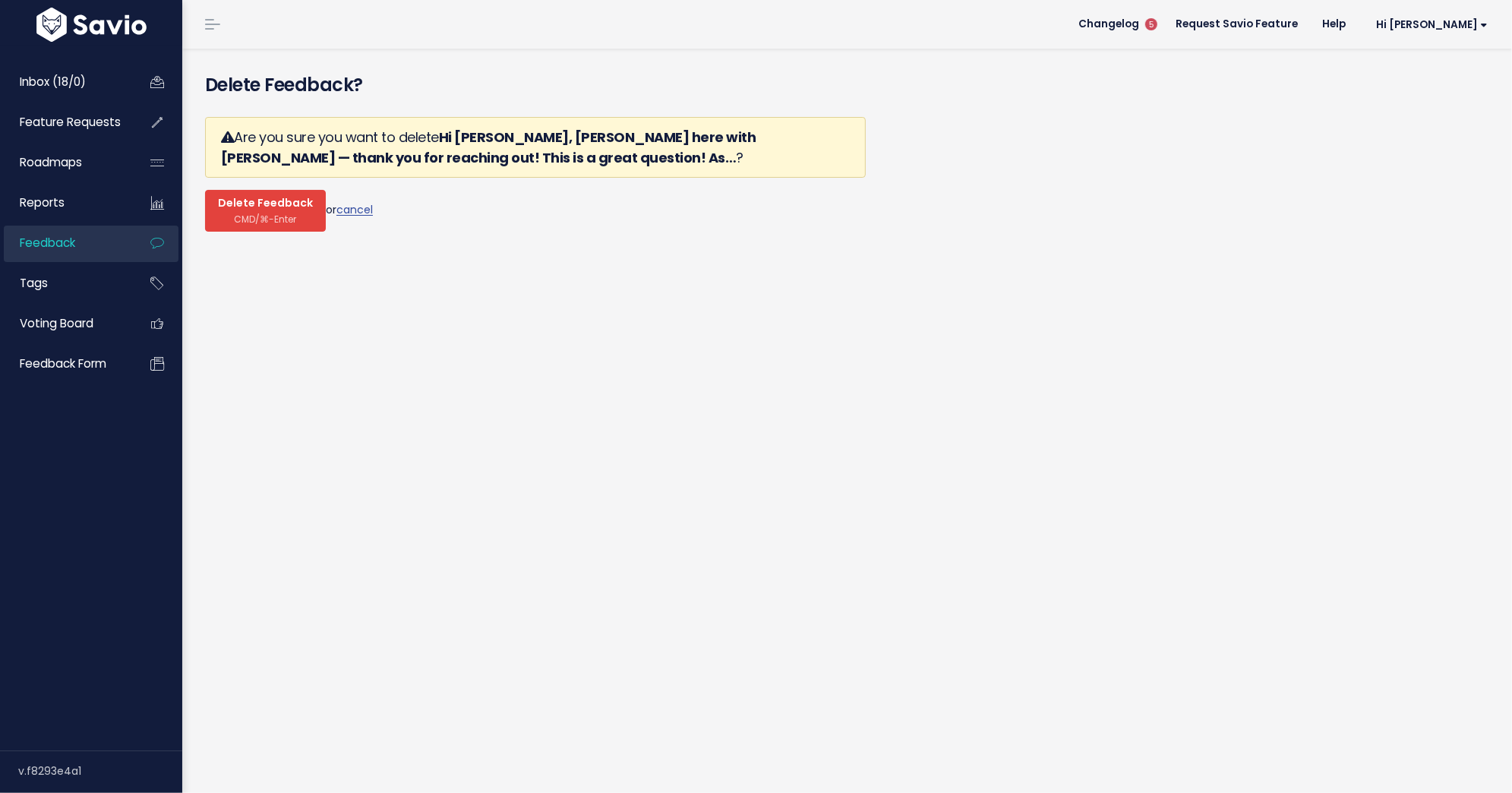
click at [276, 222] on span "CMD/⌘-Enter" at bounding box center [266, 219] width 62 height 11
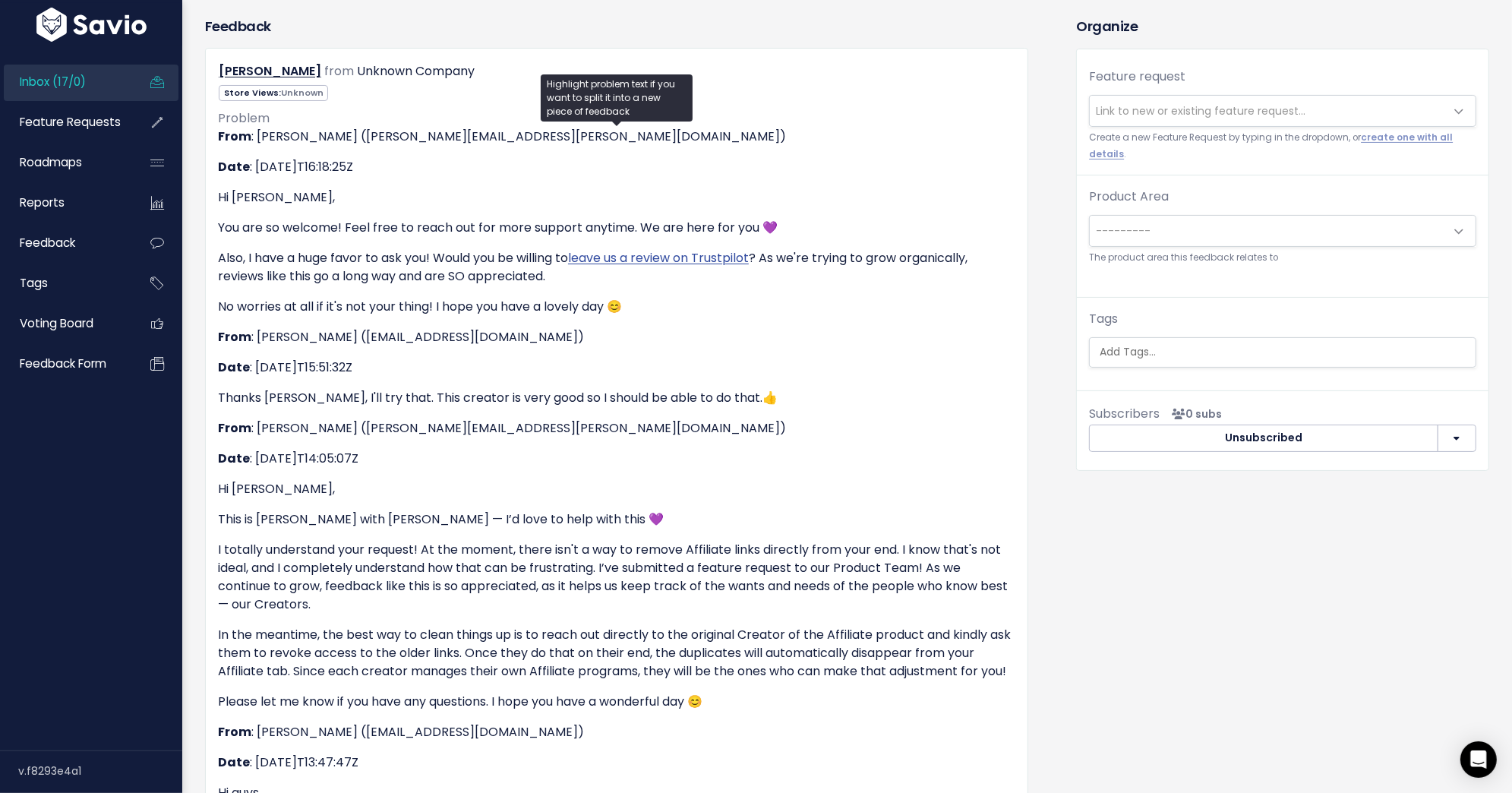
scroll to position [207, 0]
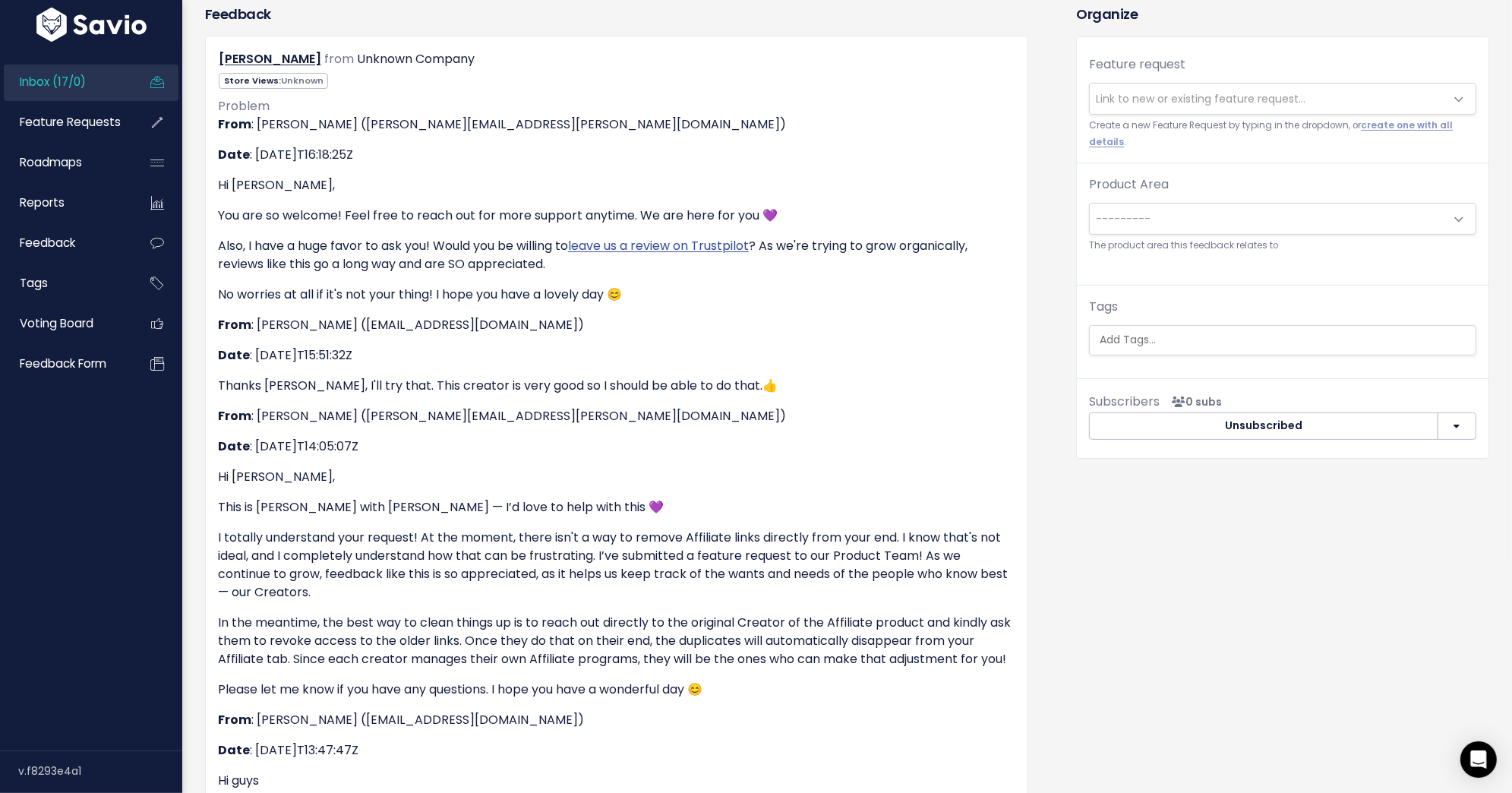
click at [1169, 97] on span "Link to new or existing feature request..." at bounding box center [1200, 99] width 209 height 15
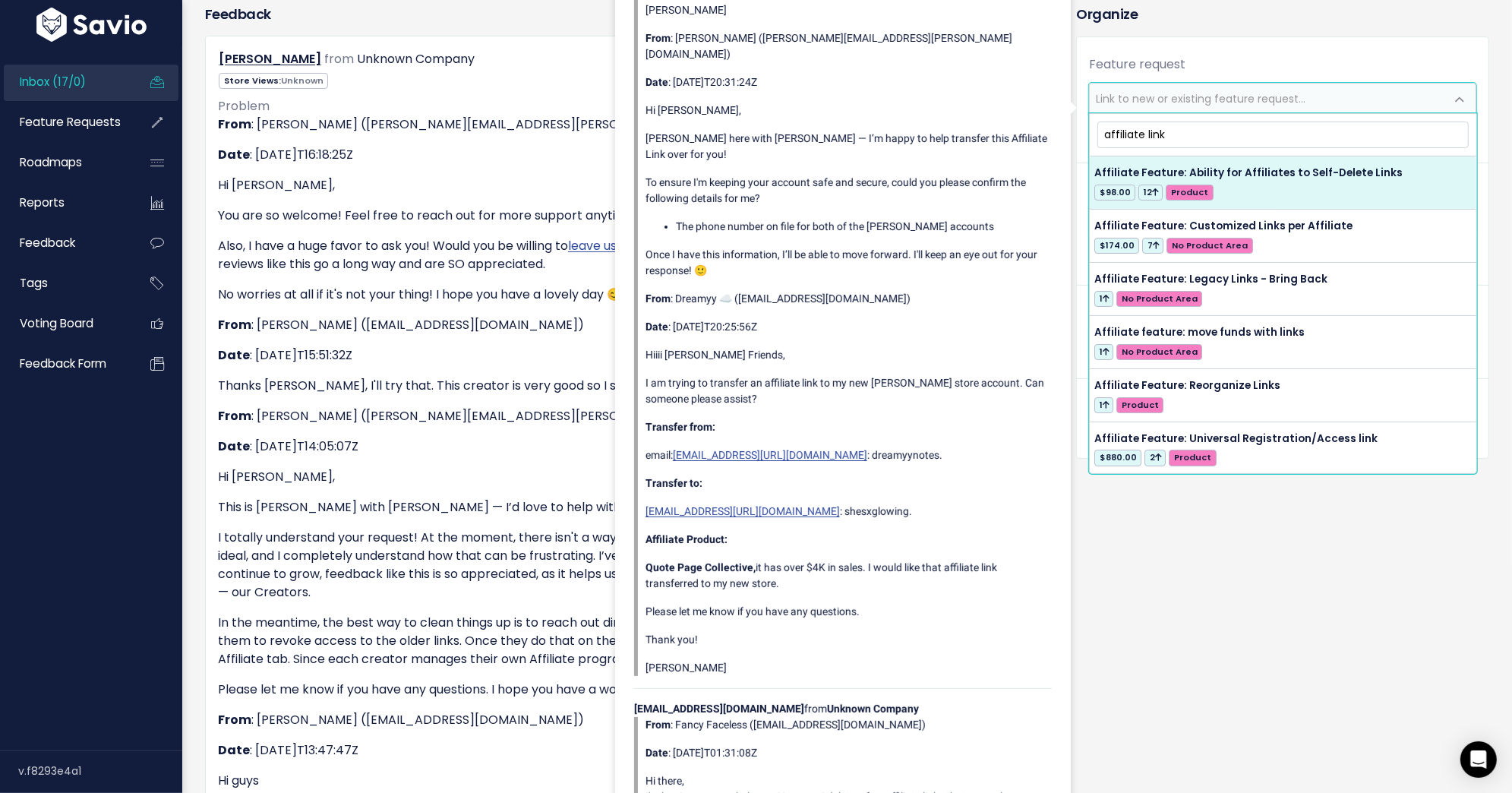
type input "affiliate link"
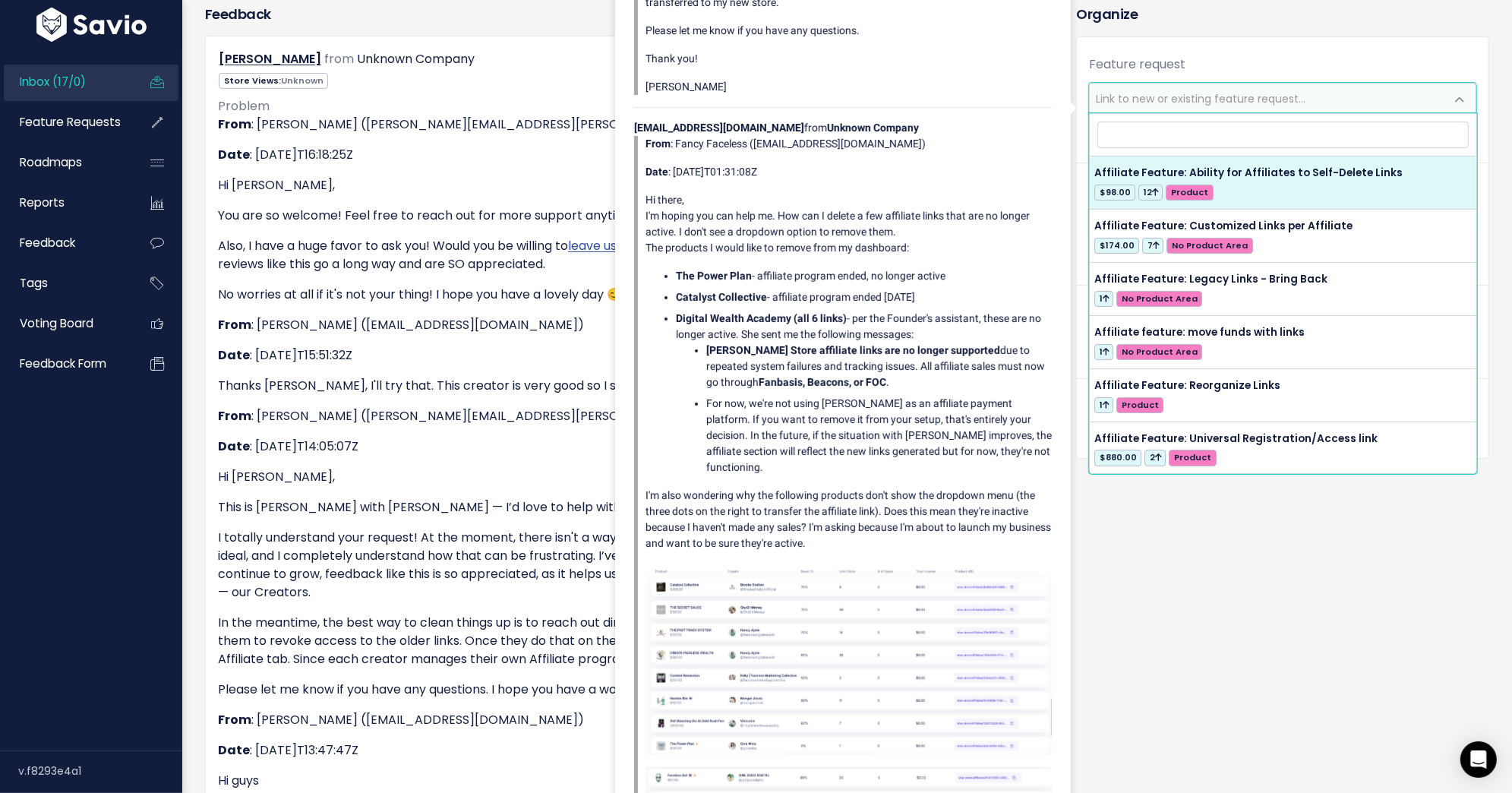
select select "57749"
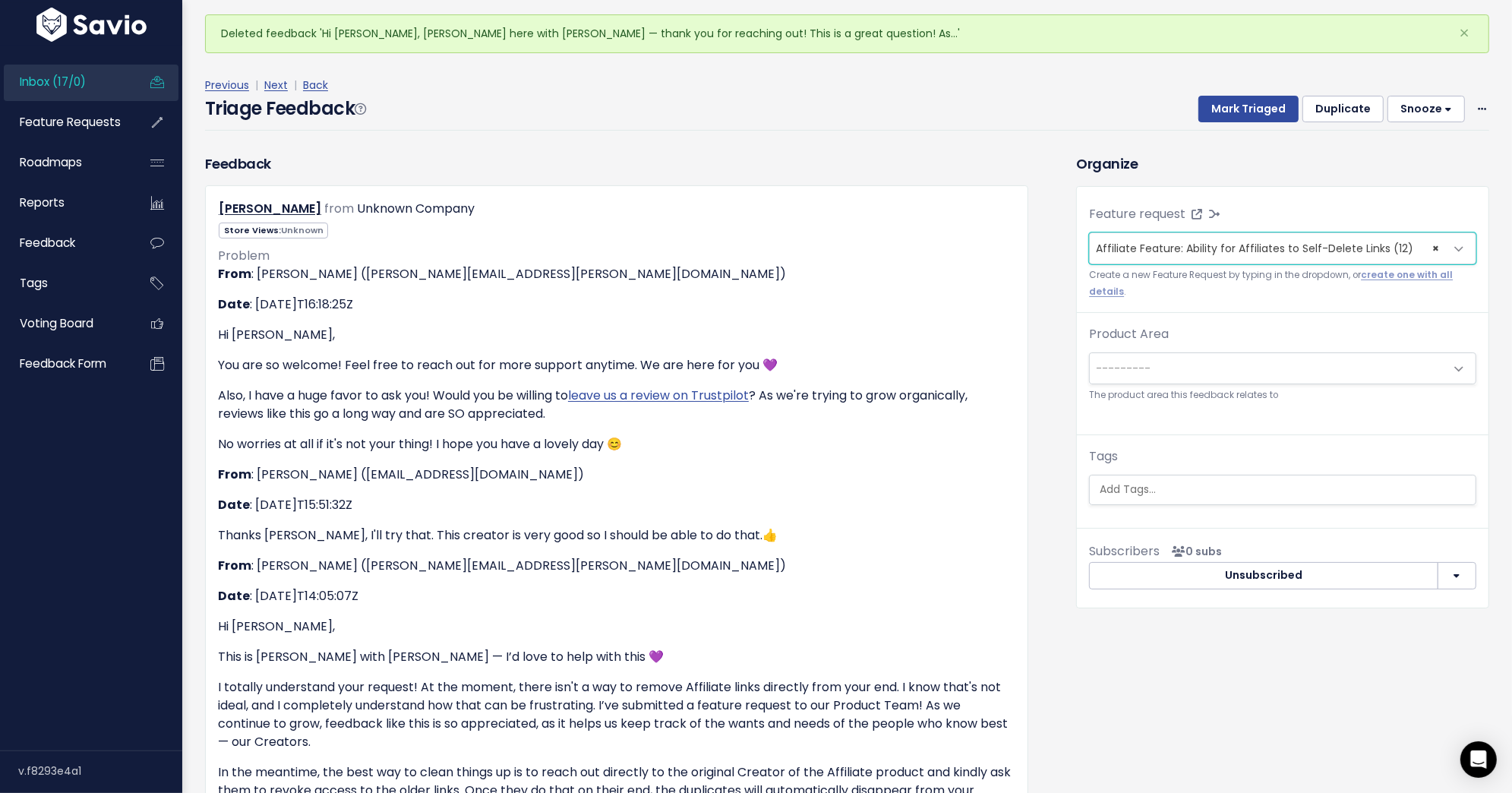
scroll to position [24, 0]
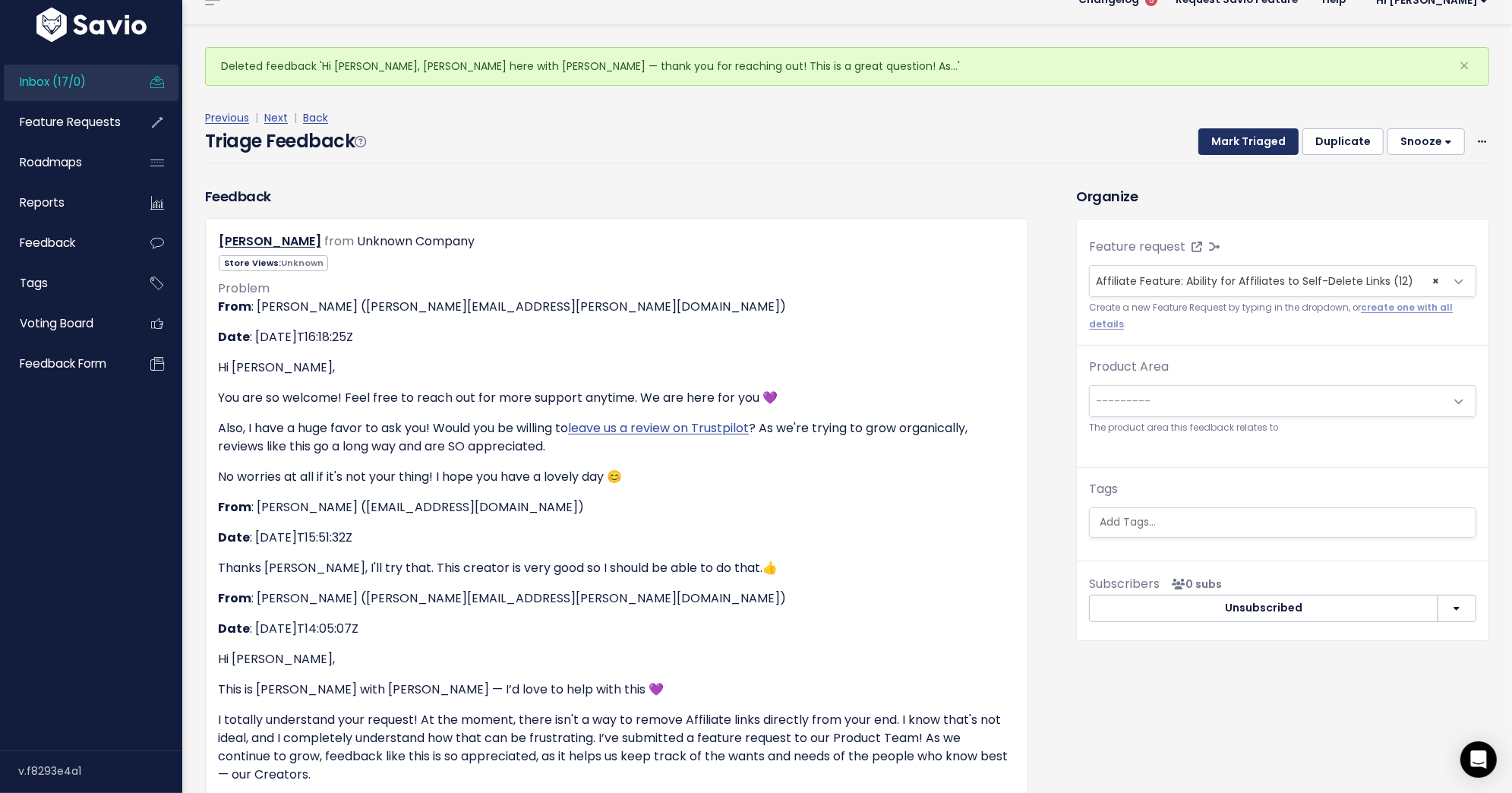
click at [1257, 138] on button "Mark Triaged" at bounding box center [1248, 142] width 100 height 27
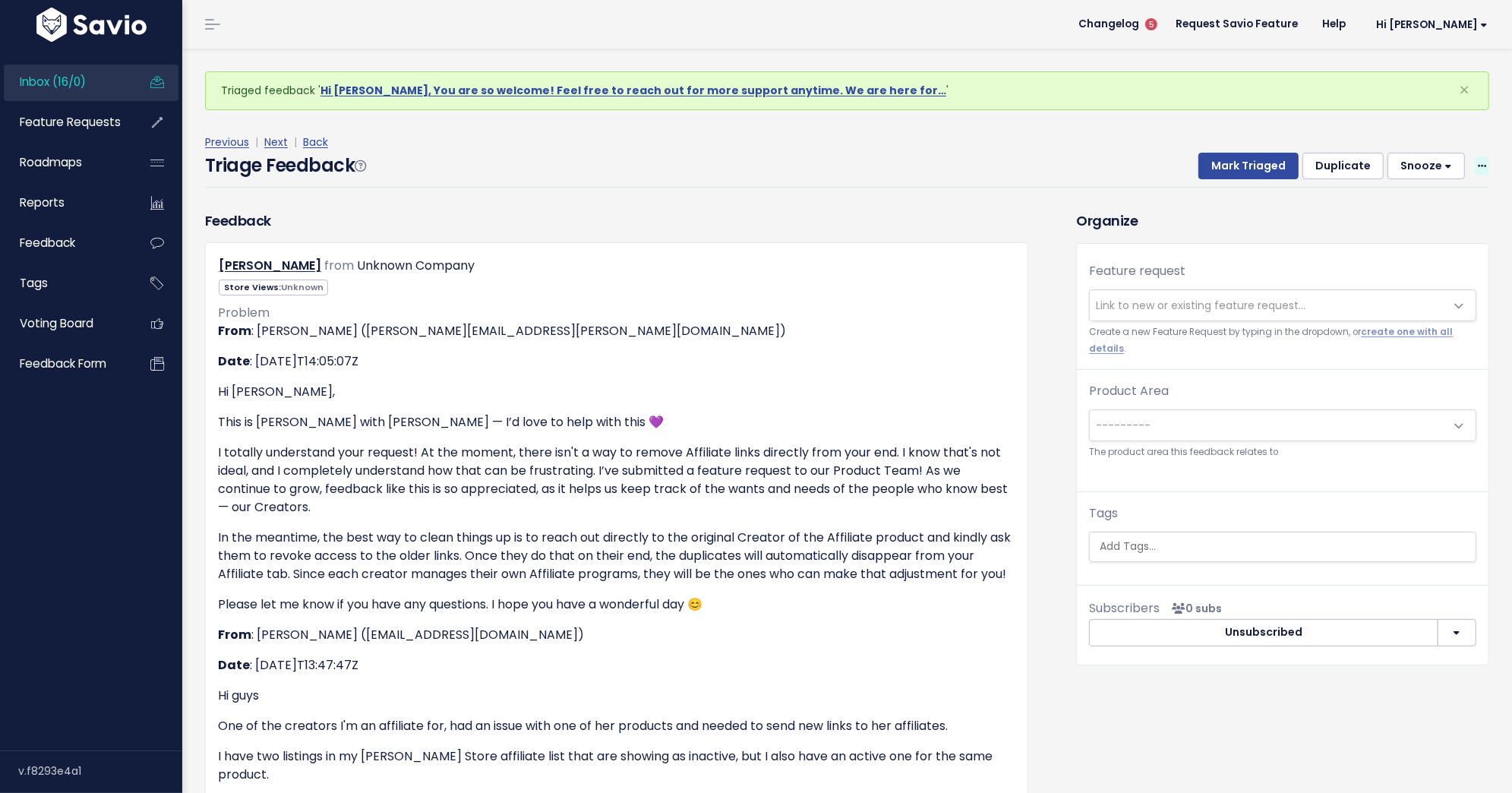
click at [1479, 163] on icon at bounding box center [1482, 167] width 9 height 10
click at [1417, 244] on link "Delete" at bounding box center [1421, 237] width 109 height 30
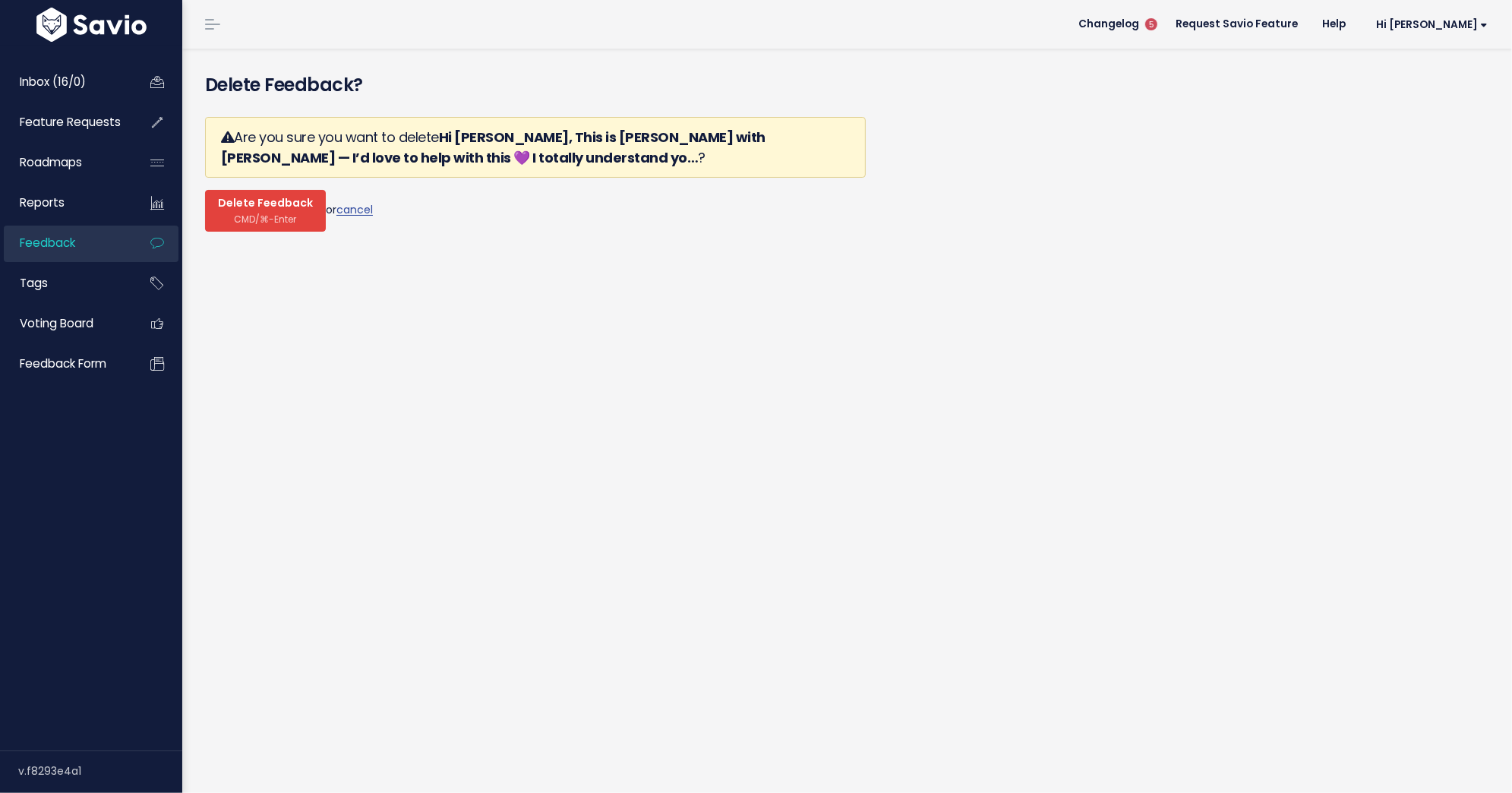
click at [274, 214] on span "CMD/⌘-Enter" at bounding box center [266, 219] width 62 height 11
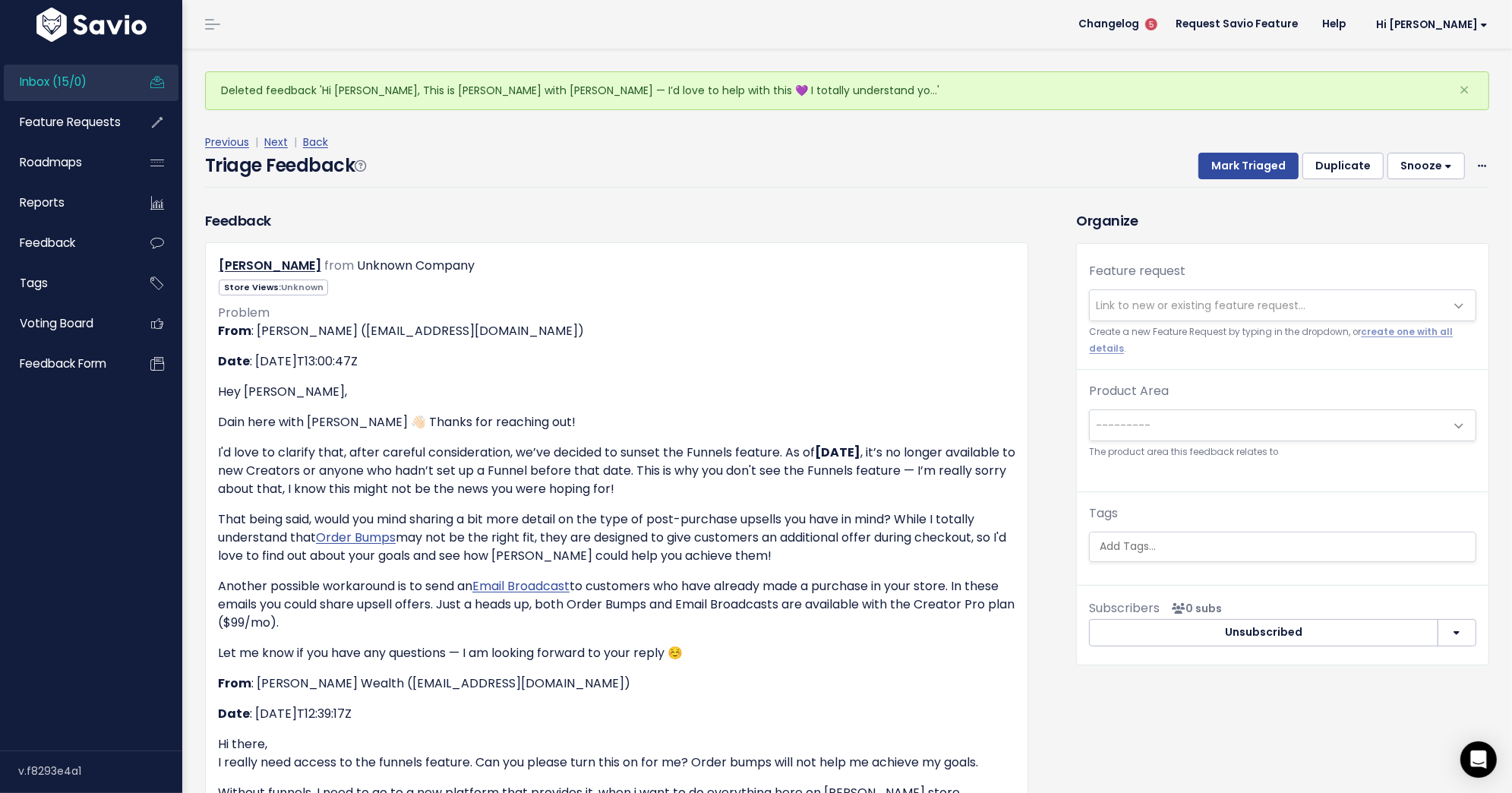
click at [1223, 303] on span "Link to new or existing feature request..." at bounding box center [1200, 305] width 209 height 15
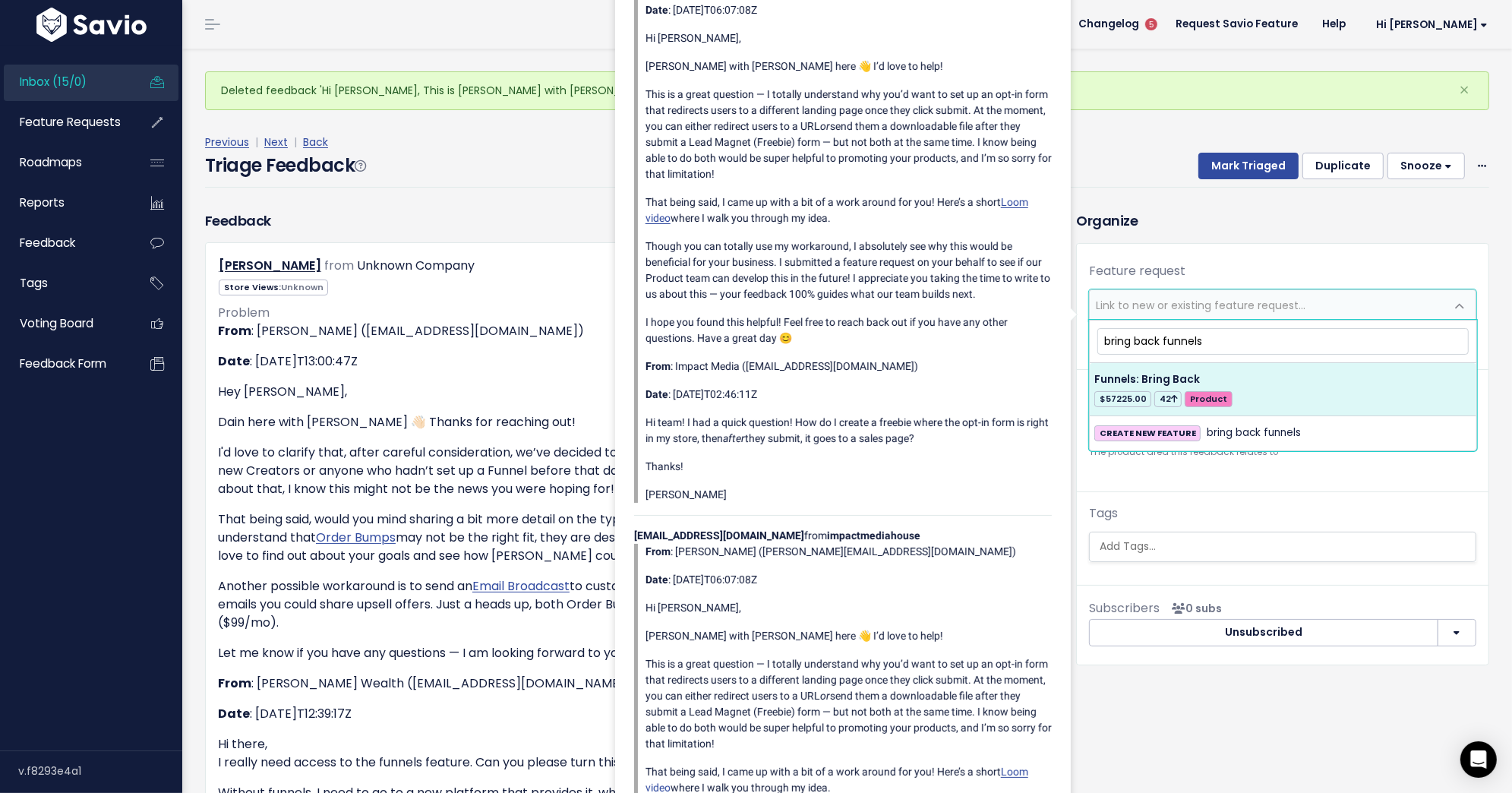
type input "bring back funnels"
select select "56677"
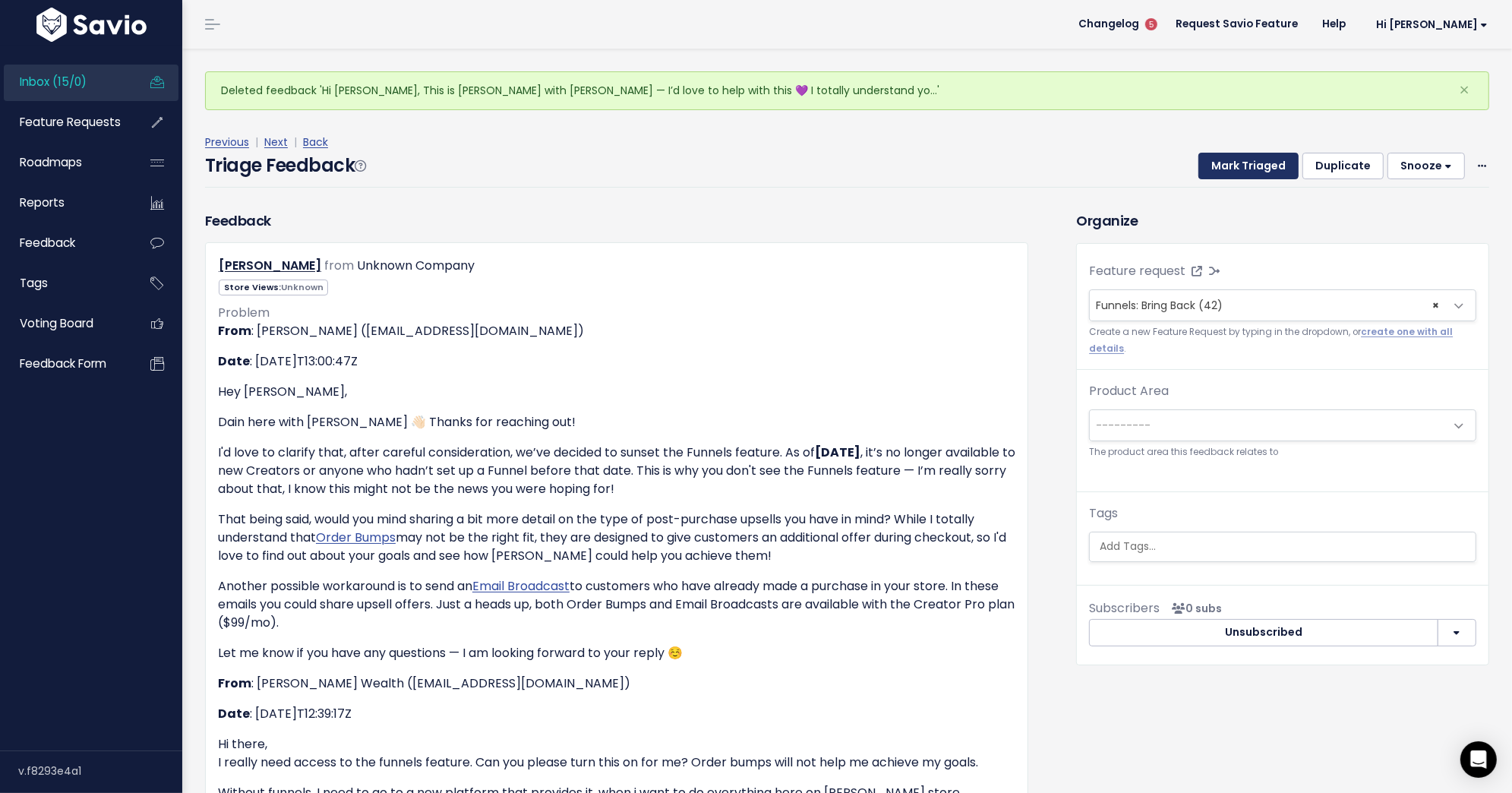
click at [1240, 161] on button "Mark Triaged" at bounding box center [1248, 167] width 100 height 27
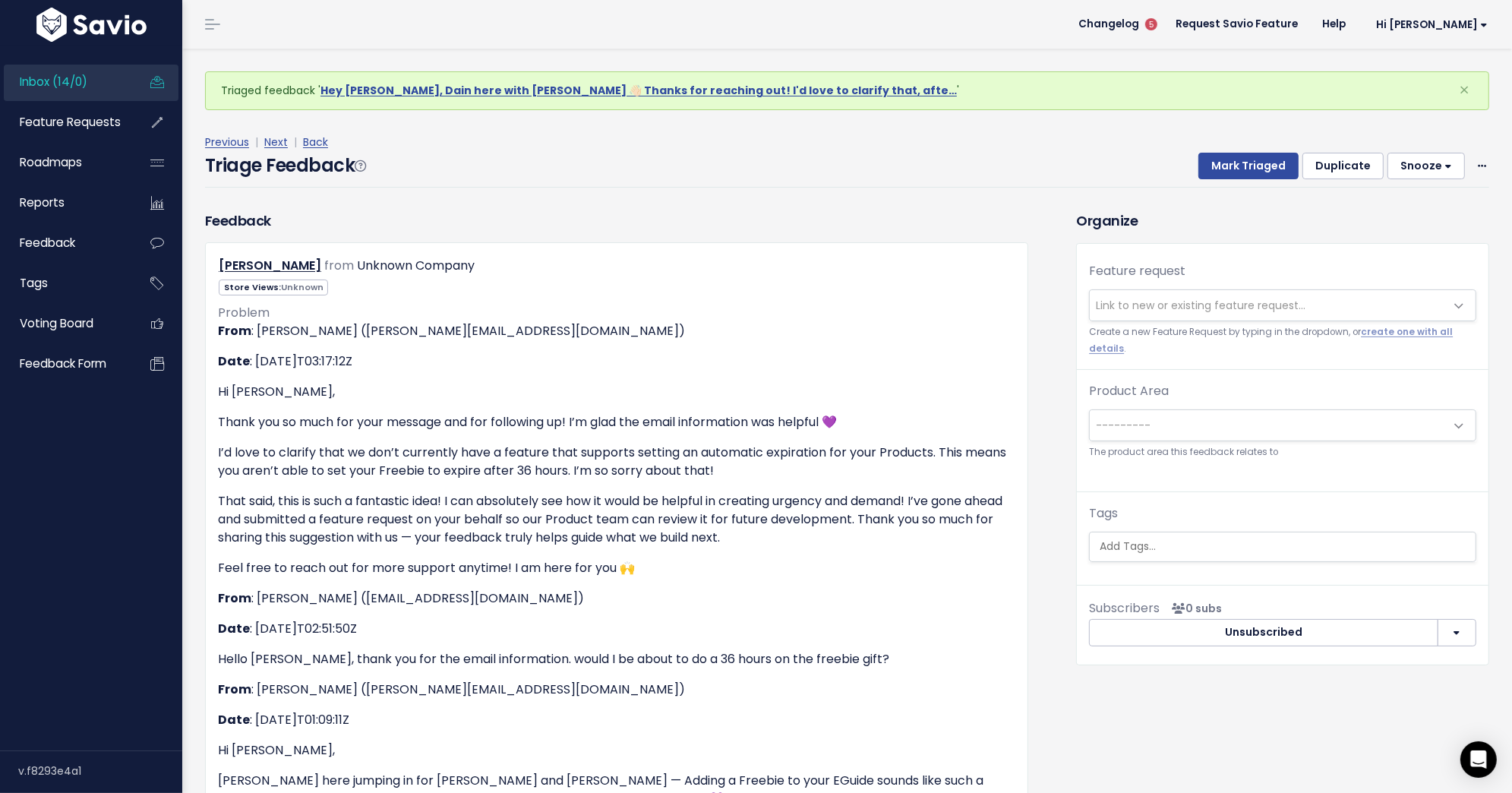
click at [1174, 318] on span "Link to new or existing feature request..." at bounding box center [1268, 306] width 355 height 31
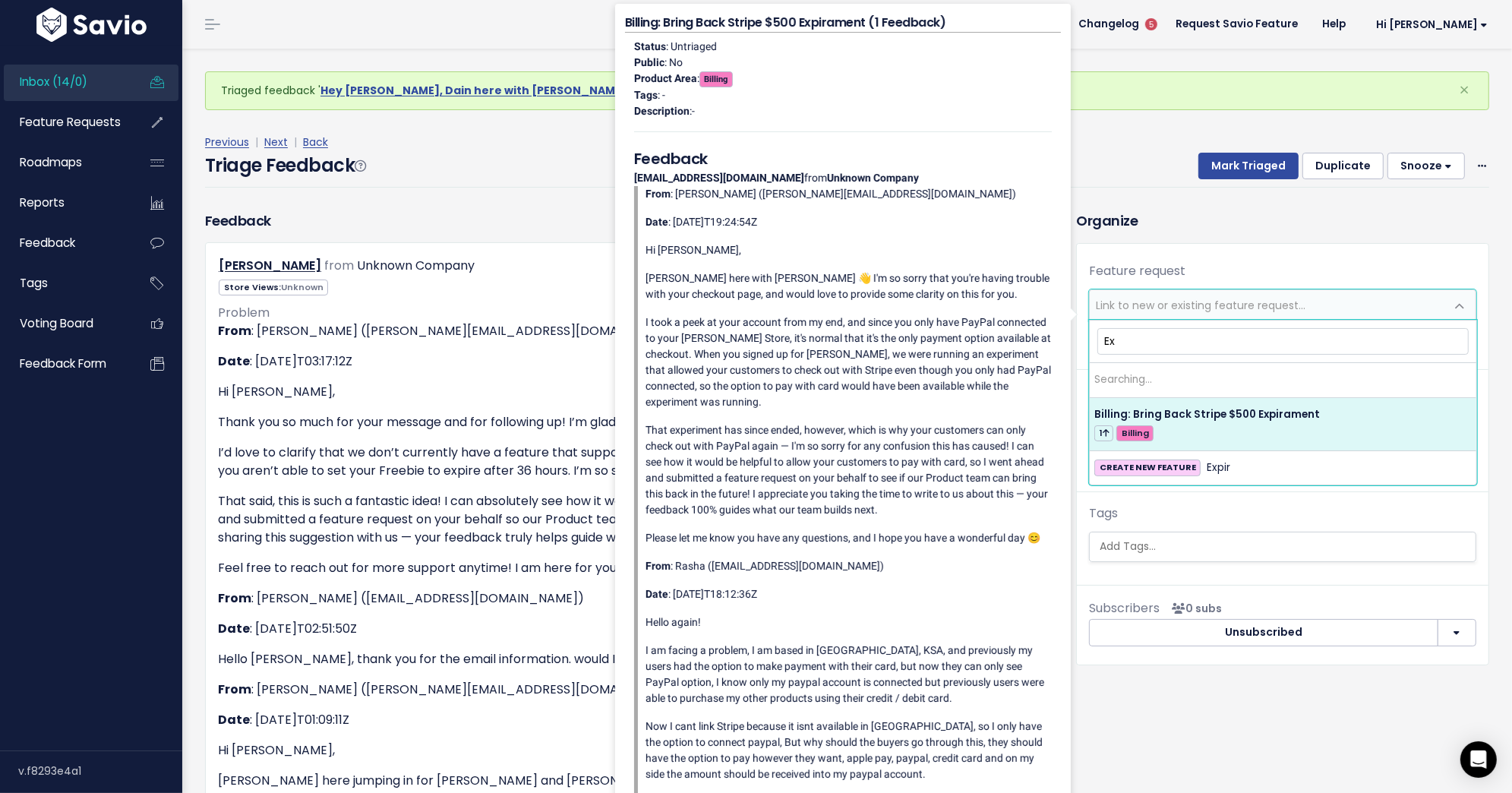
type input "E"
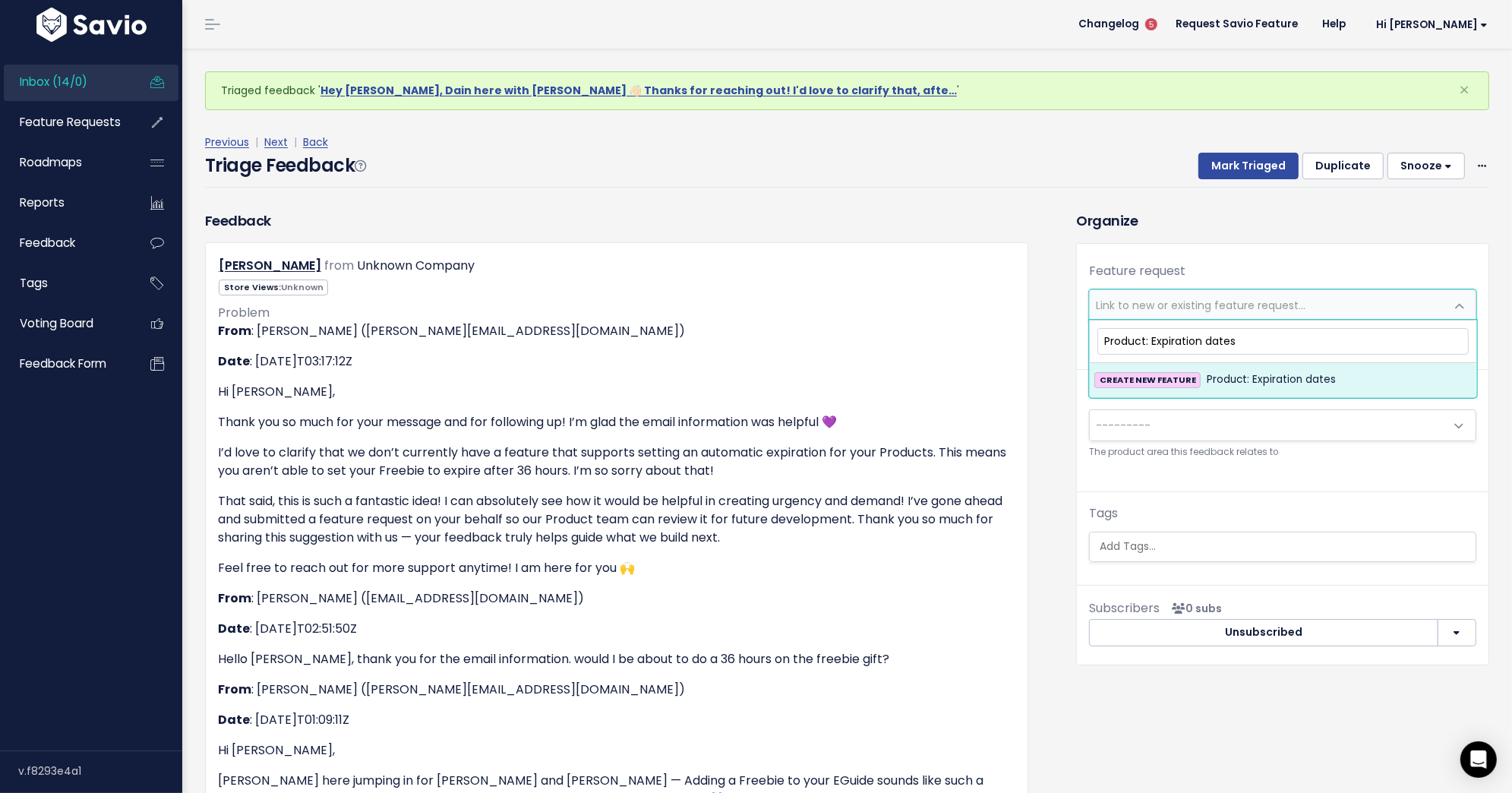
type input "Product: Expiration dates"
click at [1225, 379] on span "Product: Expiration dates" at bounding box center [1270, 379] width 129 height 18
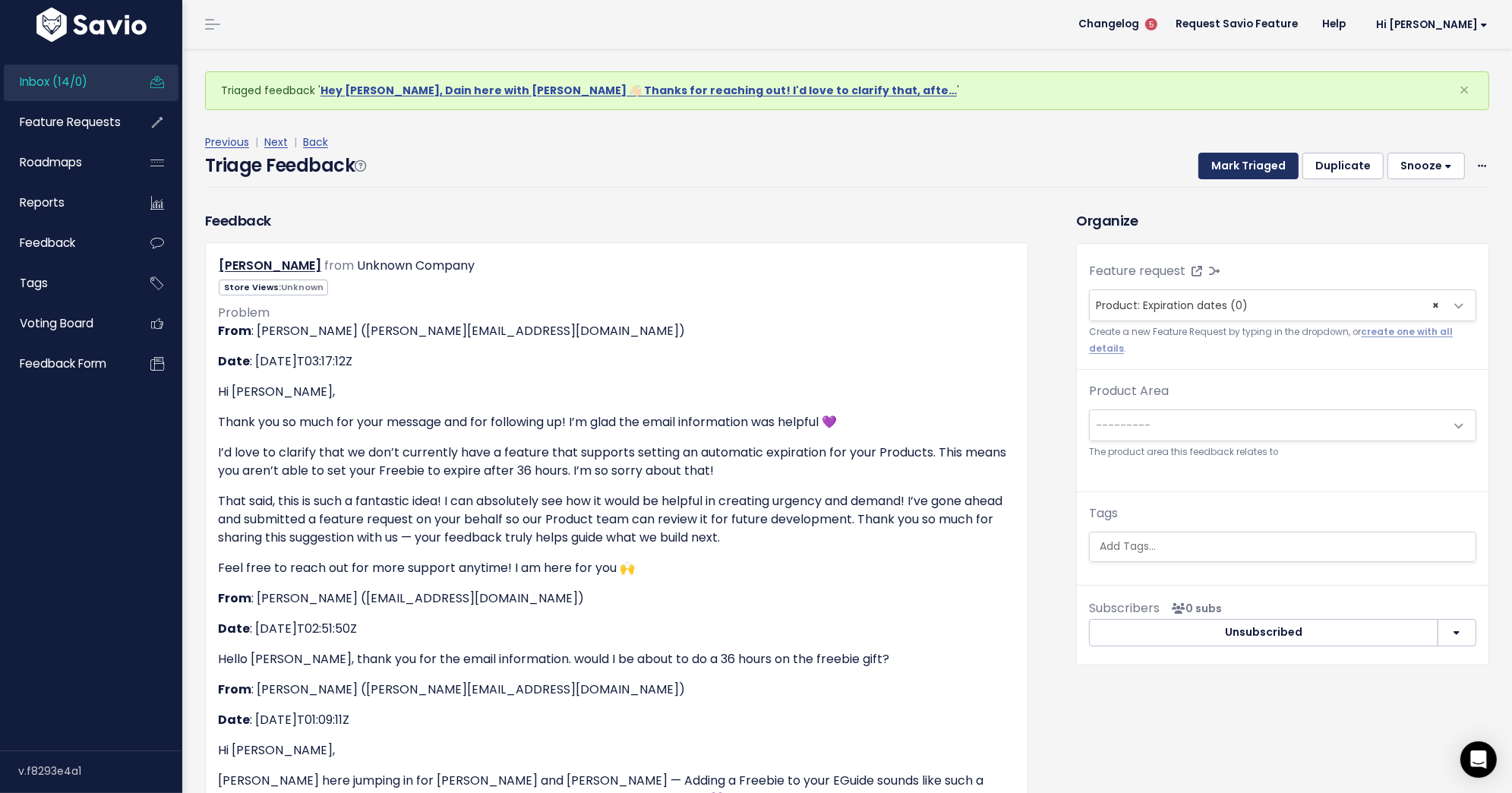
click at [1239, 174] on button "Mark Triaged" at bounding box center [1248, 167] width 100 height 27
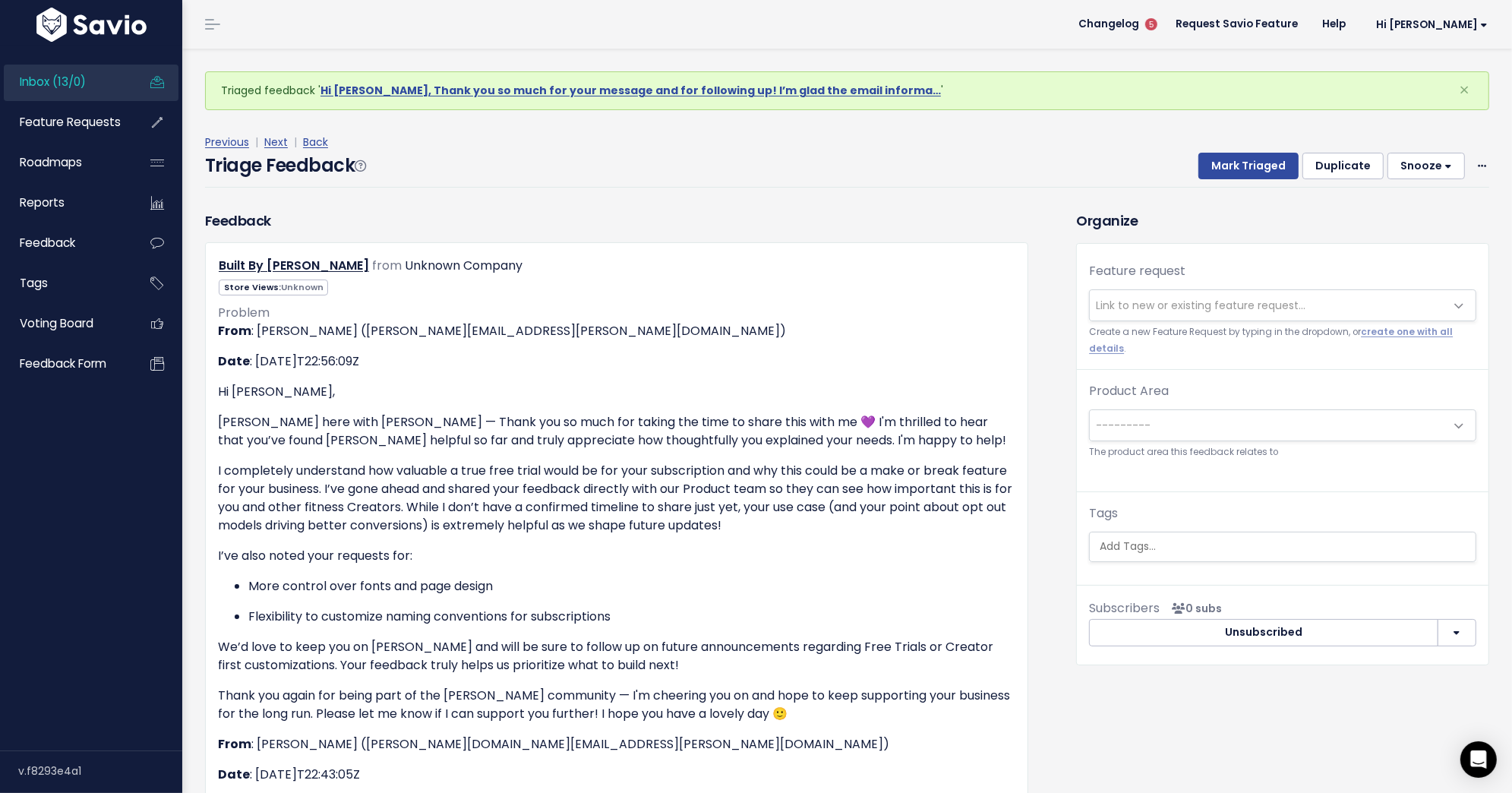
click at [1237, 299] on span "Link to new or existing feature request..." at bounding box center [1200, 305] width 209 height 15
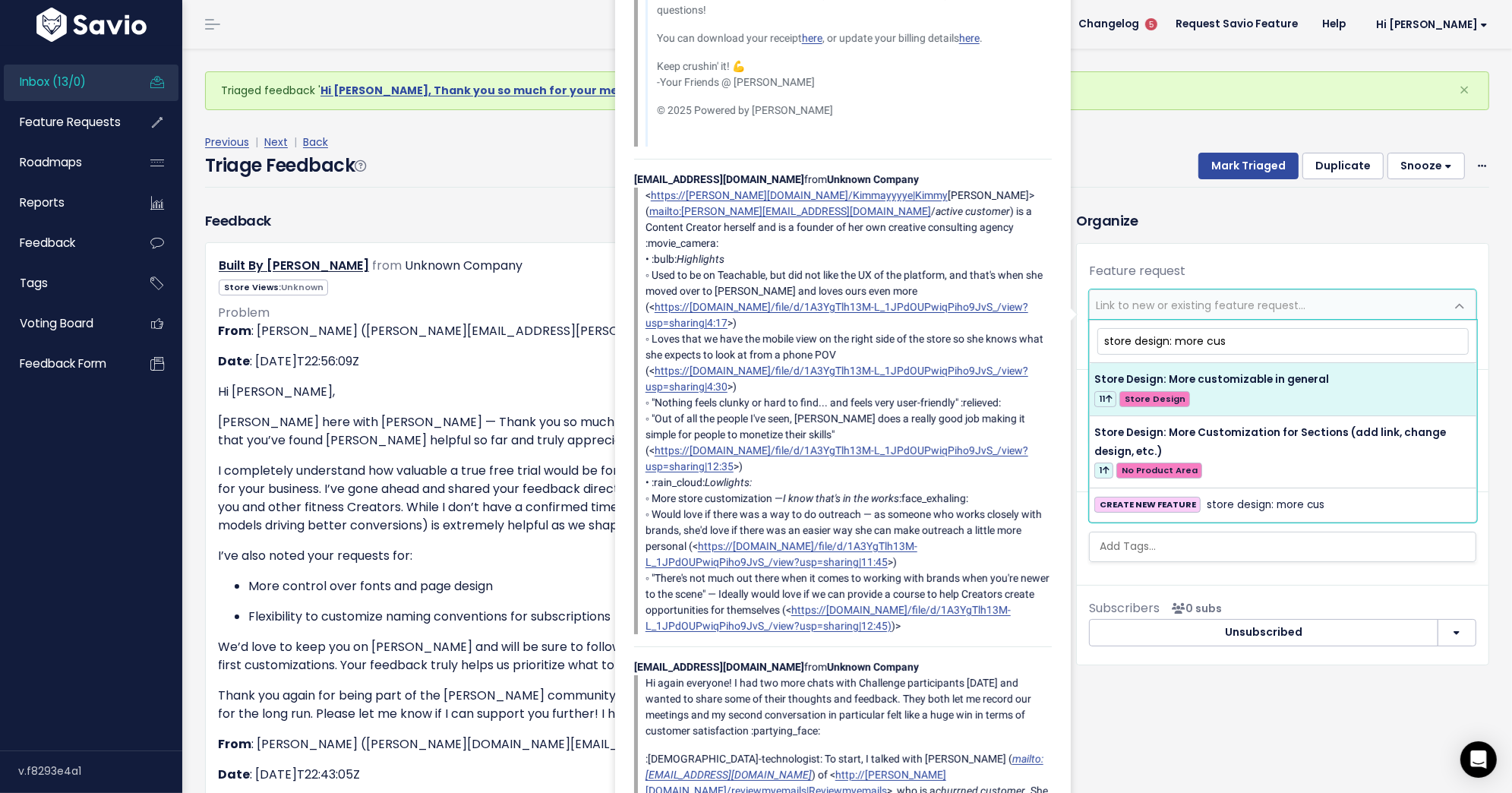
type input "store design: more cus"
select select "61706"
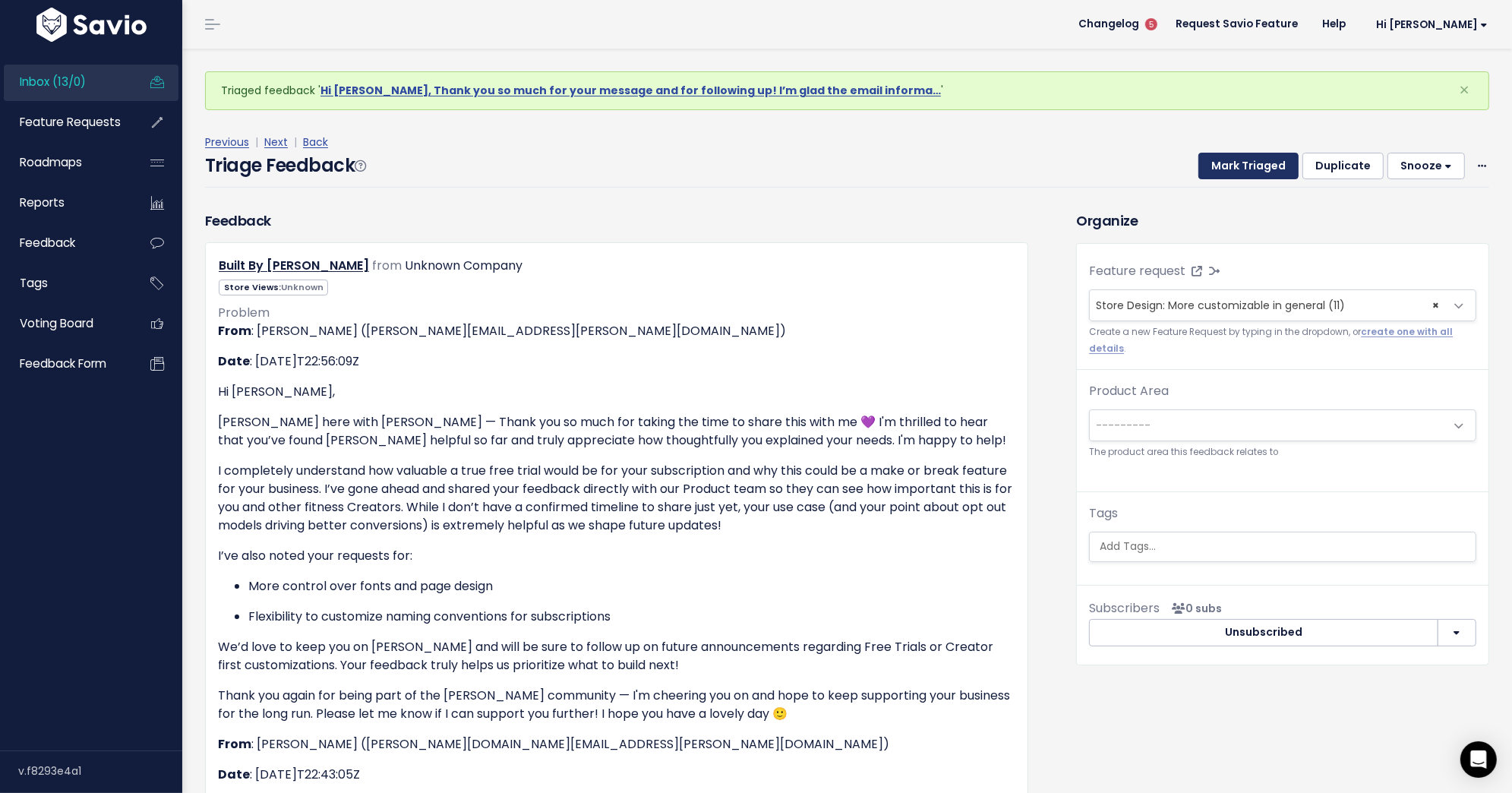
click at [1263, 161] on button "Mark Triaged" at bounding box center [1248, 167] width 100 height 27
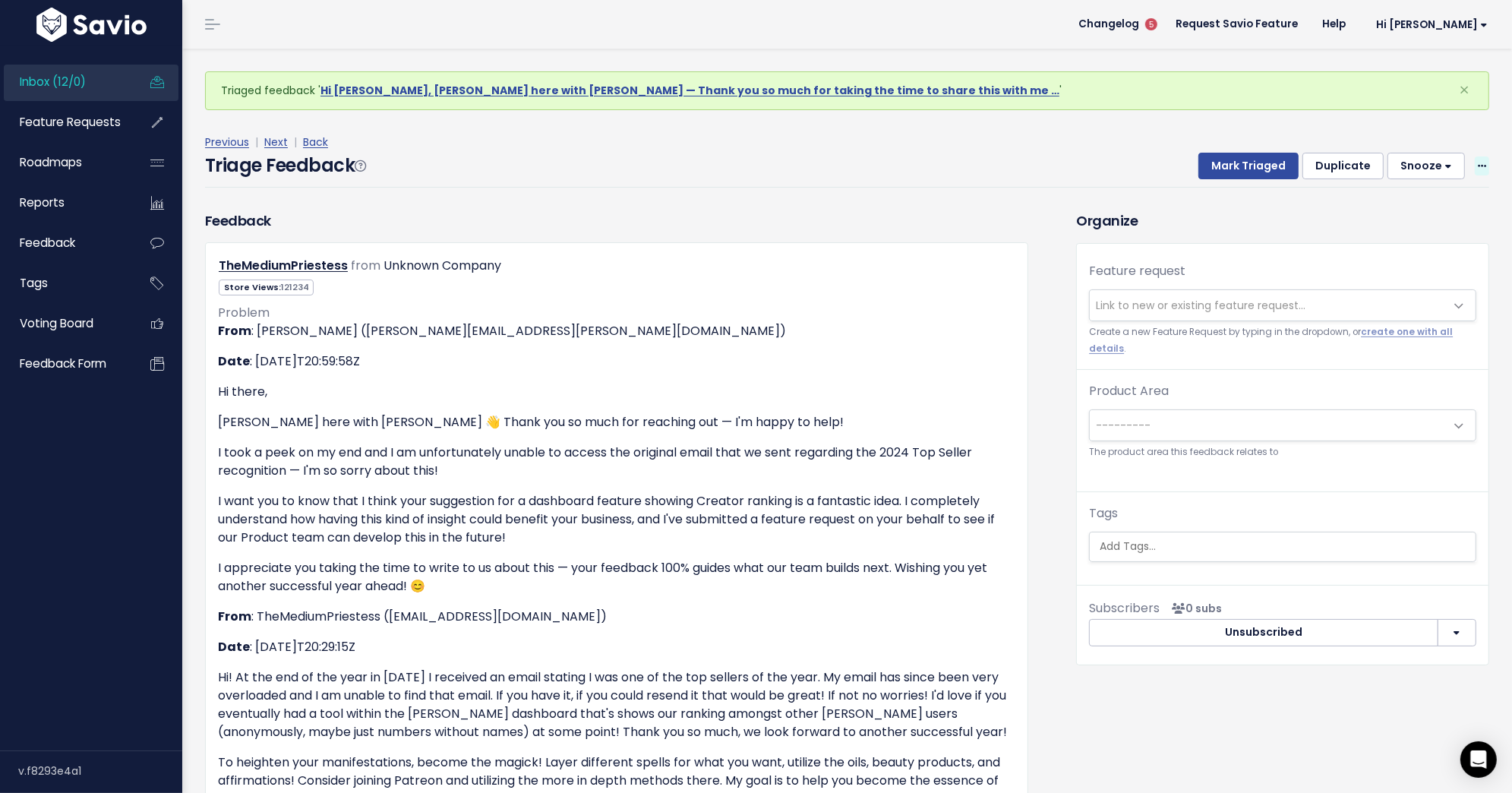
click at [1477, 170] on span at bounding box center [1481, 166] width 15 height 19
click at [1441, 243] on link "Delete" at bounding box center [1421, 237] width 109 height 30
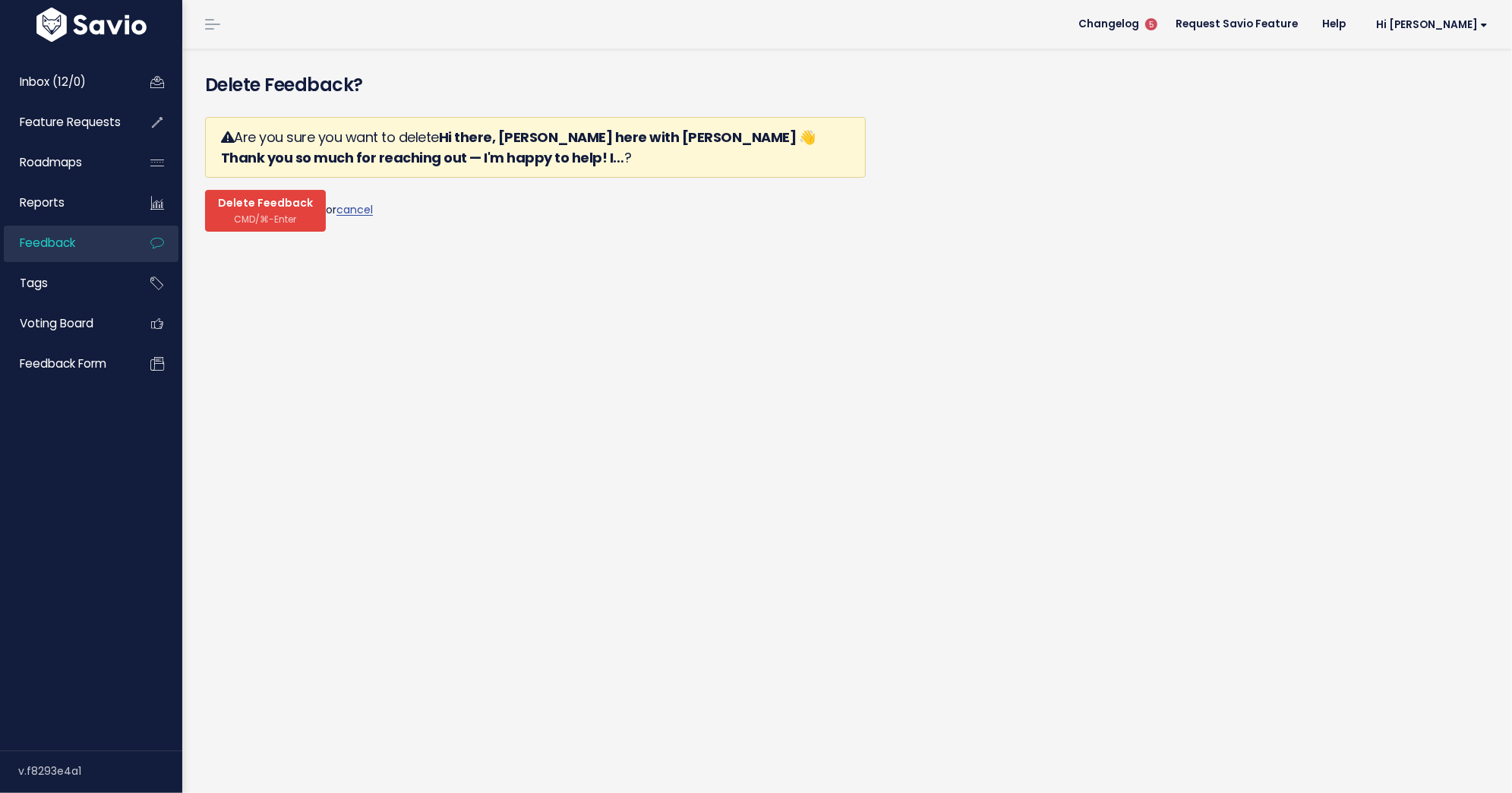
click at [276, 202] on span "Delete Feedback" at bounding box center [265, 203] width 95 height 14
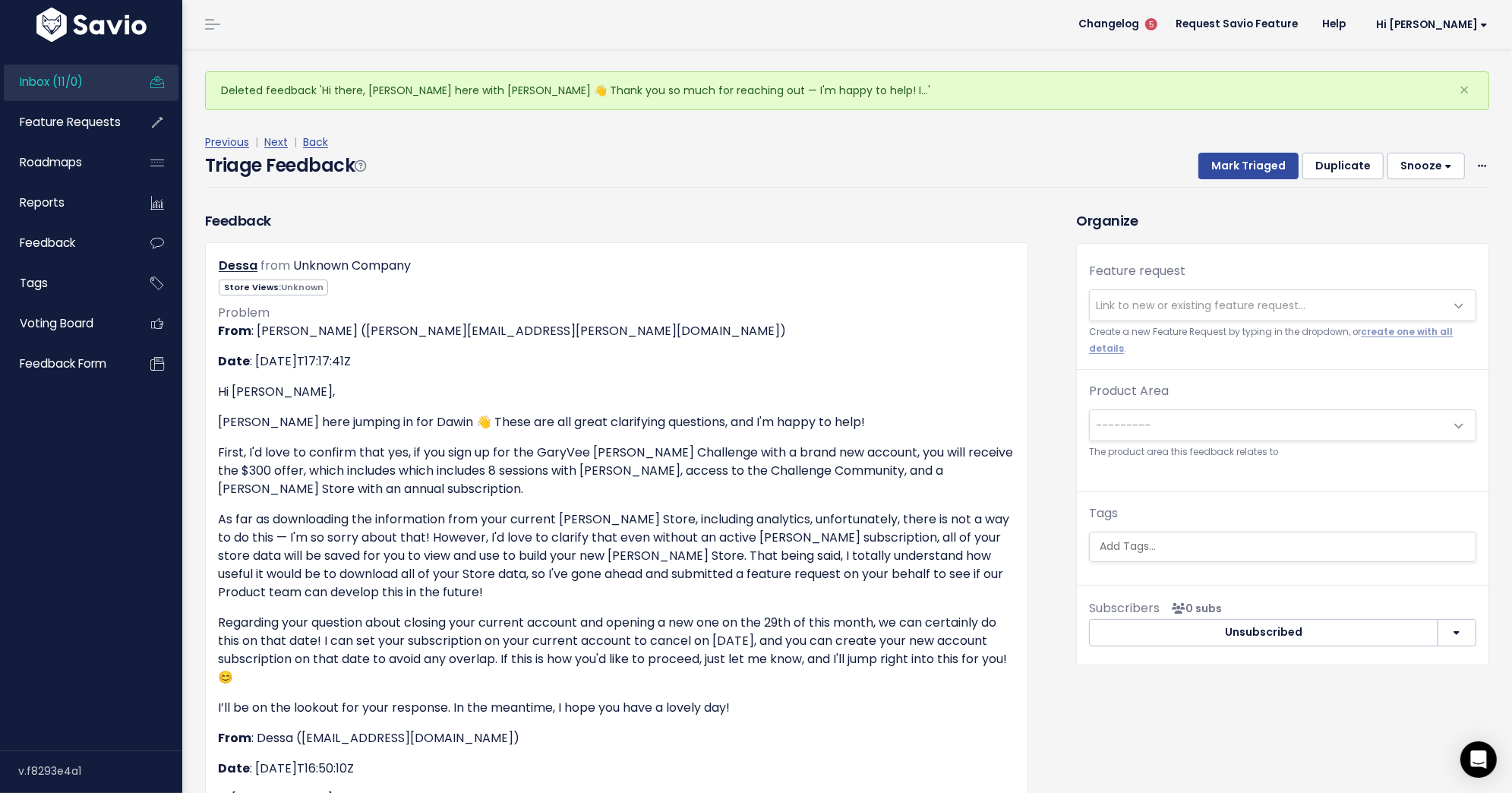
click at [1201, 297] on span "Link to new or existing feature request..." at bounding box center [1200, 305] width 209 height 15
click at [1216, 224] on h3 "Organize" at bounding box center [1283, 220] width 413 height 21
click at [1476, 159] on span at bounding box center [1481, 166] width 15 height 19
click at [1393, 236] on link "Delete" at bounding box center [1421, 237] width 109 height 30
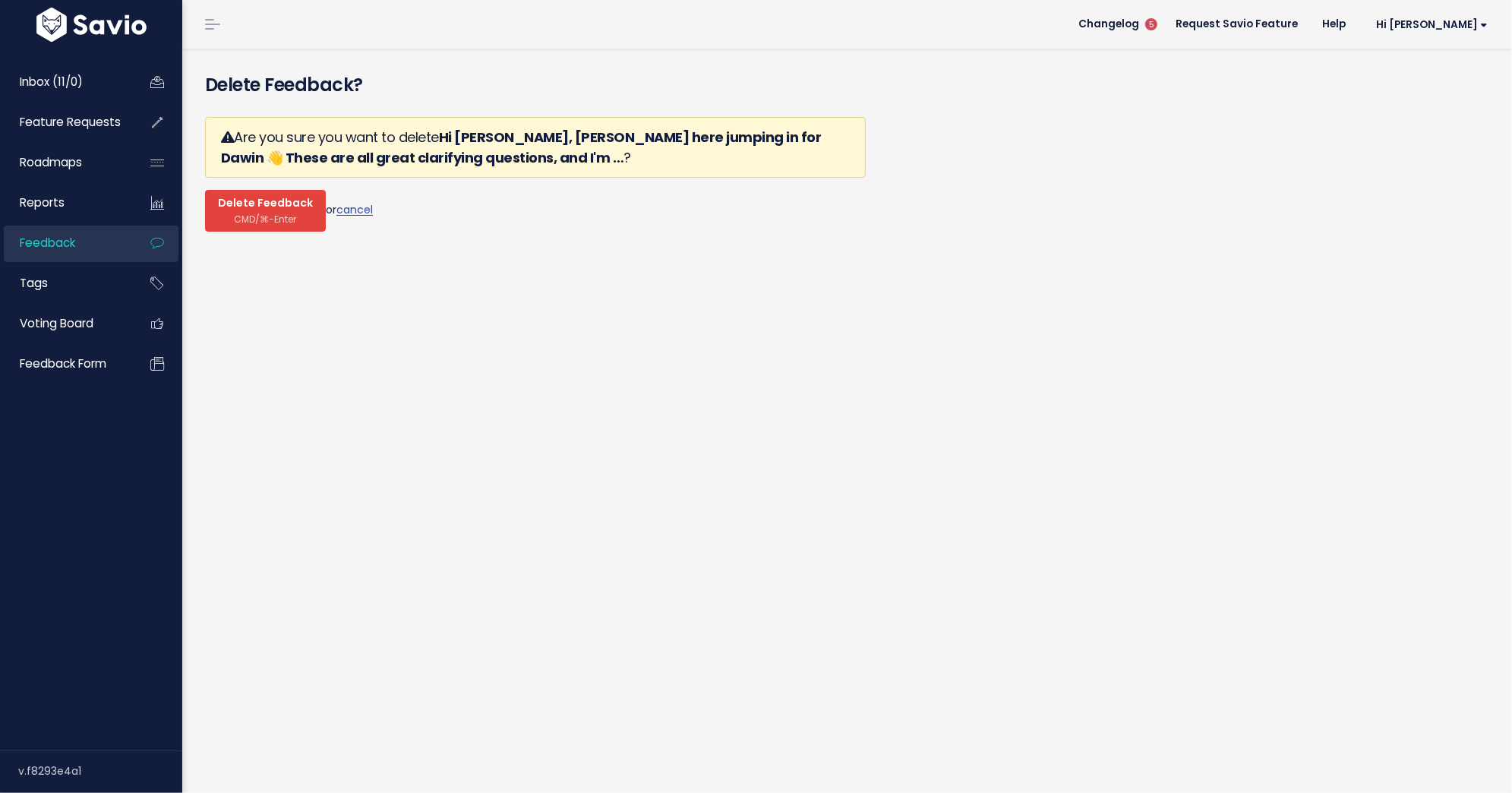
click at [285, 209] on span "Delete Feedback" at bounding box center [265, 203] width 95 height 14
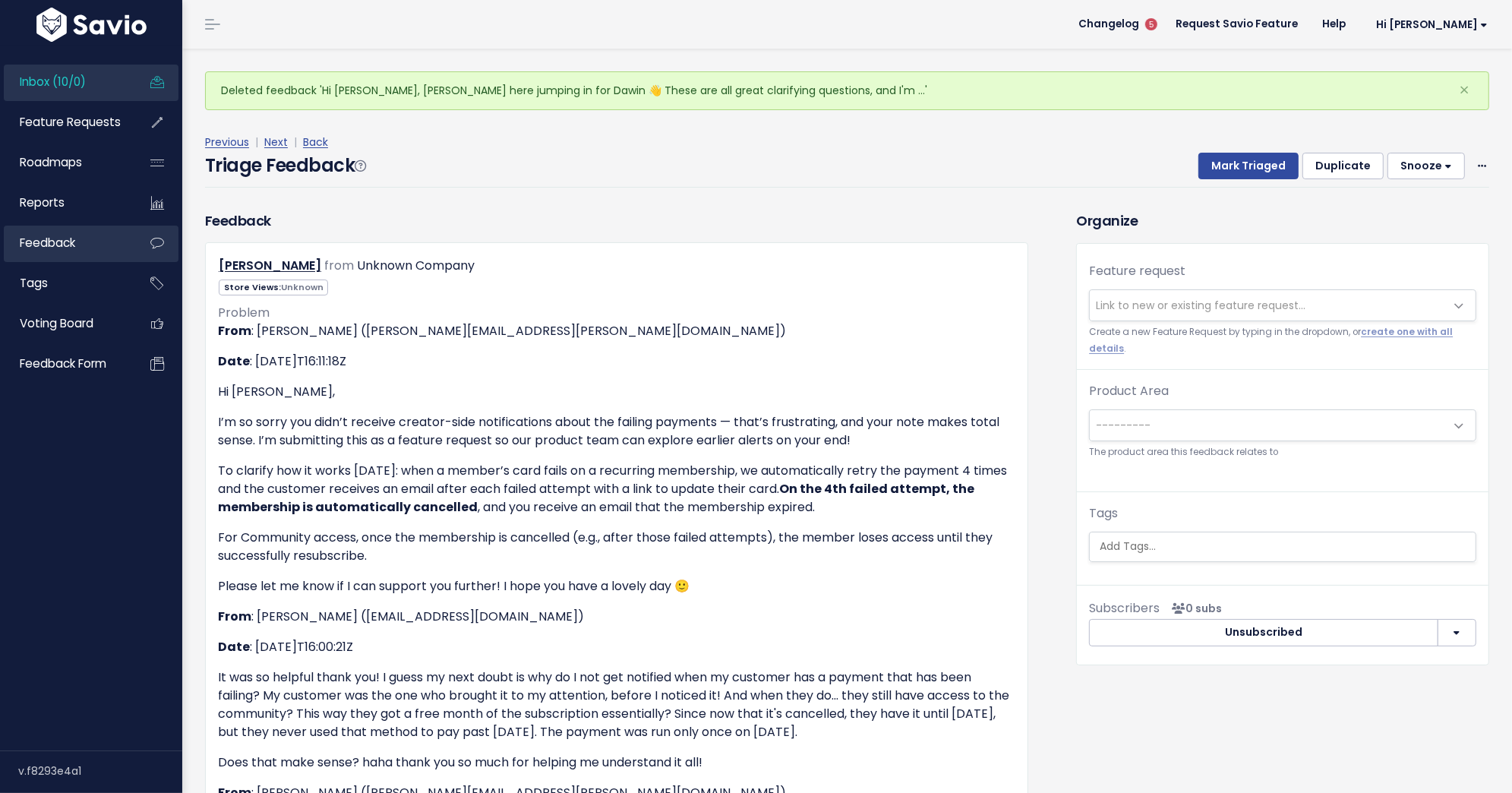
click at [101, 241] on link "Feedback" at bounding box center [64, 243] width 122 height 35
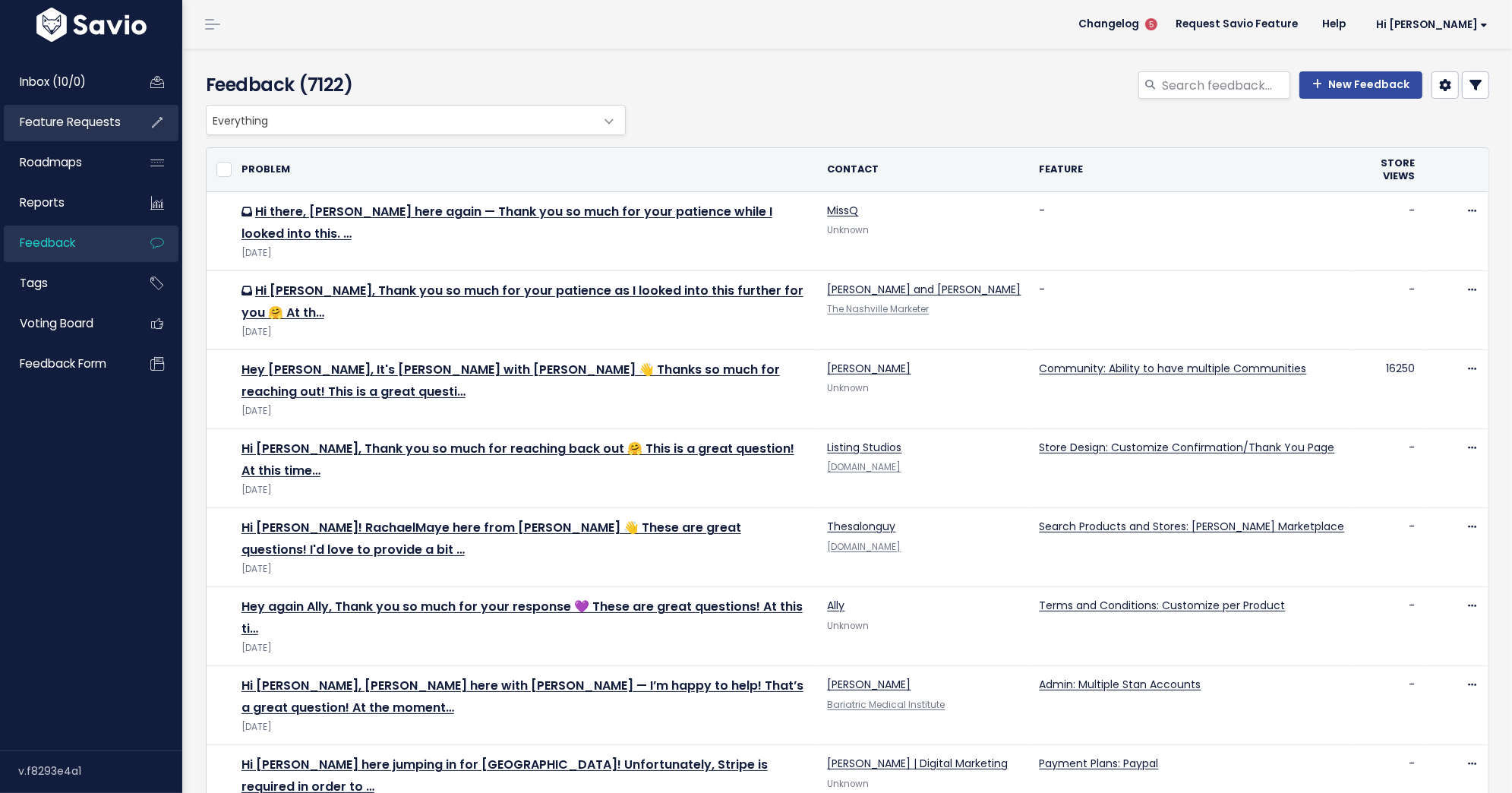
click at [96, 126] on span "Feature Requests" at bounding box center [70, 121] width 101 height 16
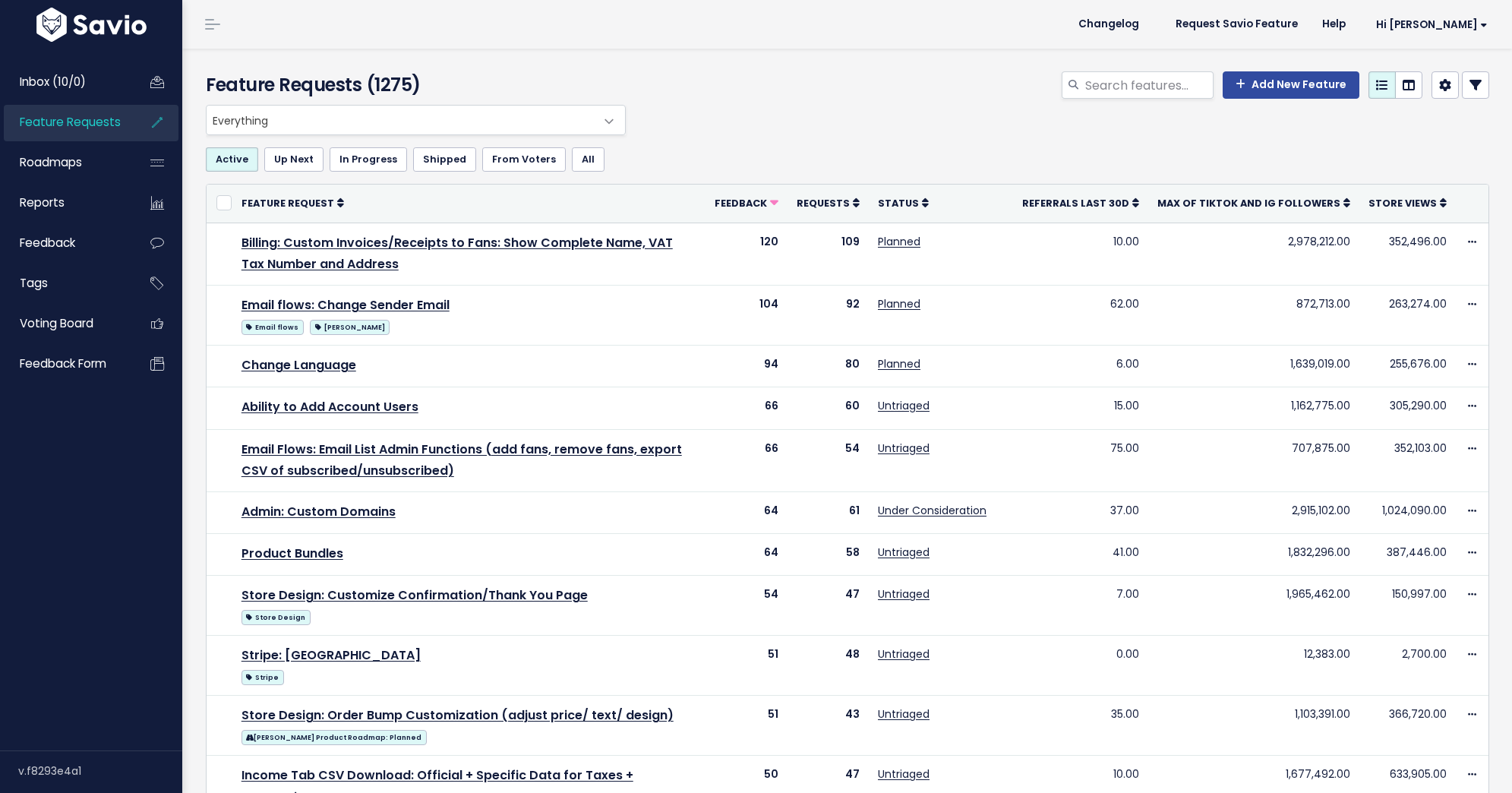
select select
click at [1485, 92] on link at bounding box center [1475, 85] width 27 height 27
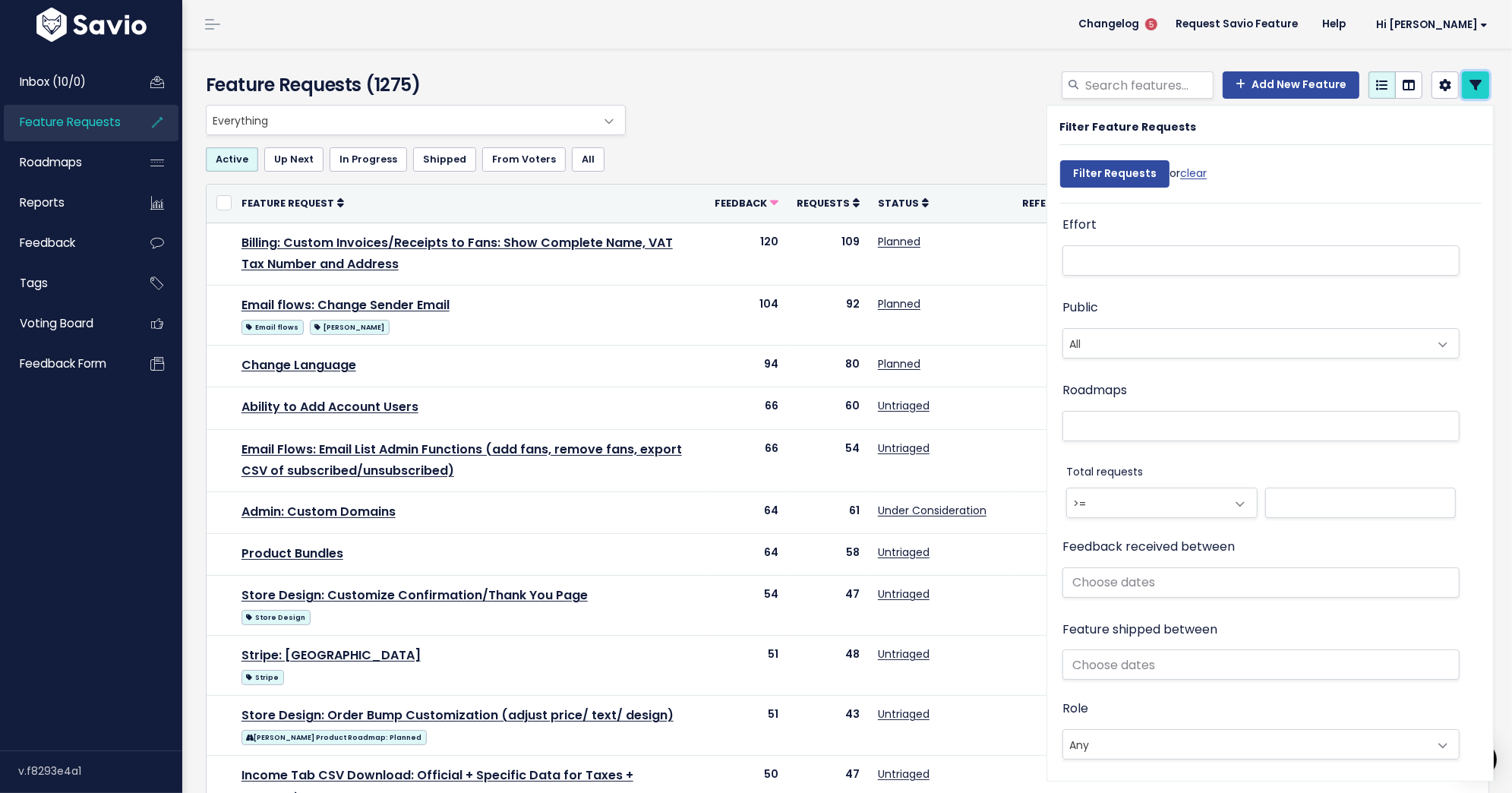
scroll to position [591, 0]
click at [1177, 578] on input "text" at bounding box center [1261, 574] width 397 height 31
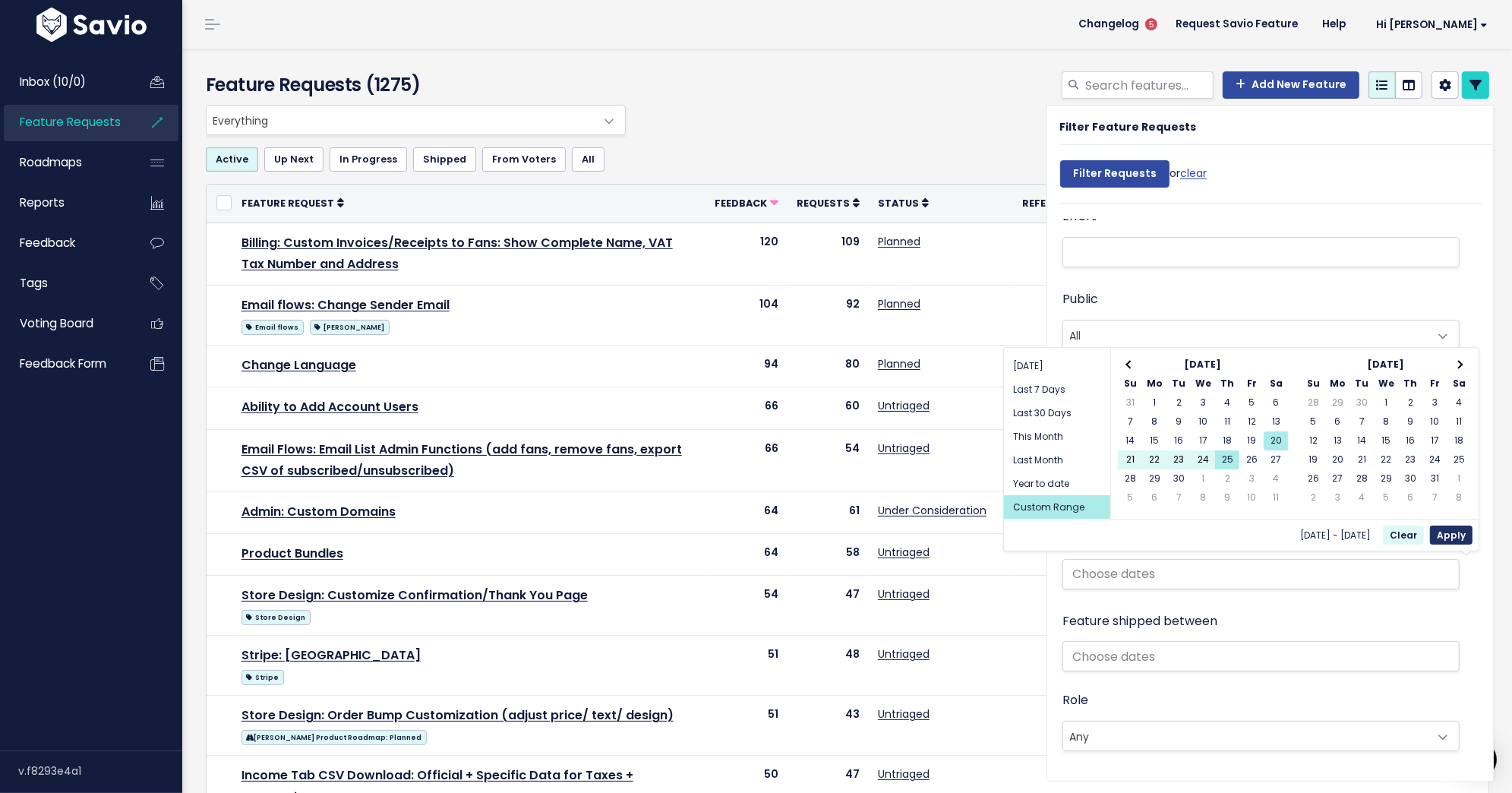
click at [1465, 534] on button "Apply" at bounding box center [1451, 535] width 43 height 19
type input "[DATE] - [DATE]"
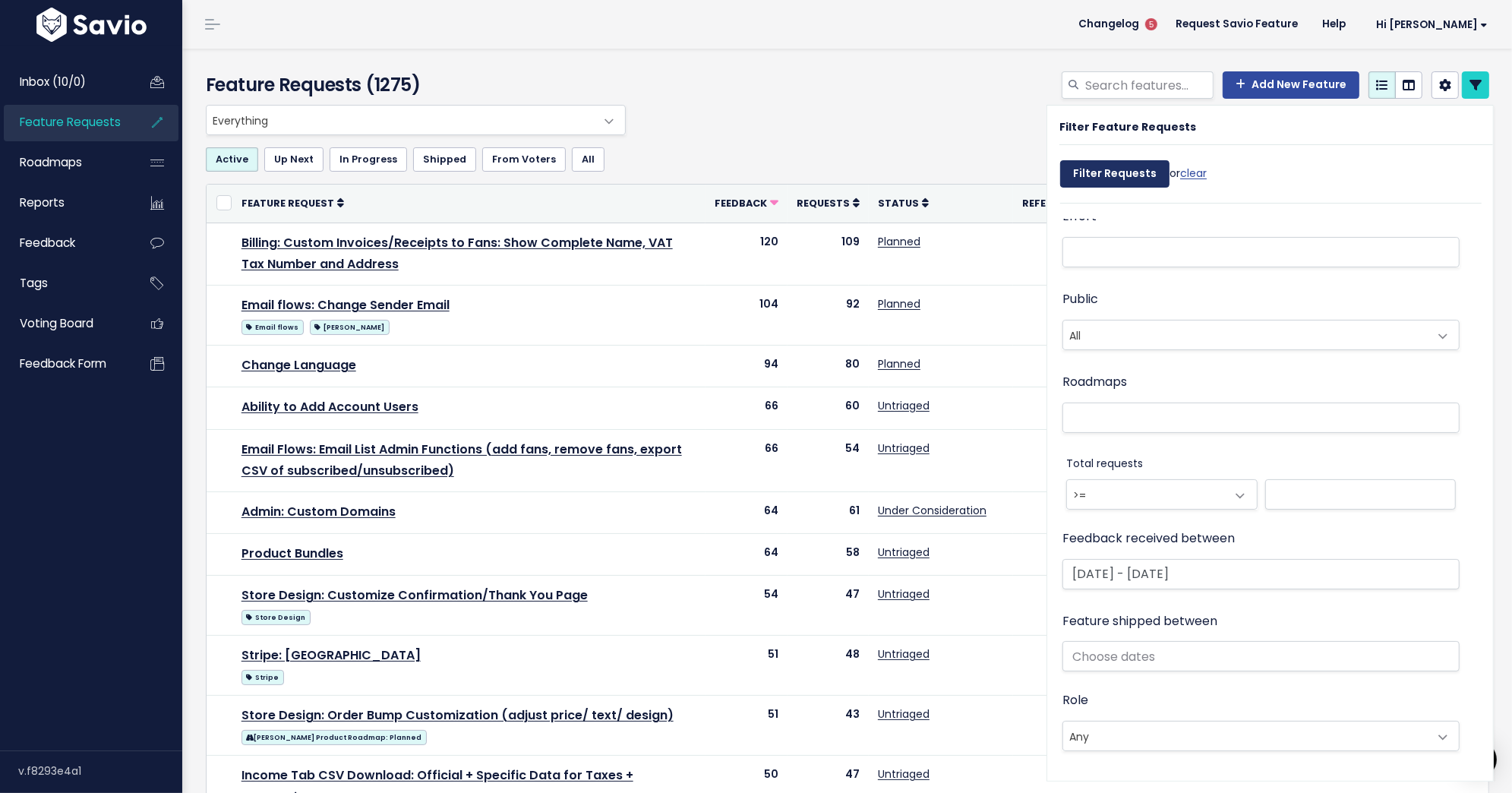
click at [1122, 174] on input "Filter Requests" at bounding box center [1115, 174] width 109 height 27
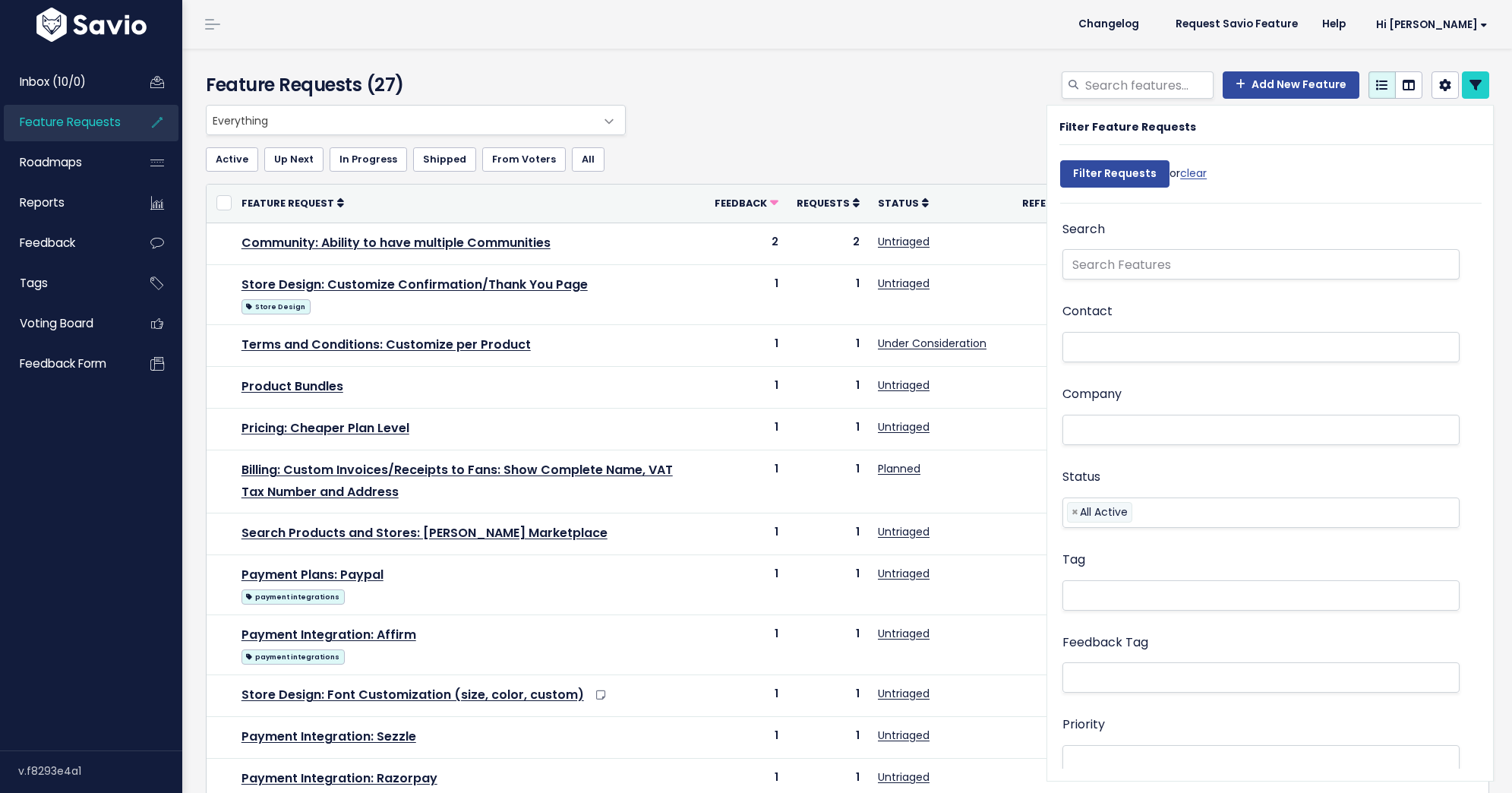
select select
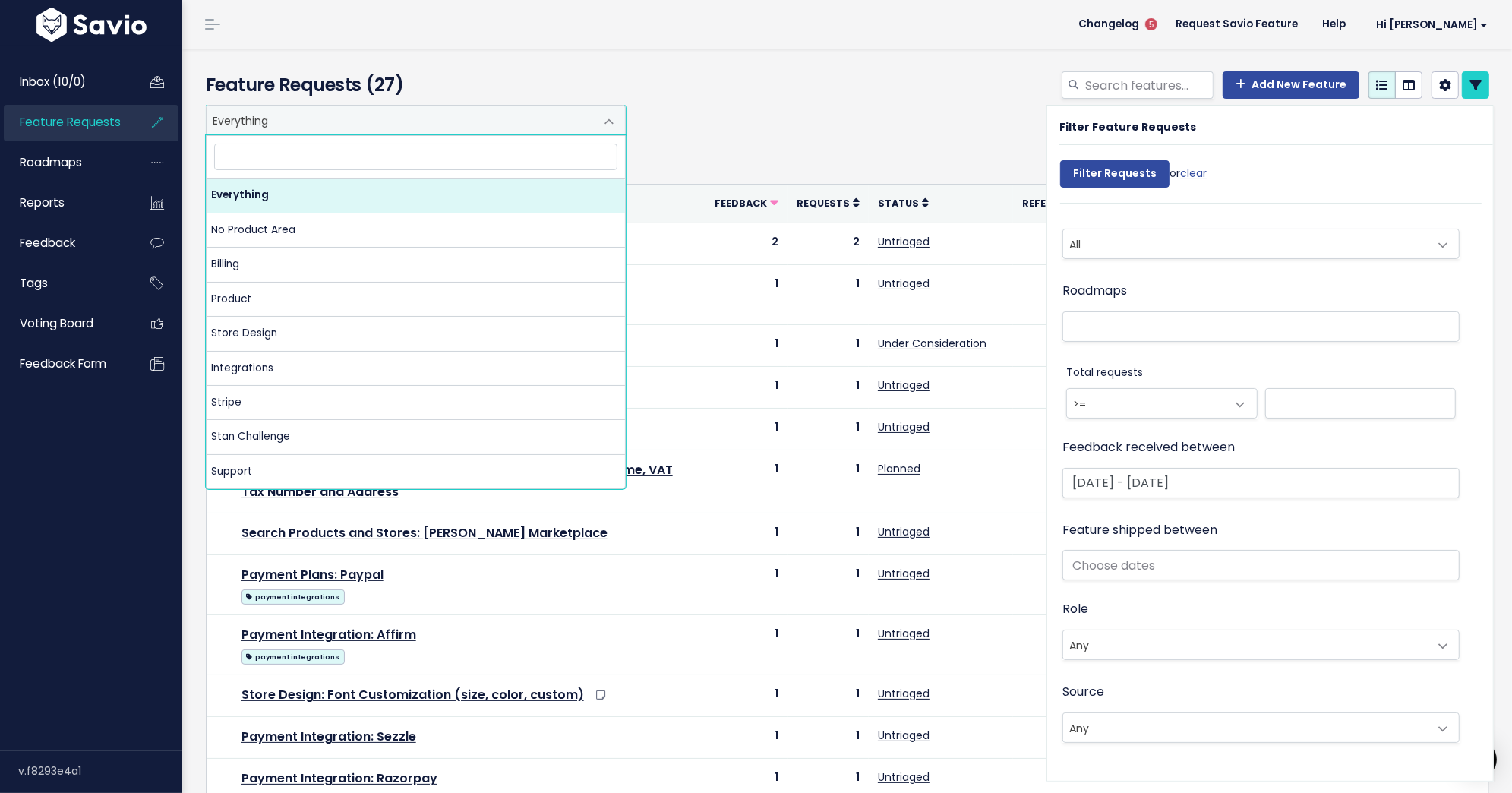
click at [591, 124] on span "Everything" at bounding box center [401, 120] width 388 height 29
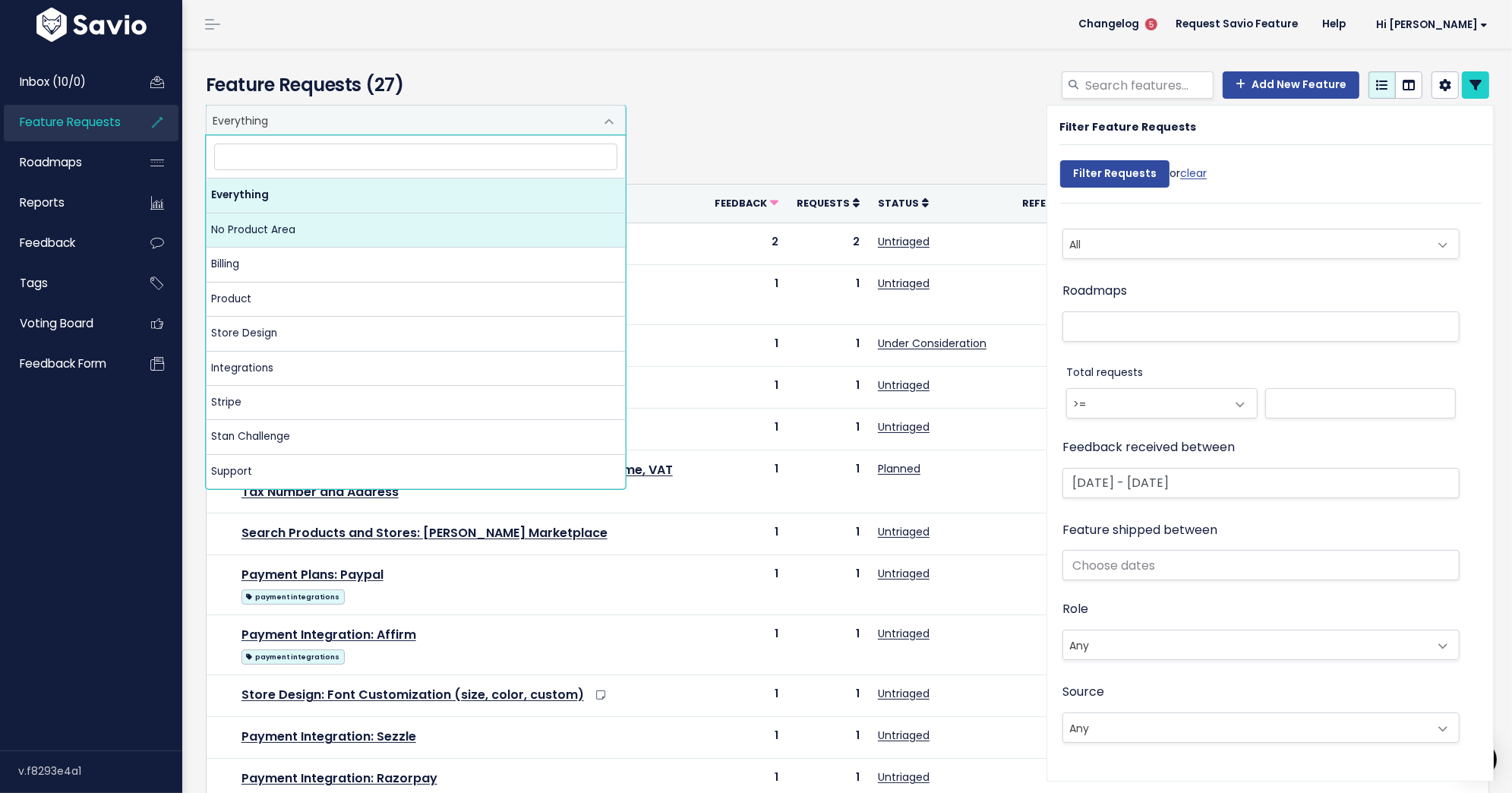
select select "NOT_SET:NOT_SET"
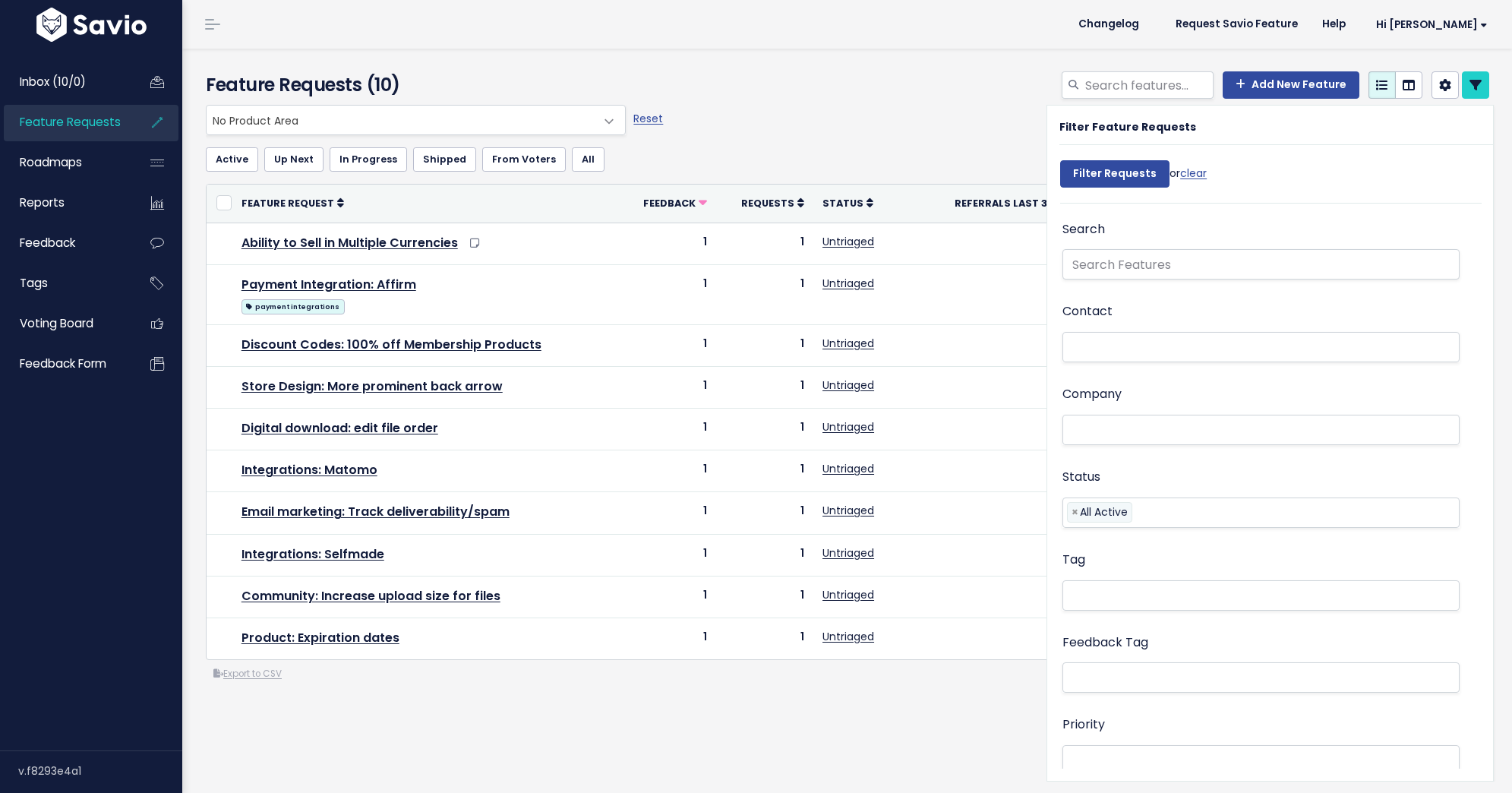
select select
click at [97, 246] on link "Feedback" at bounding box center [64, 243] width 122 height 35
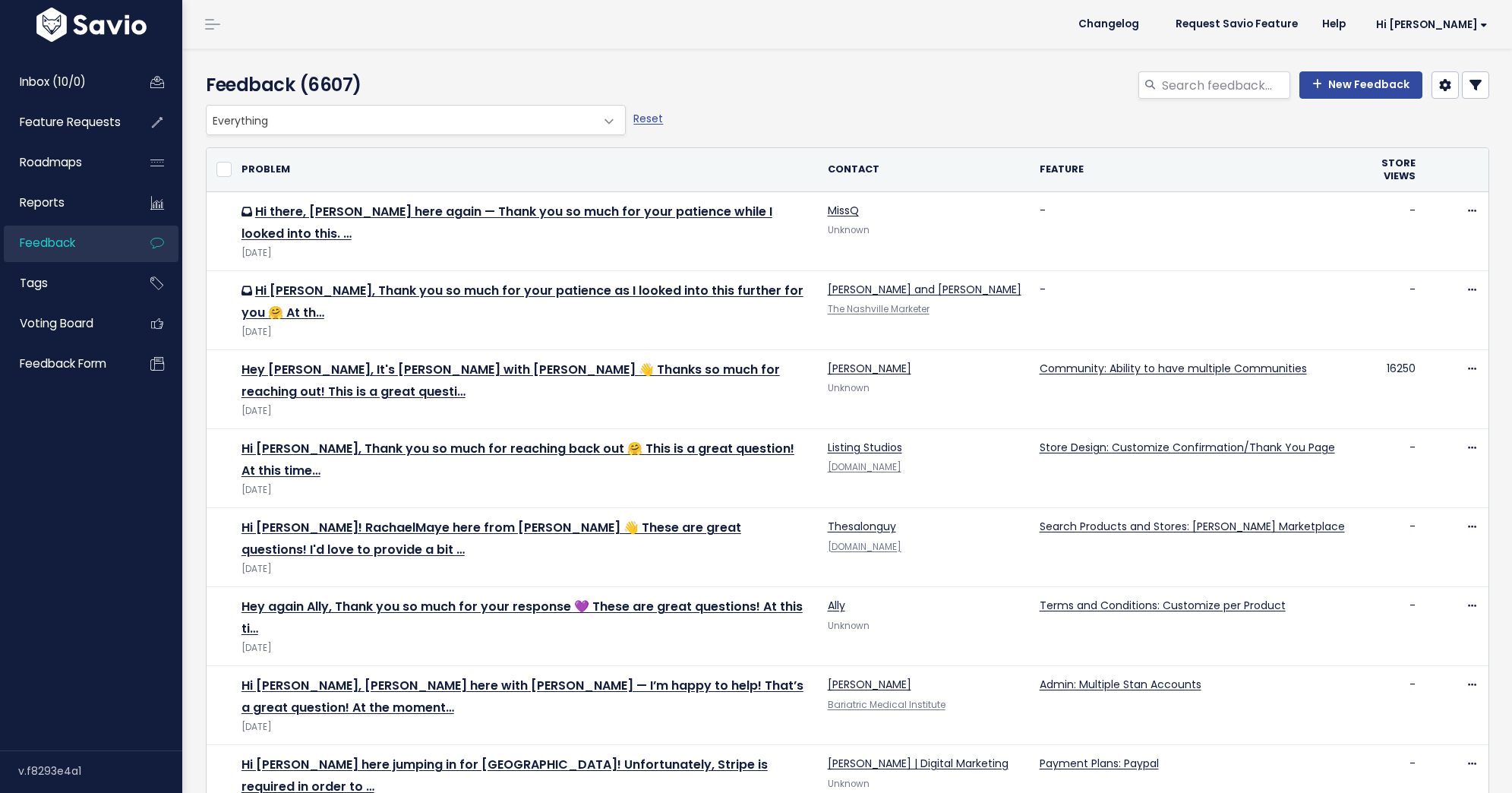
select select
click at [1476, 85] on icon at bounding box center [1475, 85] width 12 height 12
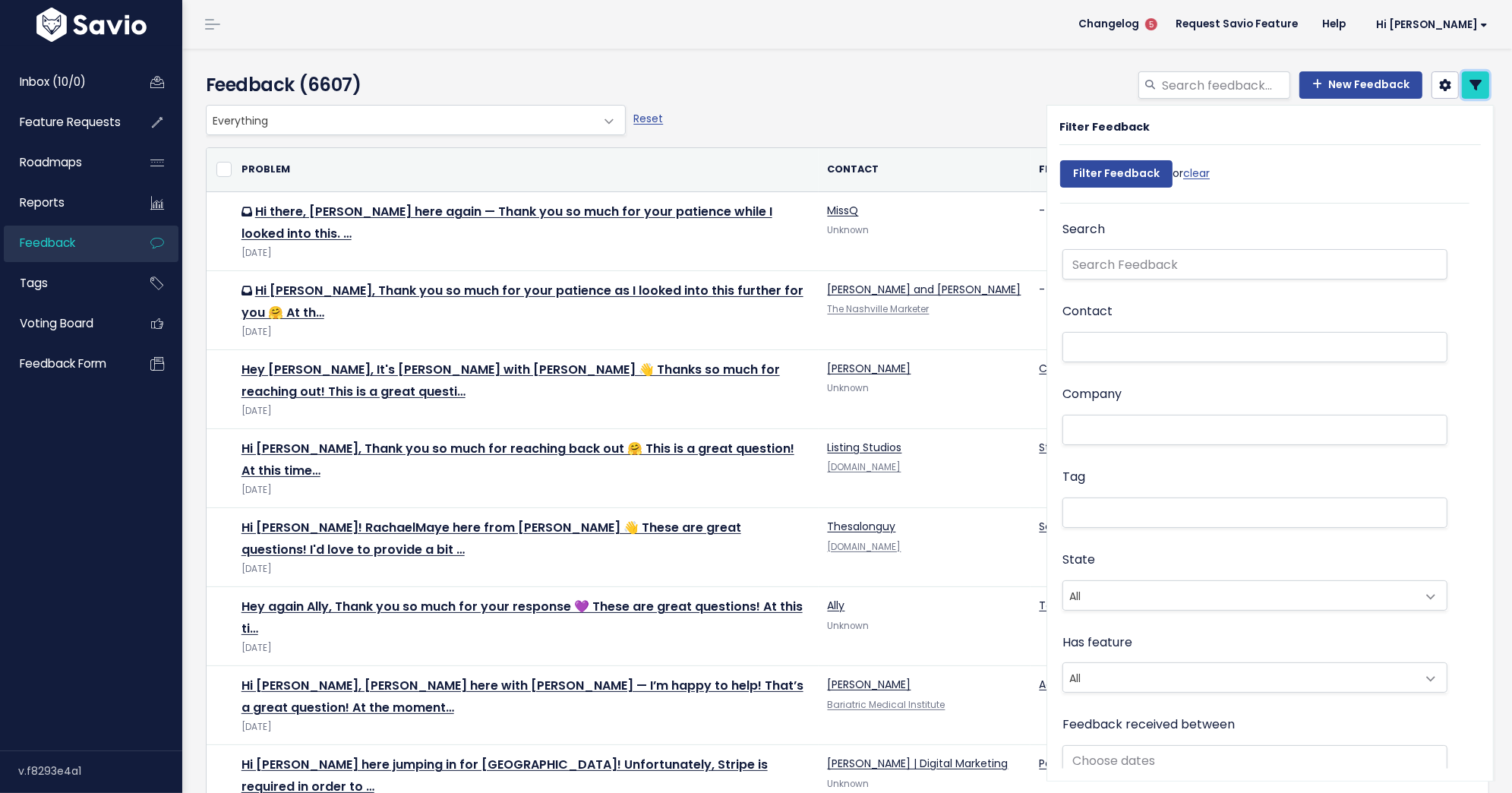
scroll to position [111, 0]
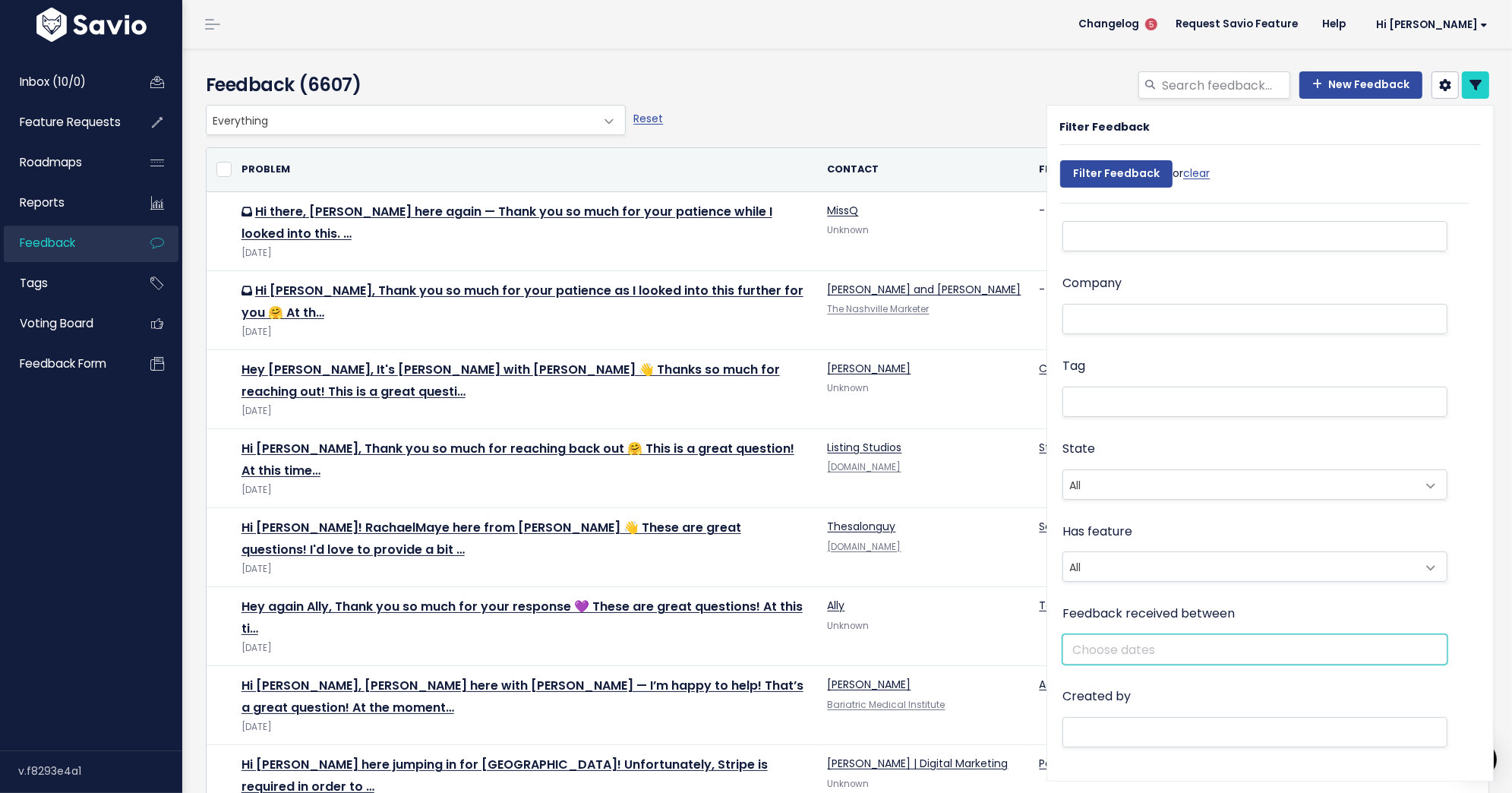
click at [1163, 646] on input "text" at bounding box center [1255, 649] width 385 height 31
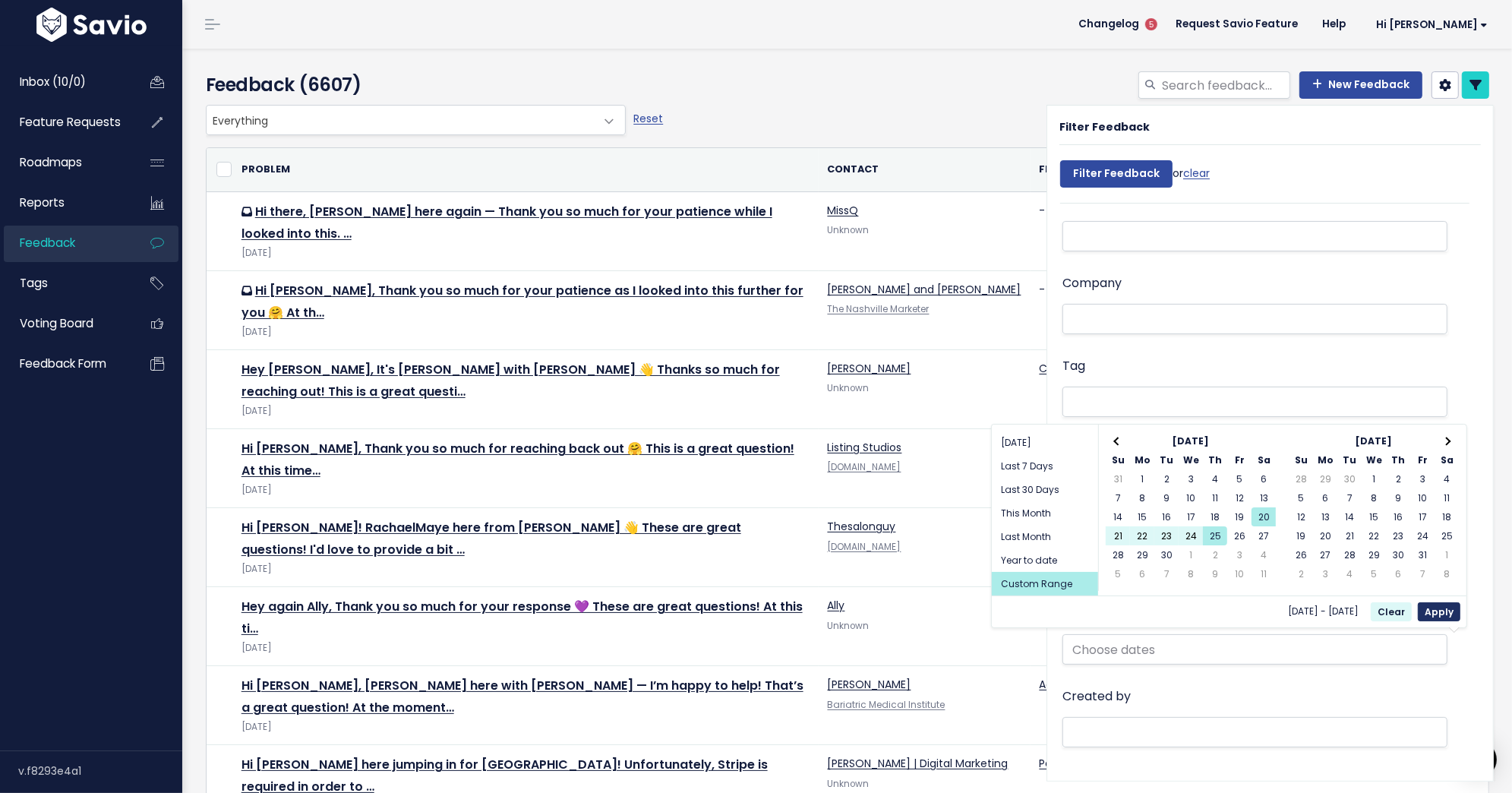
click at [1439, 609] on button "Apply" at bounding box center [1439, 612] width 43 height 19
type input "[DATE] - [DATE]"
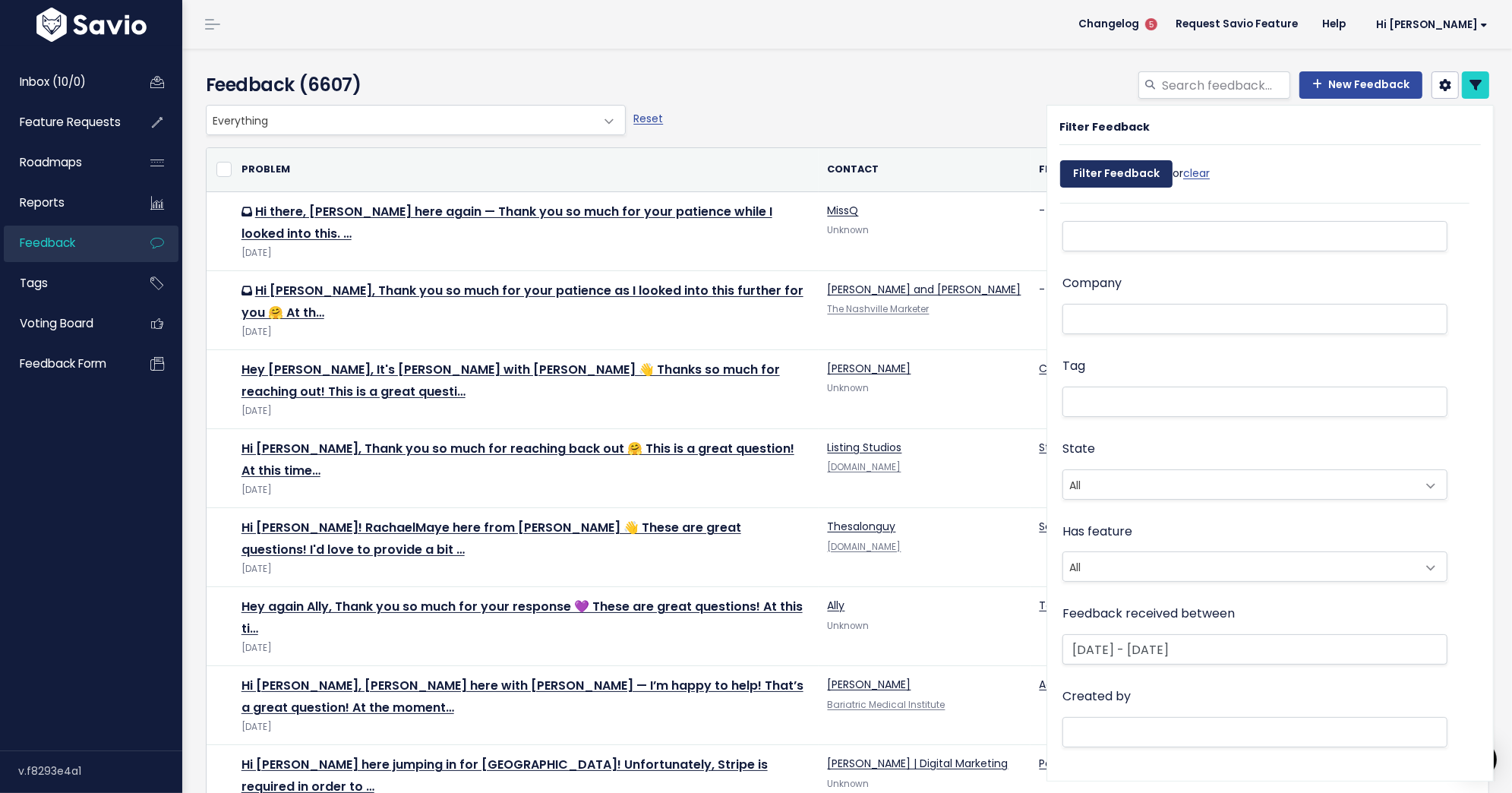
click at [1112, 174] on input "Filter Feedback" at bounding box center [1116, 174] width 113 height 27
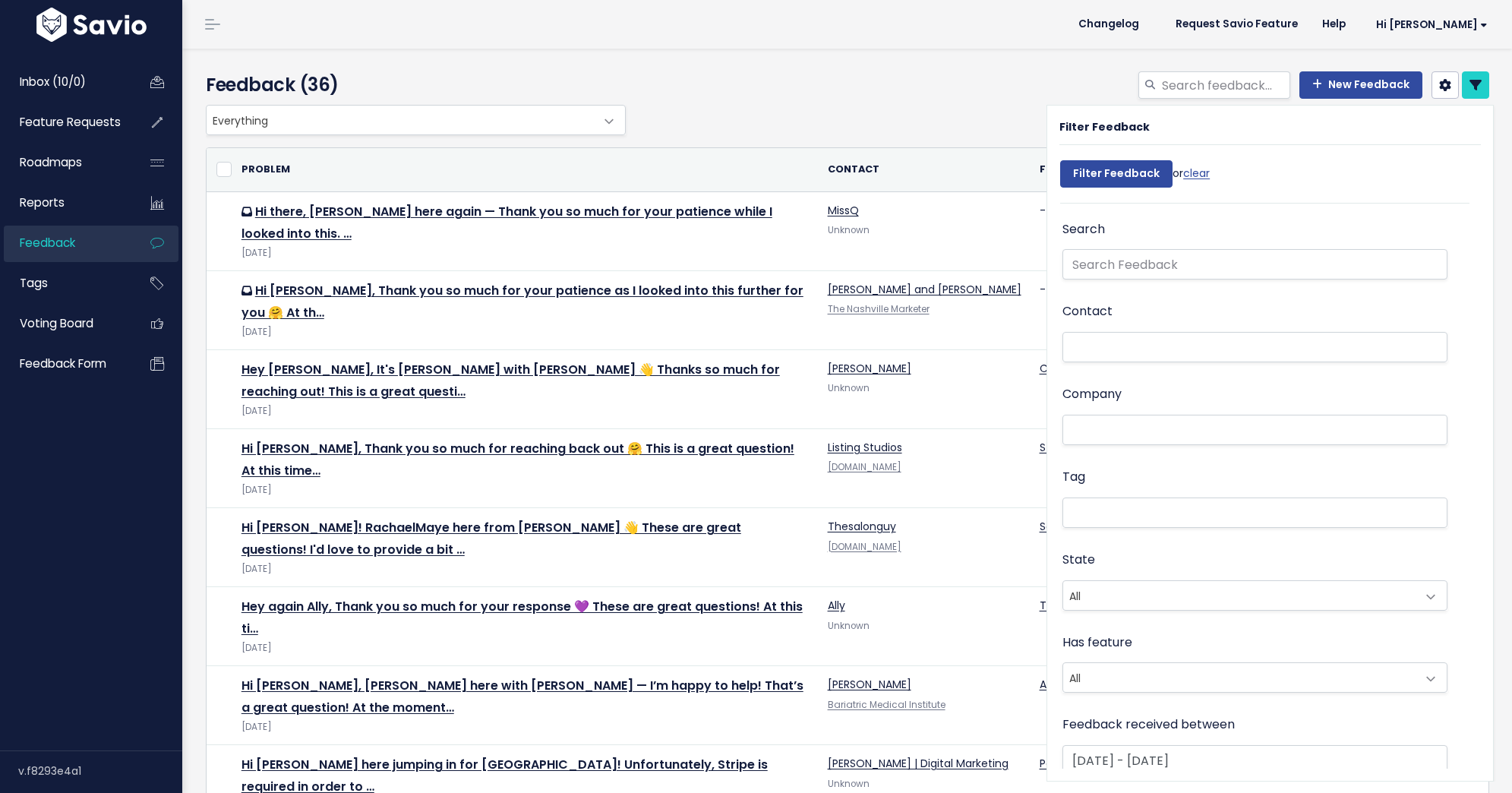
select select
